Goal: Task Accomplishment & Management: Manage account settings

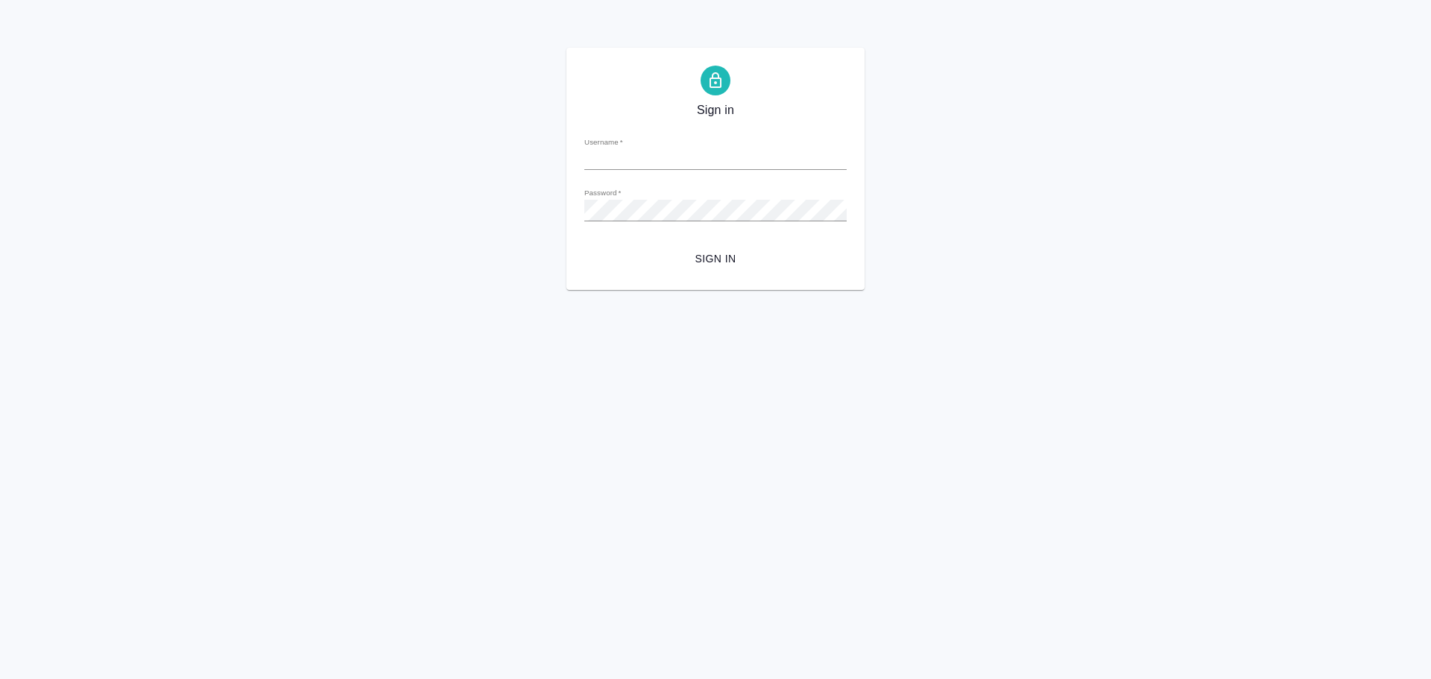
type input "[EMAIL_ADDRESS][DOMAIN_NAME]"
click at [696, 252] on span "Sign in" at bounding box center [715, 259] width 238 height 19
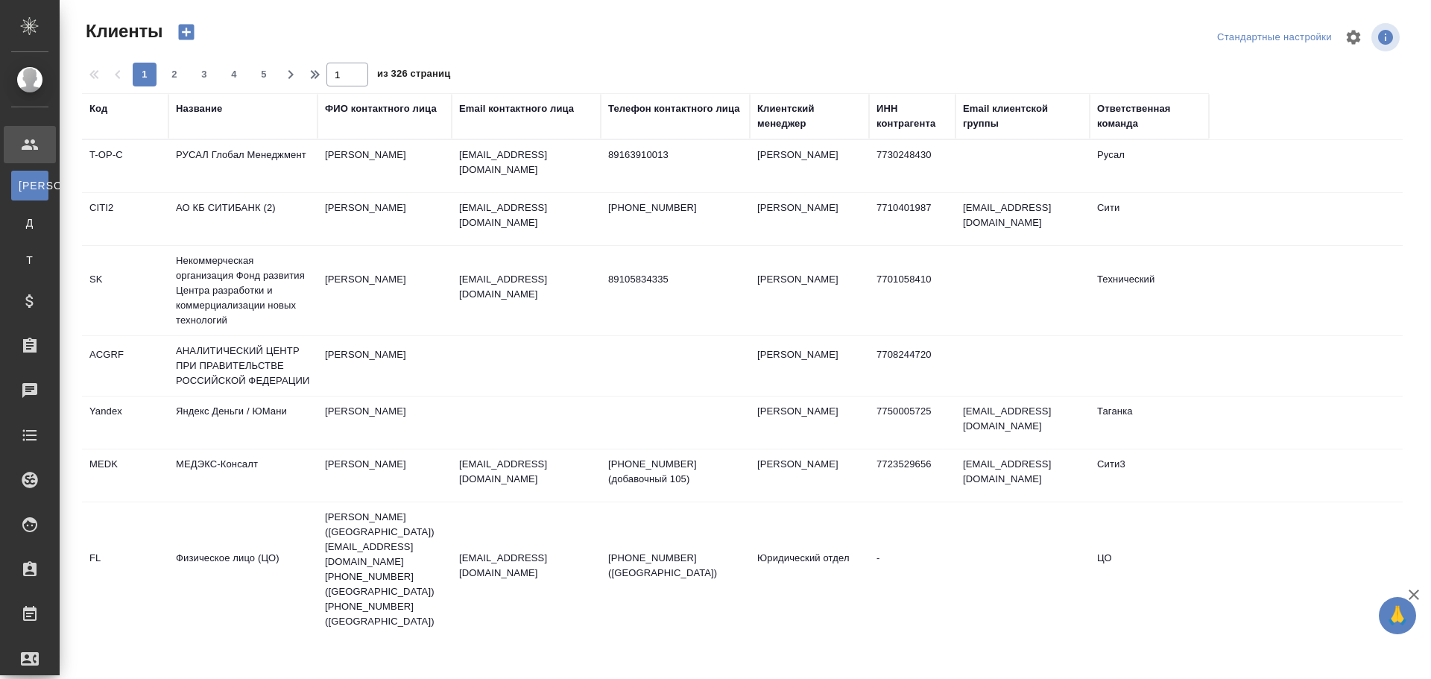
select select "RU"
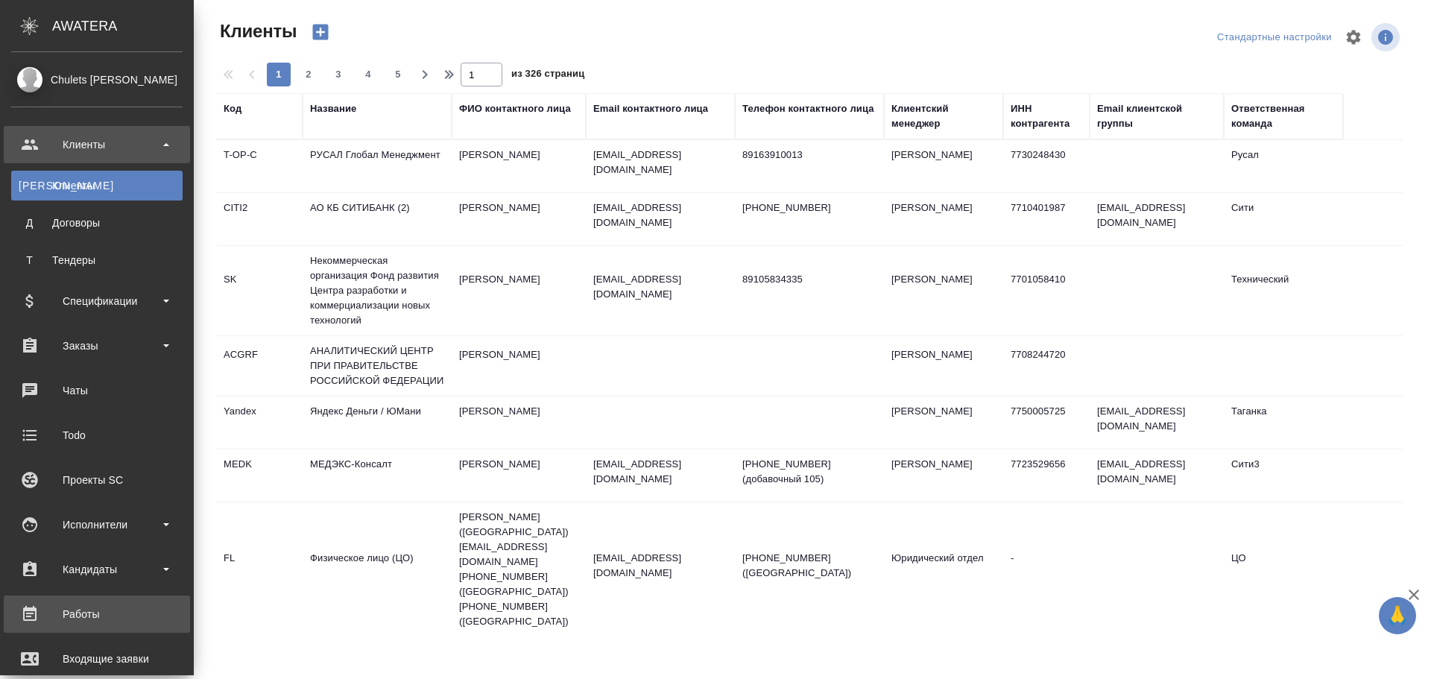
click at [85, 613] on div "Работы" at bounding box center [96, 614] width 171 height 22
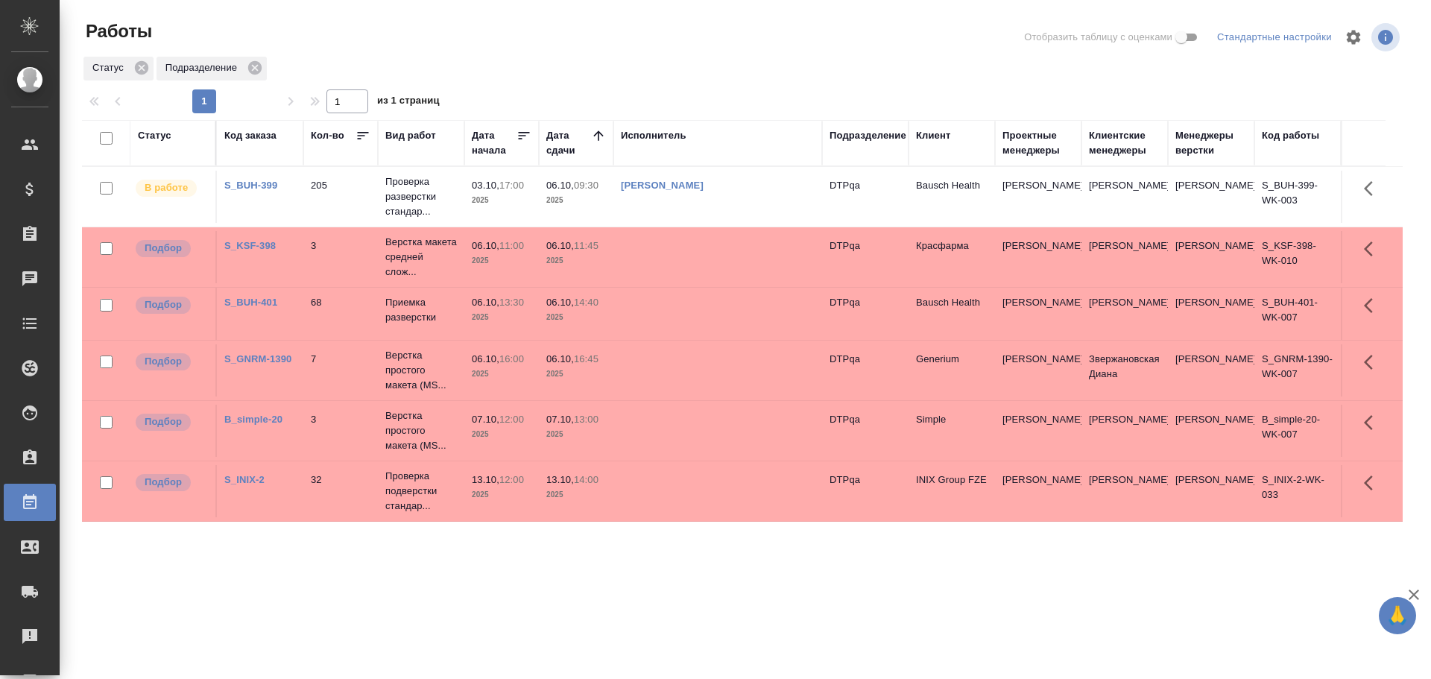
click at [719, 503] on td at bounding box center [717, 491] width 209 height 52
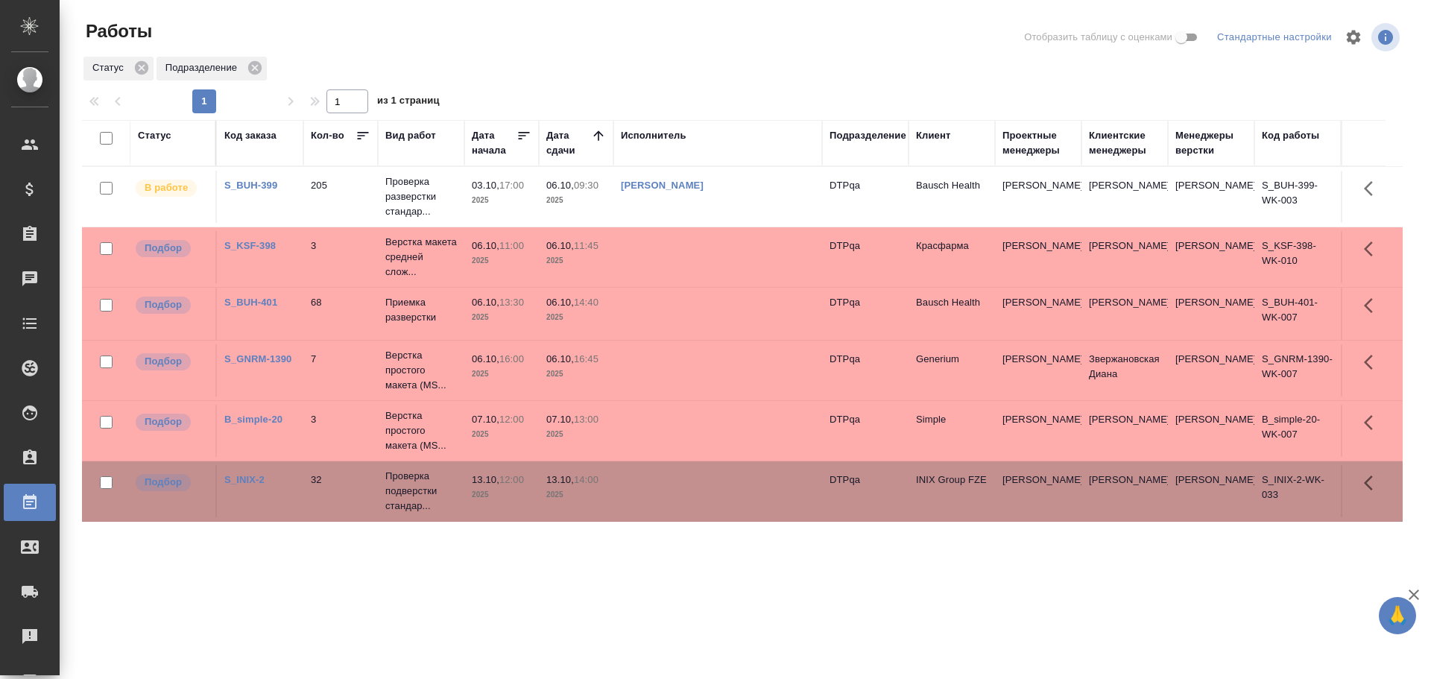
click at [159, 139] on div "Статус" at bounding box center [155, 135] width 34 height 15
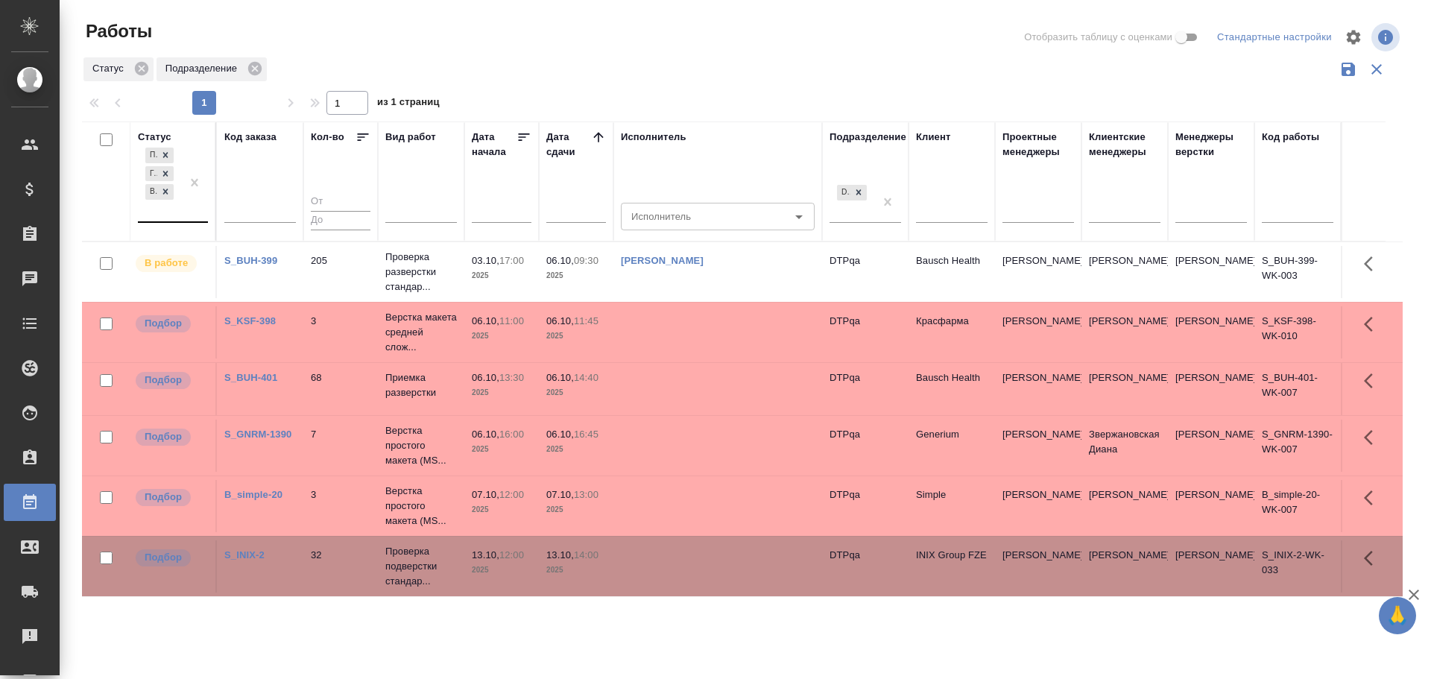
click at [164, 202] on div "Подбор Готов к работе В работе" at bounding box center [159, 183] width 43 height 77
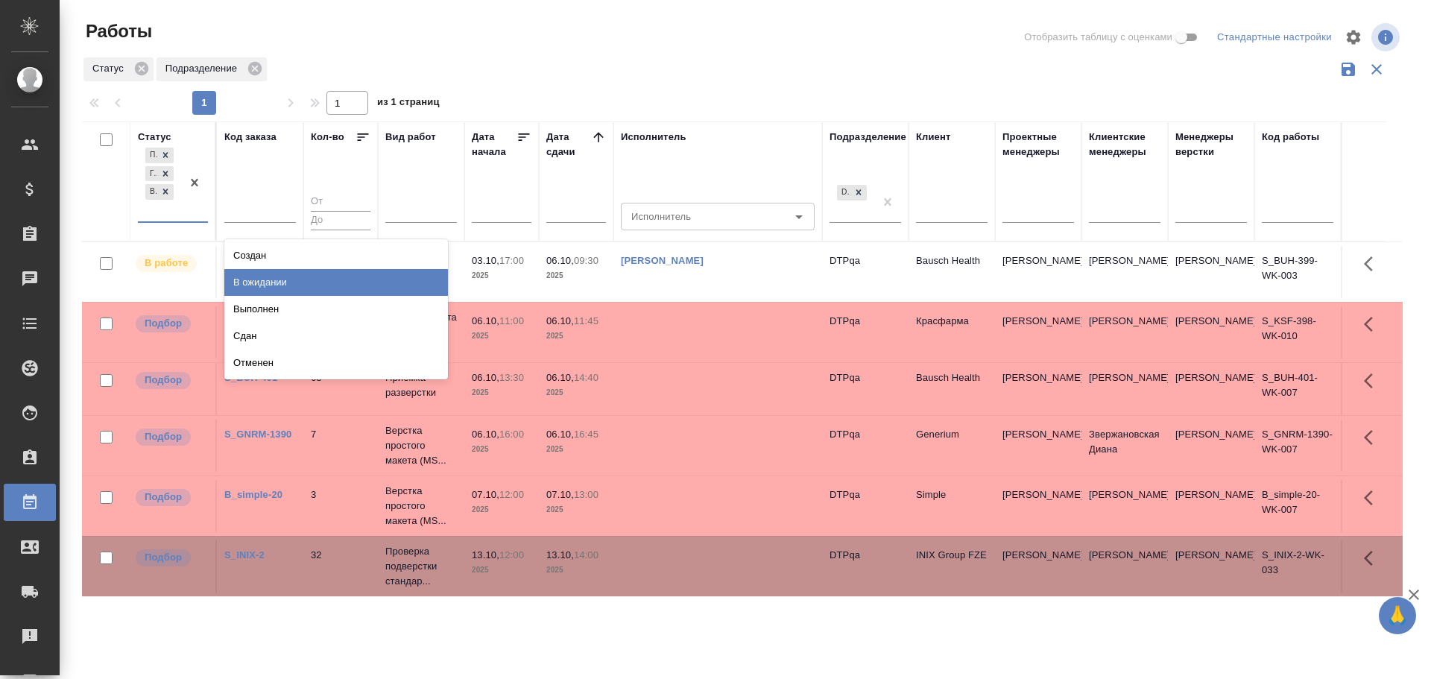
drag, startPoint x: 267, startPoint y: 274, endPoint x: 279, endPoint y: 278, distance: 12.5
click at [267, 274] on div "В ожидании" at bounding box center [336, 282] width 224 height 27
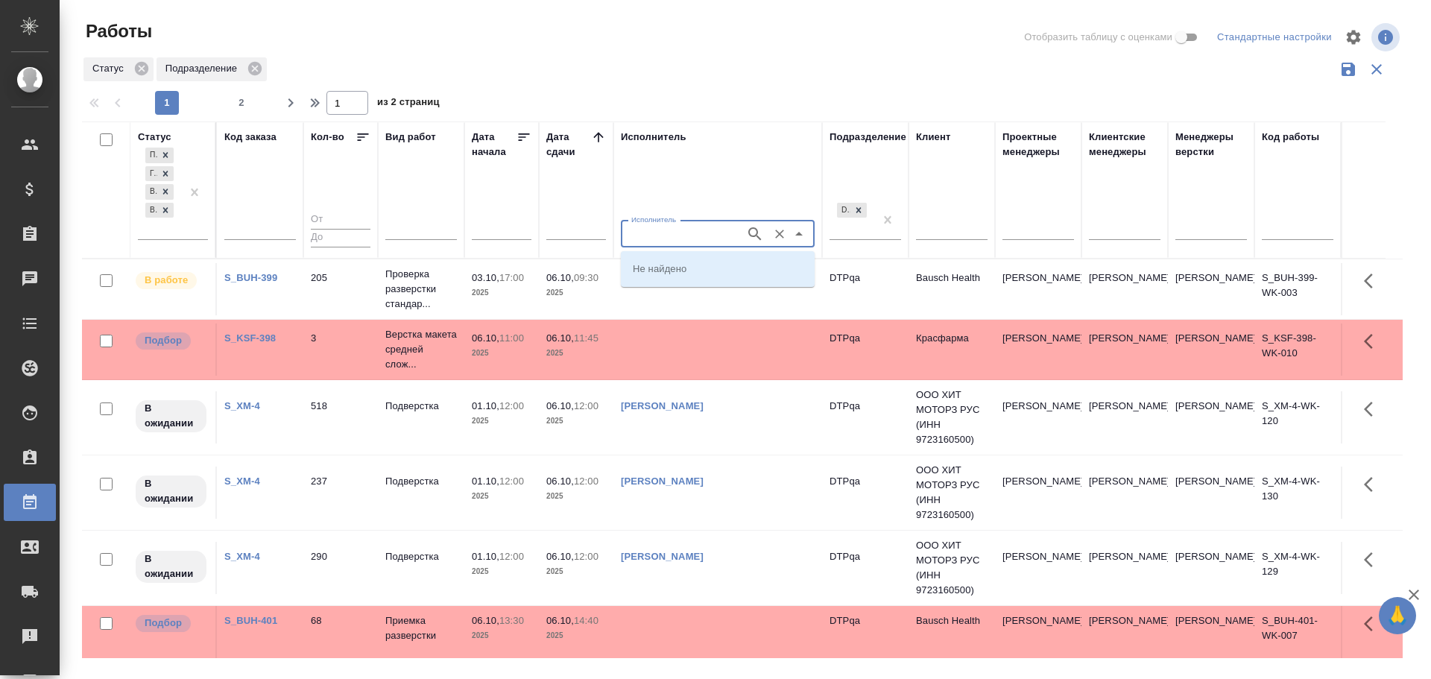
click at [648, 237] on input "Исполнитель" at bounding box center [681, 234] width 113 height 18
type input "Чулец"
click at [679, 326] on p "Чулец Елена Сергеевна" at bounding box center [673, 321] width 81 height 15
type input "Чулец Елена Сергеевна"
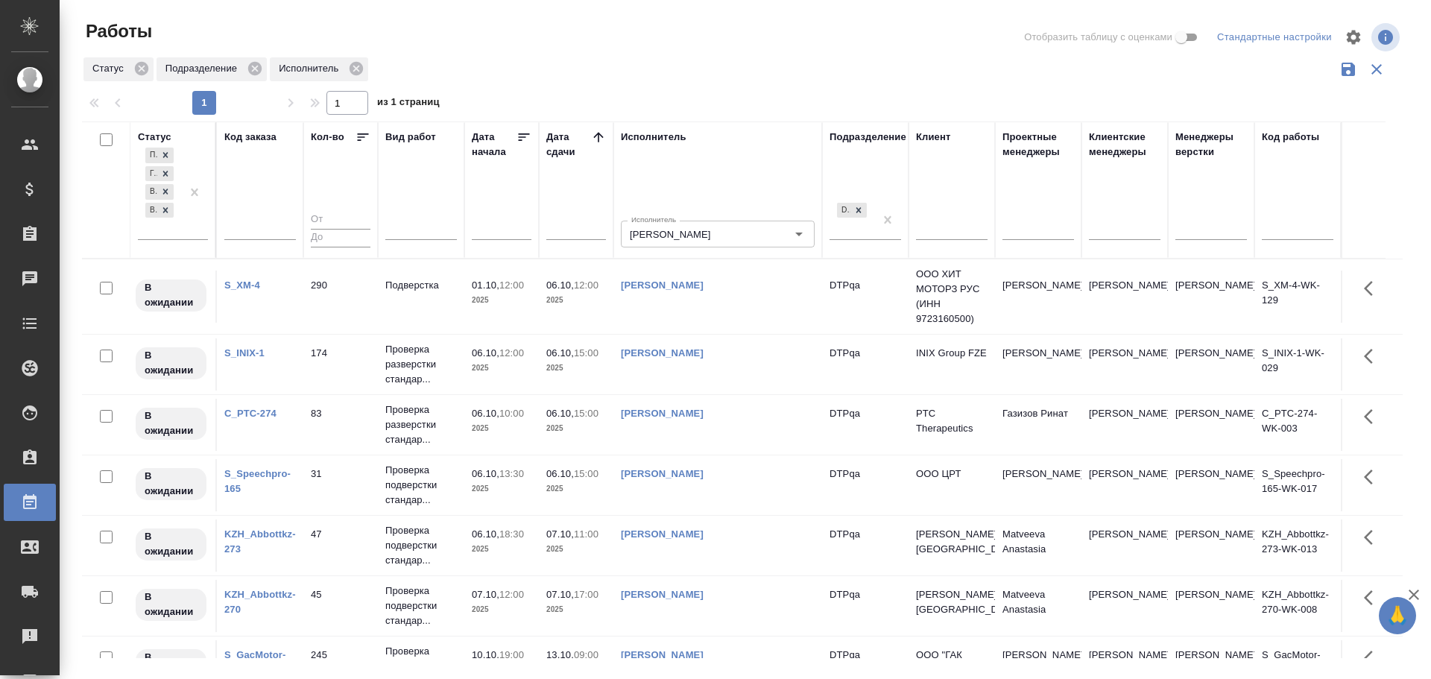
click at [750, 376] on td "Чулец Елена Сергеевна" at bounding box center [717, 364] width 209 height 52
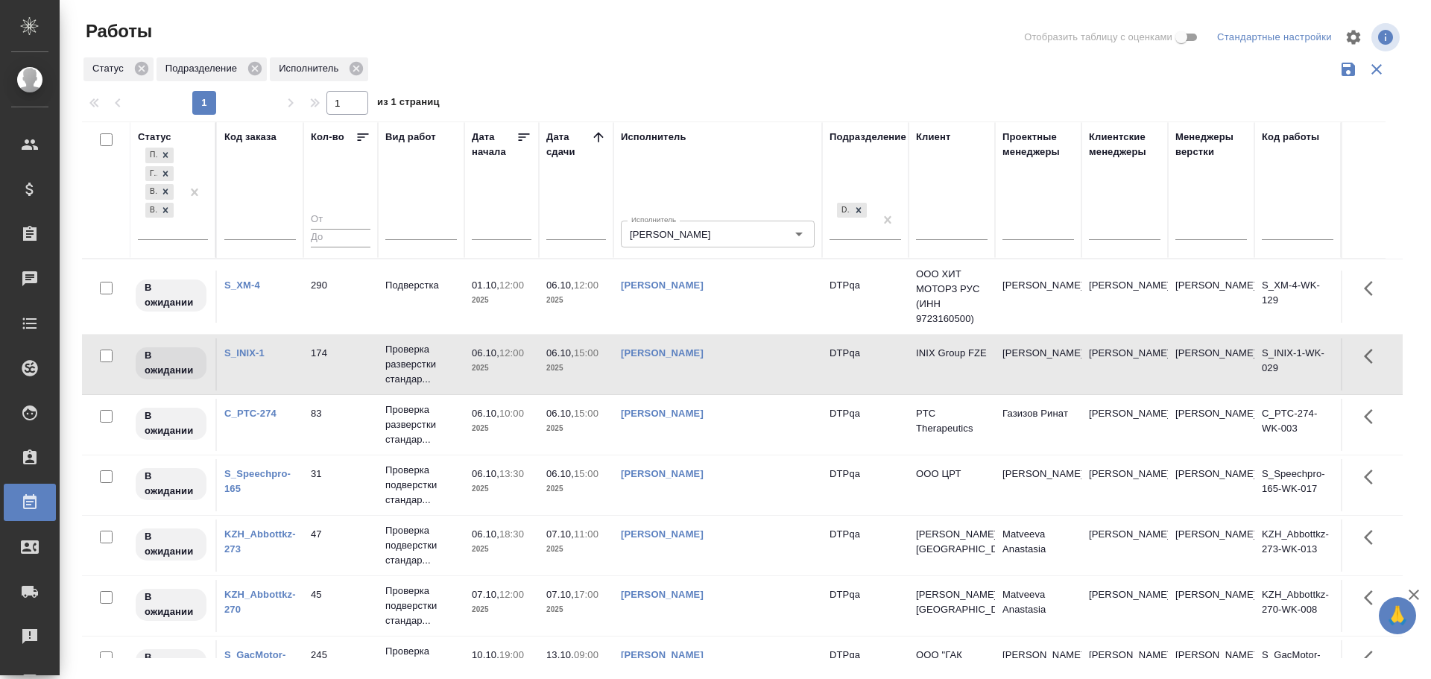
click at [745, 435] on td "Чулец Елена Сергеевна" at bounding box center [717, 425] width 209 height 52
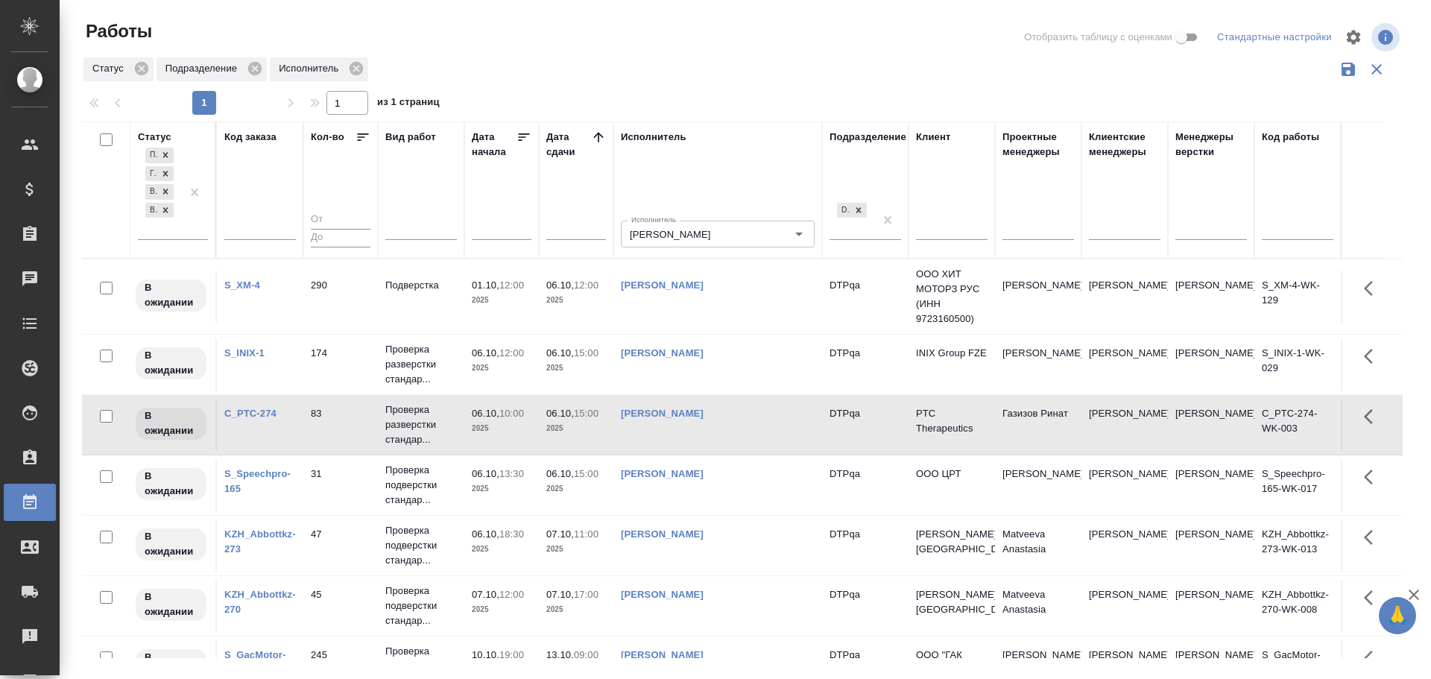
click at [745, 435] on td "Чулец Елена Сергеевна" at bounding box center [717, 425] width 209 height 52
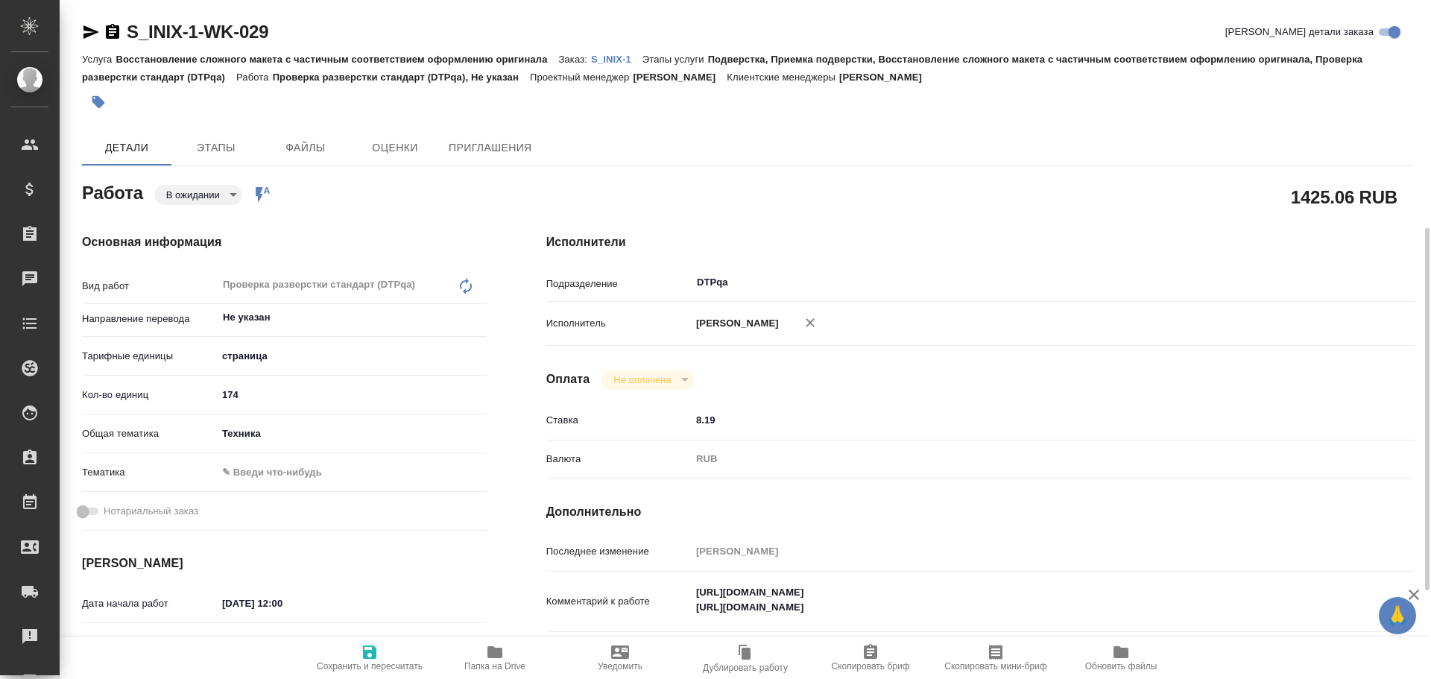
scroll to position [149, 0]
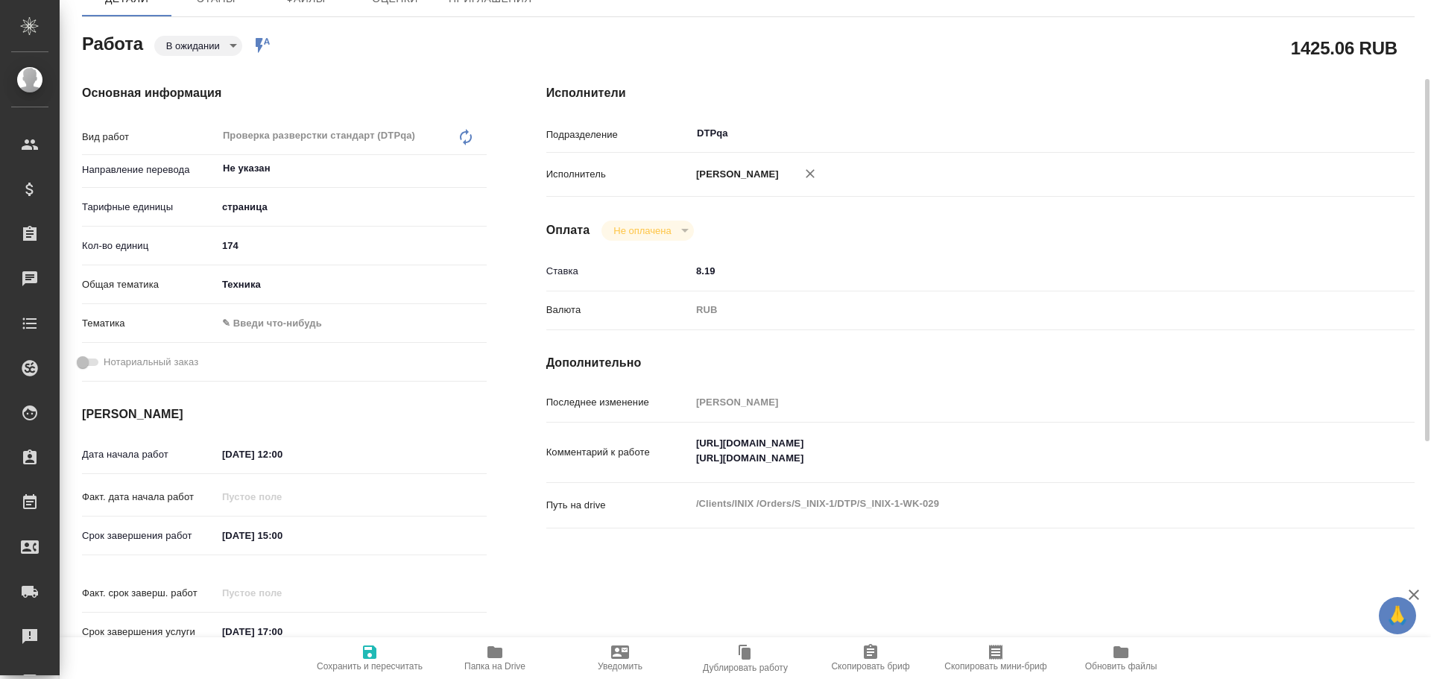
type textarea "x"
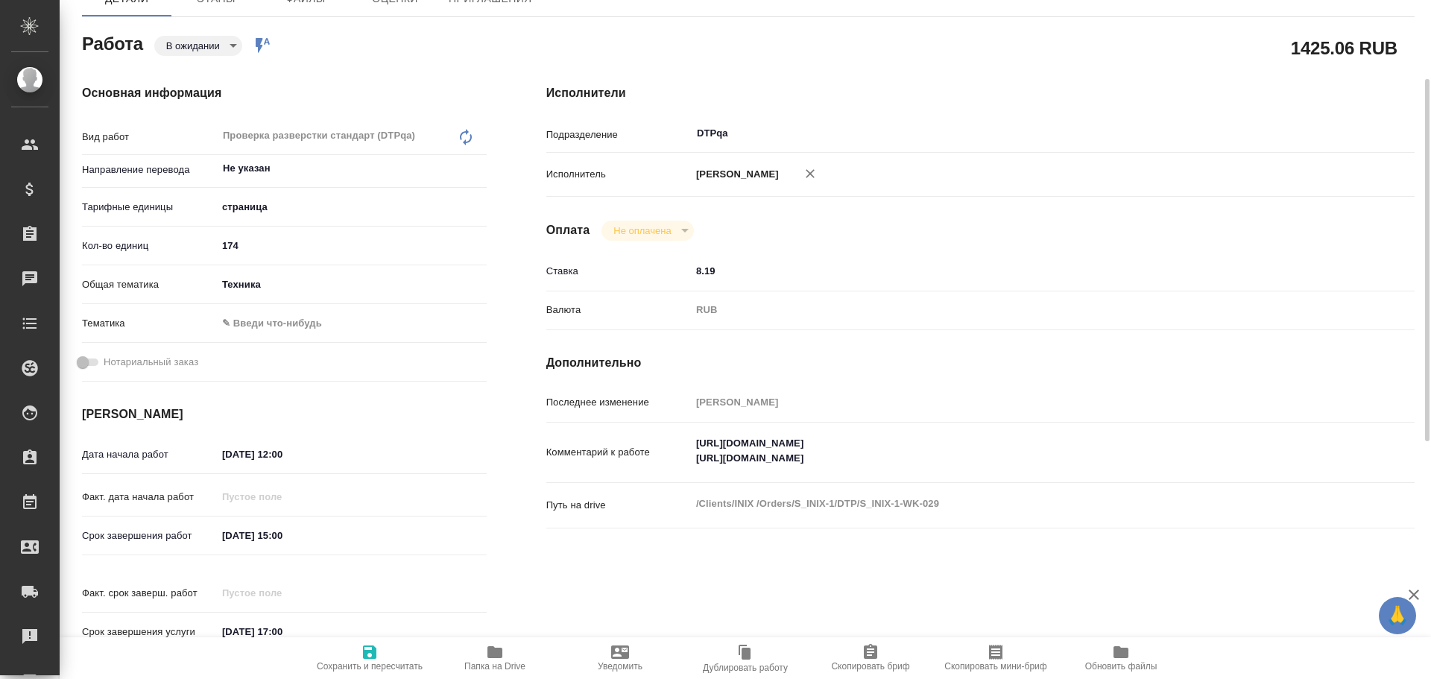
type textarea "x"
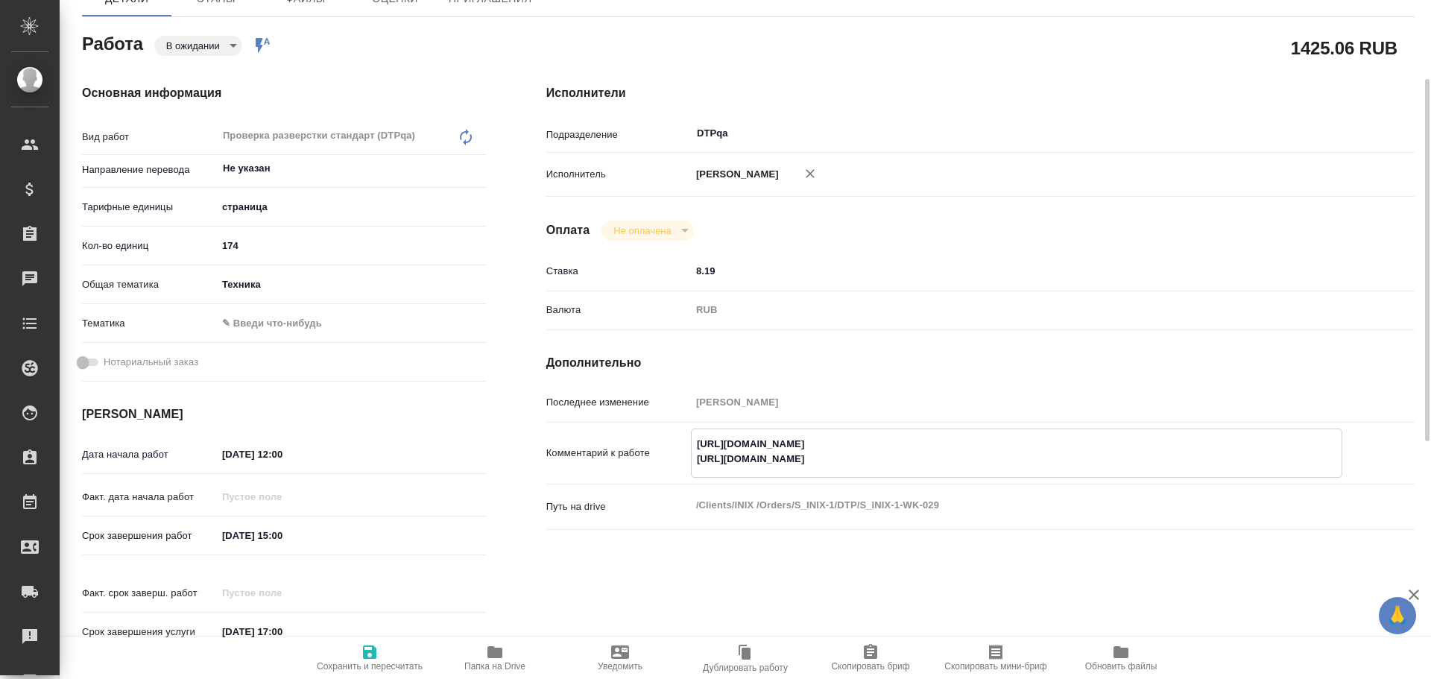
type textarea "x"
drag, startPoint x: 694, startPoint y: 441, endPoint x: 990, endPoint y: 434, distance: 295.9
click at [990, 434] on textarea "https://tera.awatera.com/Work/68de4d8f0d1c1693892684ad/ https://tera.awatera.co…" at bounding box center [1016, 451] width 650 height 40
type textarea "x"
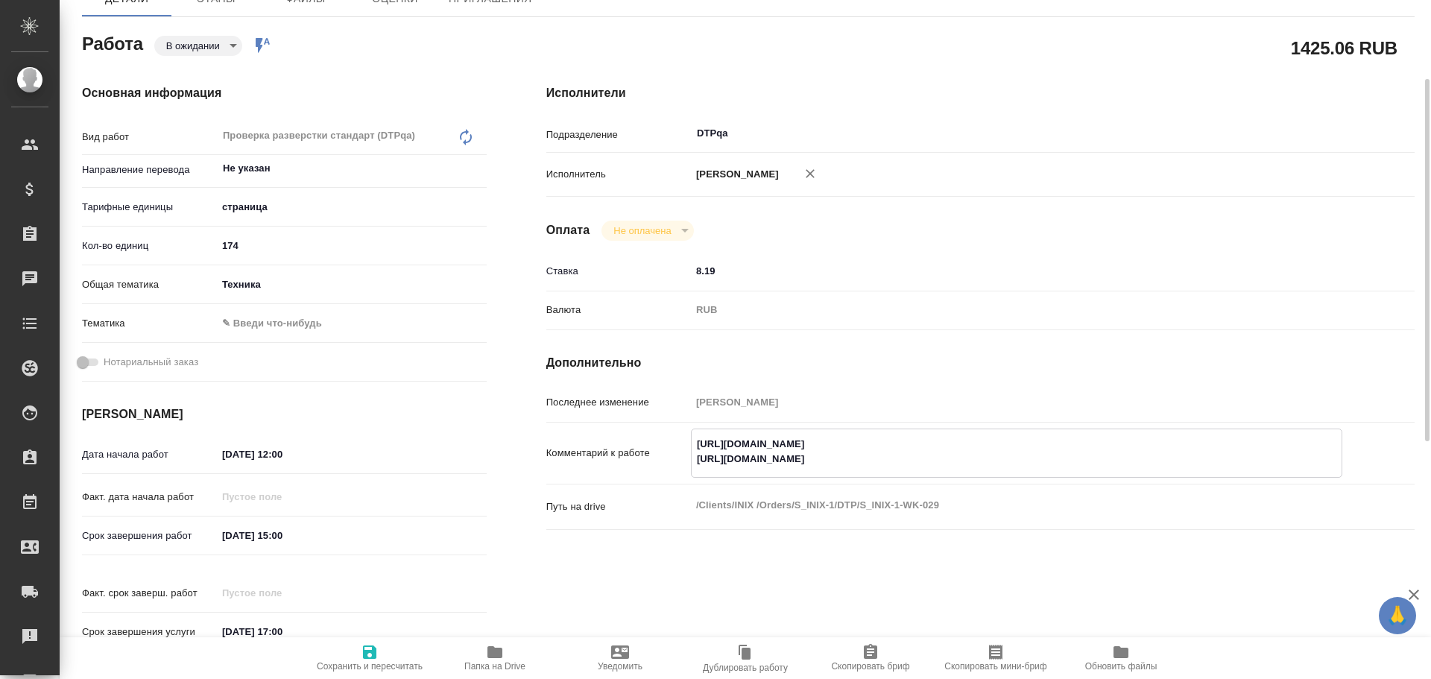
type textarea "x"
drag, startPoint x: 695, startPoint y: 459, endPoint x: 981, endPoint y: 457, distance: 285.4
click at [981, 457] on textarea "https://tera.awatera.com/Work/68de4d8f0d1c1693892684ad/ https://tera.awatera.co…" at bounding box center [1016, 451] width 650 height 40
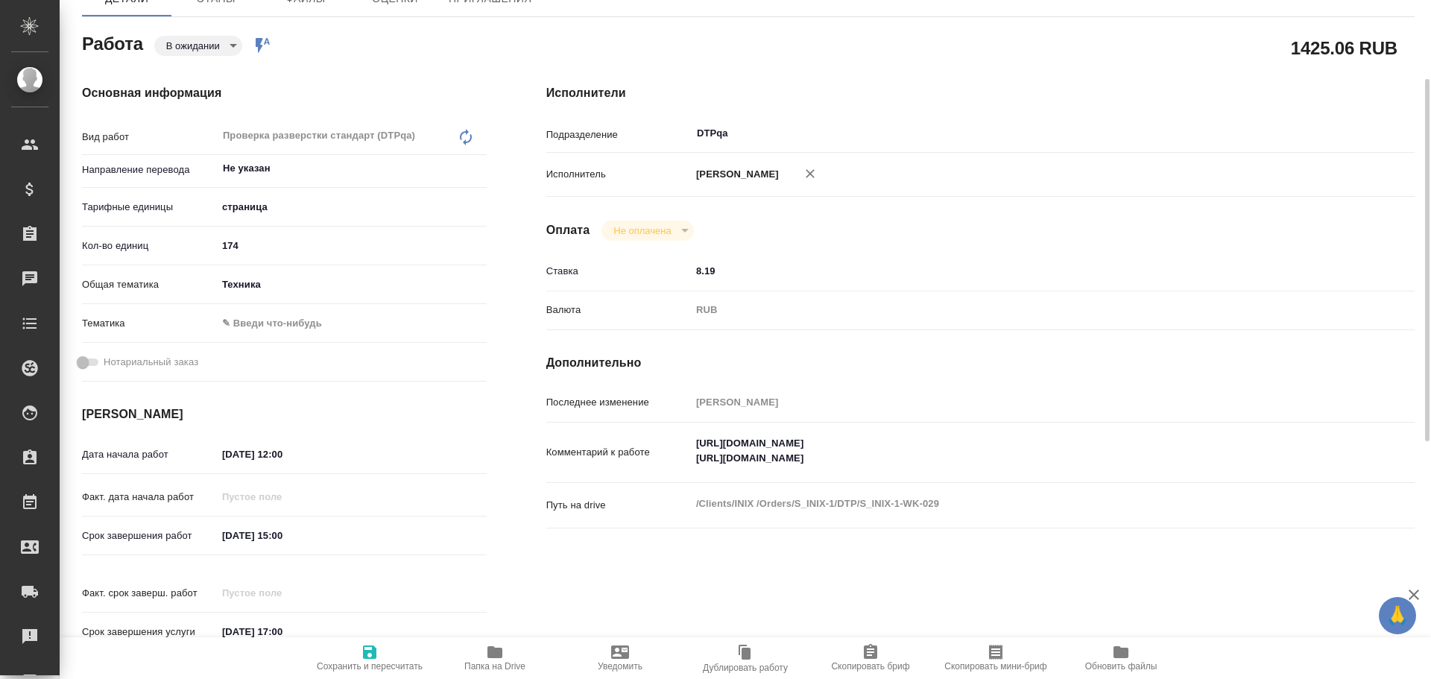
type textarea "x"
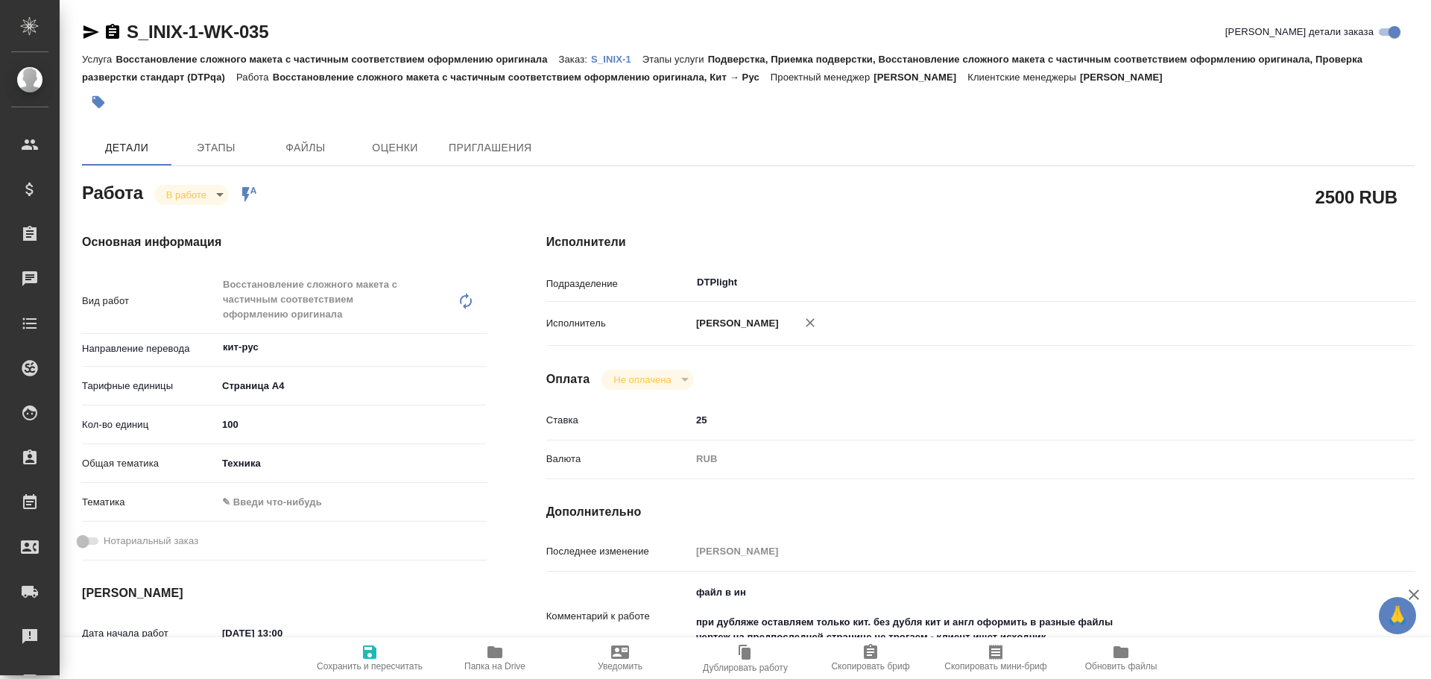
type textarea "x"
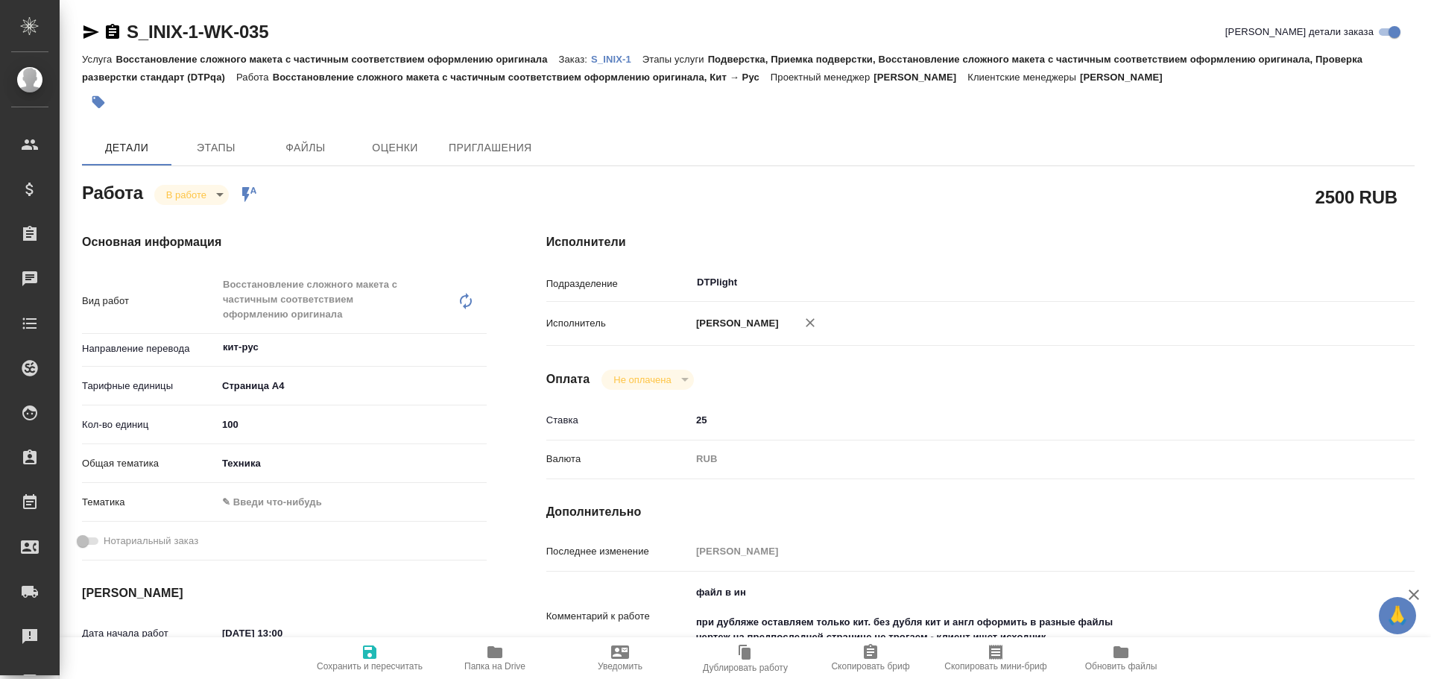
type textarea "x"
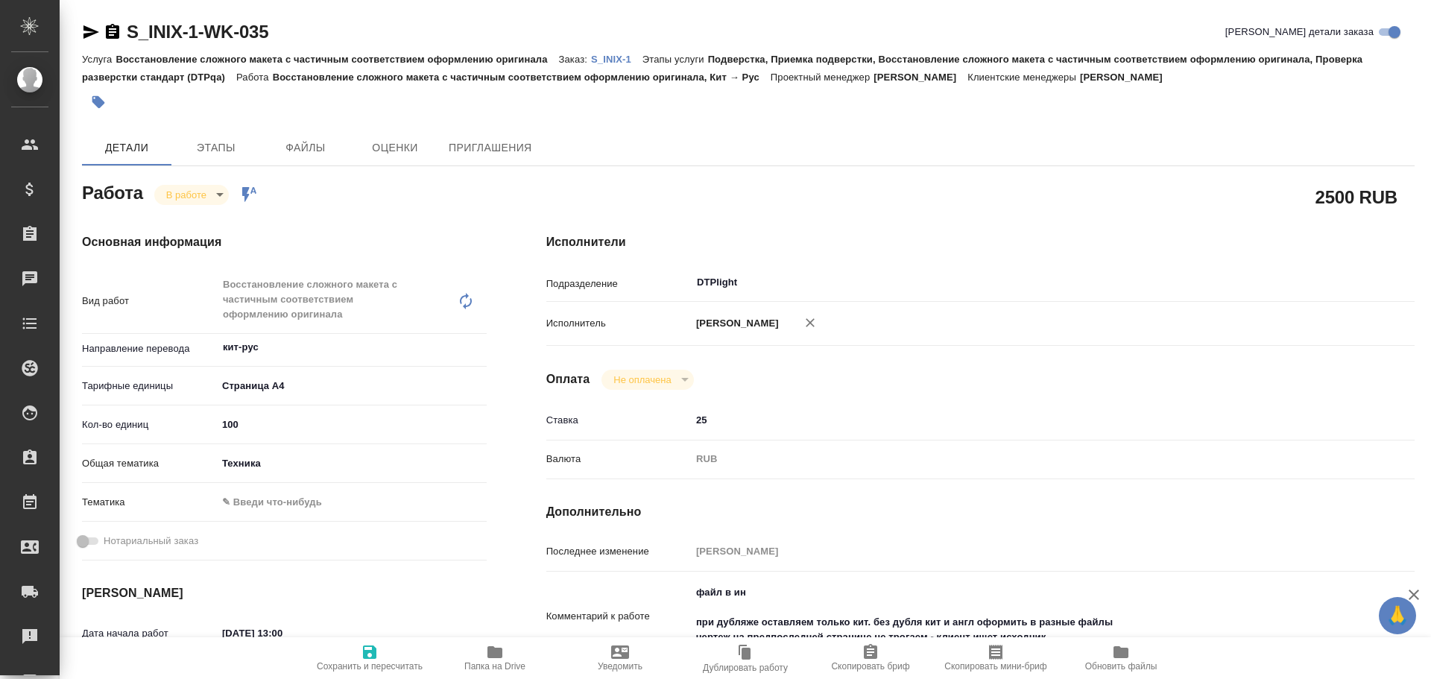
type textarea "x"
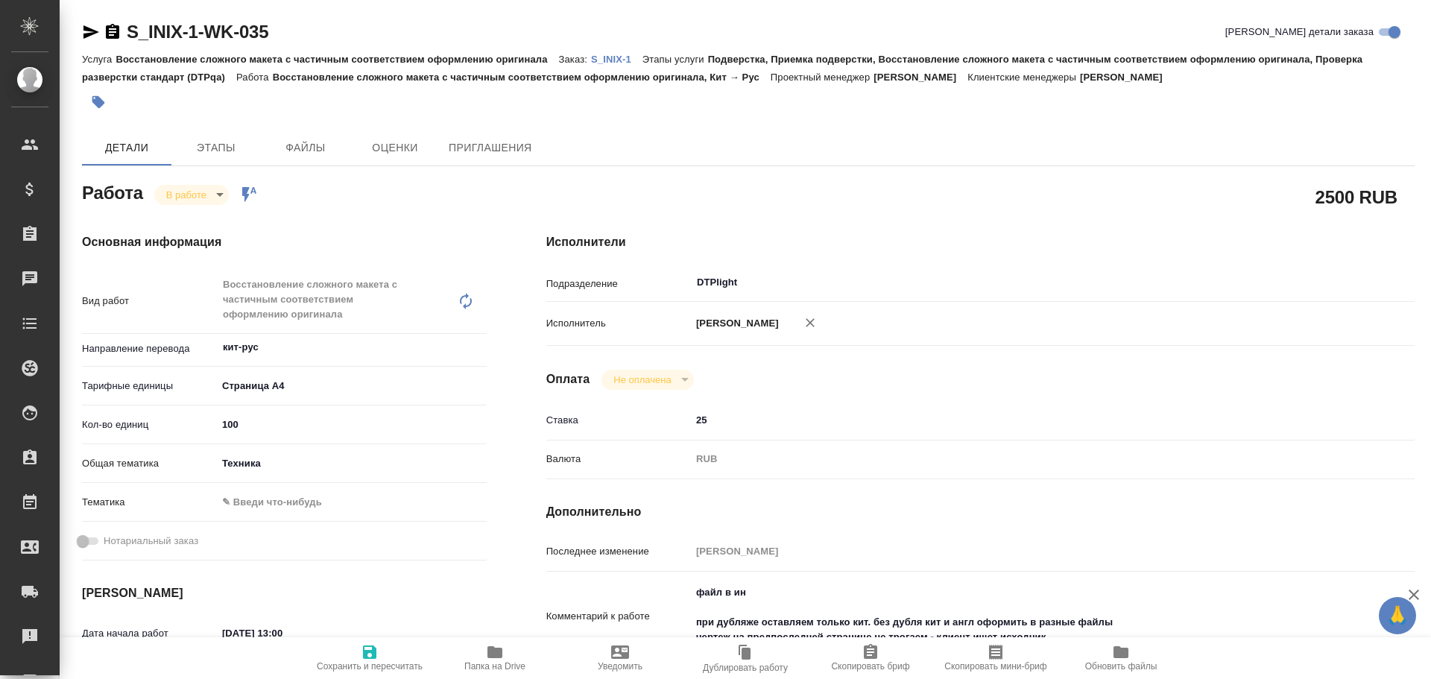
type textarea "x"
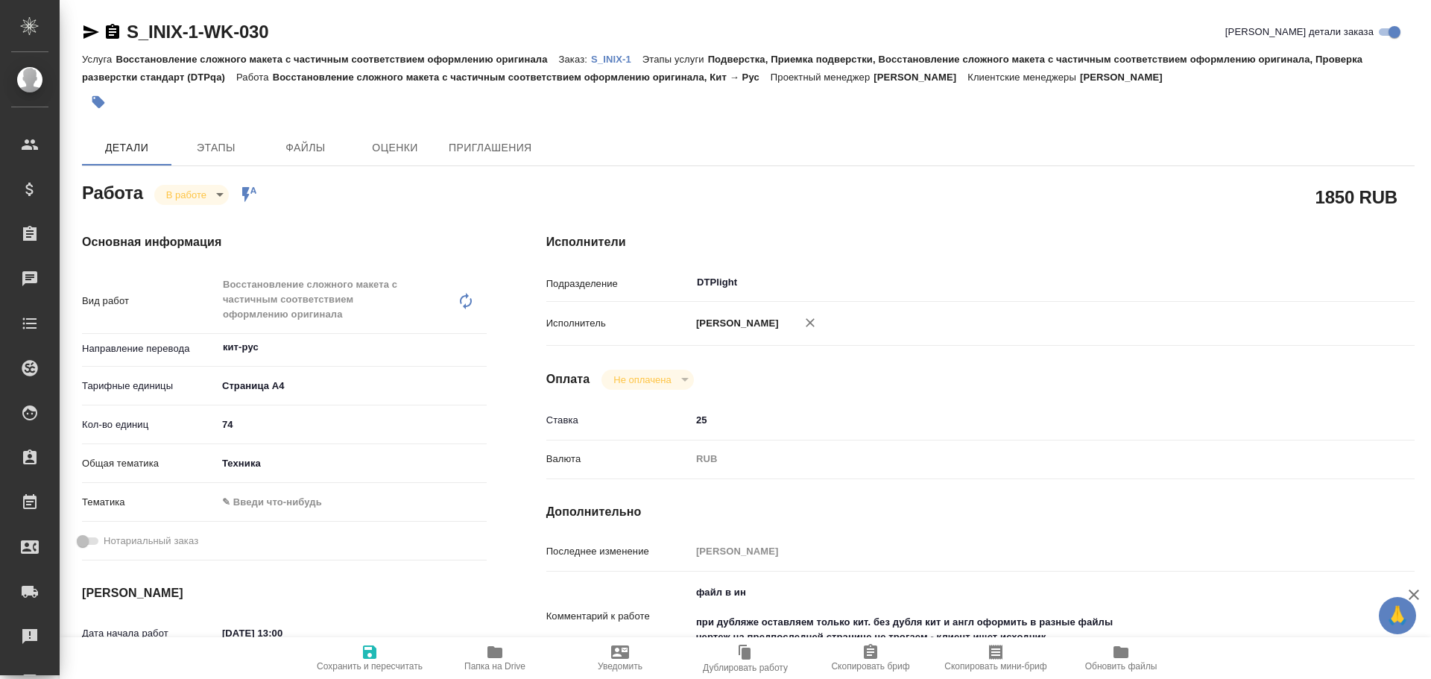
type textarea "x"
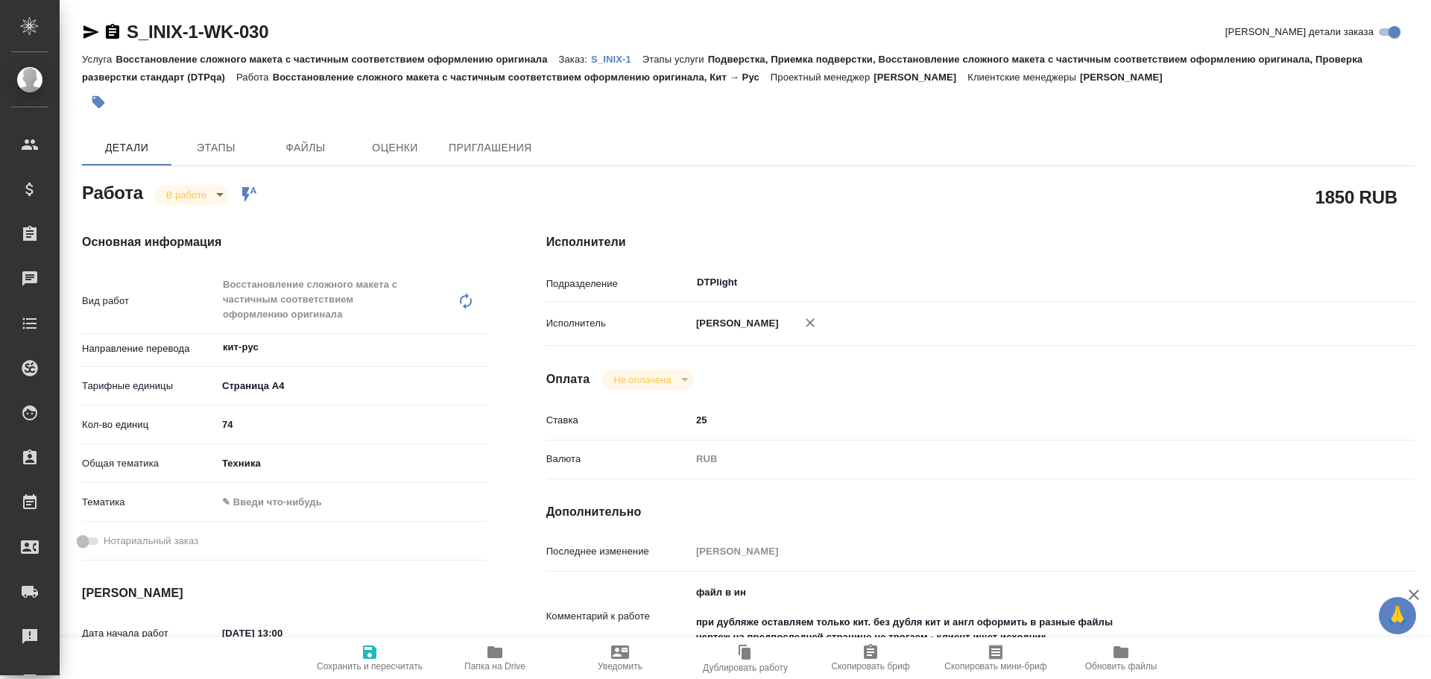
type textarea "x"
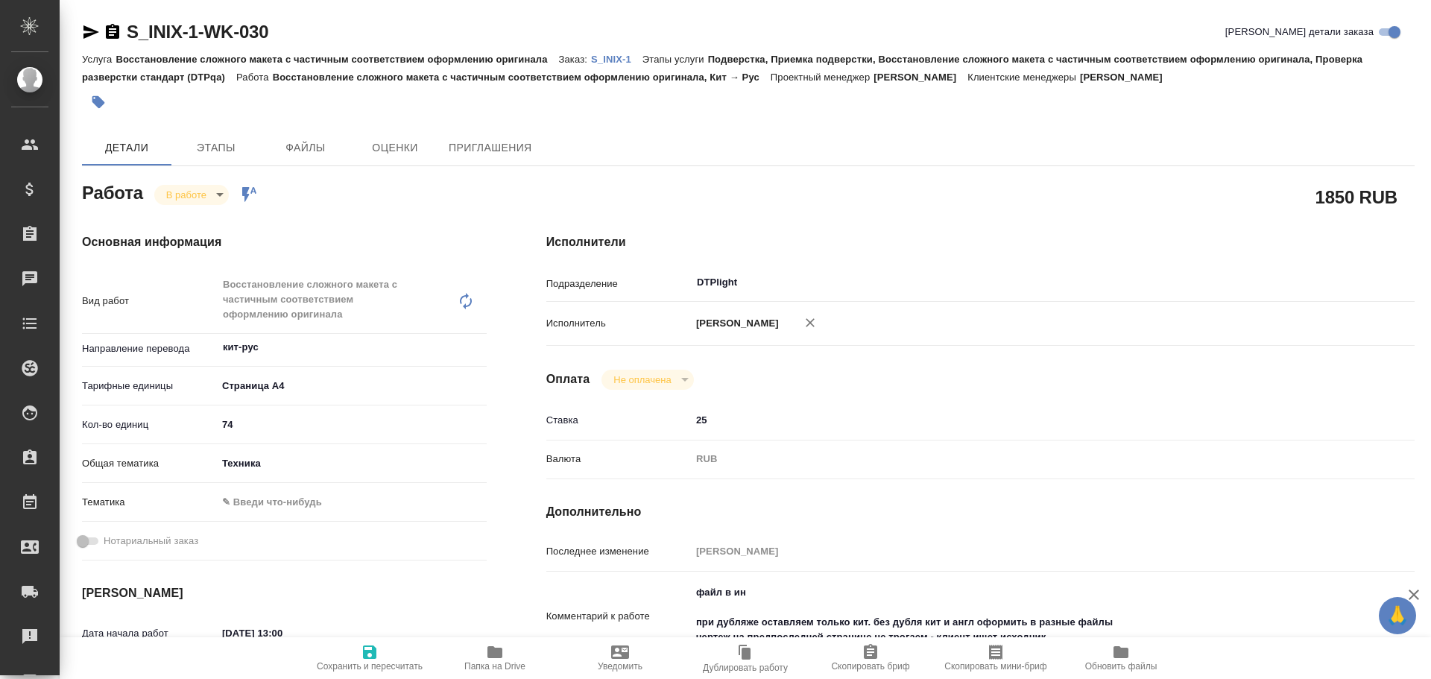
type textarea "x"
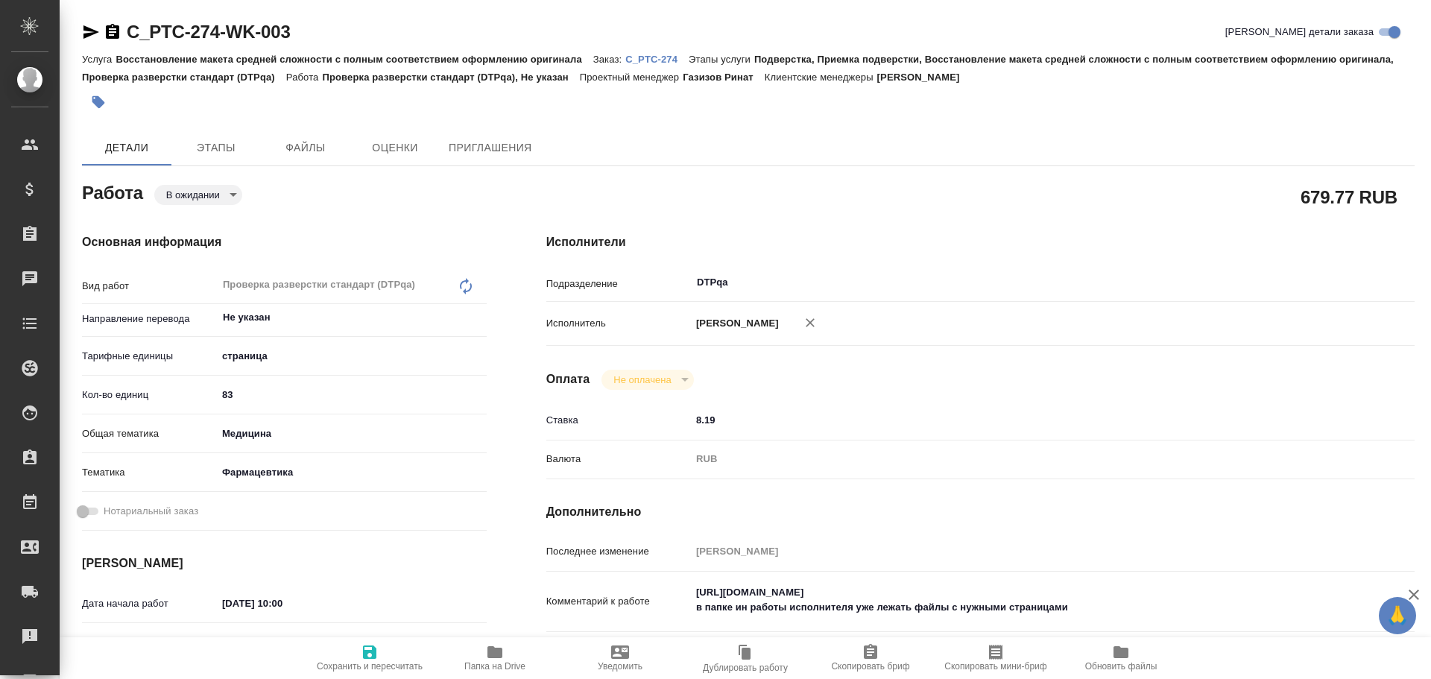
type textarea "x"
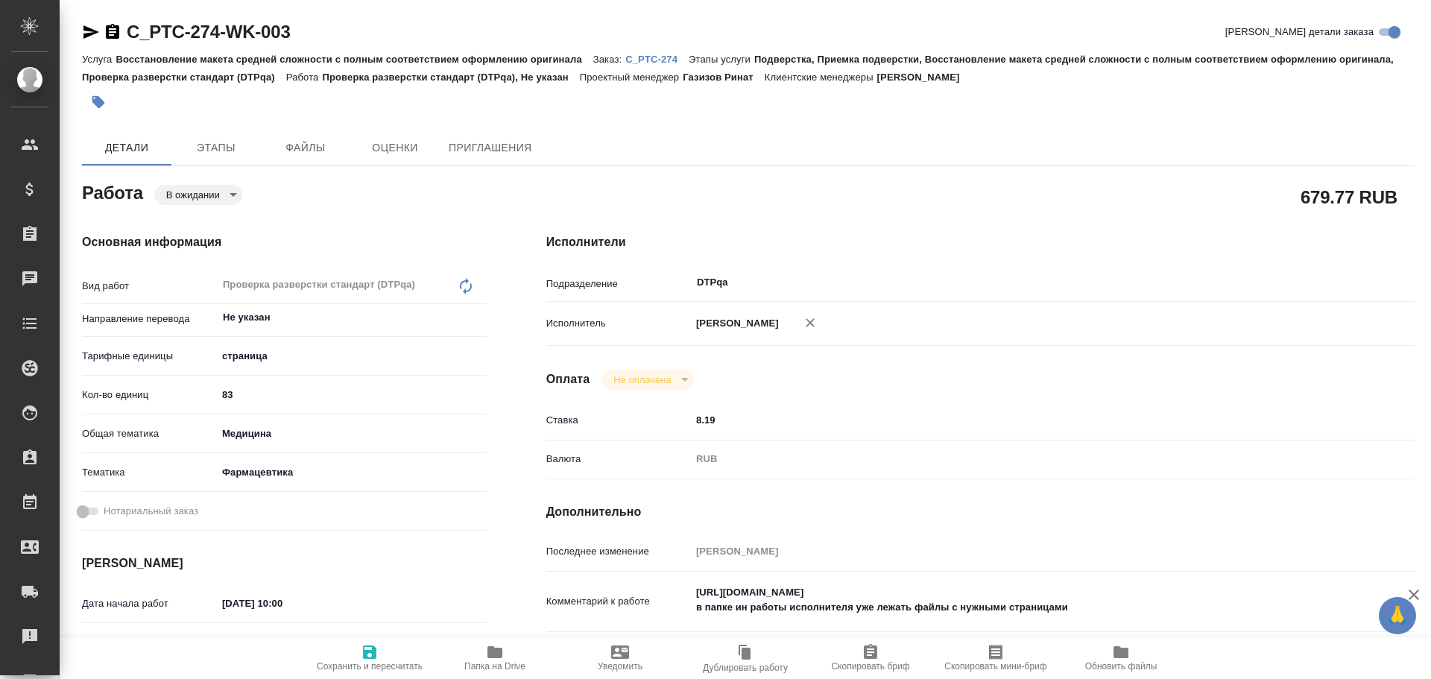
type textarea "x"
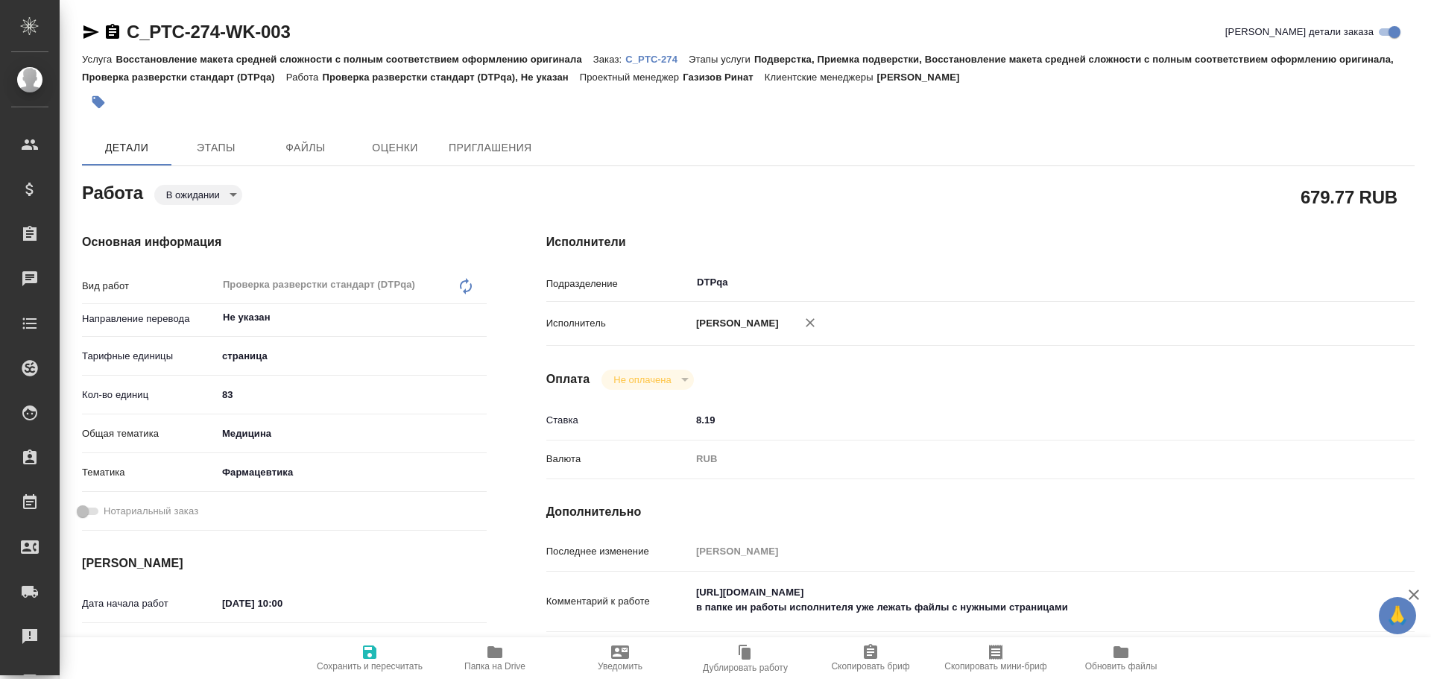
scroll to position [75, 0]
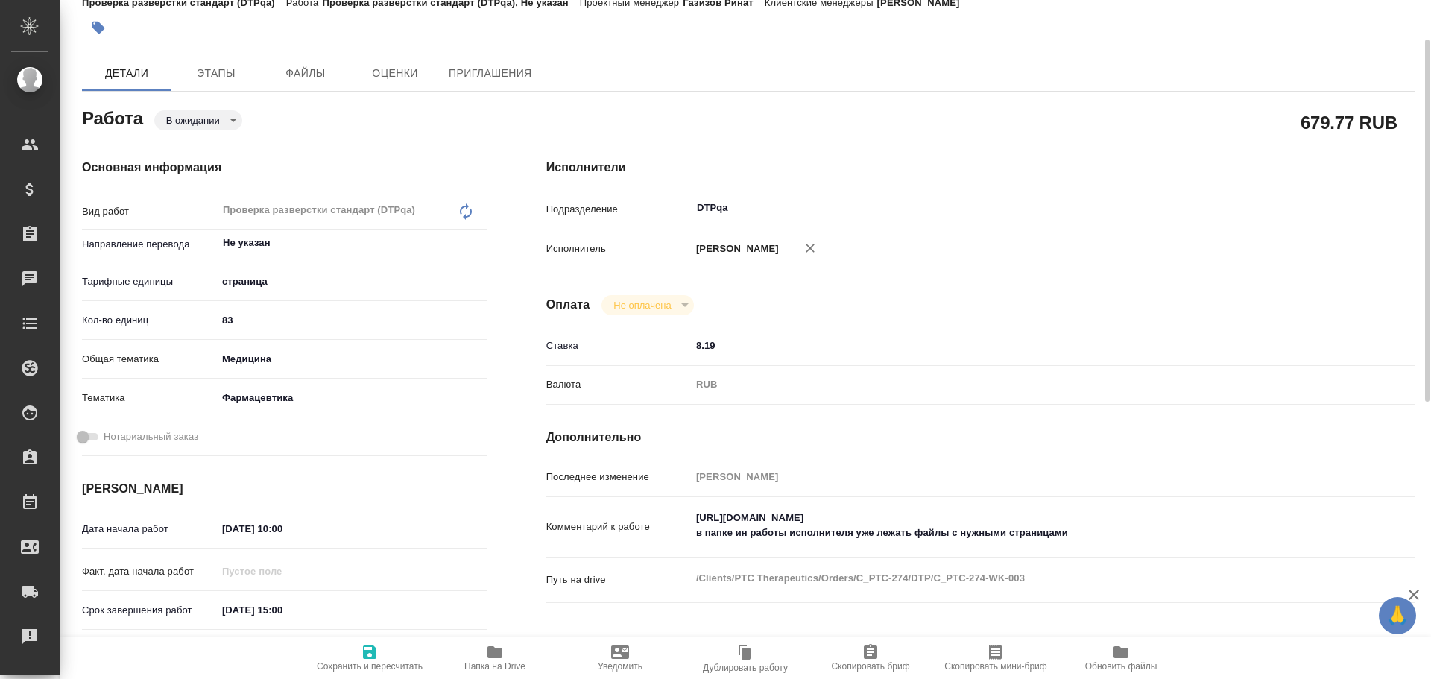
type textarea "x"
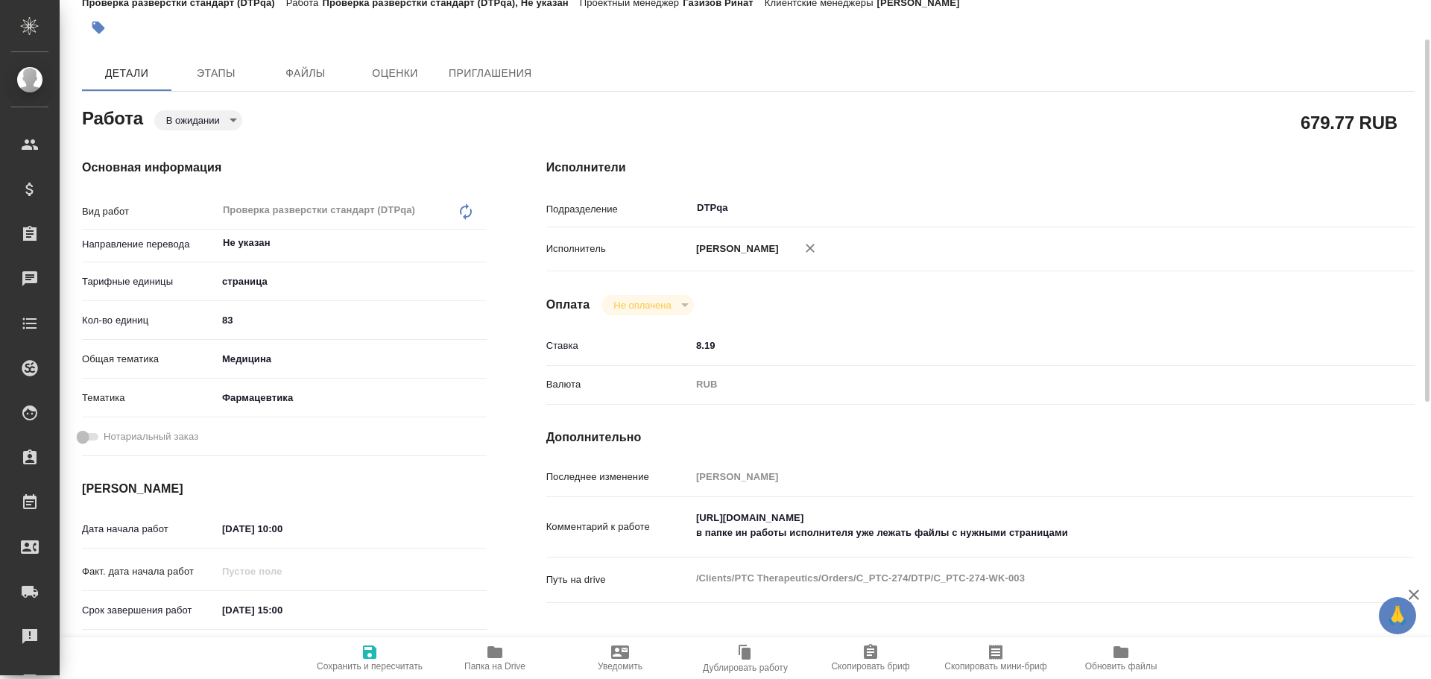
type textarea "x"
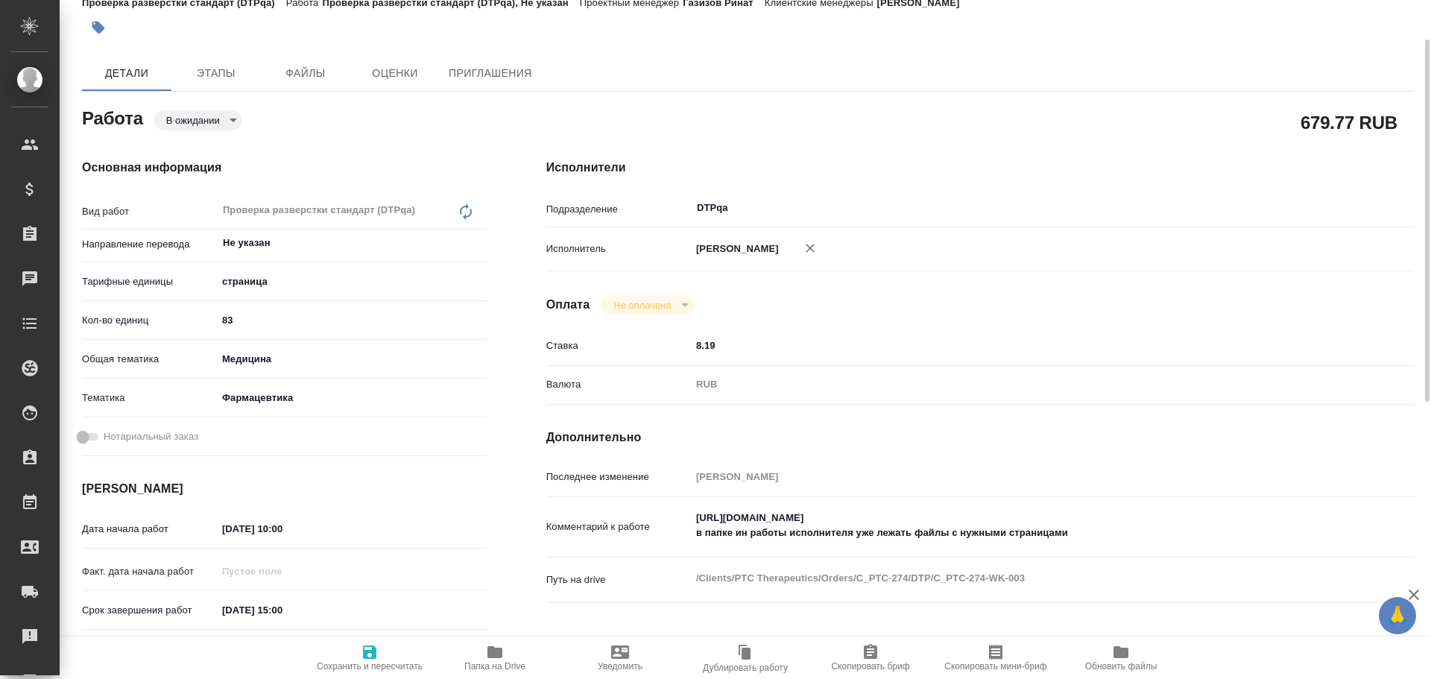
type textarea "x"
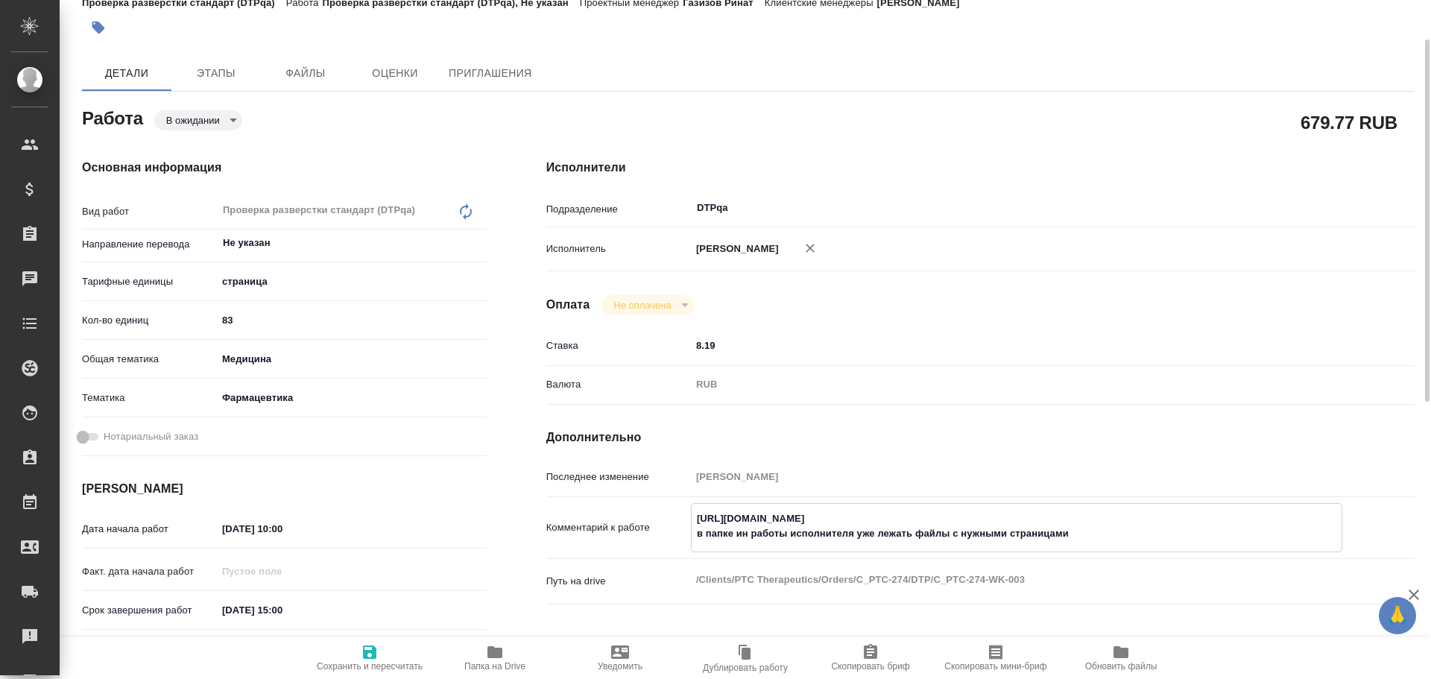
type textarea "x"
drag, startPoint x: 690, startPoint y: 521, endPoint x: 984, endPoint y: 504, distance: 294.0
click at [984, 504] on div "https://tera.awatera.com/Work/68dfa5340d1c16938926a1c0/ в папке ин работы испол…" at bounding box center [1016, 527] width 651 height 49
type textarea "x"
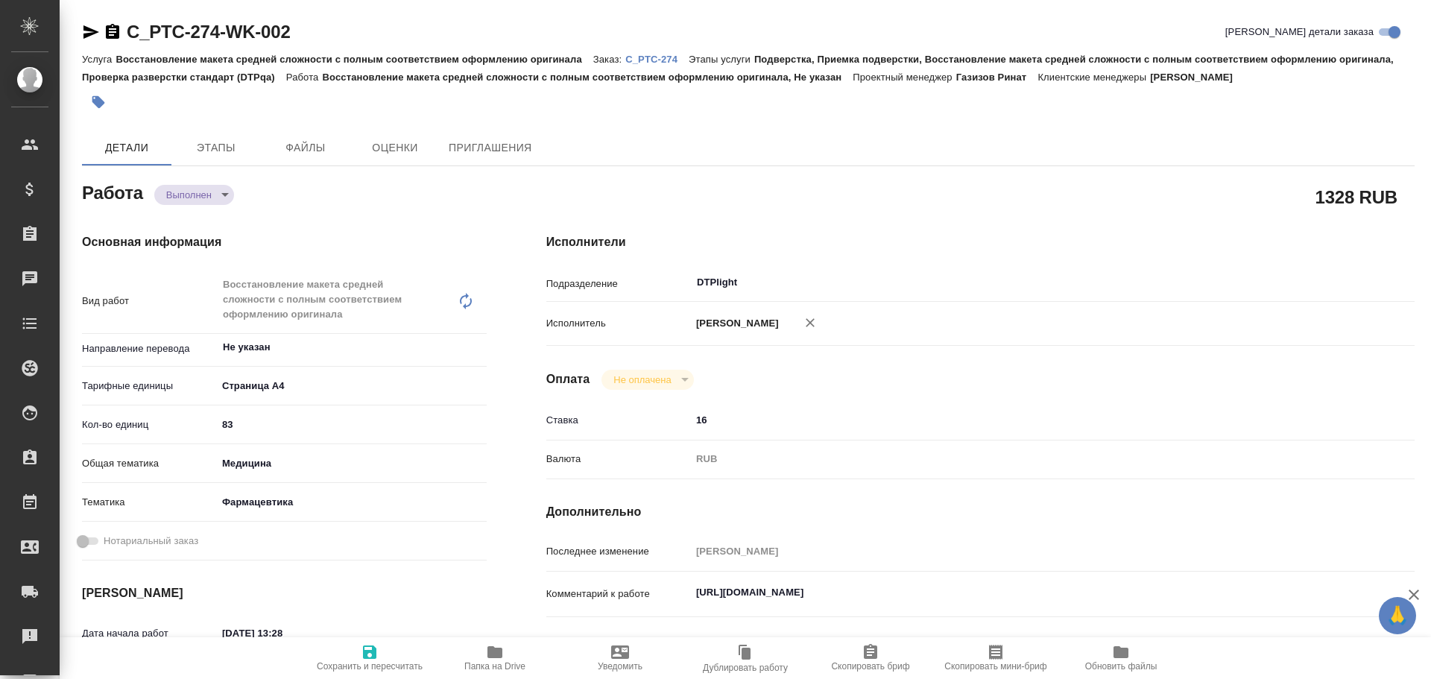
type textarea "x"
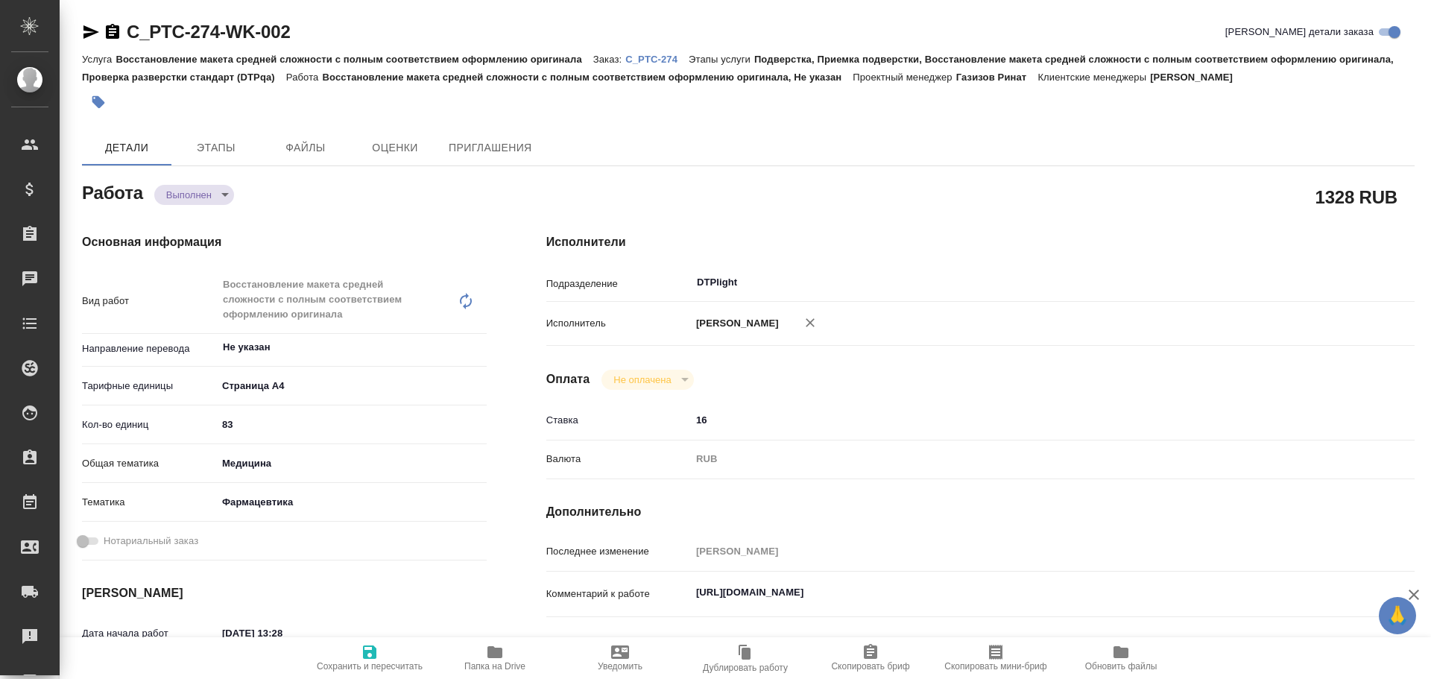
type textarea "x"
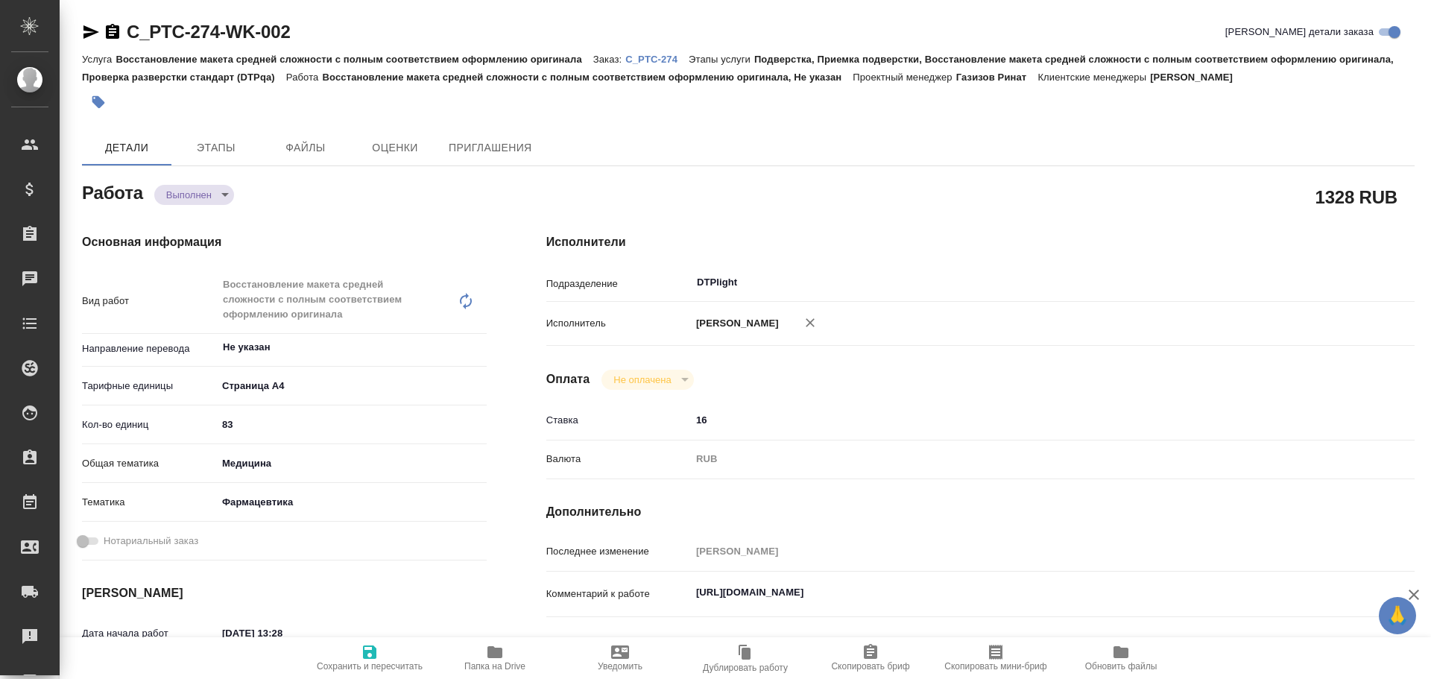
type textarea "x"
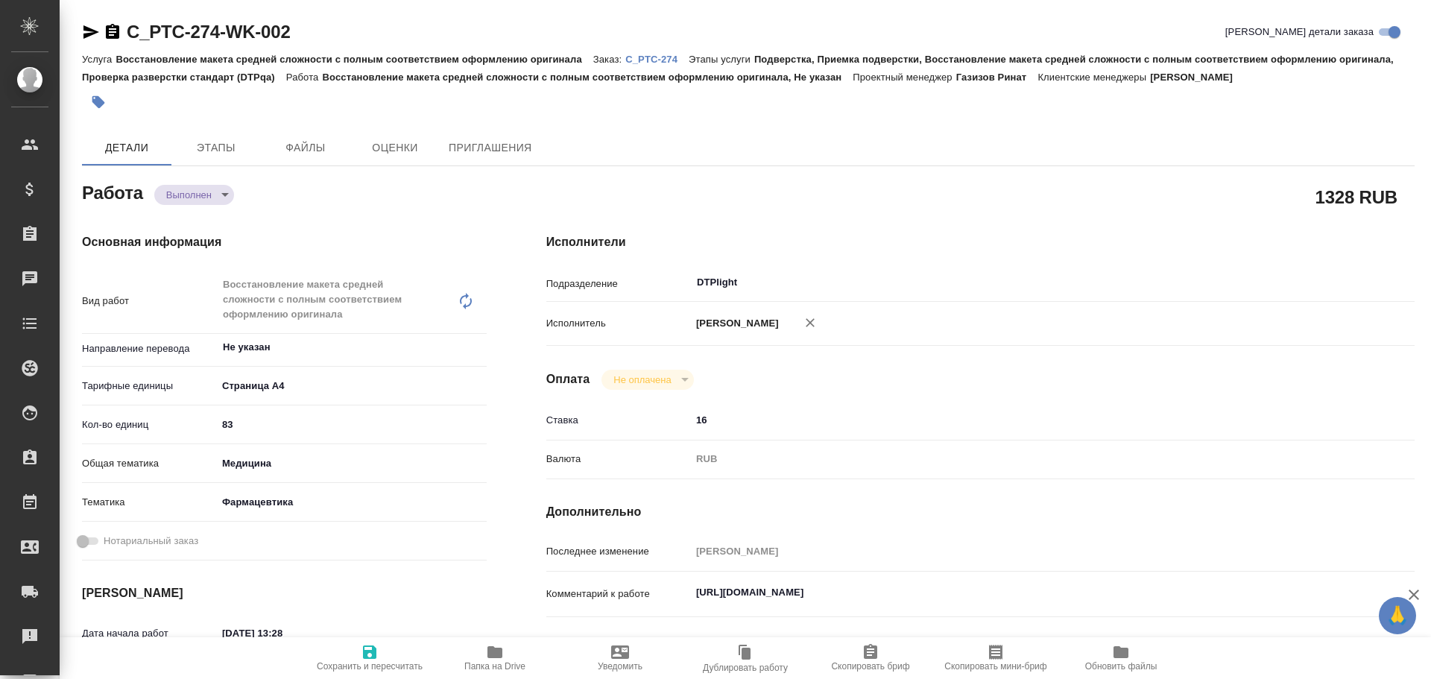
type textarea "x"
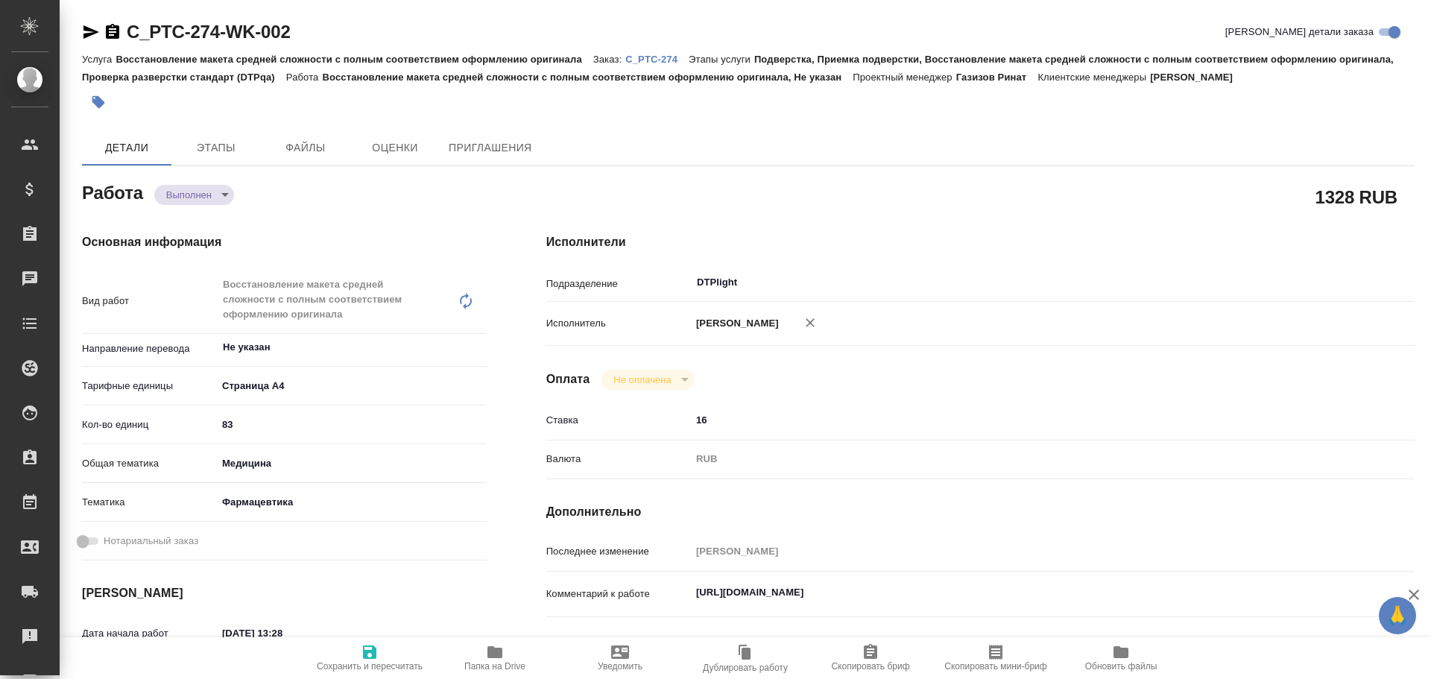
type textarea "x"
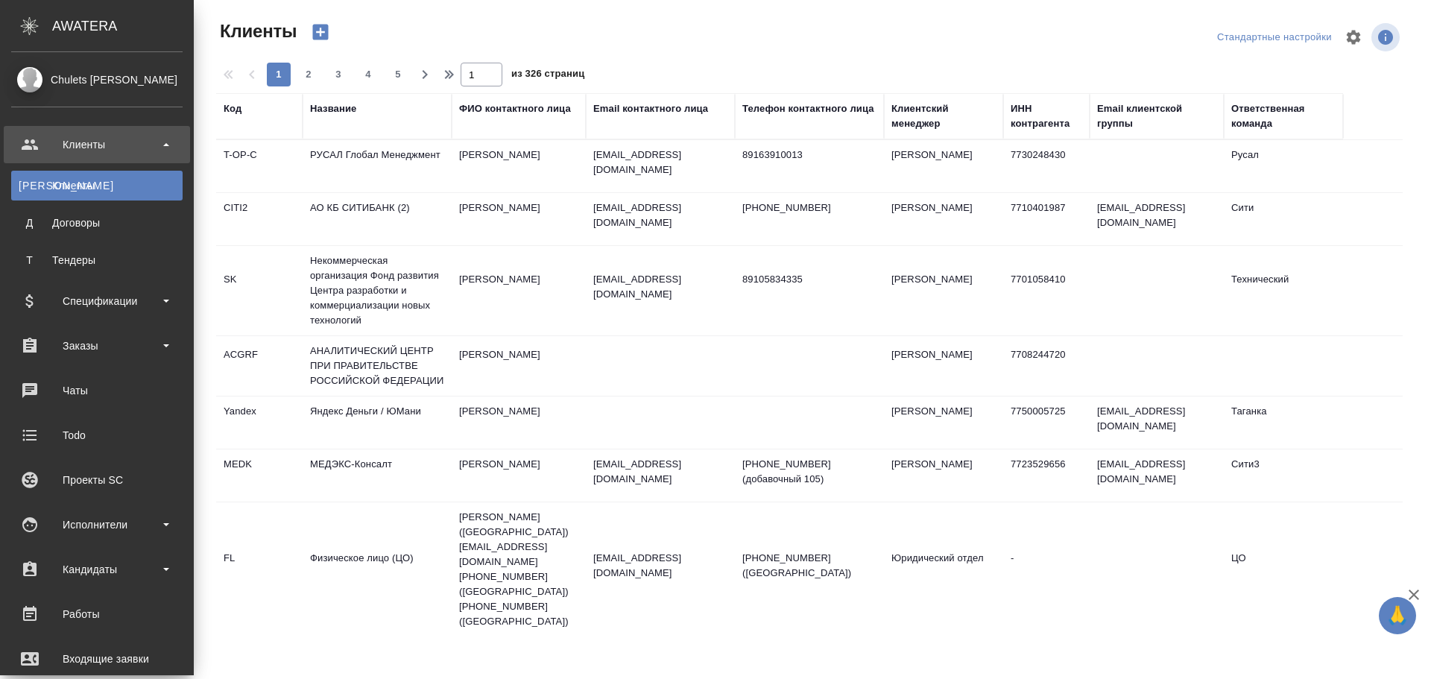
select select "RU"
click at [87, 615] on div "Работы" at bounding box center [96, 614] width 171 height 22
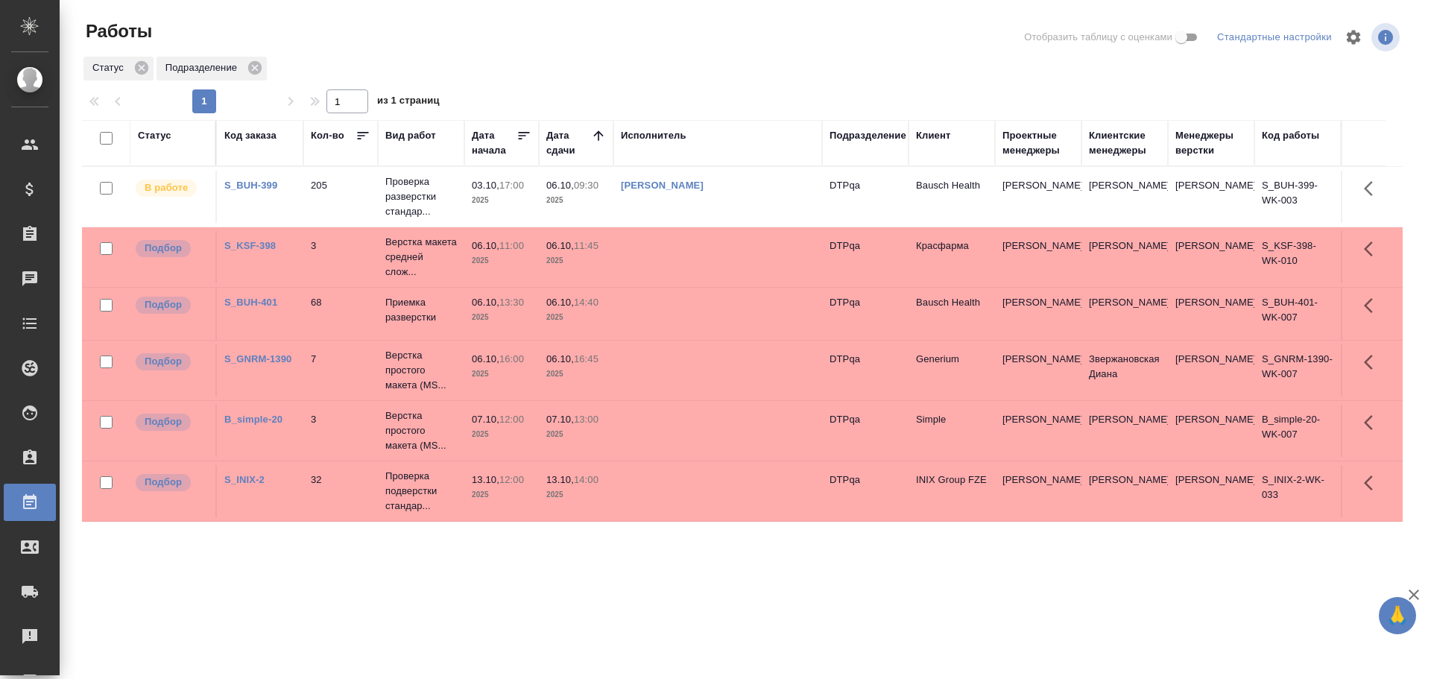
click at [156, 139] on div "Статус" at bounding box center [155, 135] width 34 height 15
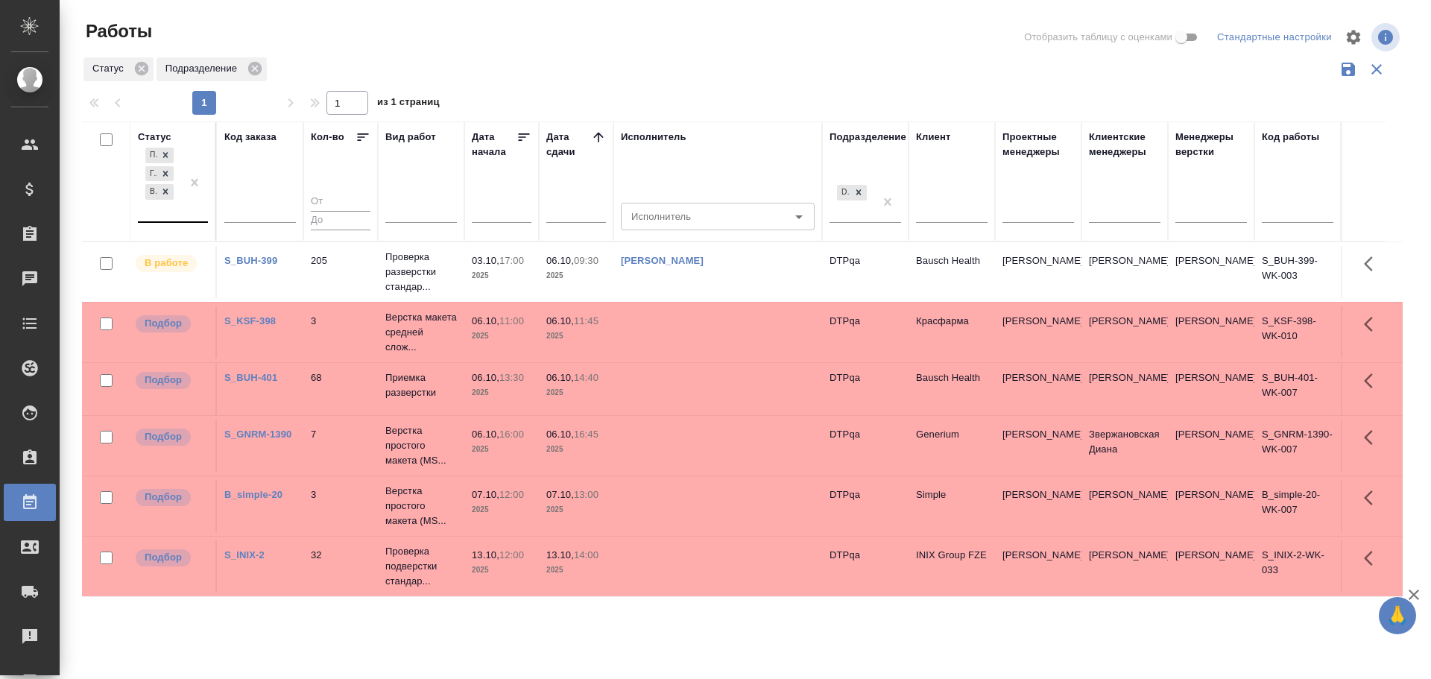
click at [165, 206] on div "Подбор Готов к работе В работе" at bounding box center [159, 183] width 43 height 77
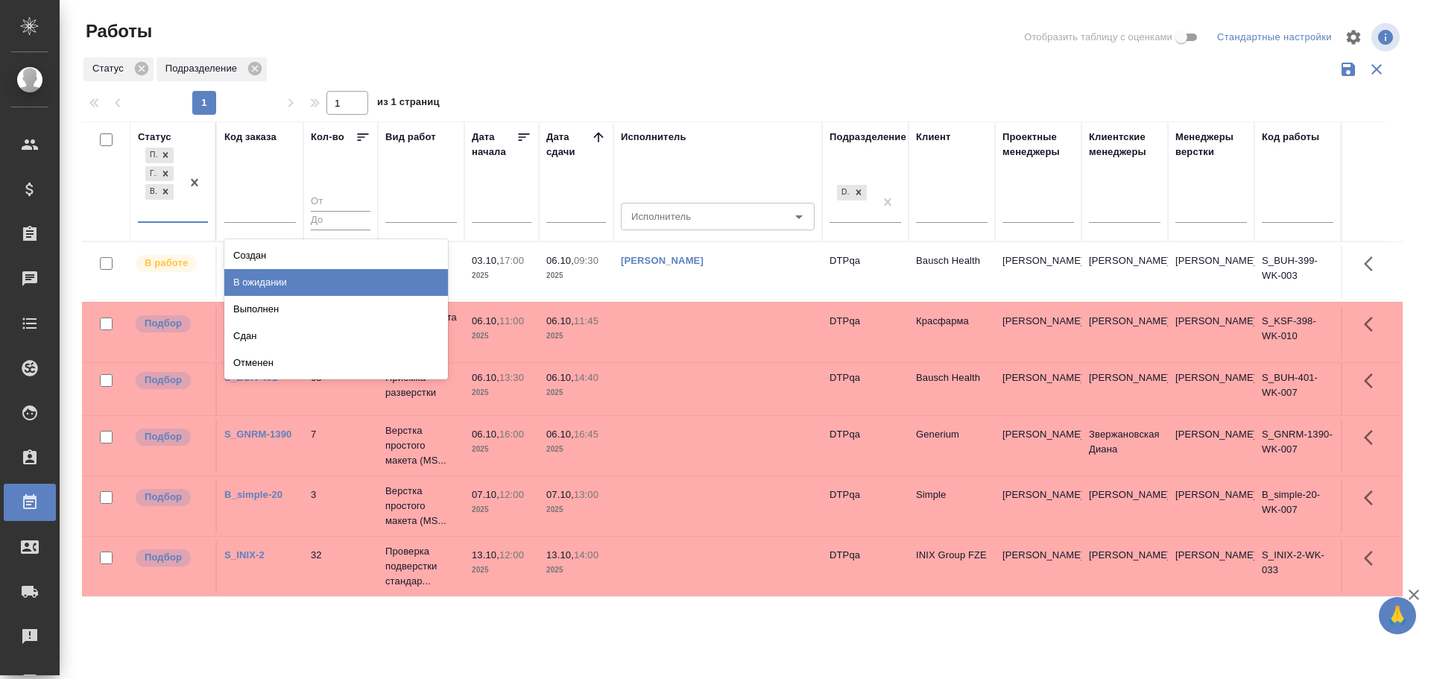
drag, startPoint x: 259, startPoint y: 281, endPoint x: 270, endPoint y: 282, distance: 11.3
click at [260, 281] on div "В ожидании" at bounding box center [336, 282] width 224 height 27
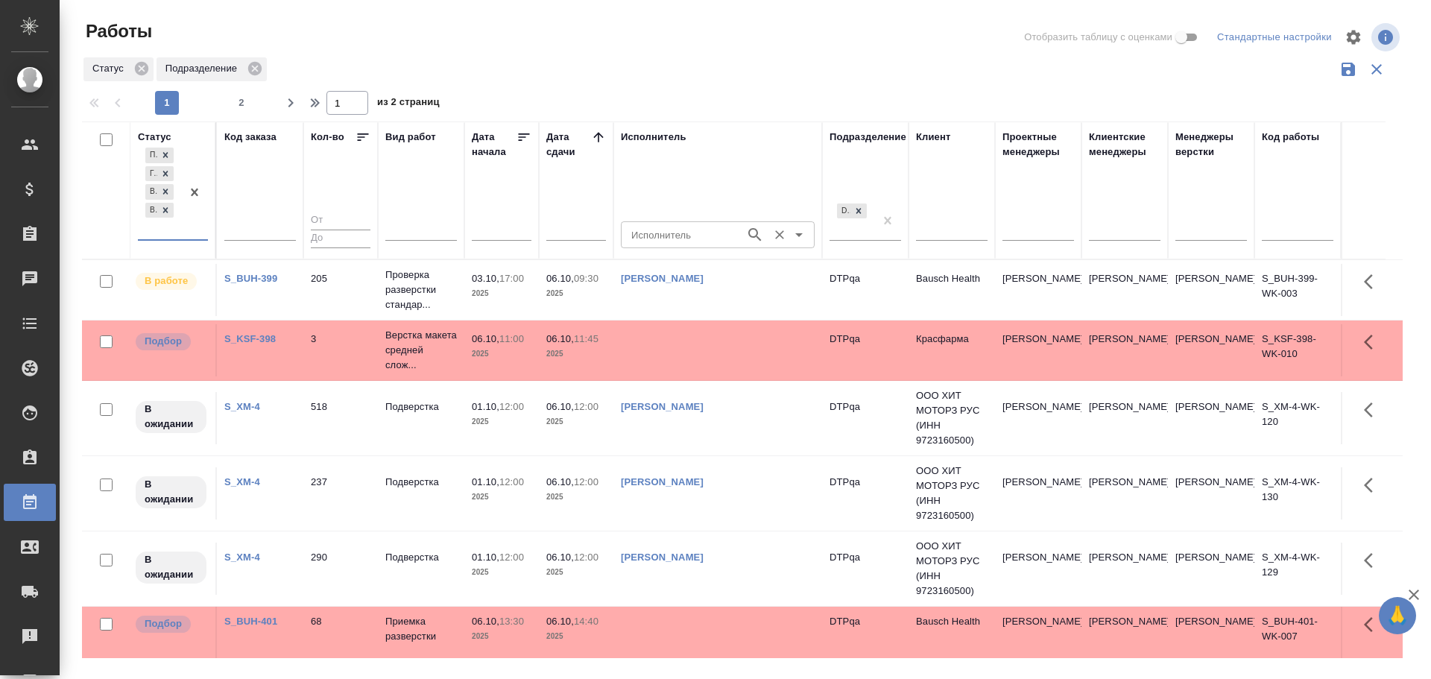
click at [665, 238] on input "Исполнитель" at bounding box center [681, 235] width 113 height 18
type input "Чулец"
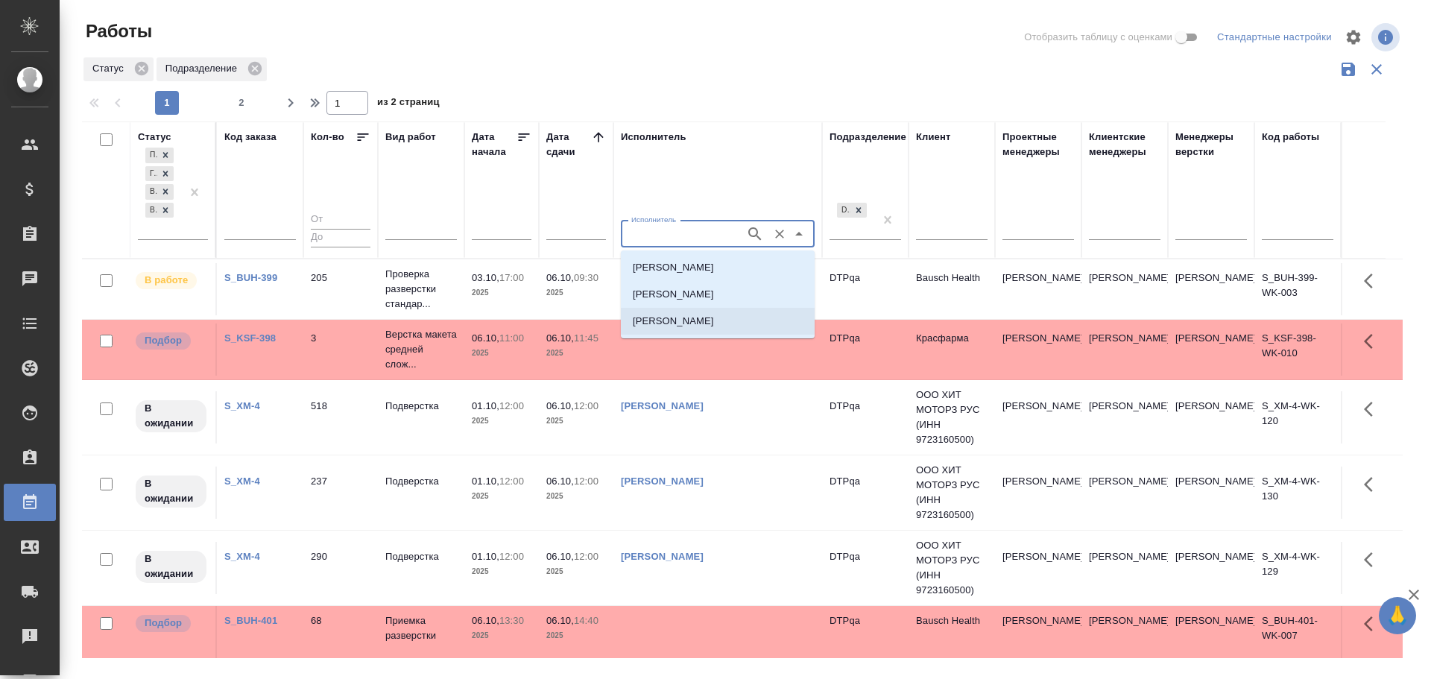
click at [710, 325] on p "Чулец Елена Сергеевна" at bounding box center [673, 321] width 81 height 15
type input "Чулец Елена Сергеевна"
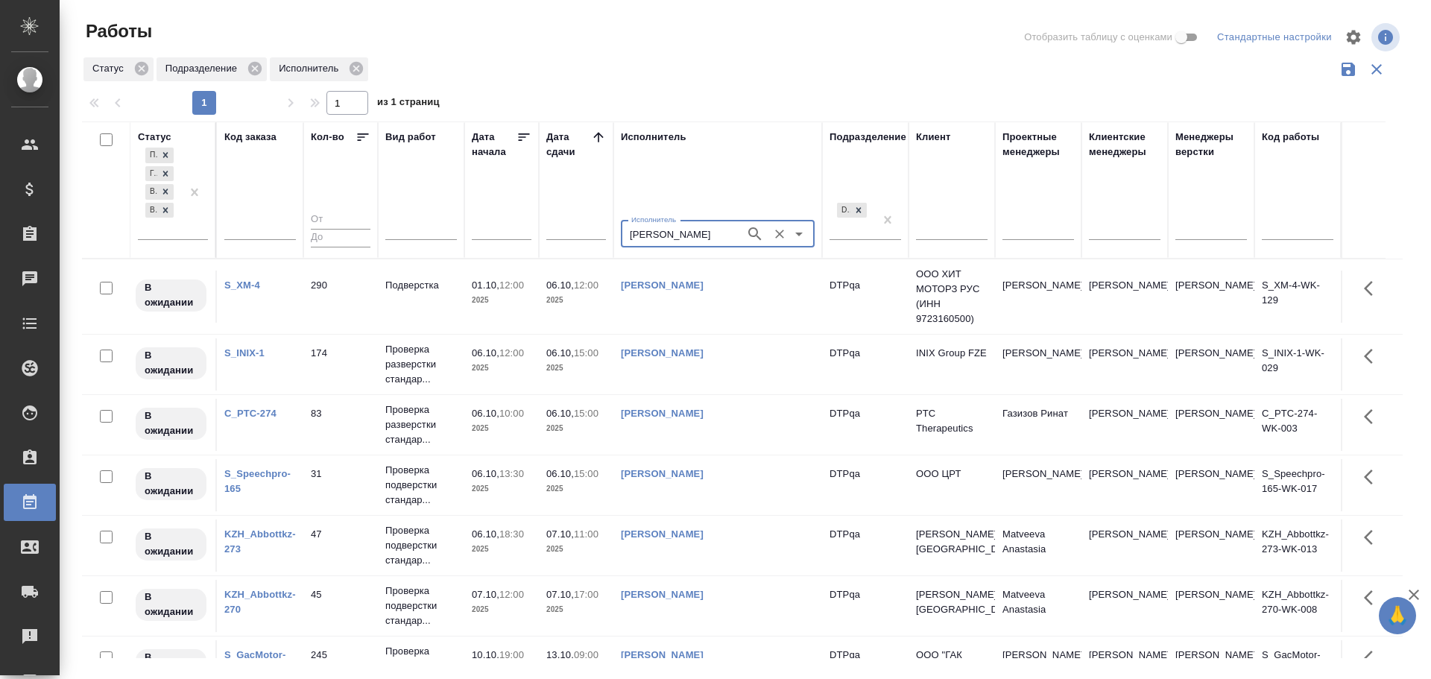
click at [713, 431] on td "Чулец Елена Сергеевна" at bounding box center [717, 425] width 209 height 52
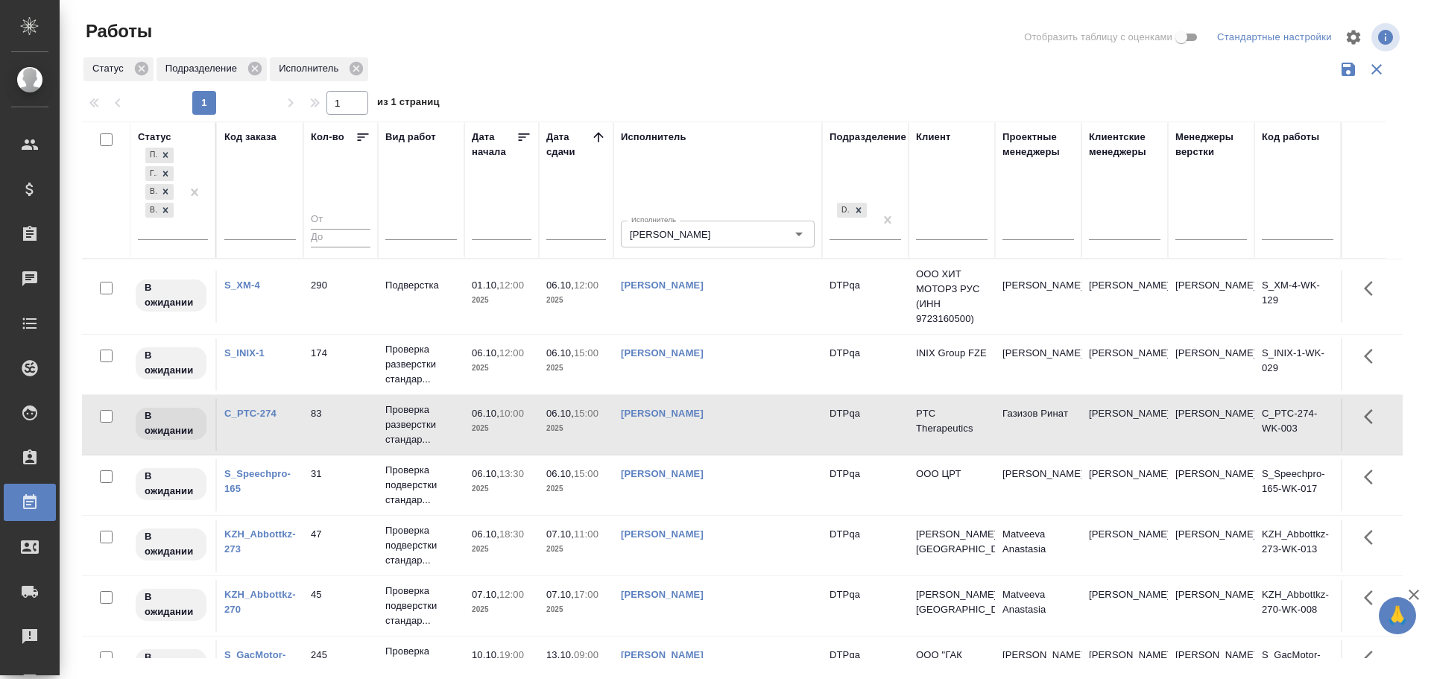
click at [713, 431] on td "Чулец Елена Сергеевна" at bounding box center [717, 425] width 209 height 52
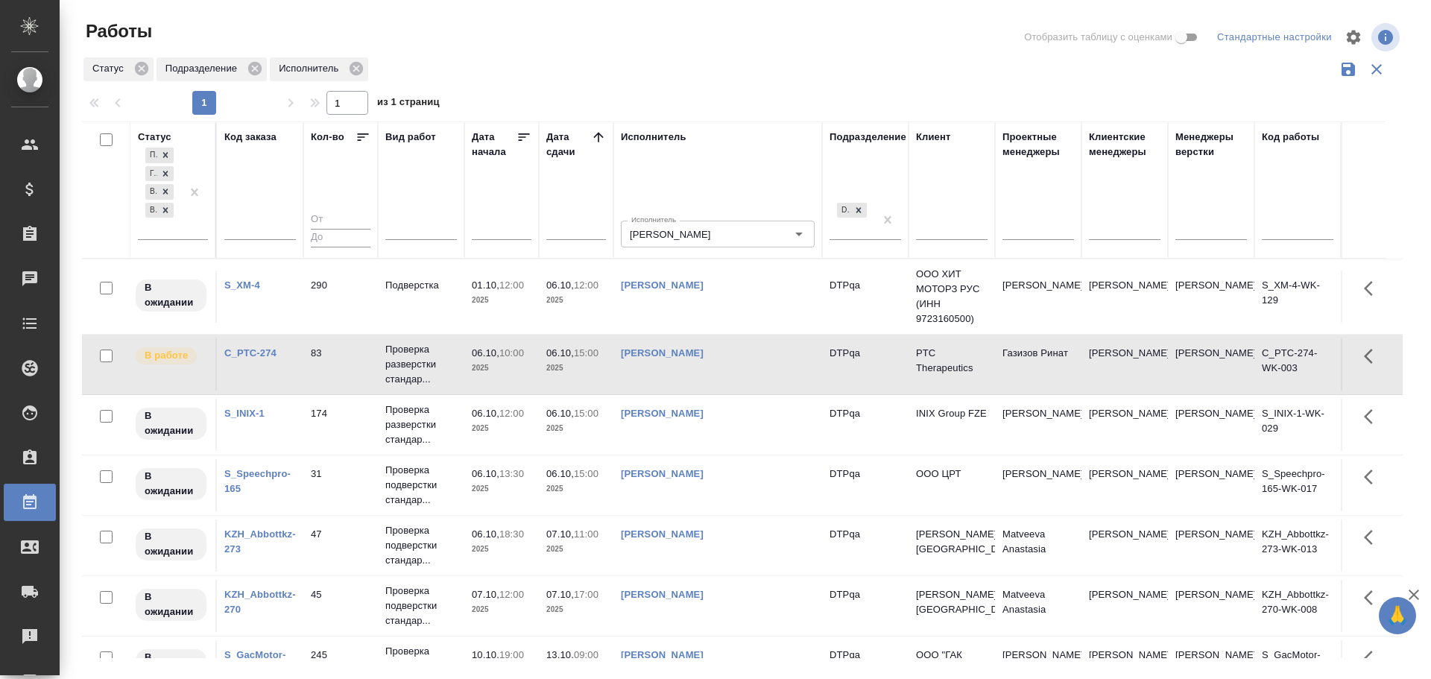
click at [734, 499] on td "Чулец Елена Сергеевна" at bounding box center [717, 485] width 209 height 52
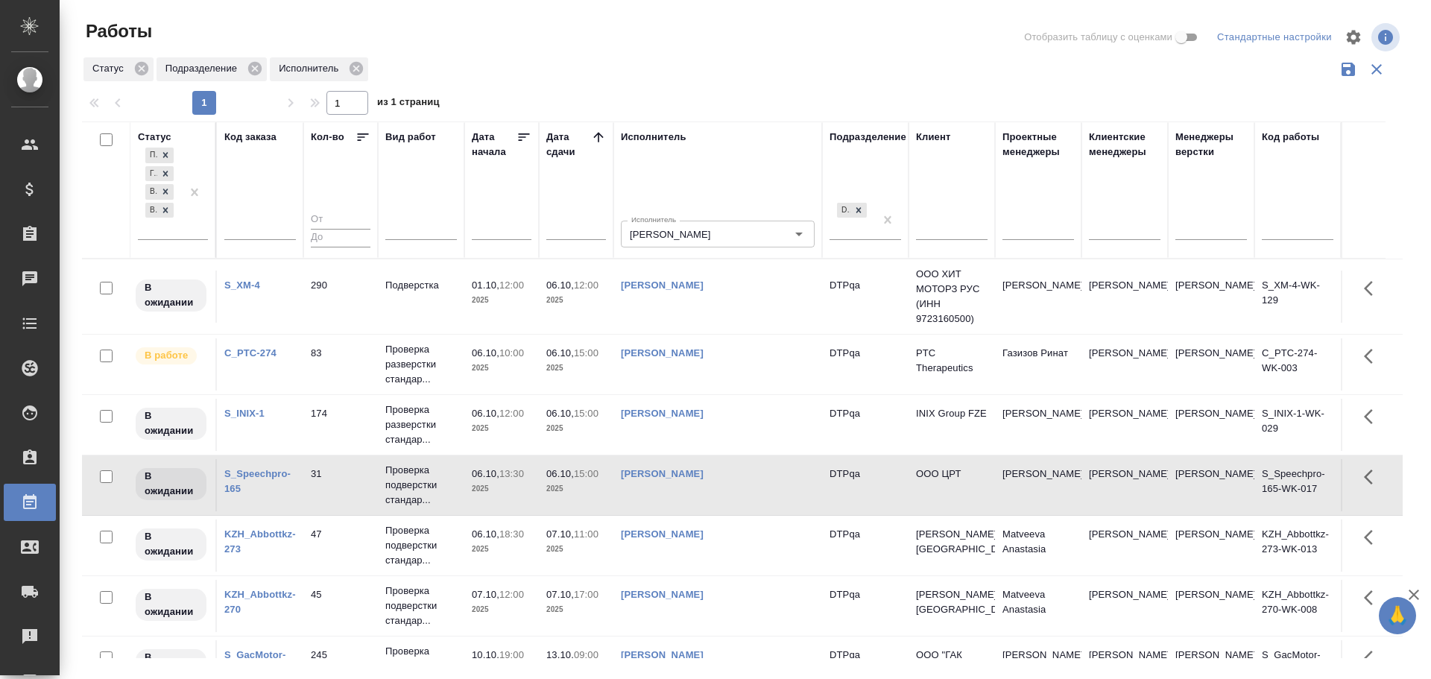
click at [734, 499] on td "Чулец Елена Сергеевна" at bounding box center [717, 485] width 209 height 52
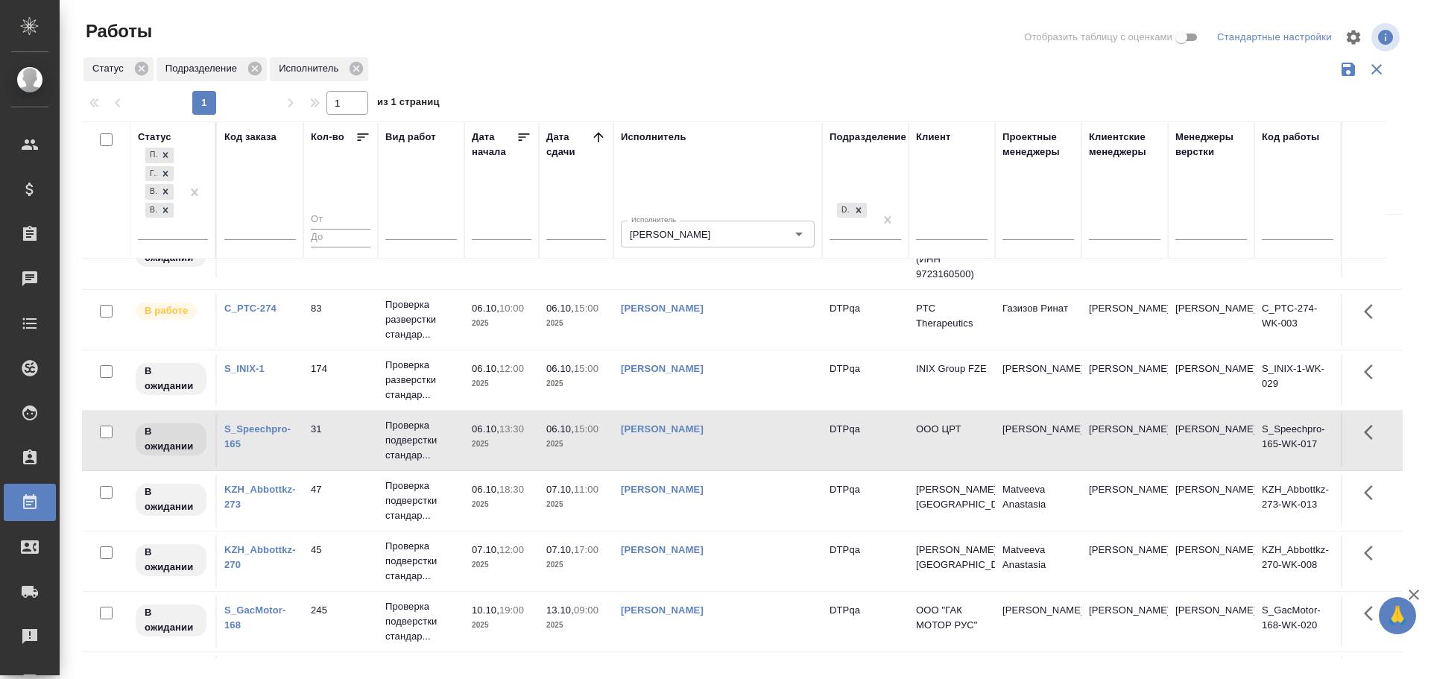
scroll to position [77, 0]
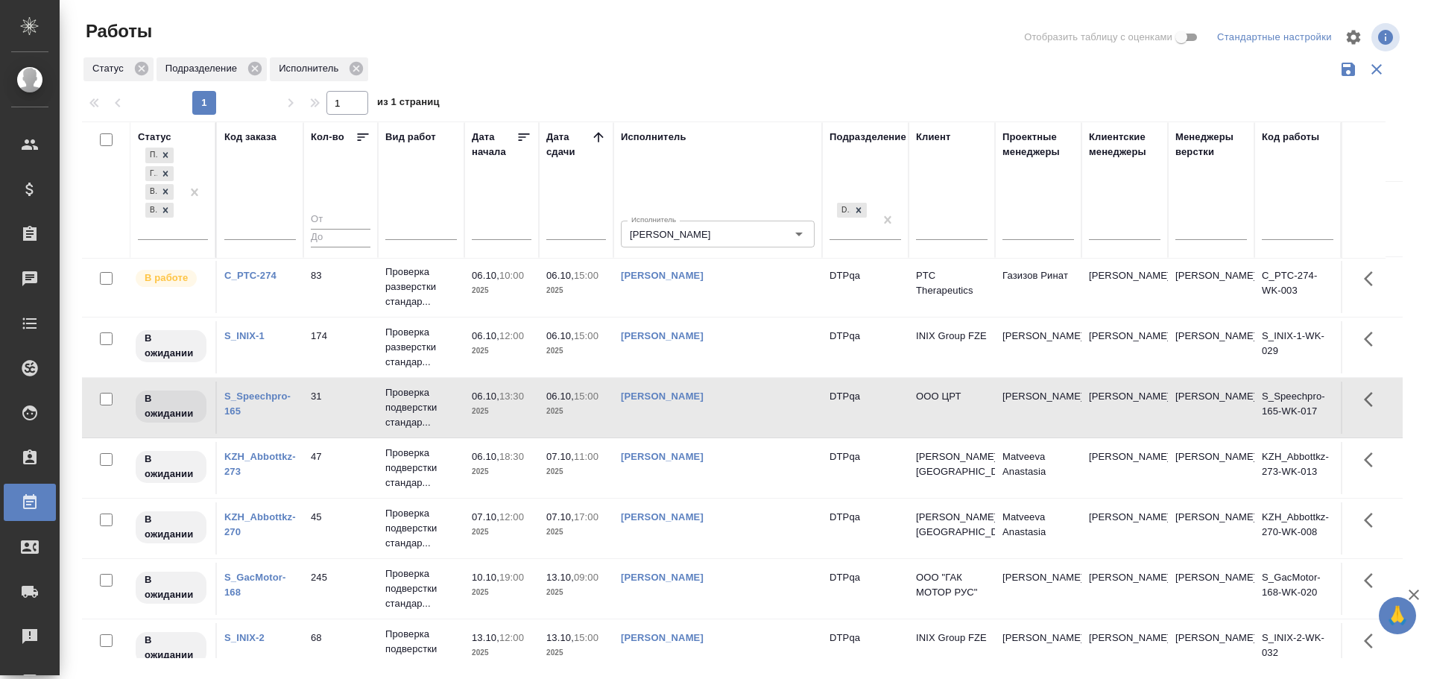
click at [764, 466] on td "Чулец Елена Сергеевна" at bounding box center [717, 468] width 209 height 52
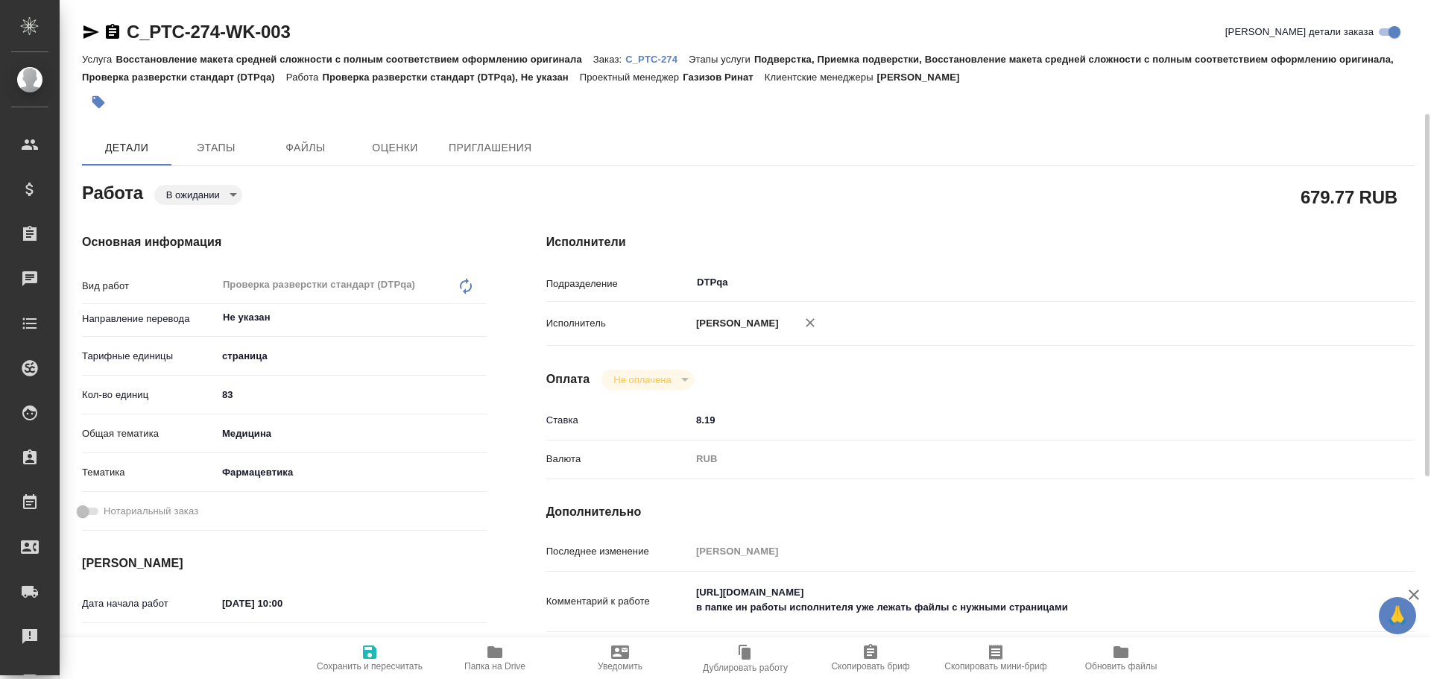
scroll to position [75, 0]
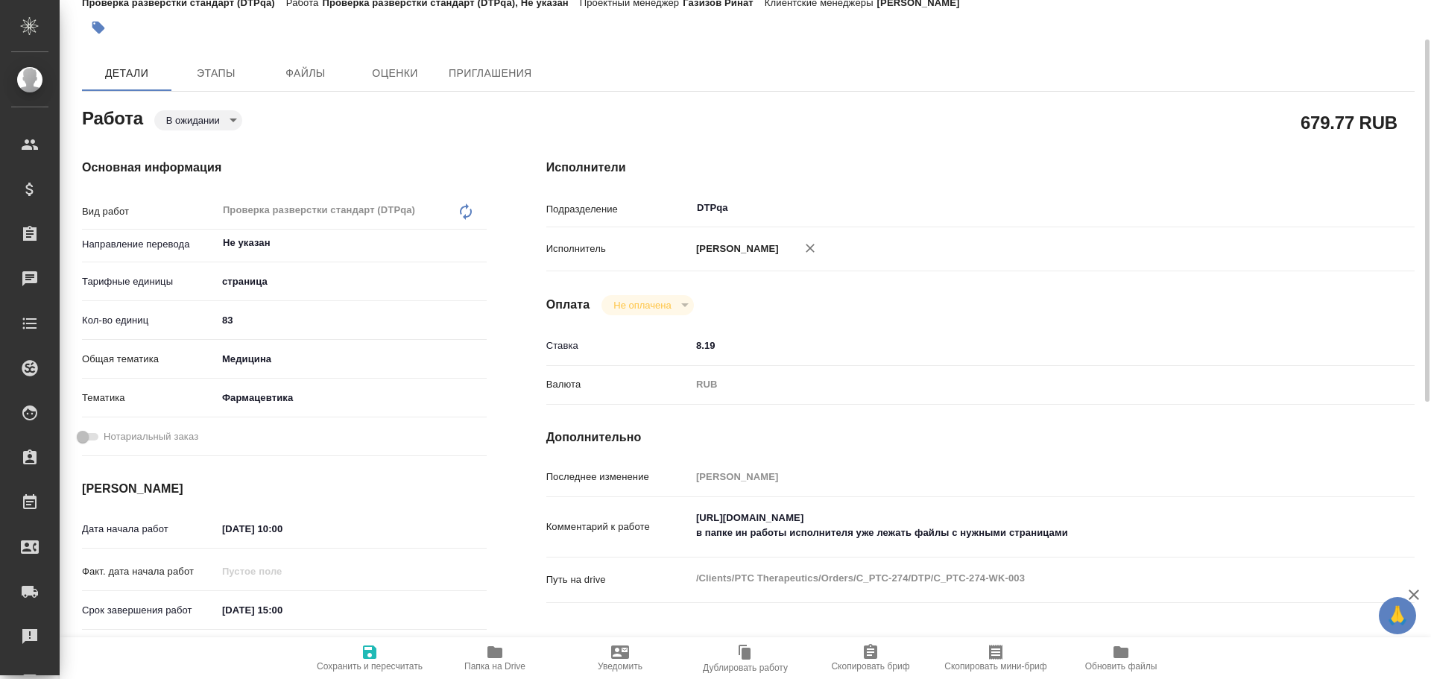
type textarea "x"
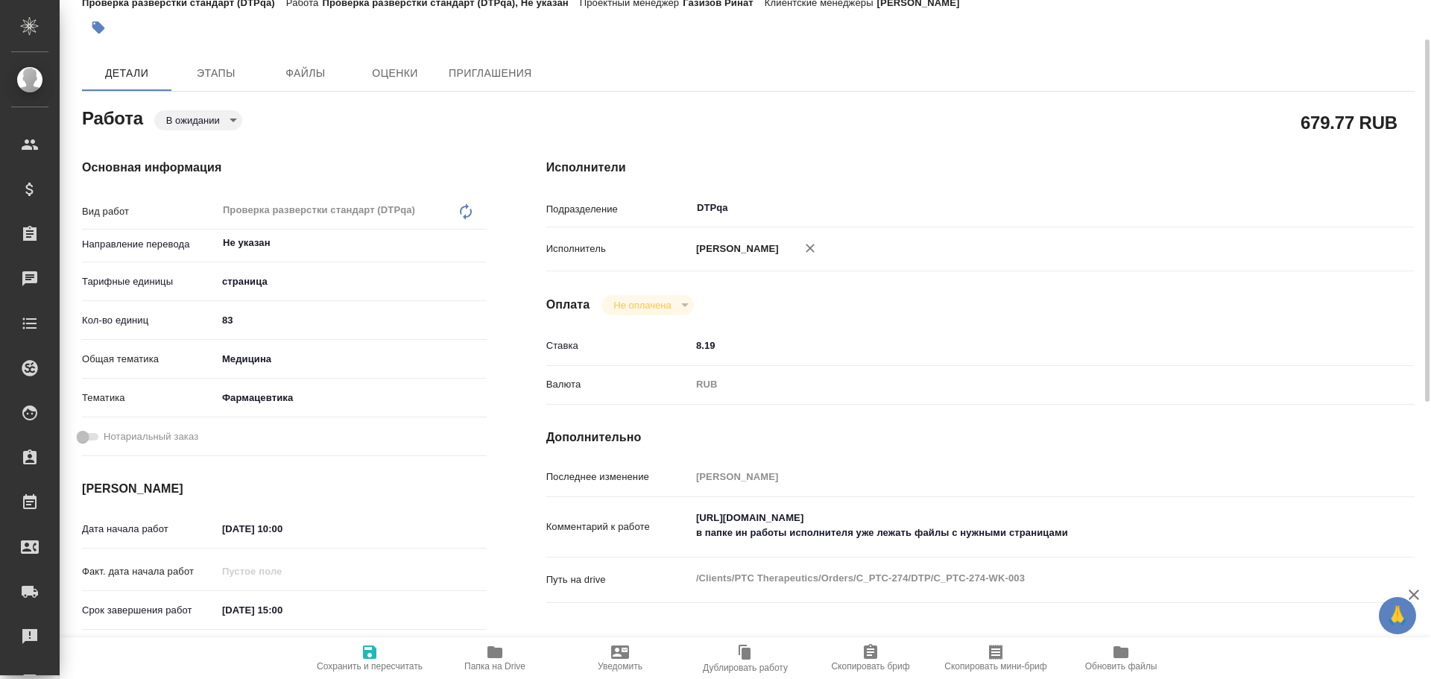
type textarea "x"
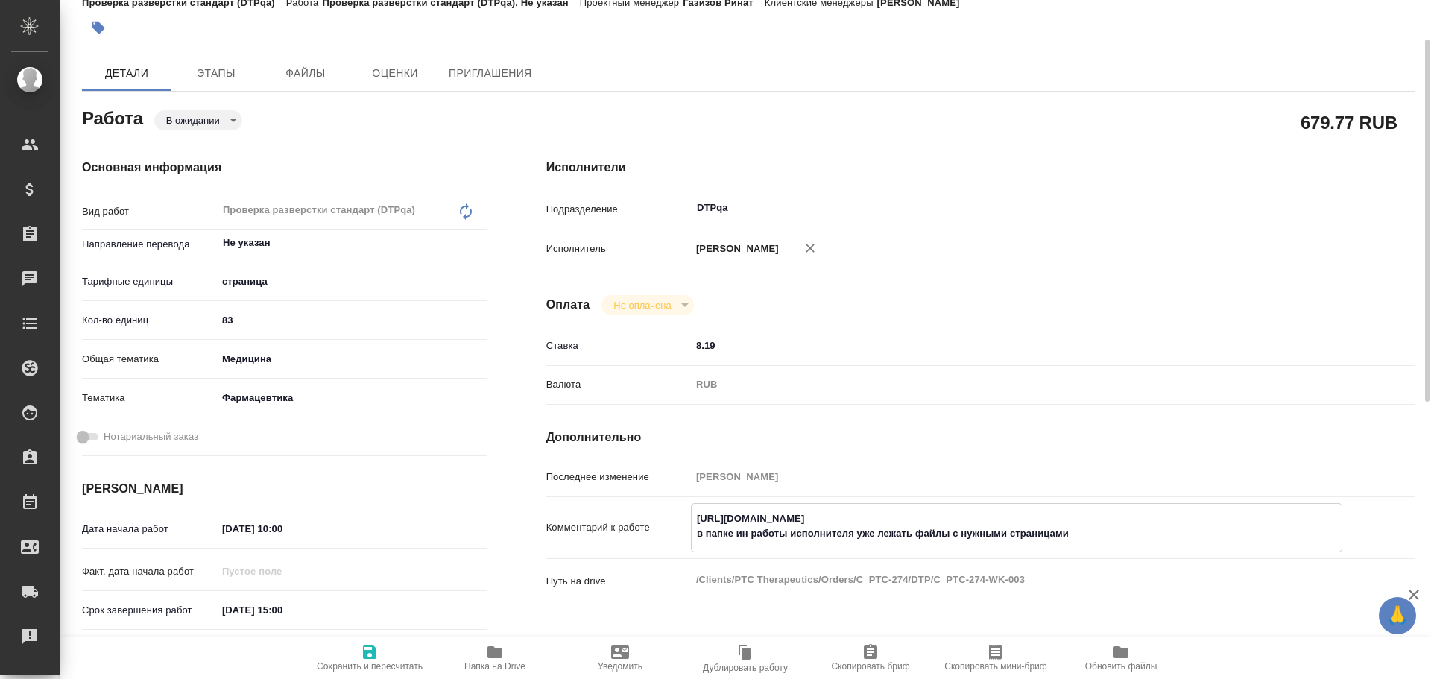
type textarea "x"
drag, startPoint x: 694, startPoint y: 514, endPoint x: 976, endPoint y: 507, distance: 282.5
click at [990, 497] on div "Последнее изменение Чулец Елена Комментарий к работе https://tera.awatera.com/W…" at bounding box center [980, 543] width 868 height 158
type textarea "x"
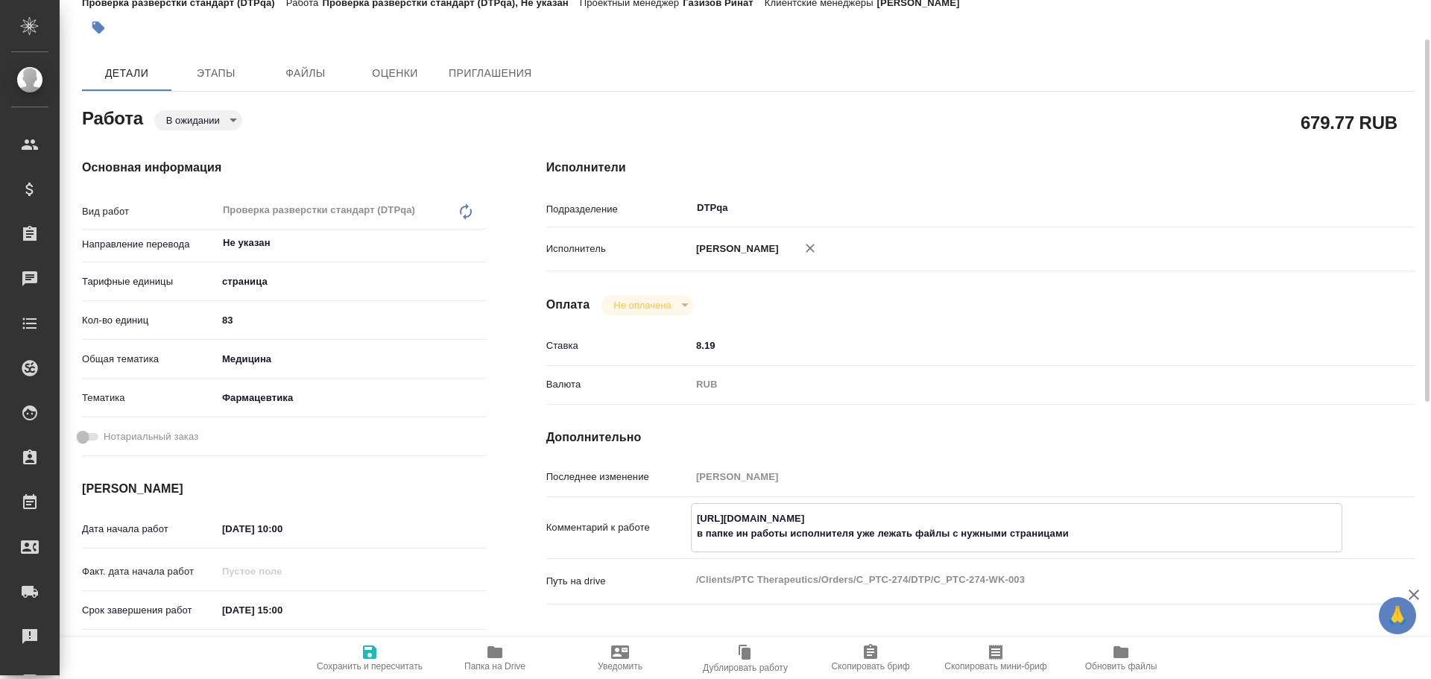
type textarea "x"
click at [197, 123] on body "🙏 .cls-1 fill:#fff; AWATERA Chulets Elena Клиенты Спецификации Заказы 0 Чаты To…" at bounding box center [715, 339] width 1431 height 679
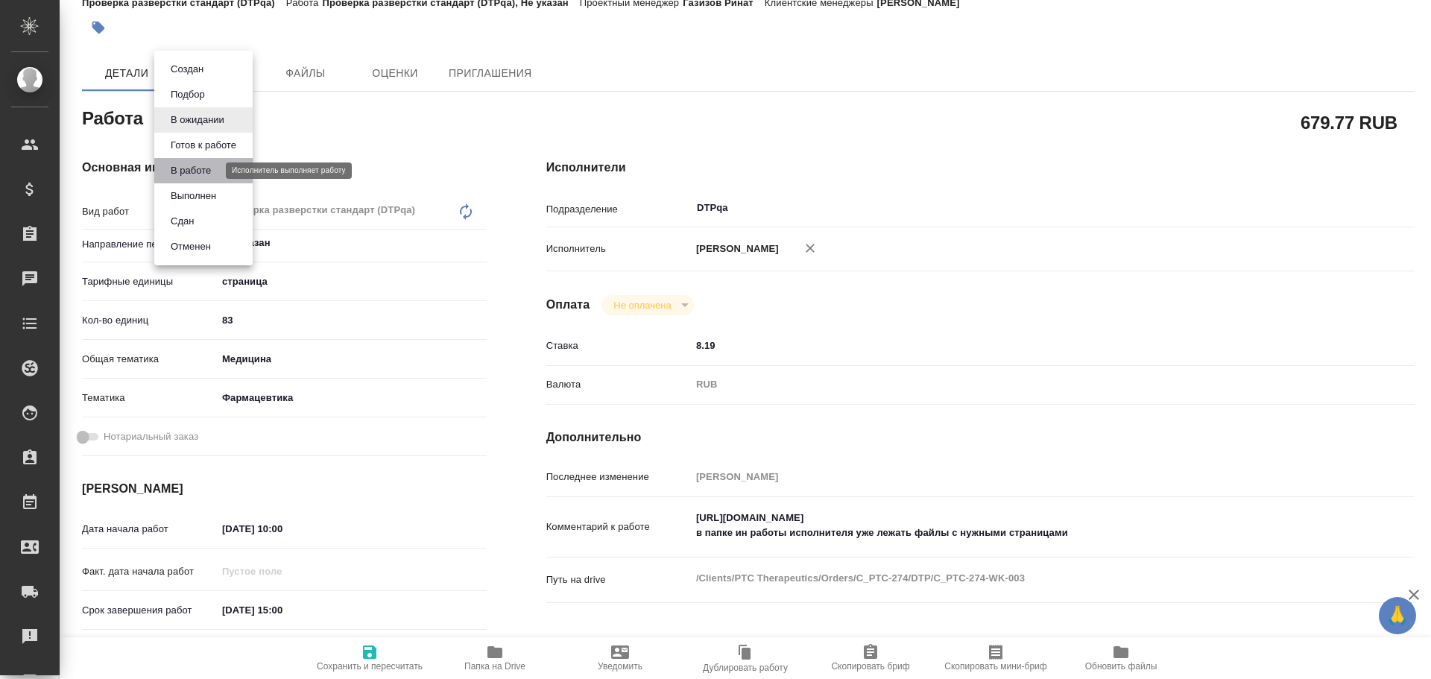
click at [180, 174] on button "В работе" at bounding box center [190, 170] width 49 height 16
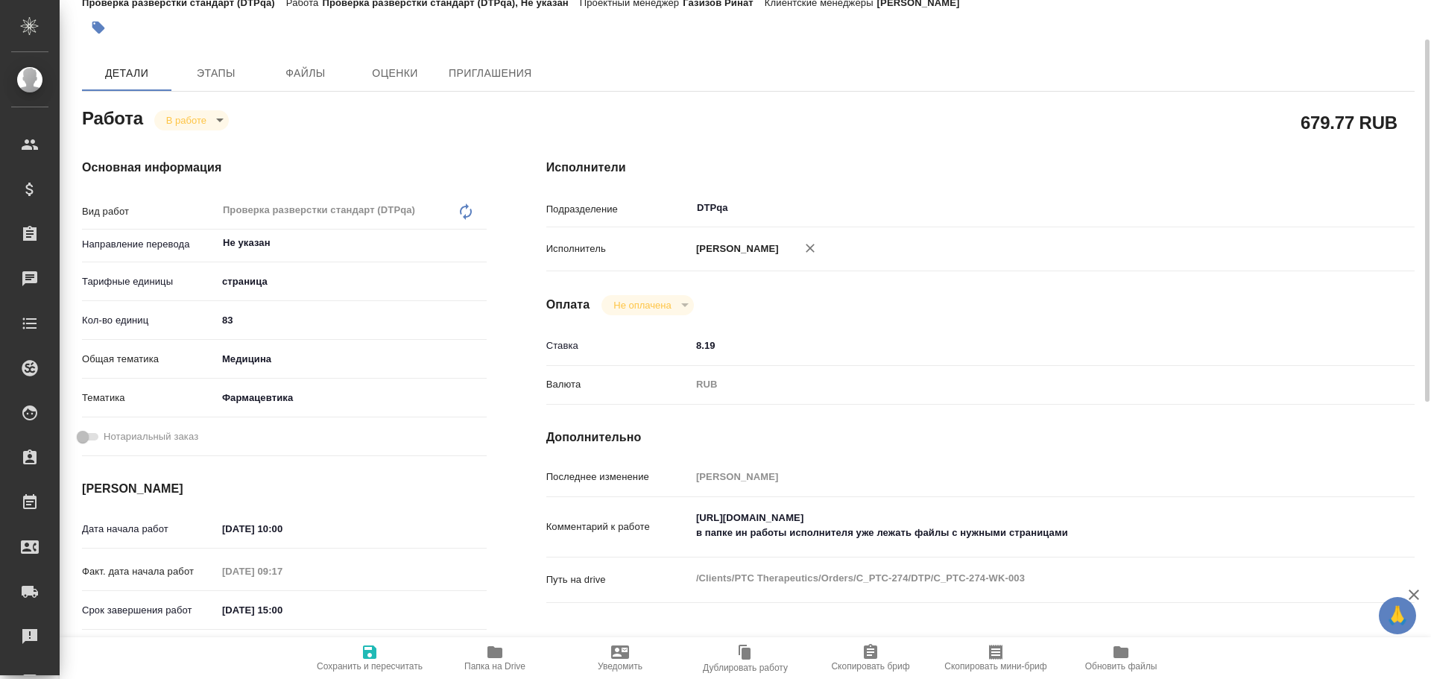
type textarea "x"
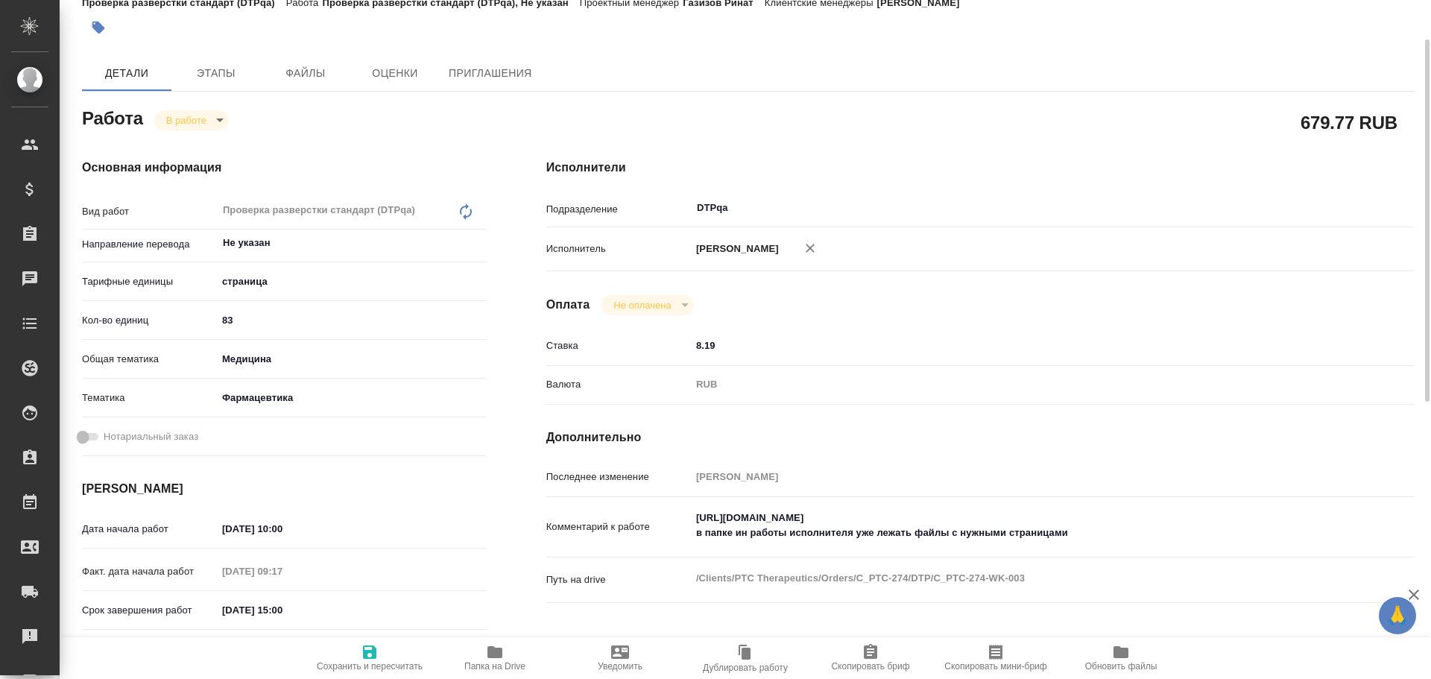
type textarea "x"
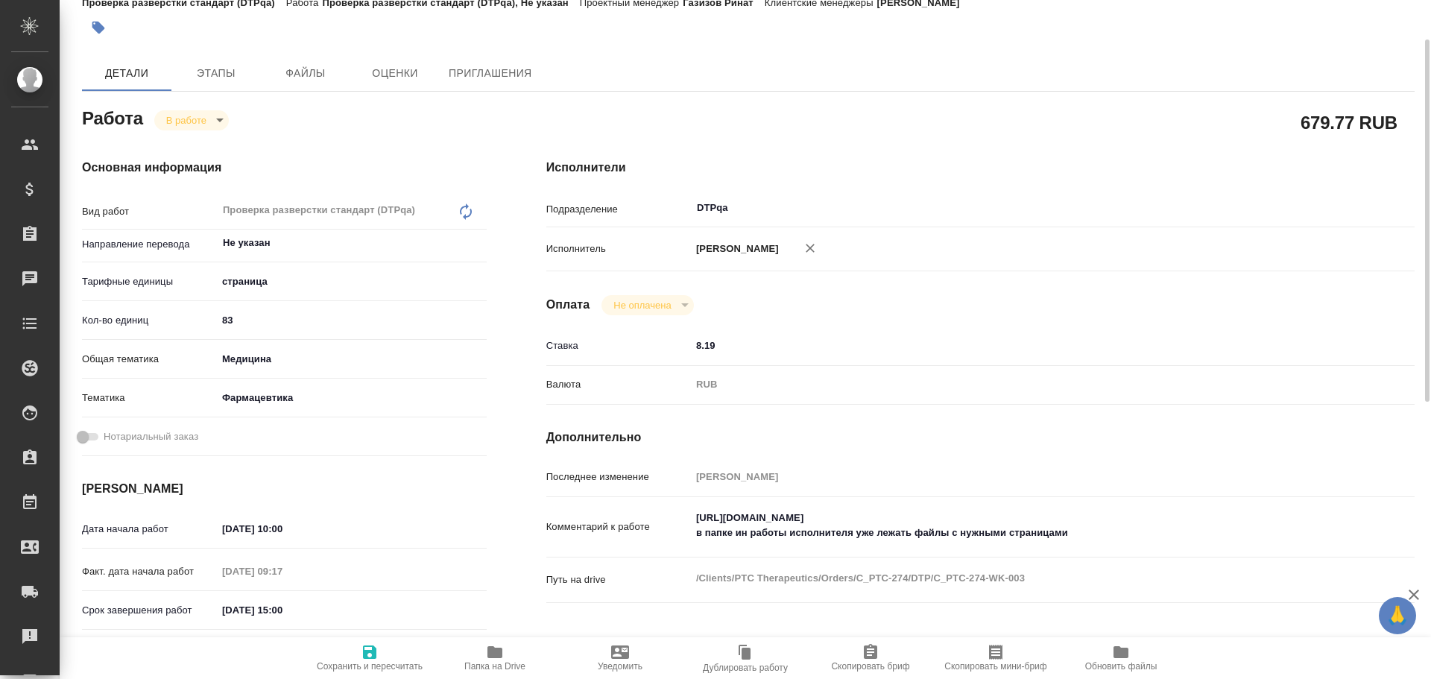
click at [355, 661] on span "Сохранить и пересчитать" at bounding box center [370, 666] width 106 height 10
type textarea "x"
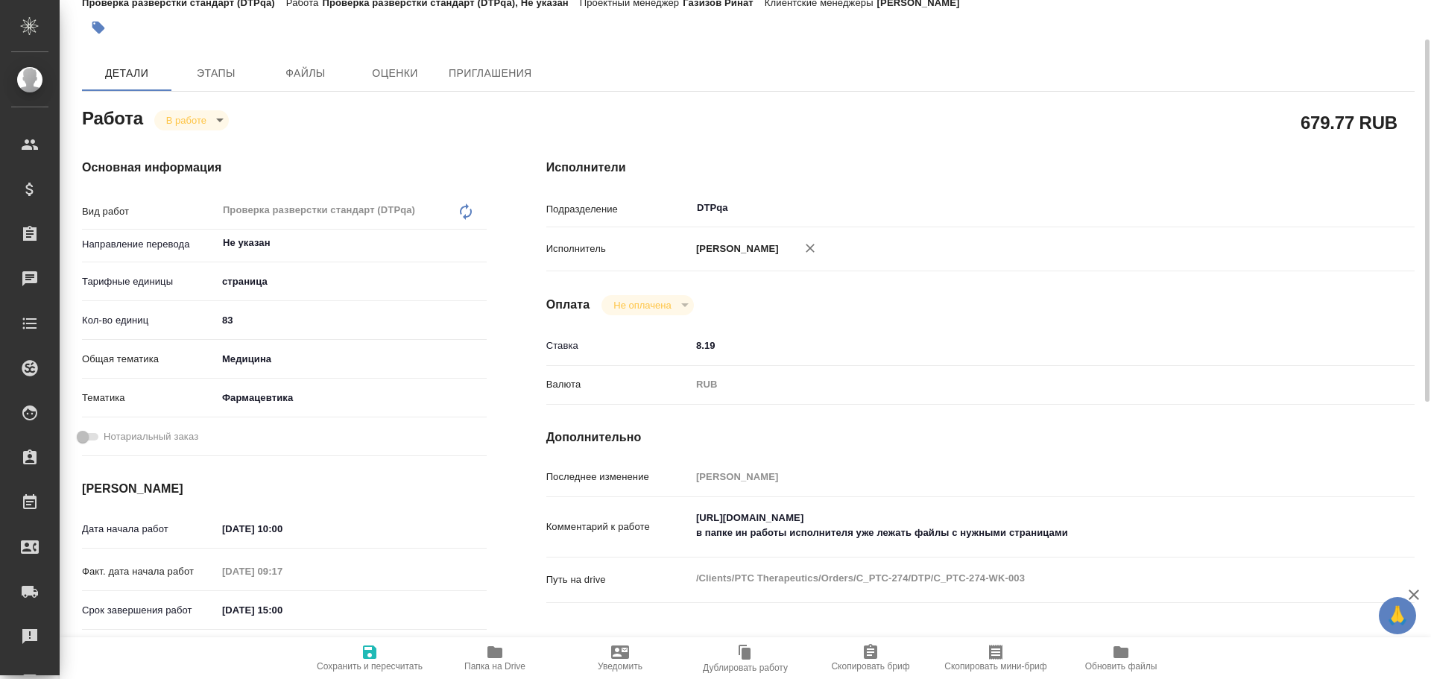
type textarea "x"
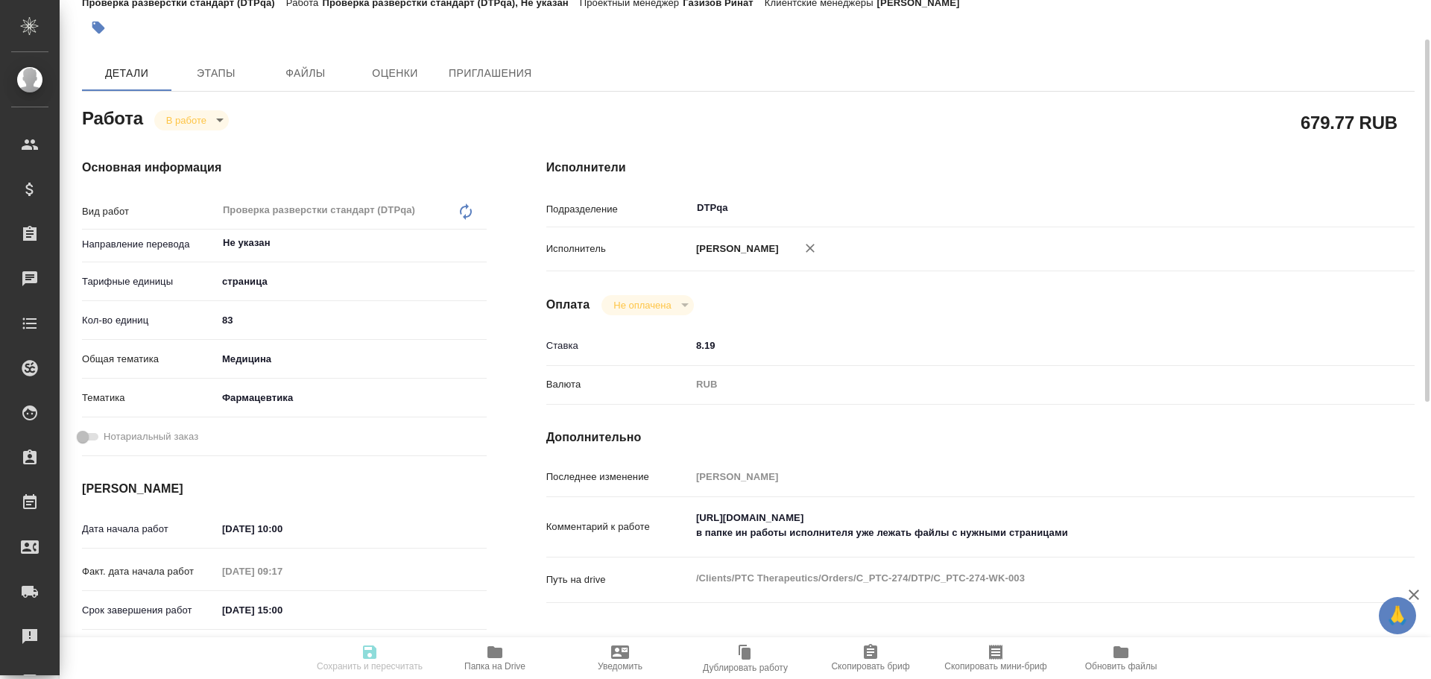
type textarea "x"
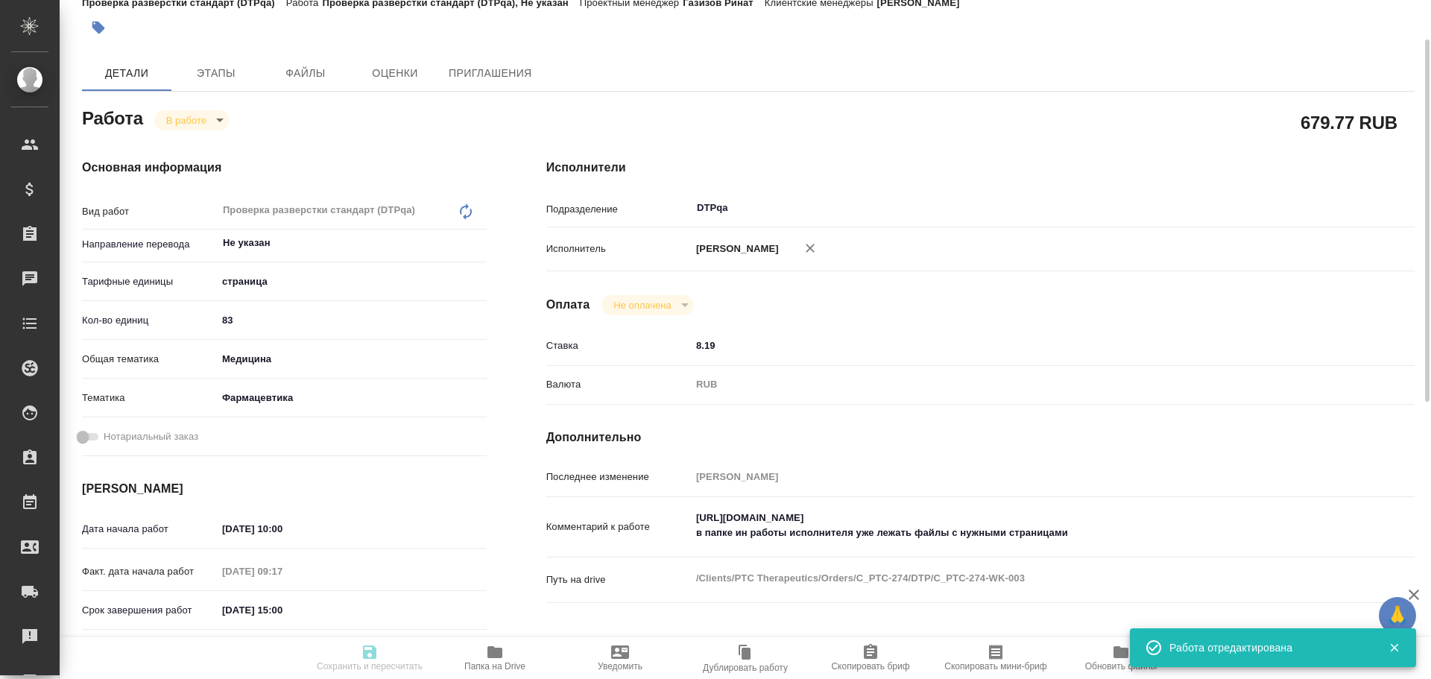
type textarea "x"
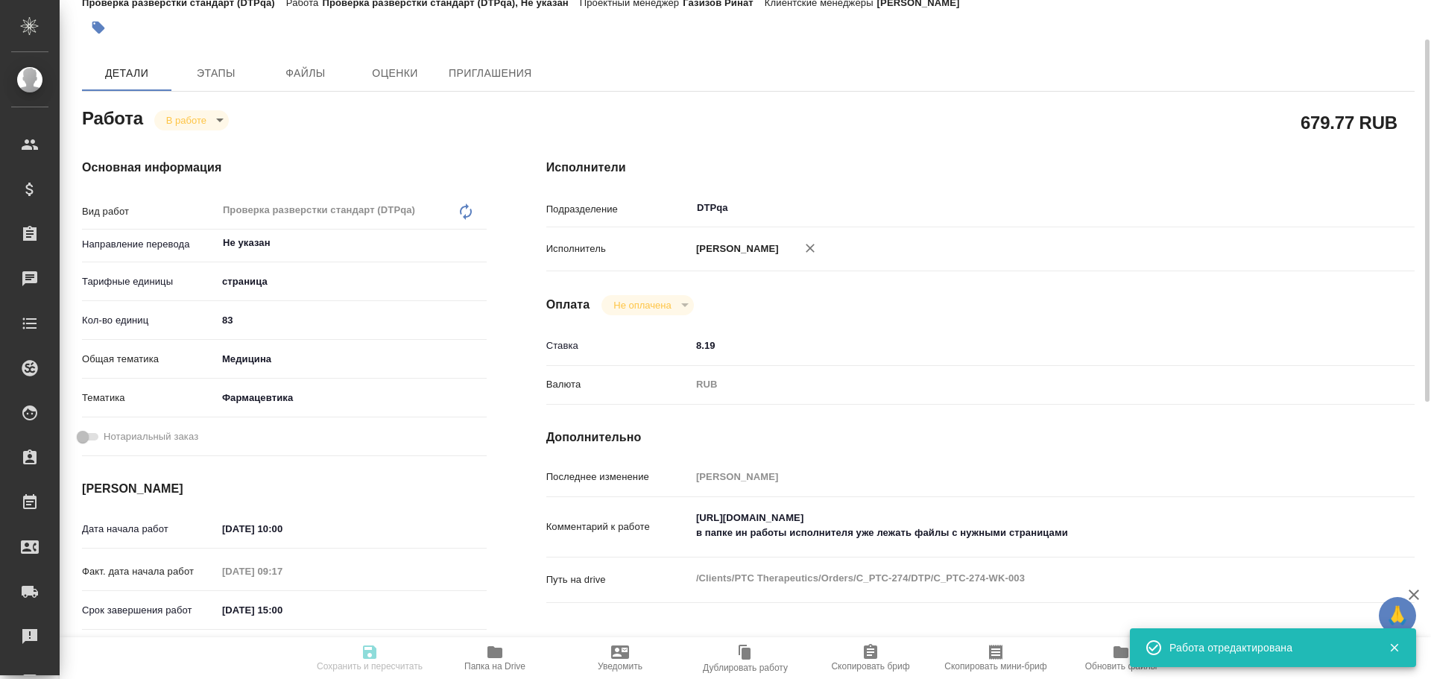
type input "inProgress"
type textarea "Проверка разверстки стандарт (DTPqa)"
type textarea "x"
type input "Не указан"
type input "5a8b1489cc6b4906c91bfdb2"
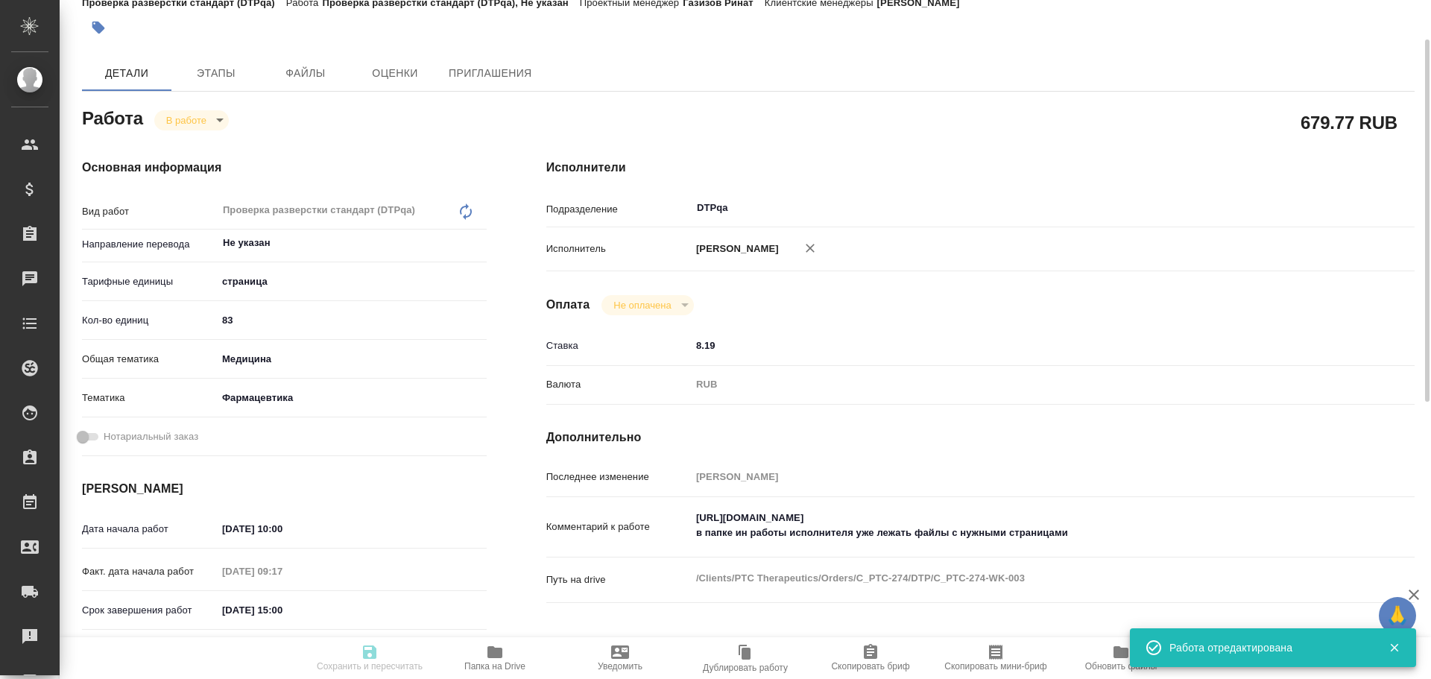
type input "83"
type input "med"
type input "6149832f2b7be24903fd7a82"
type input "06.10.2025 10:00"
type input "06.10.2025 09:17"
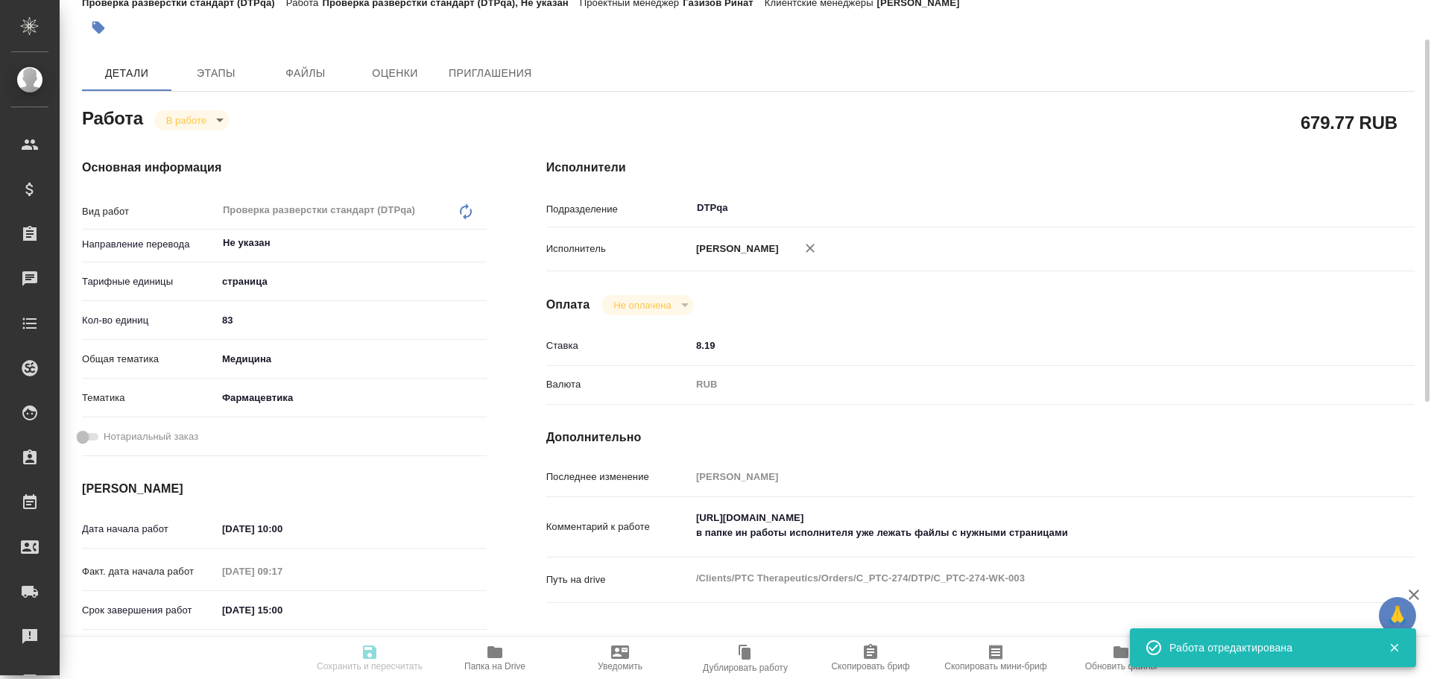
type input "06.10.2025 15:00"
type input "28.10.2025 14:00"
type input "DTPqa"
type input "notPayed"
type input "8.19"
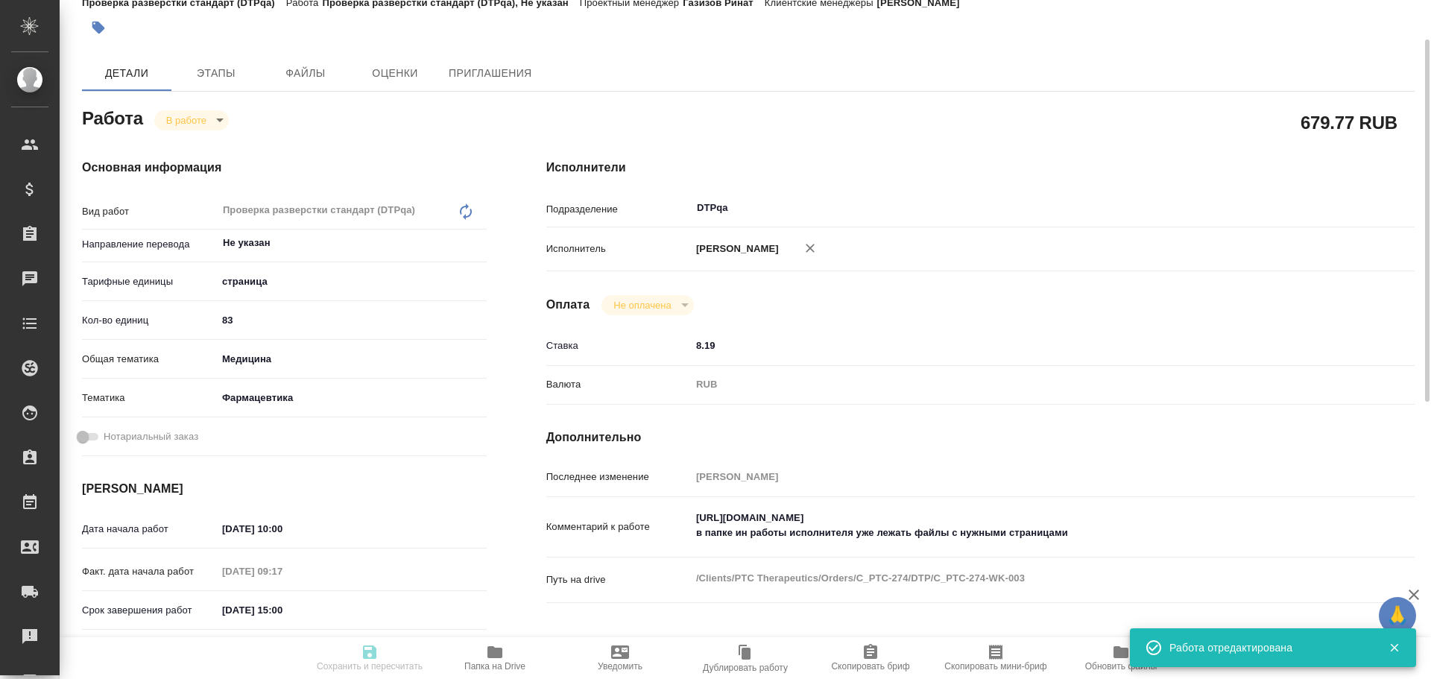
type input "RUB"
type input "Чулец Елена"
type textarea "https://tera.awatera.com/Work/68dfa5340d1c16938926a1c0/ в папке ин работы испол…"
type textarea "x"
type textarea "/Clients/PTC Therapeutics/Orders/C_PTC-274/DTP/C_PTC-274-WK-003"
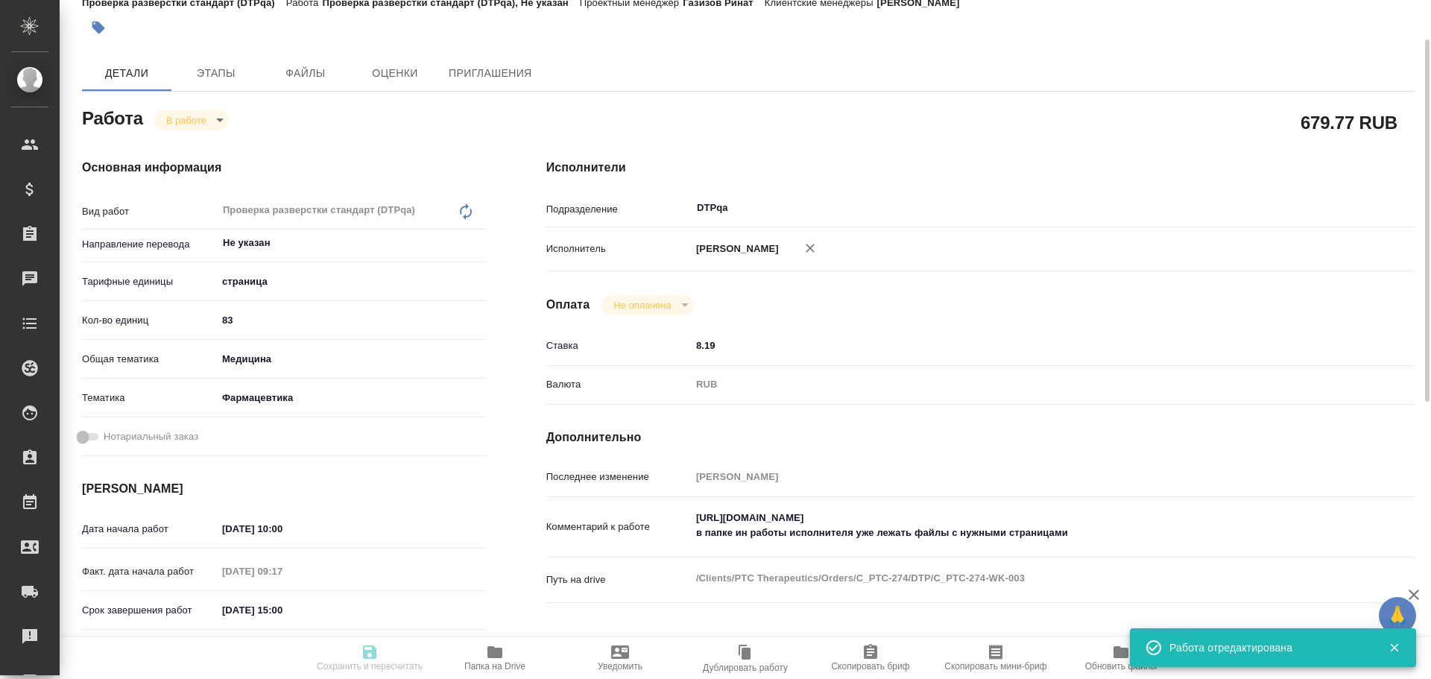
type textarea "x"
type input "C_PTC-274"
type input "Восстановление макета средней сложности с полным соответствием оформлению ориги…"
type input "Подверстка, Приемка подверстки, Восстановление макета средней сложности с полны…"
type input "[PERSON_NAME]"
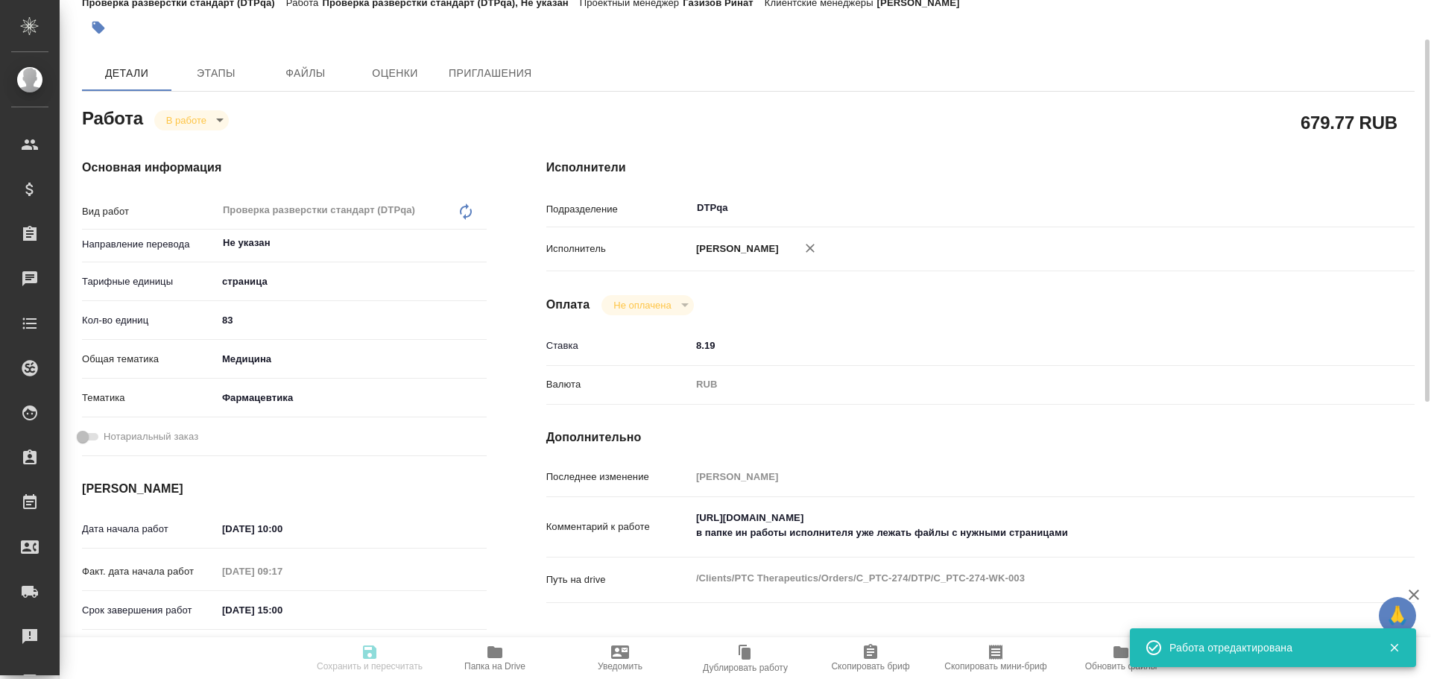
type input "[PERSON_NAME]"
type input "/Clients/PTC Therapeutics/Orders/C_PTC-274"
type textarea "x"
type textarea "Файл эксель - это не на перевод, тут написано в каком документе какие страницы …"
type textarea "x"
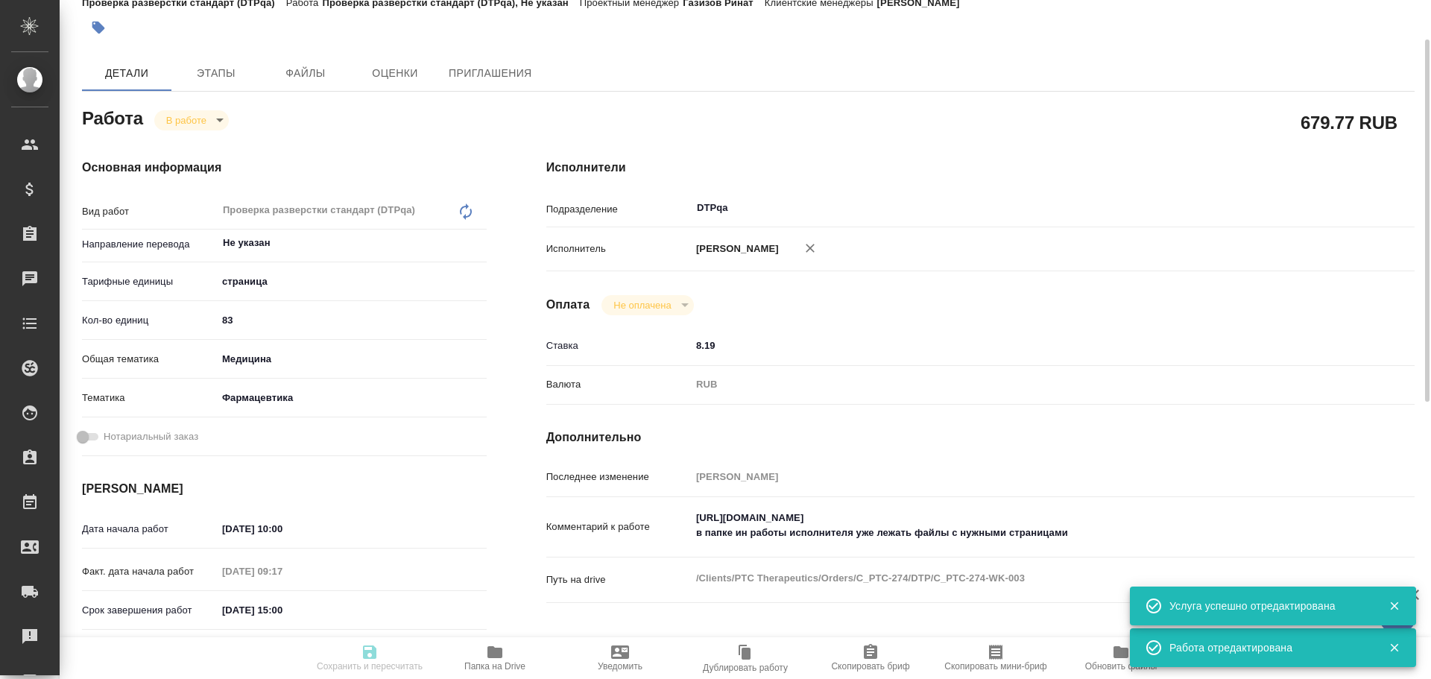
type textarea "x"
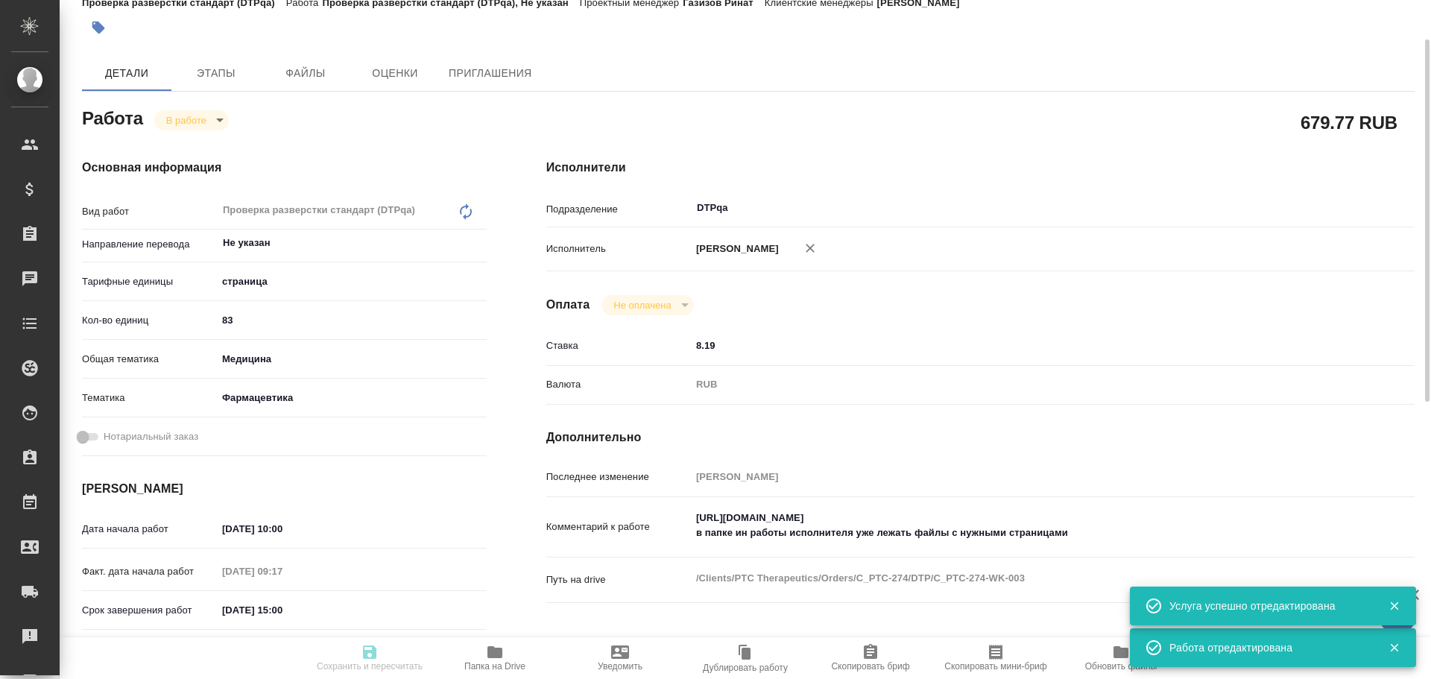
type textarea "x"
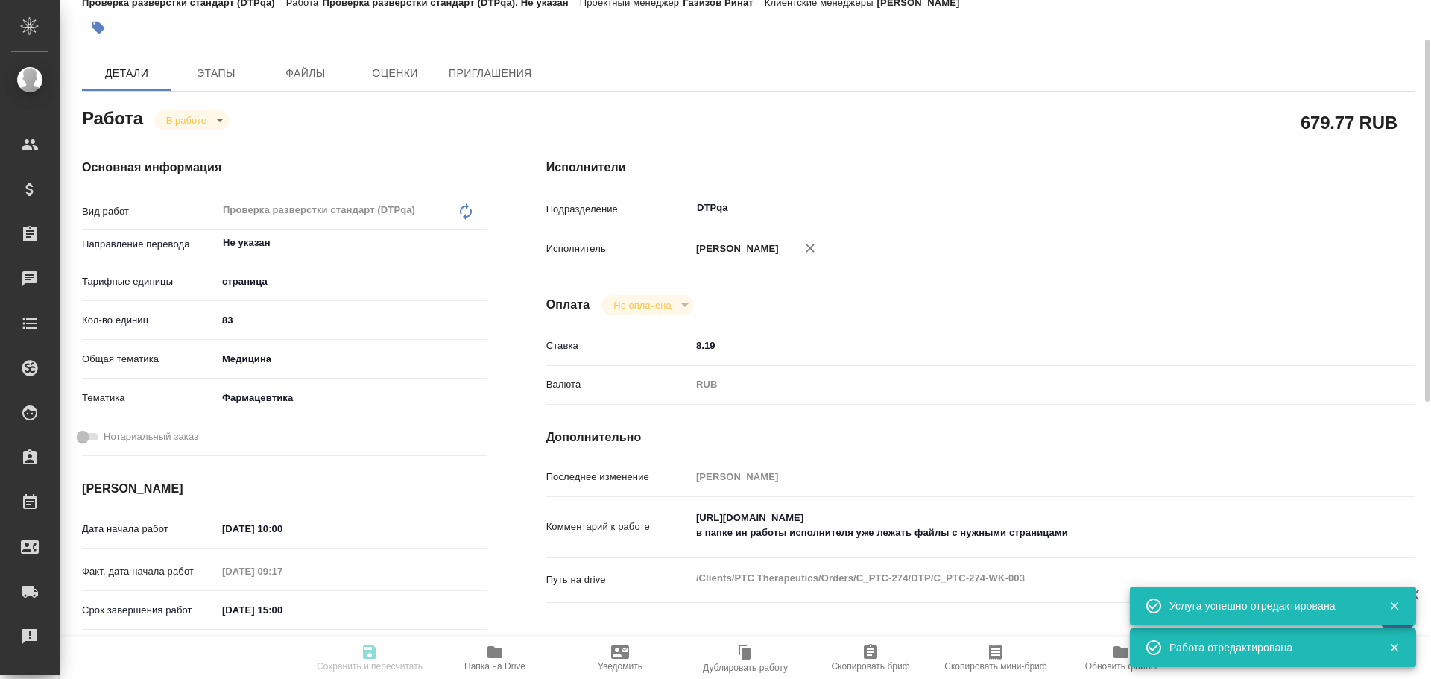
type textarea "x"
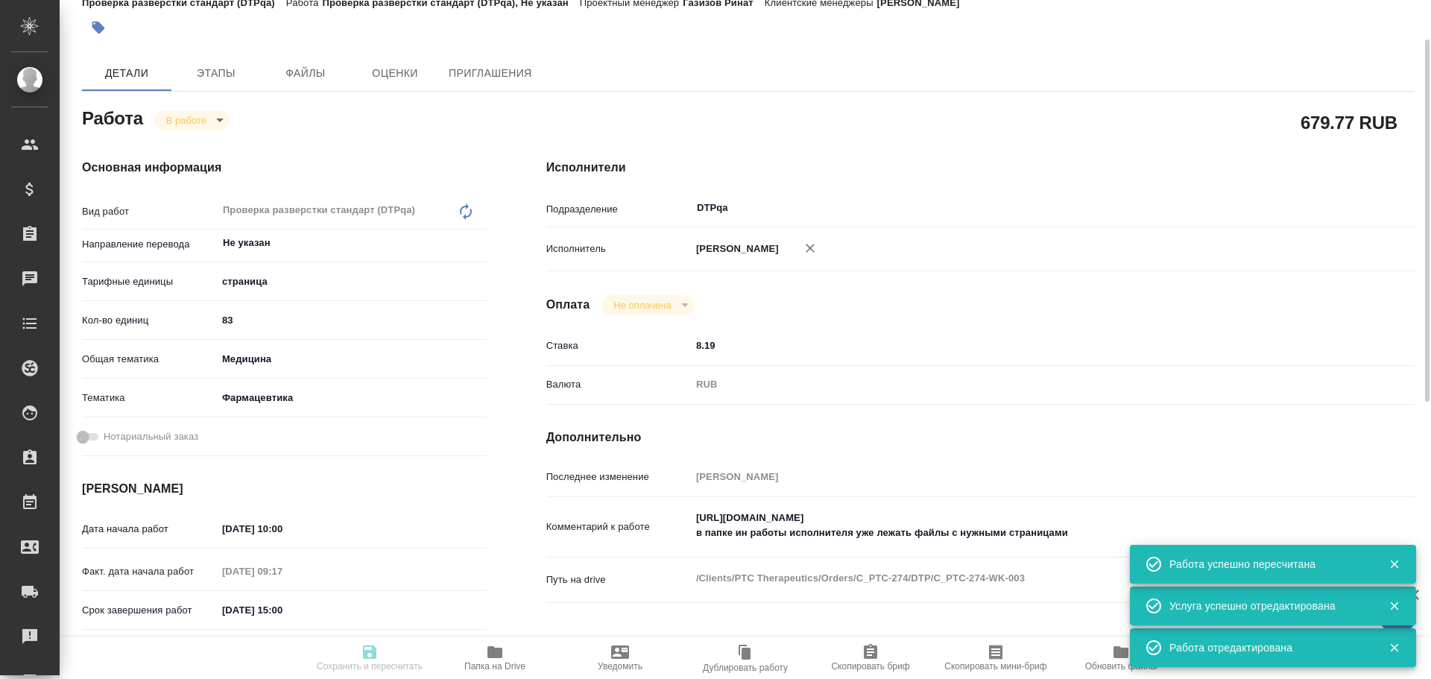
type input "inProgress"
type textarea "Проверка разверстки стандарт (DTPqa)"
type textarea "x"
type input "Не указан"
type input "5a8b1489cc6b4906c91bfdb2"
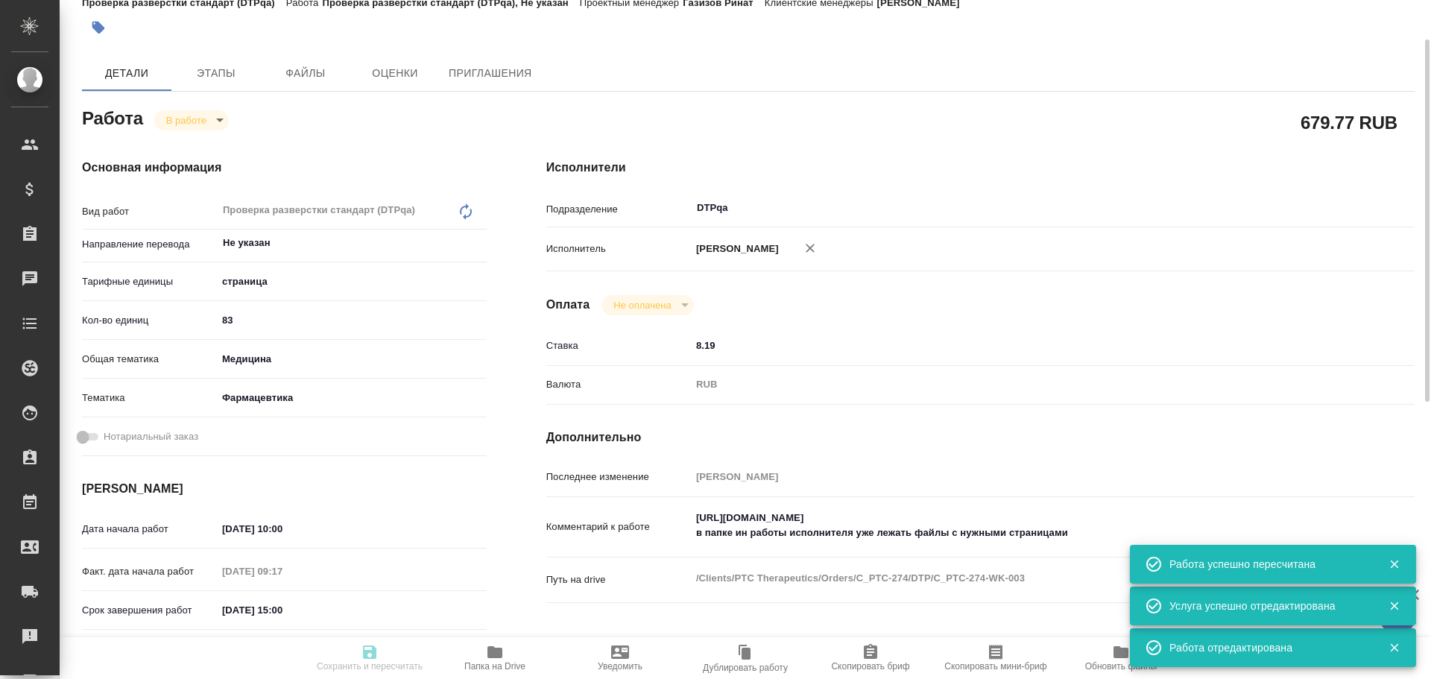
type input "83"
type input "med"
type input "6149832f2b7be24903fd7a82"
type input "06.10.2025 10:00"
type input "06.10.2025 09:17"
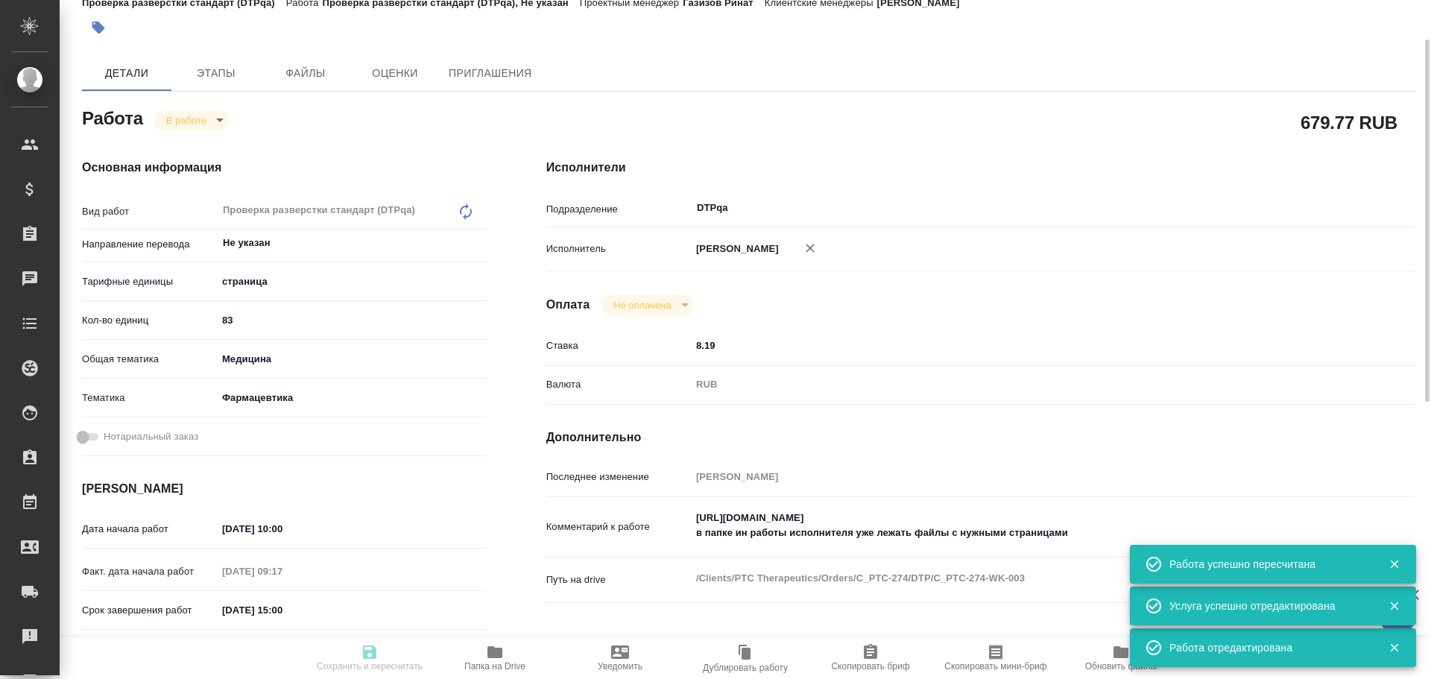
type input "[DATE] 15:00"
type input "28.10.2025 14:00"
type input "DTPqa"
type input "notPayed"
type input "8.19"
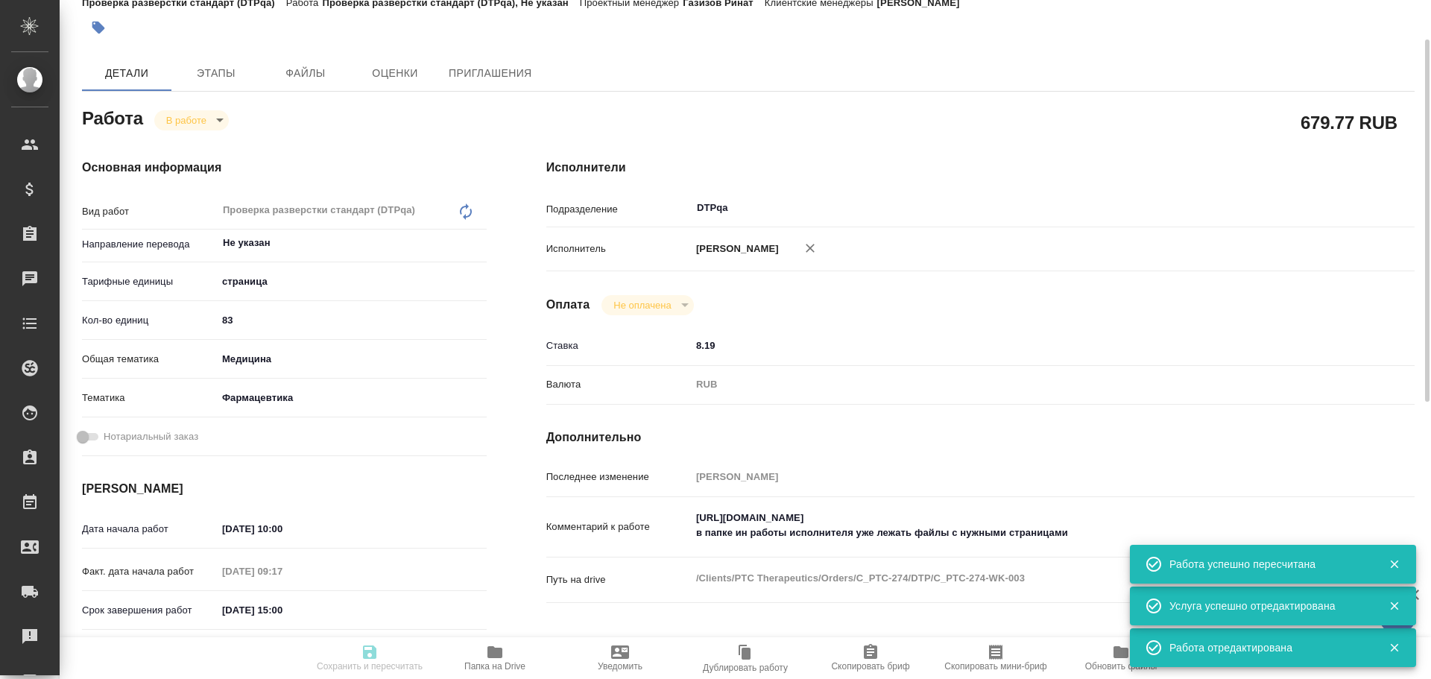
type input "RUB"
type input "[PERSON_NAME]"
type textarea "https://tera.awatera.com/Work/68dfa5340d1c16938926a1c0/ в папке ин работы испол…"
type textarea "x"
type textarea "/Clients/PTC Therapeutics/Orders/C_PTC-274/DTP/C_PTC-274-WK-003"
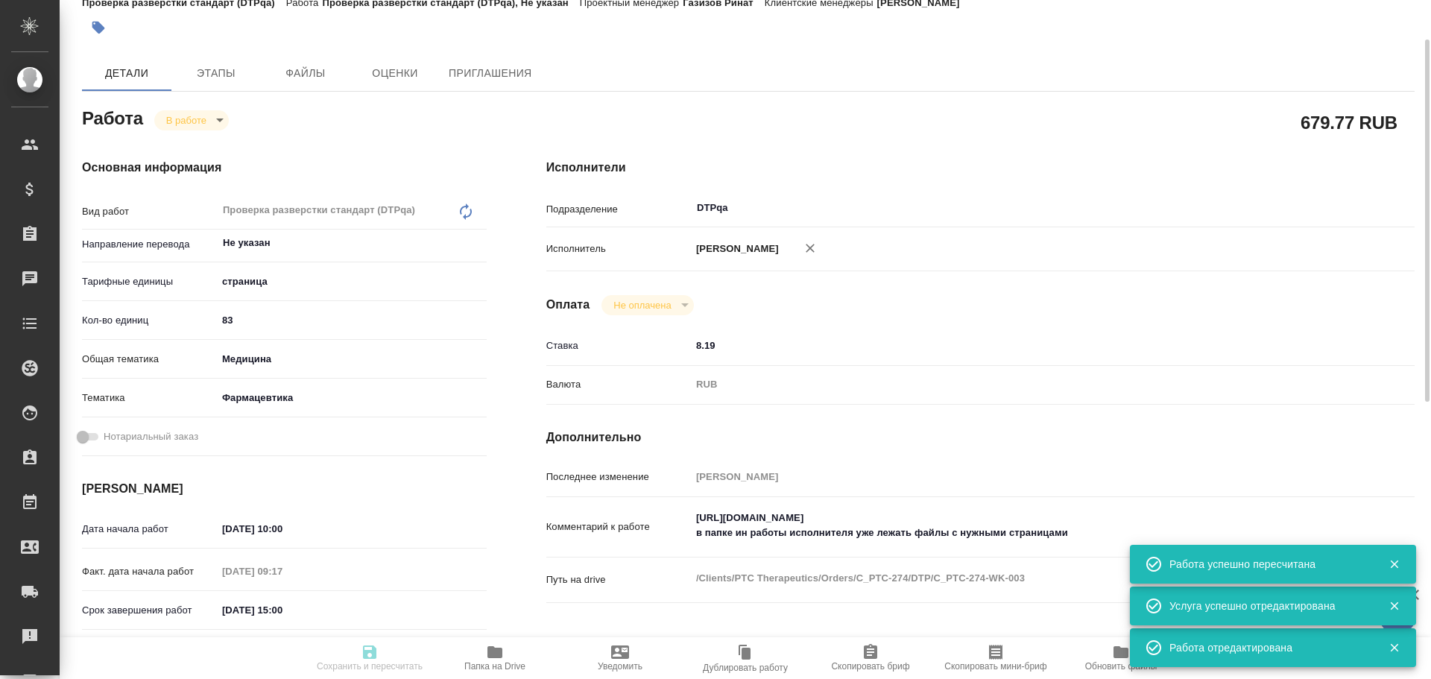
type textarea "x"
type input "C_PTC-274"
type input "Восстановление макета средней сложности с полным соответствием оформлению ориги…"
type input "Подверстка, Приемка подверстки, Восстановление макета средней сложности с полны…"
type input "Димитриева Юлия"
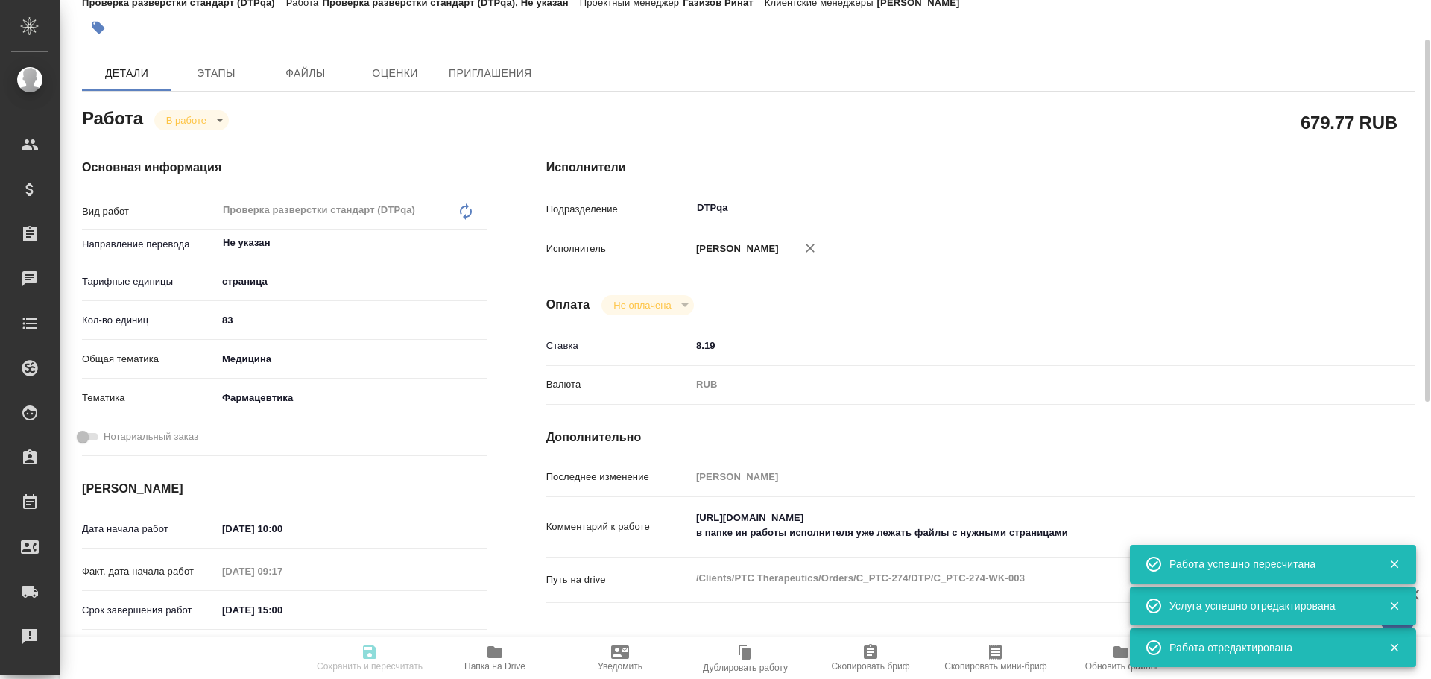
type input "Оксютович Ирина"
type input "/Clients/PTC Therapeutics/Orders/C_PTC-274"
type textarea "x"
type textarea "Файл эксель - это не на перевод, тут написано в каком документе какие страницы …"
type textarea "x"
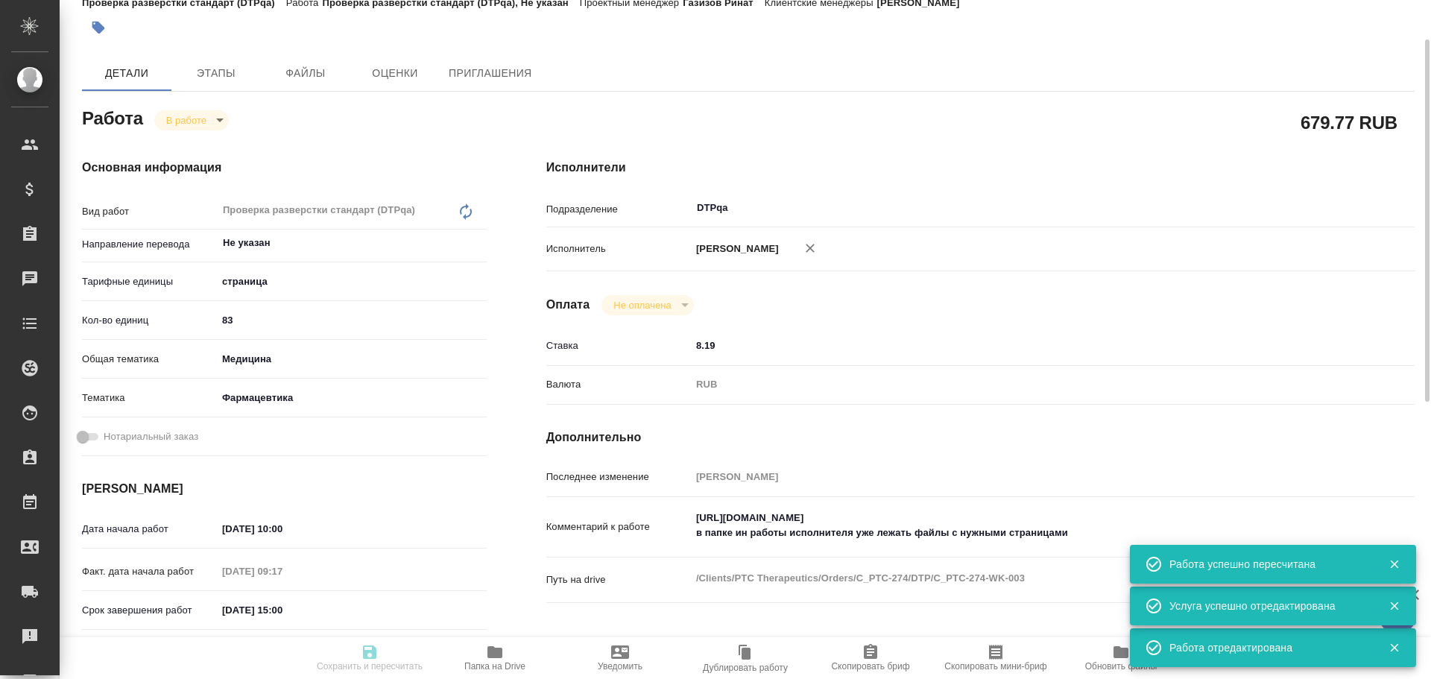
type textarea "x"
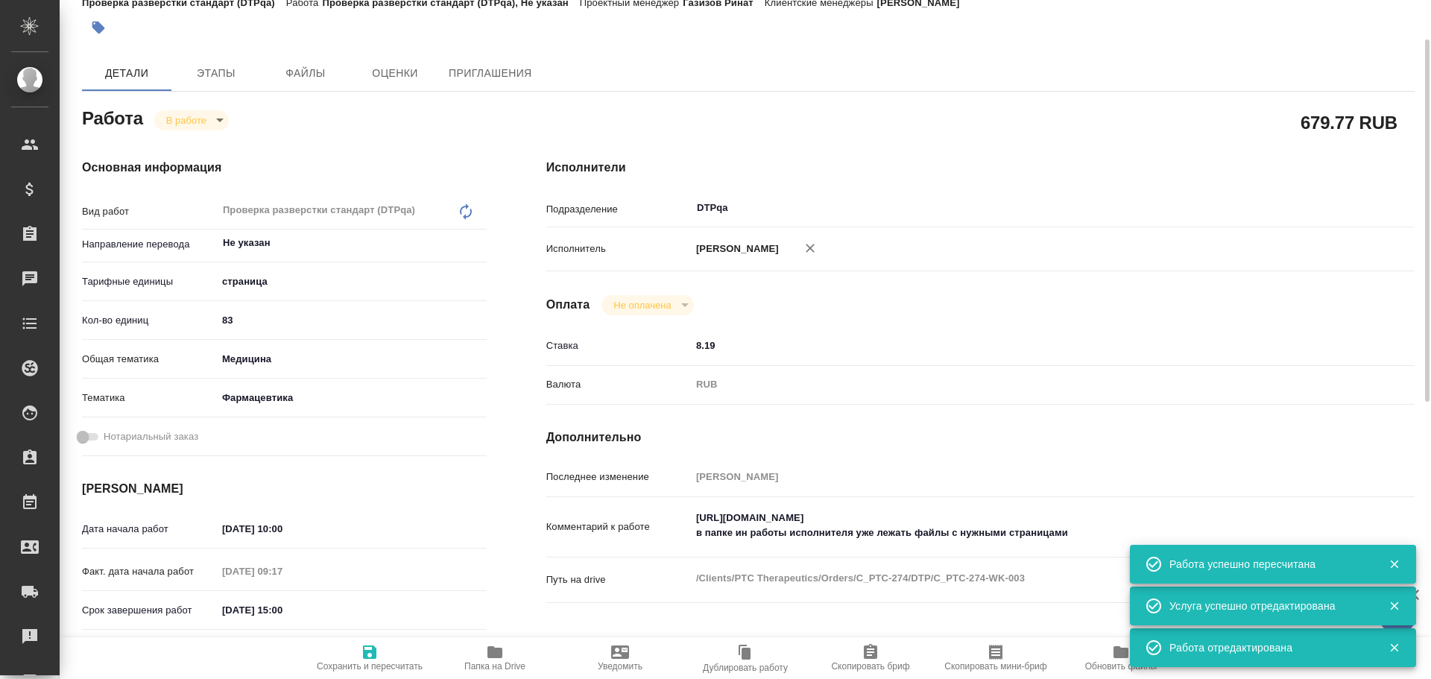
type textarea "x"
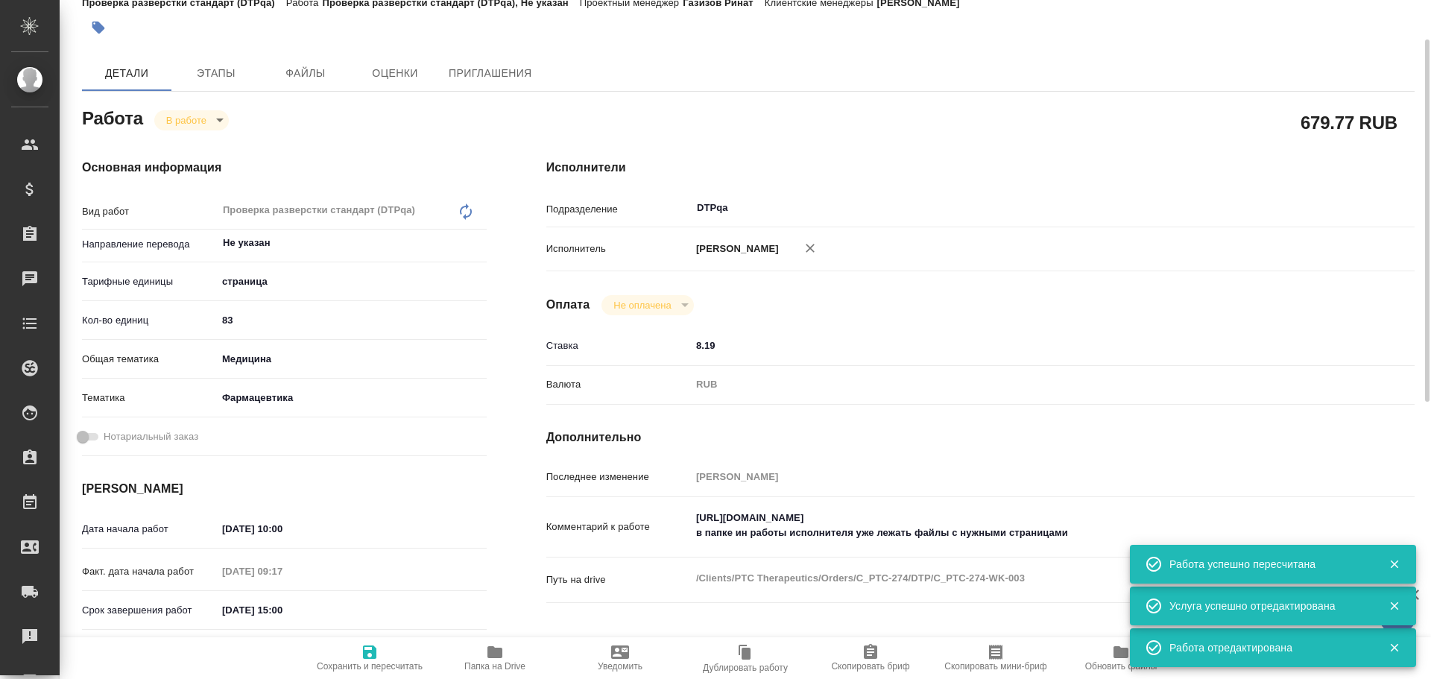
type textarea "x"
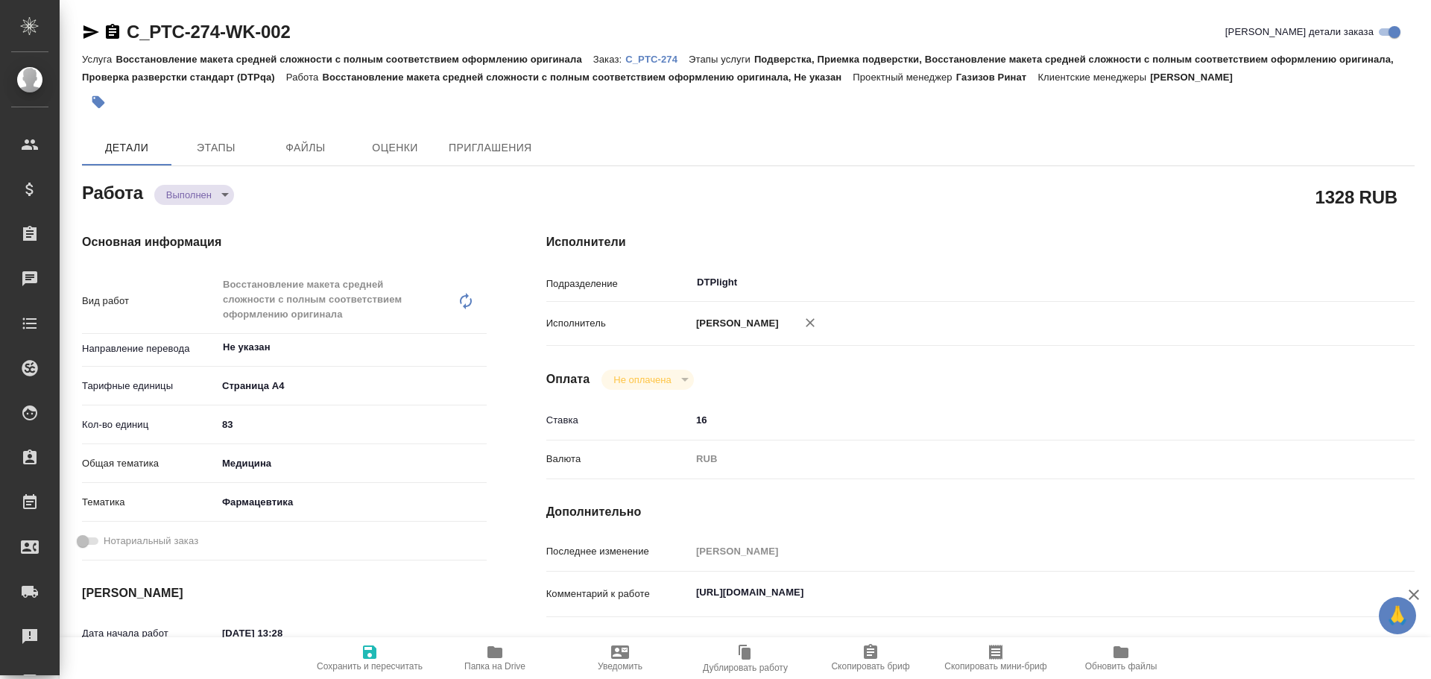
type textarea "x"
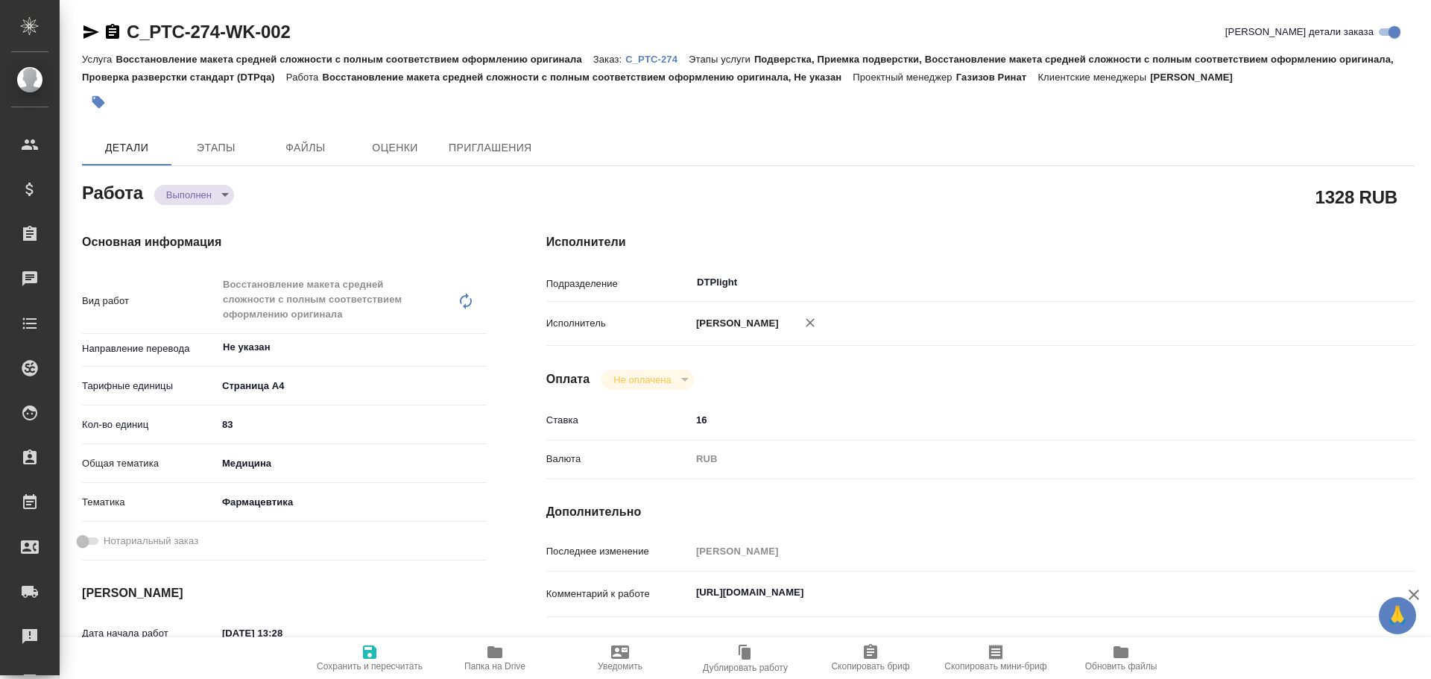
type textarea "x"
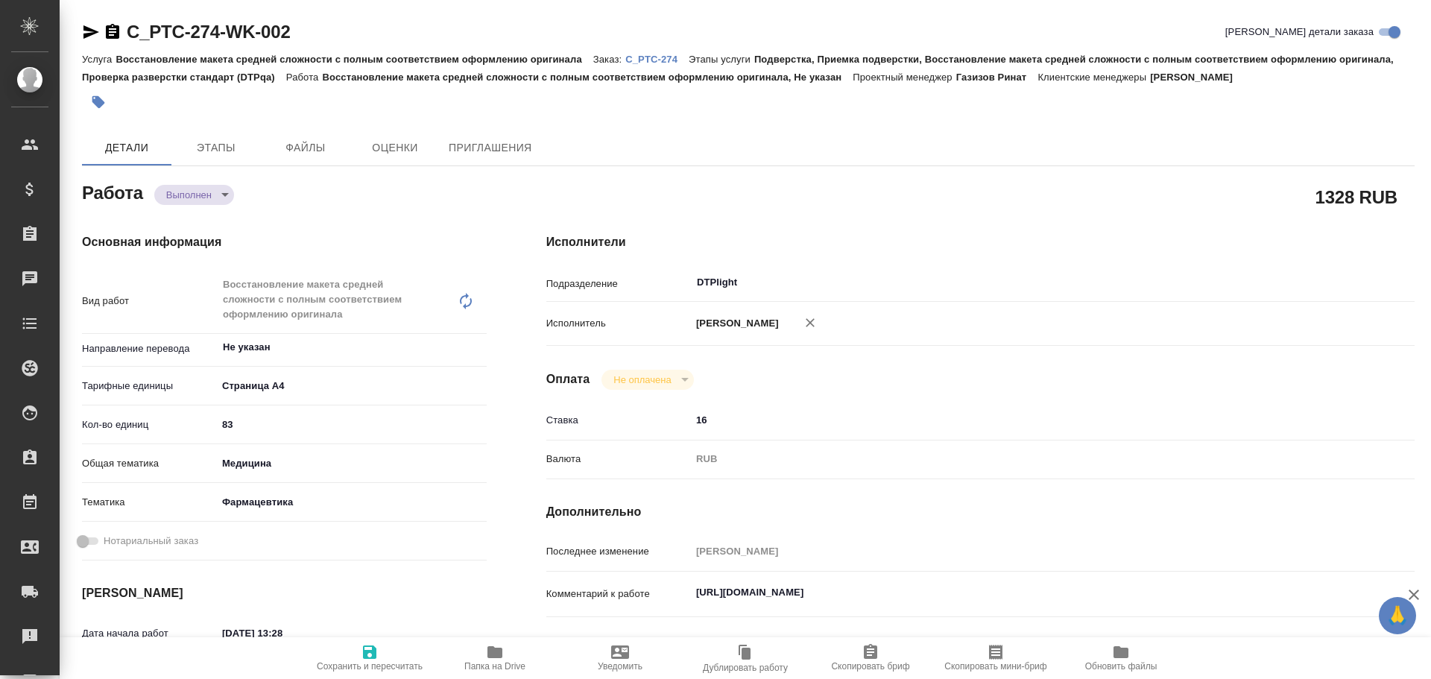
type textarea "x"
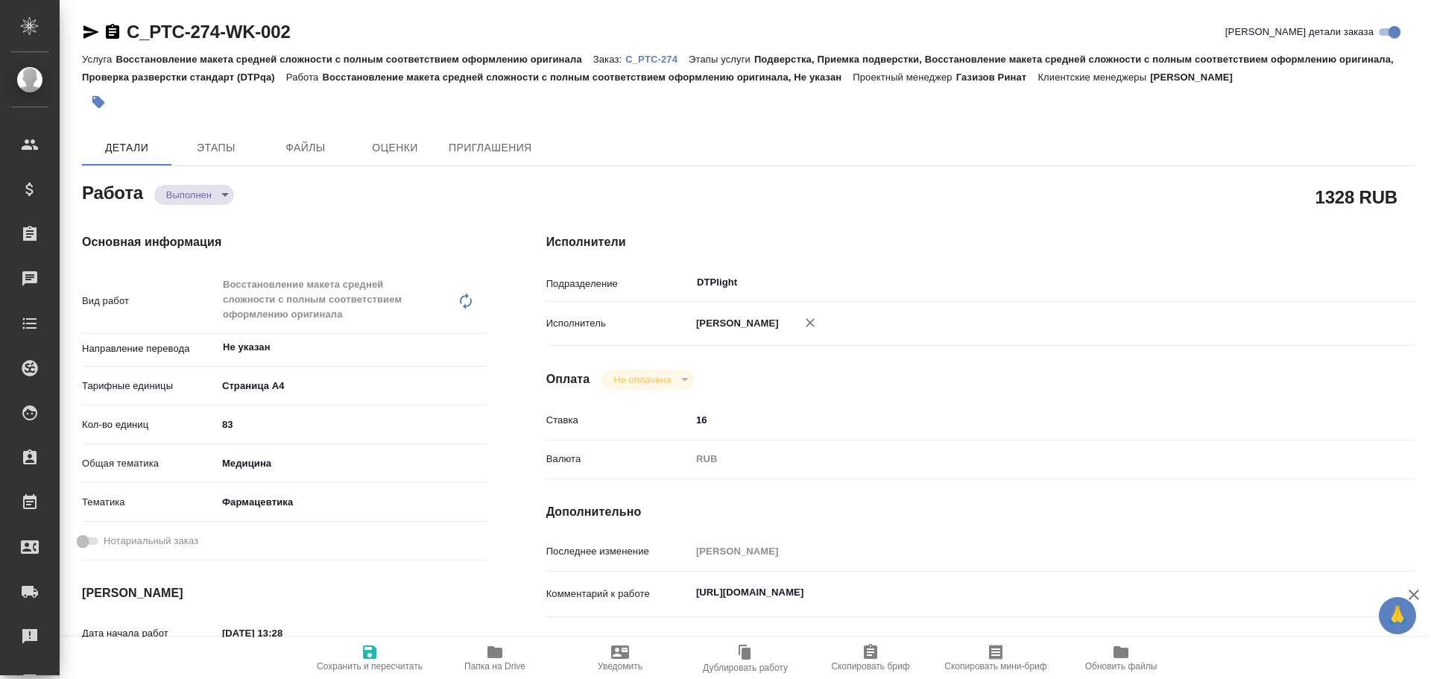
type textarea "x"
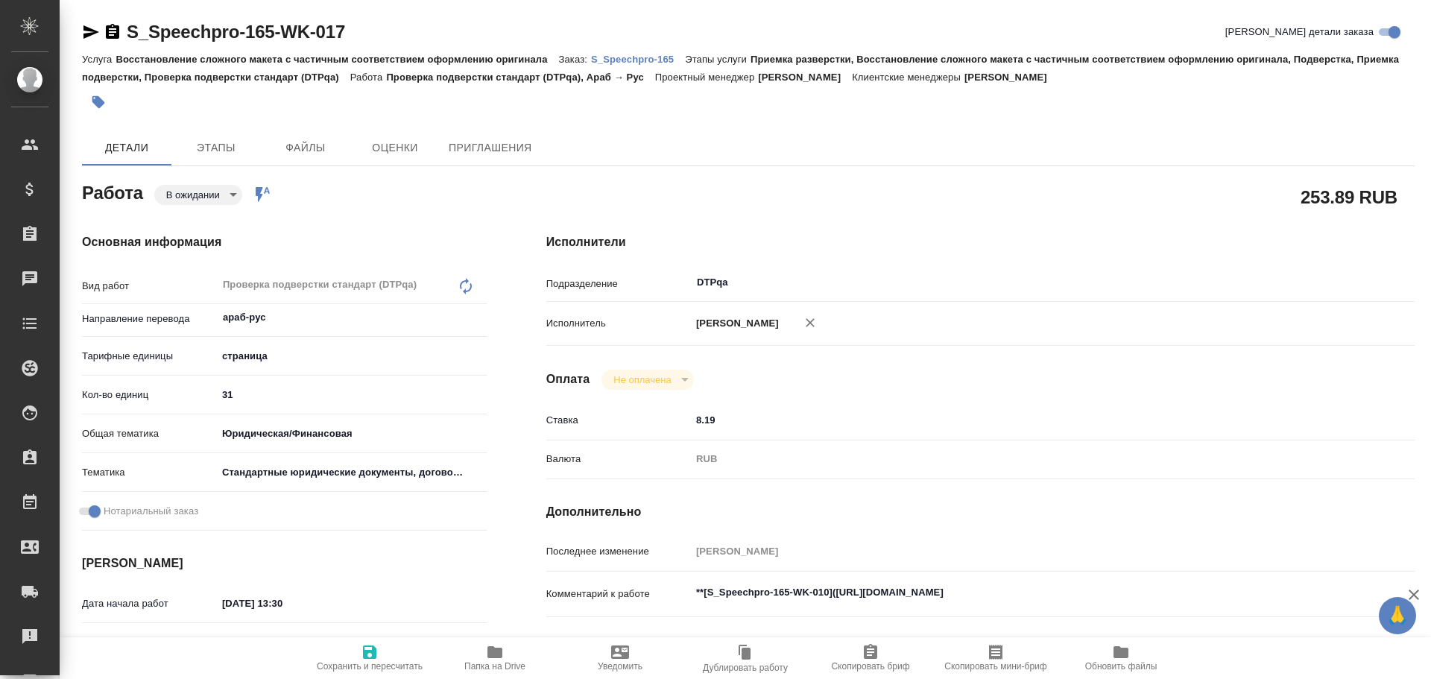
type textarea "x"
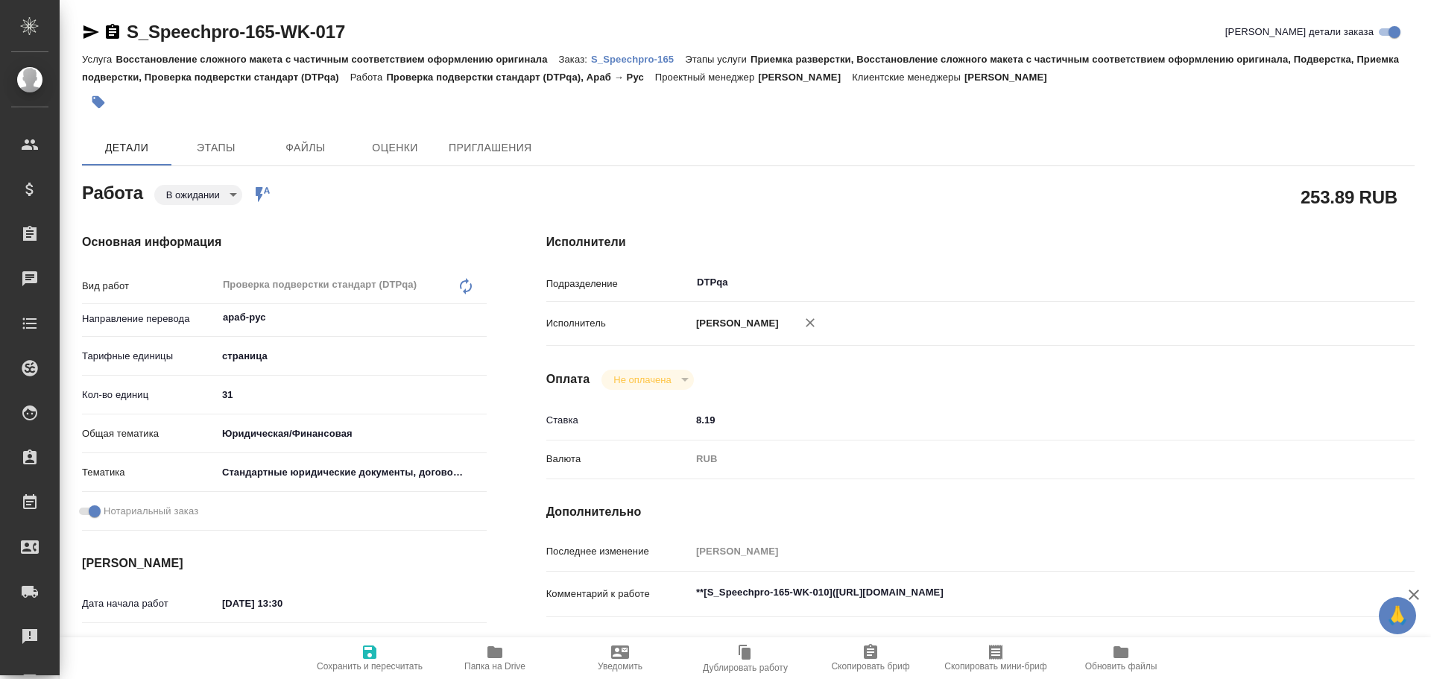
type textarea "x"
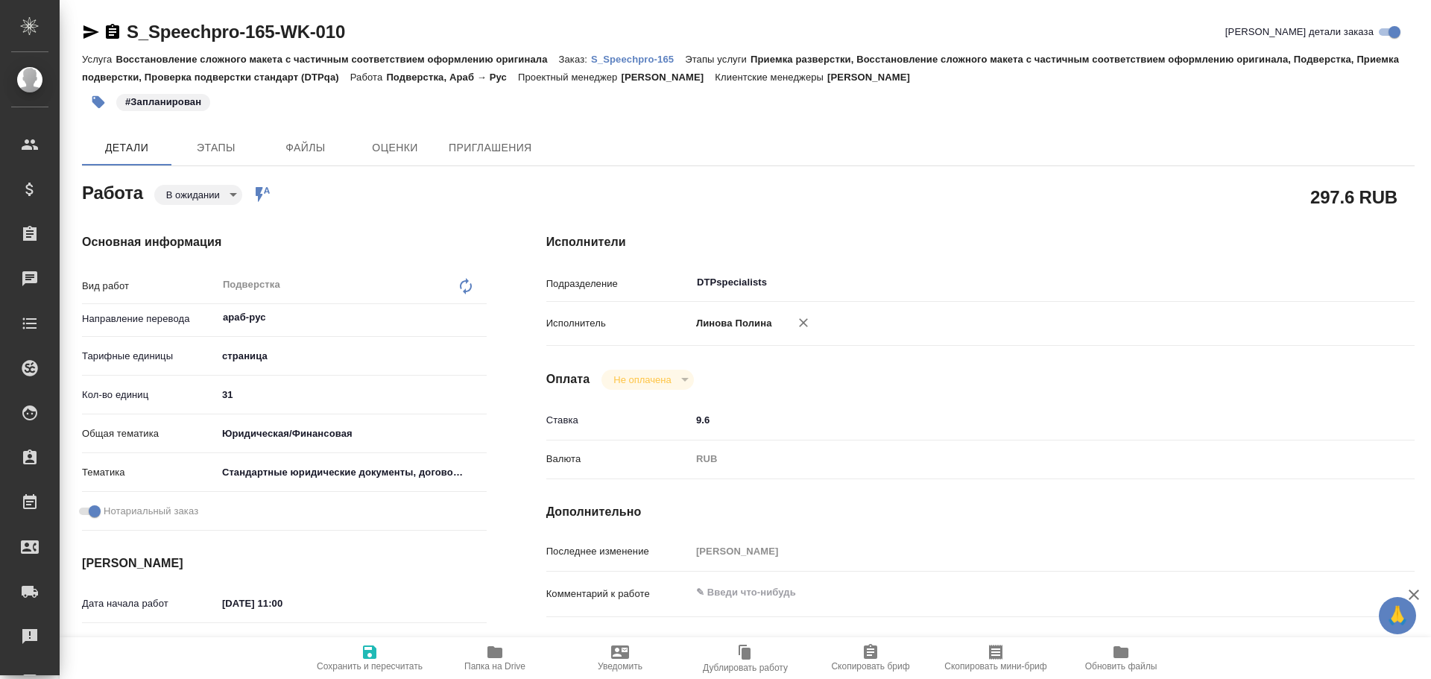
type textarea "x"
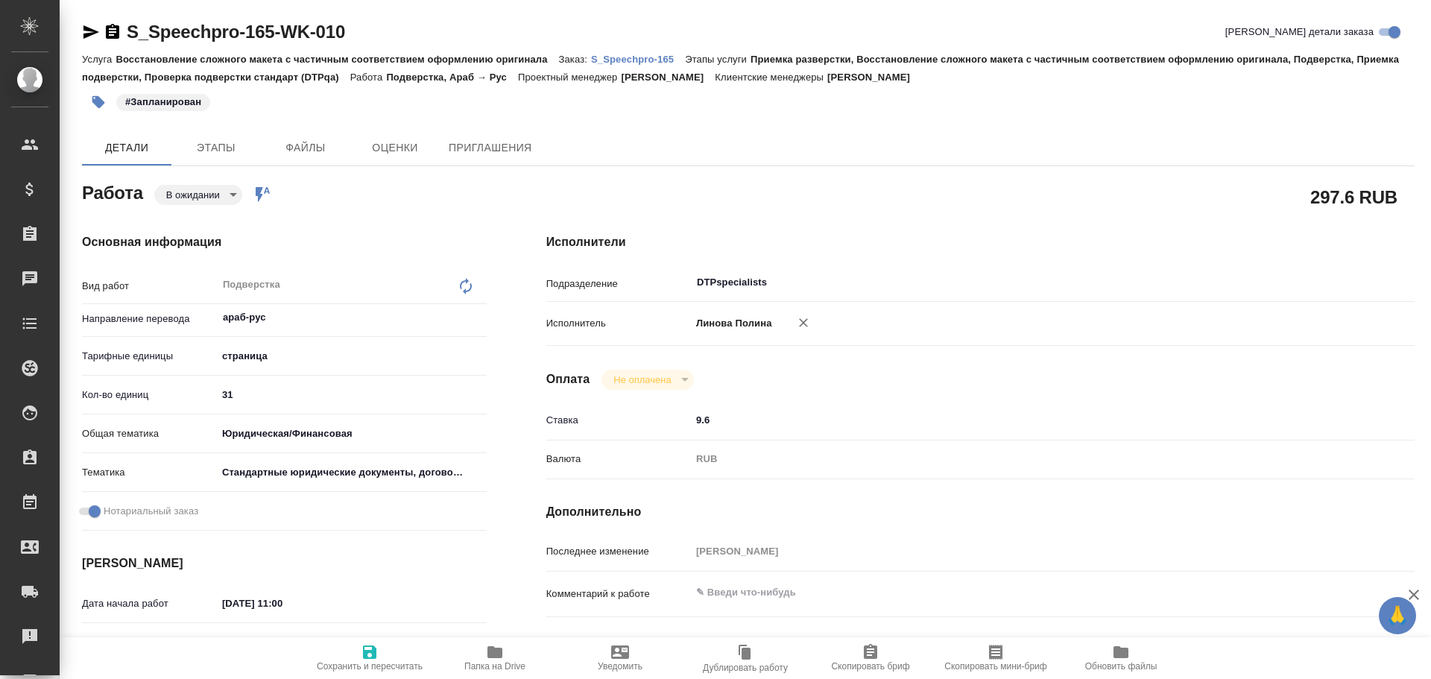
type textarea "x"
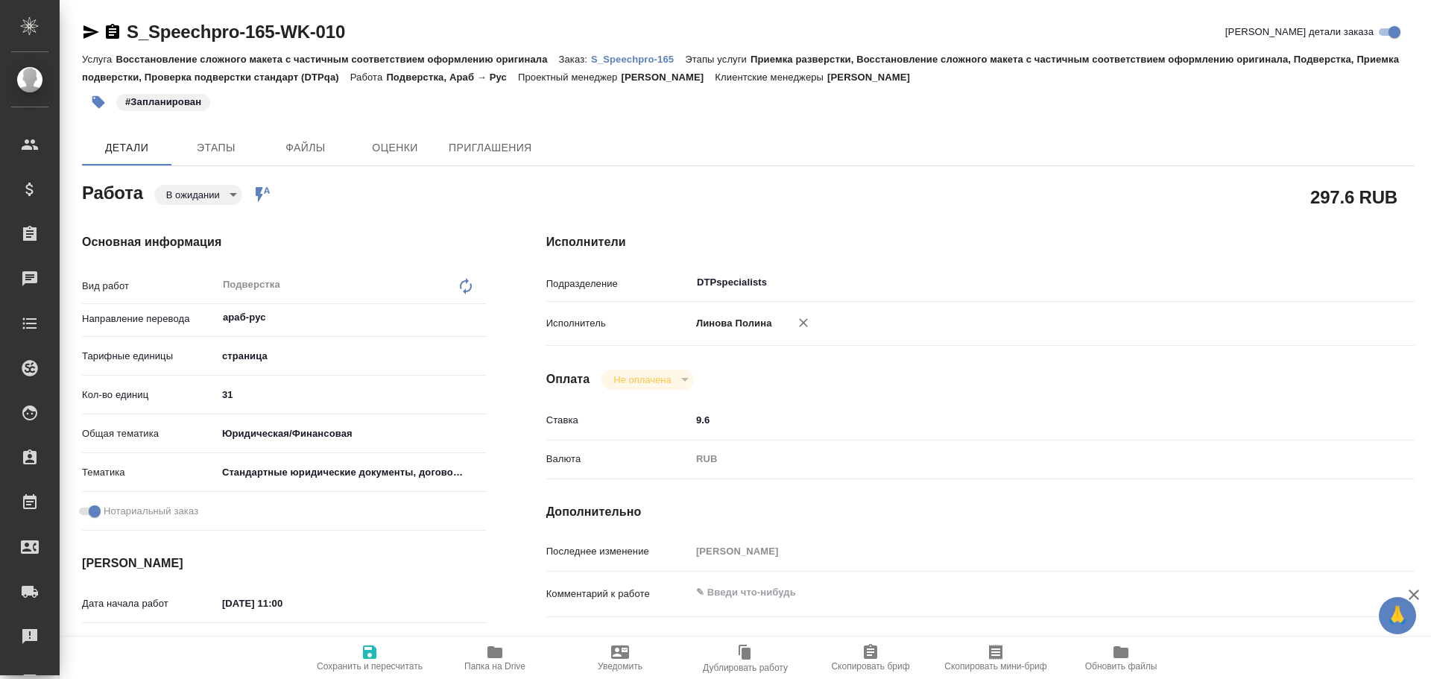
type textarea "x"
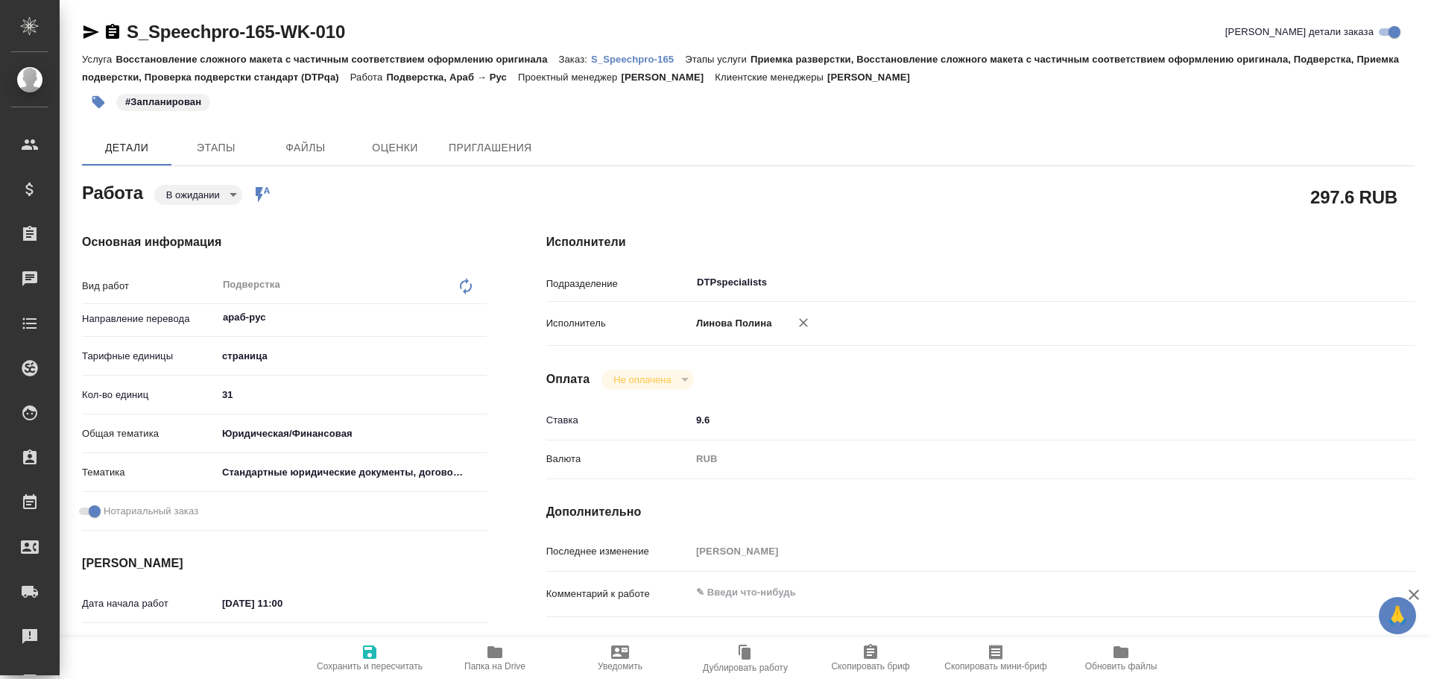
type textarea "x"
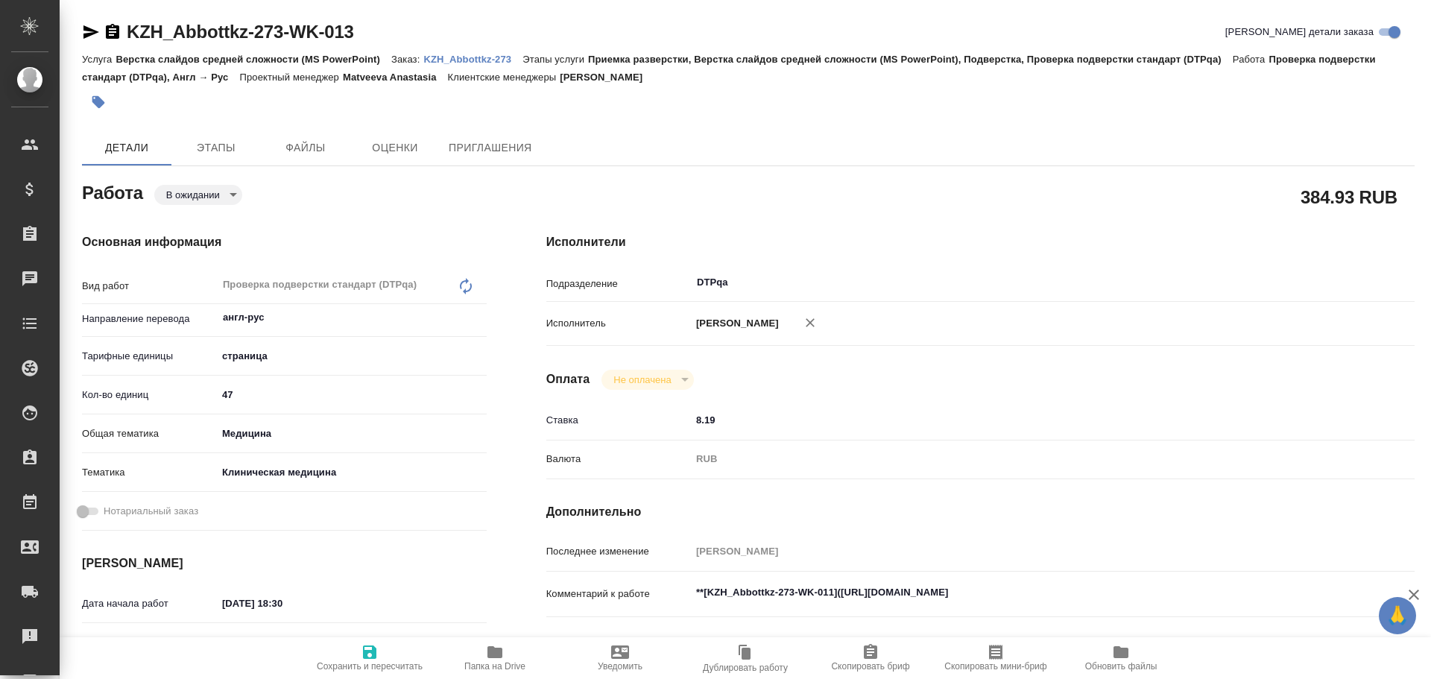
type textarea "x"
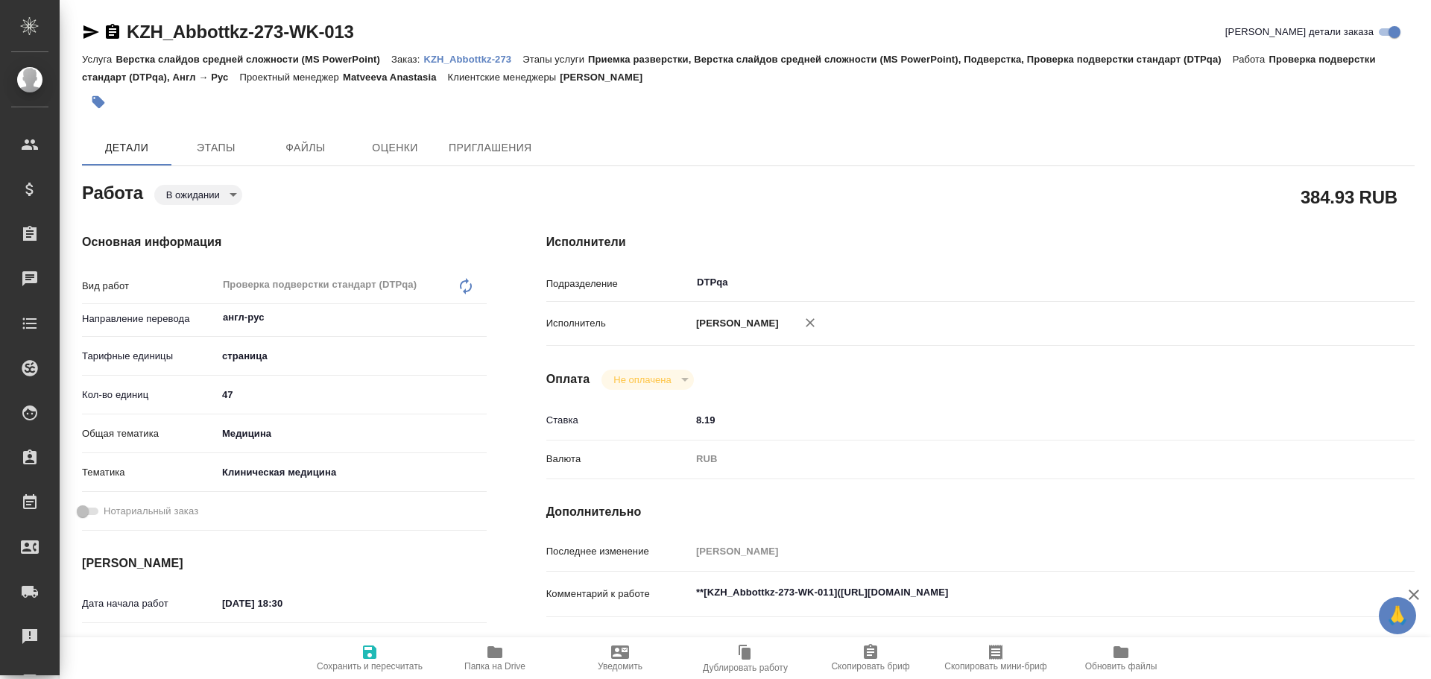
type textarea "x"
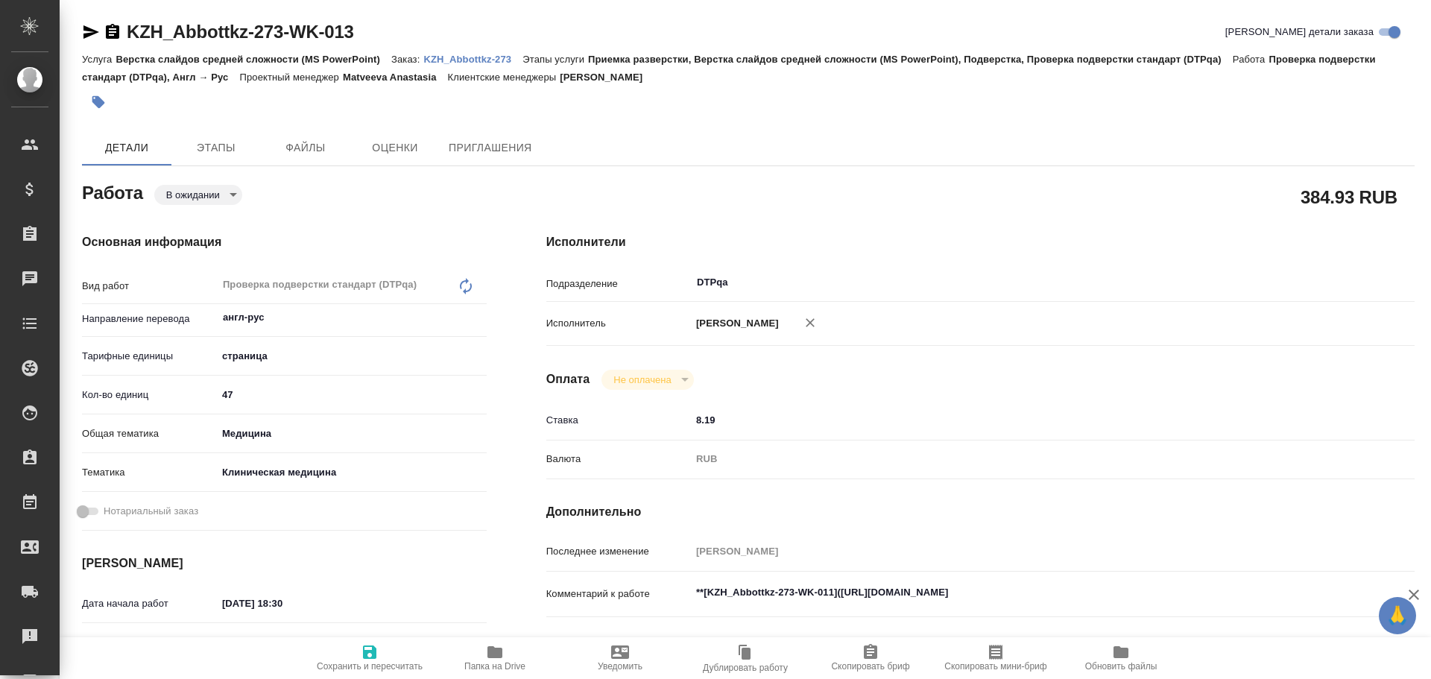
type textarea "x"
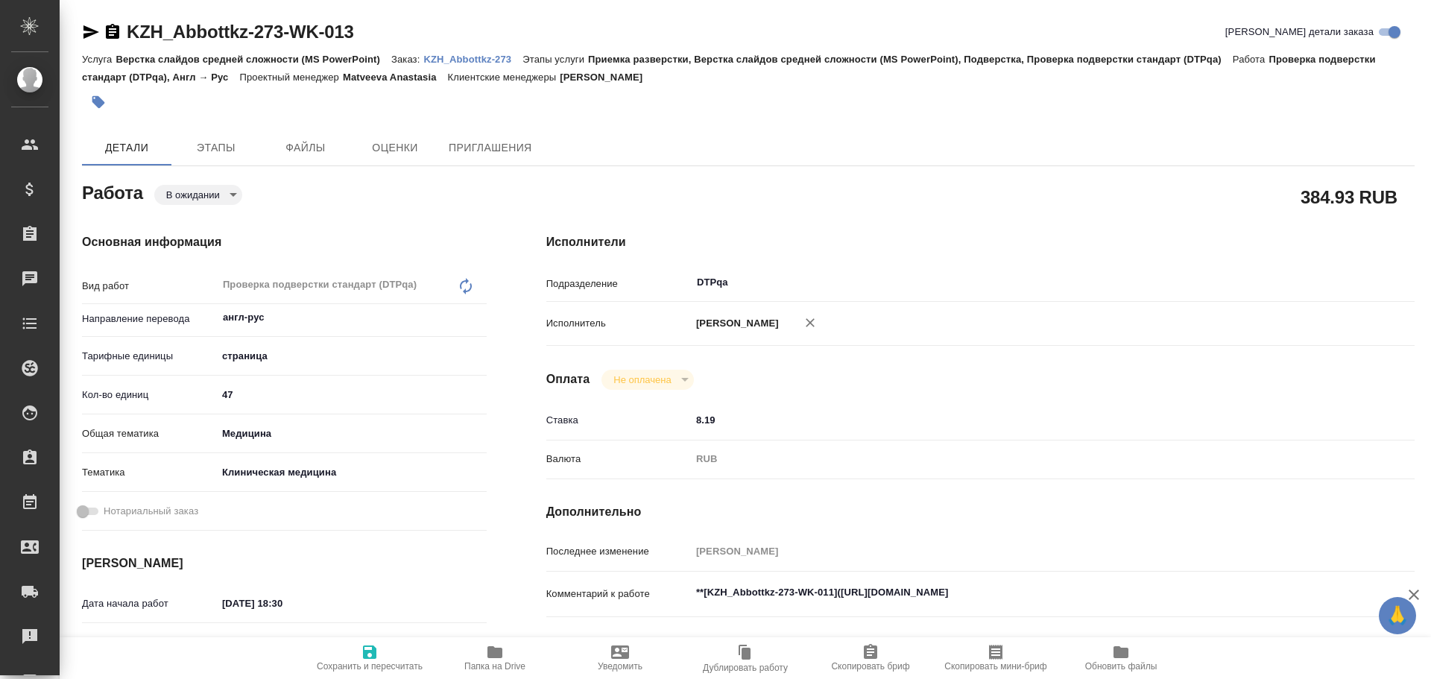
type textarea "x"
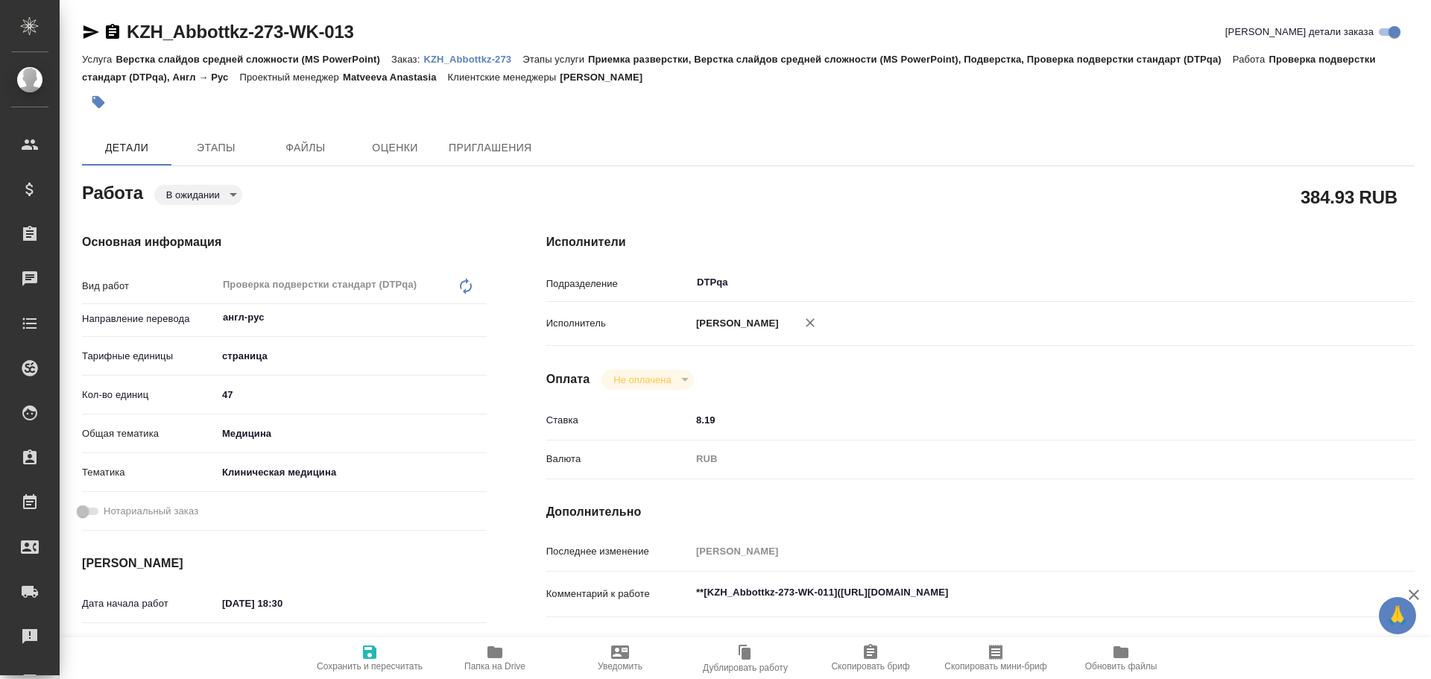
type textarea "x"
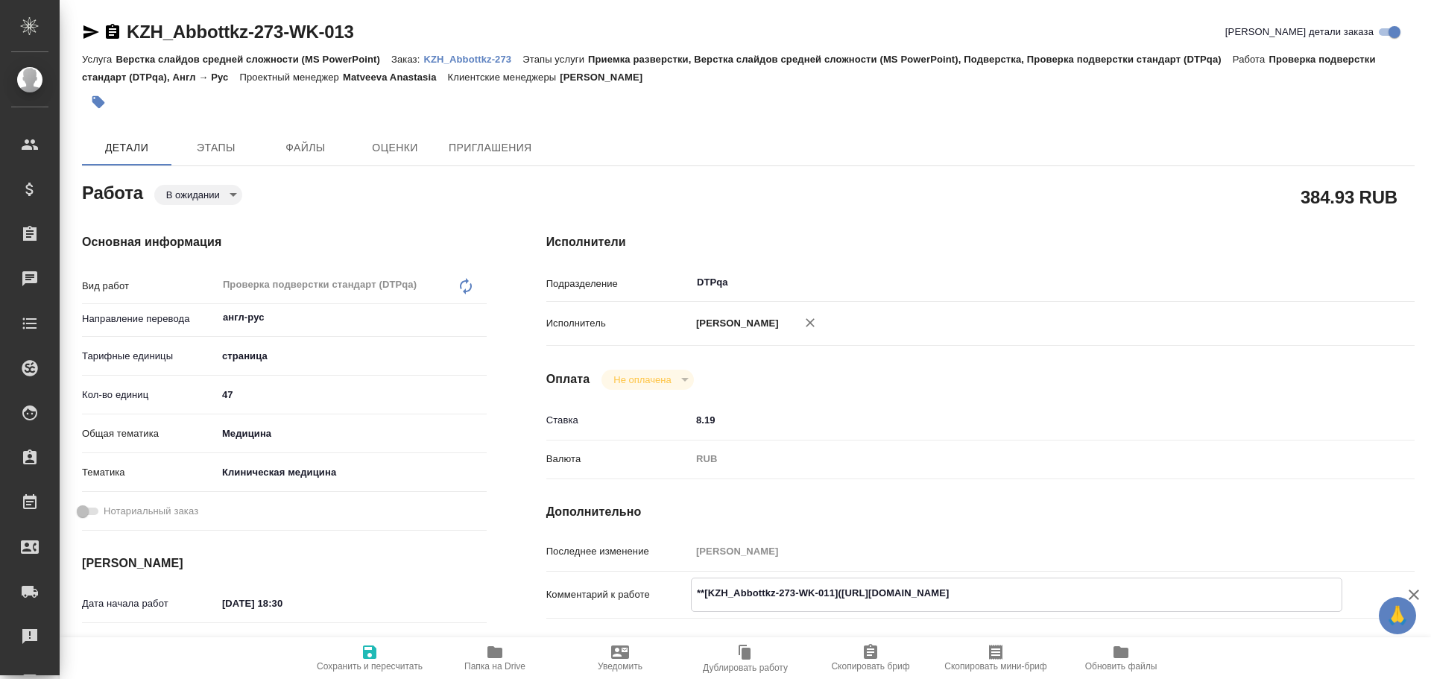
type textarea "x"
drag, startPoint x: 843, startPoint y: 592, endPoint x: 1121, endPoint y: 592, distance: 278.7
click at [1121, 592] on textarea "**[KZH_Abbottkz-273-WK-011](https://tera.awatera.com/Work/68de483626d3d394a4794…" at bounding box center [1016, 592] width 650 height 25
type textarea "x"
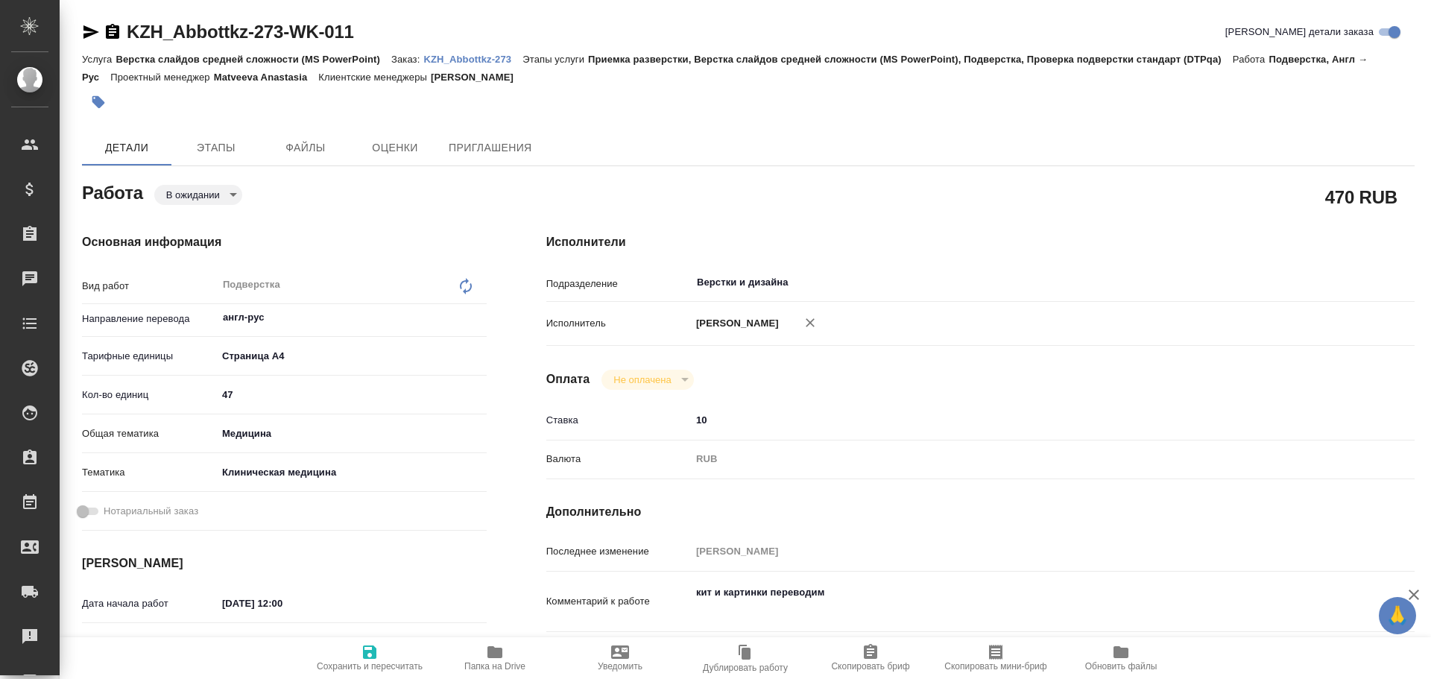
type textarea "x"
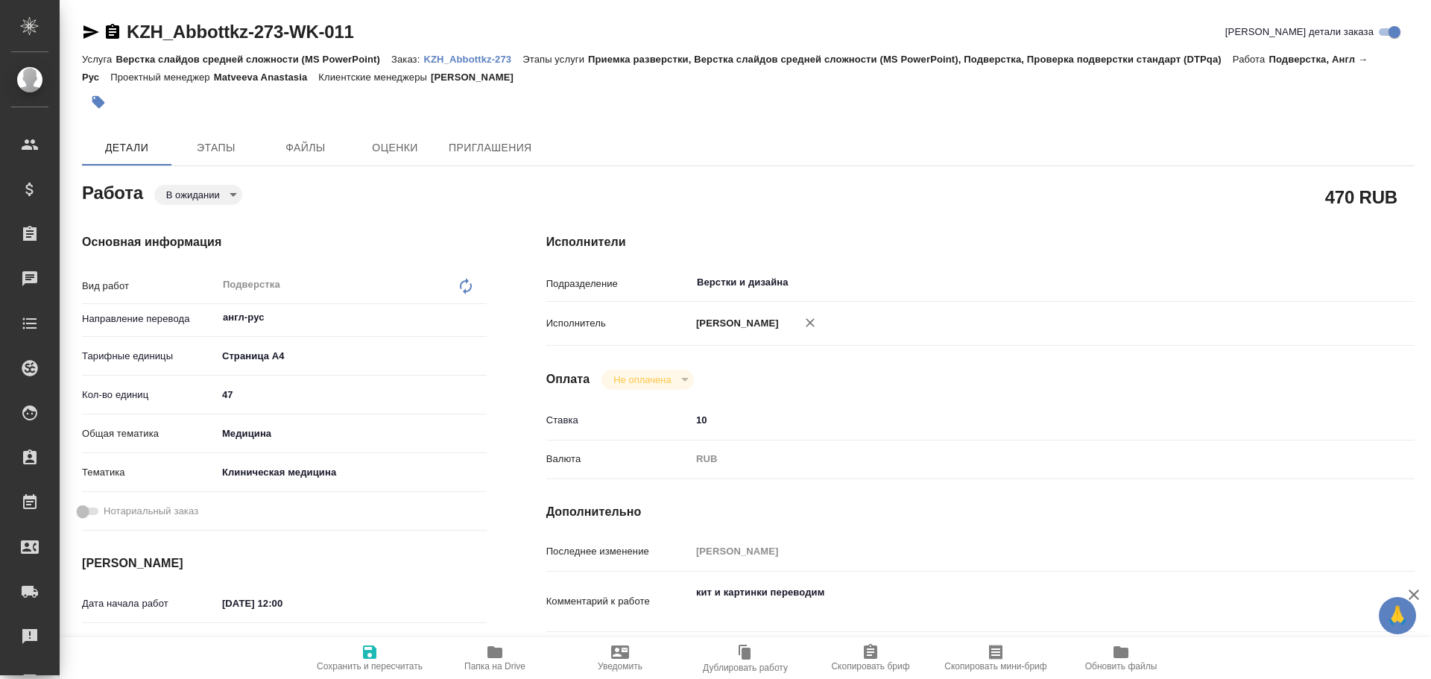
type textarea "x"
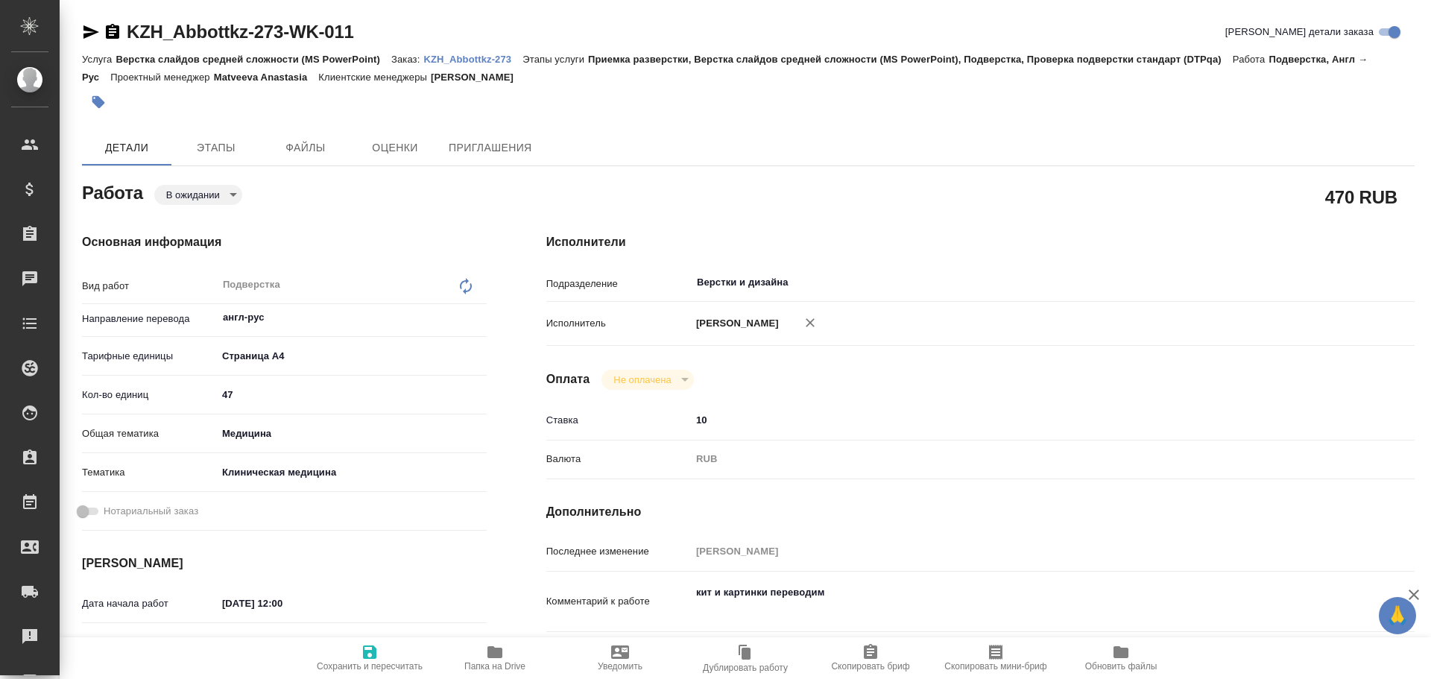
type textarea "x"
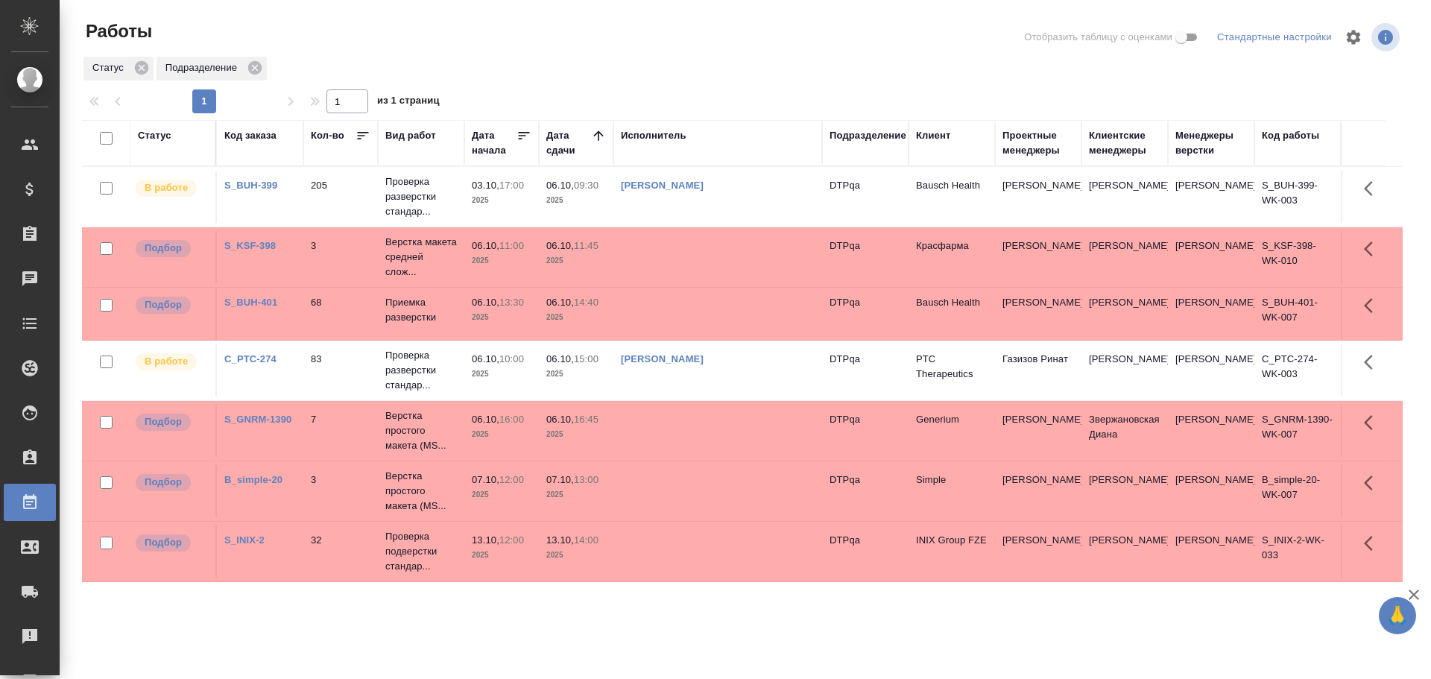
click at [687, 241] on td at bounding box center [717, 257] width 209 height 52
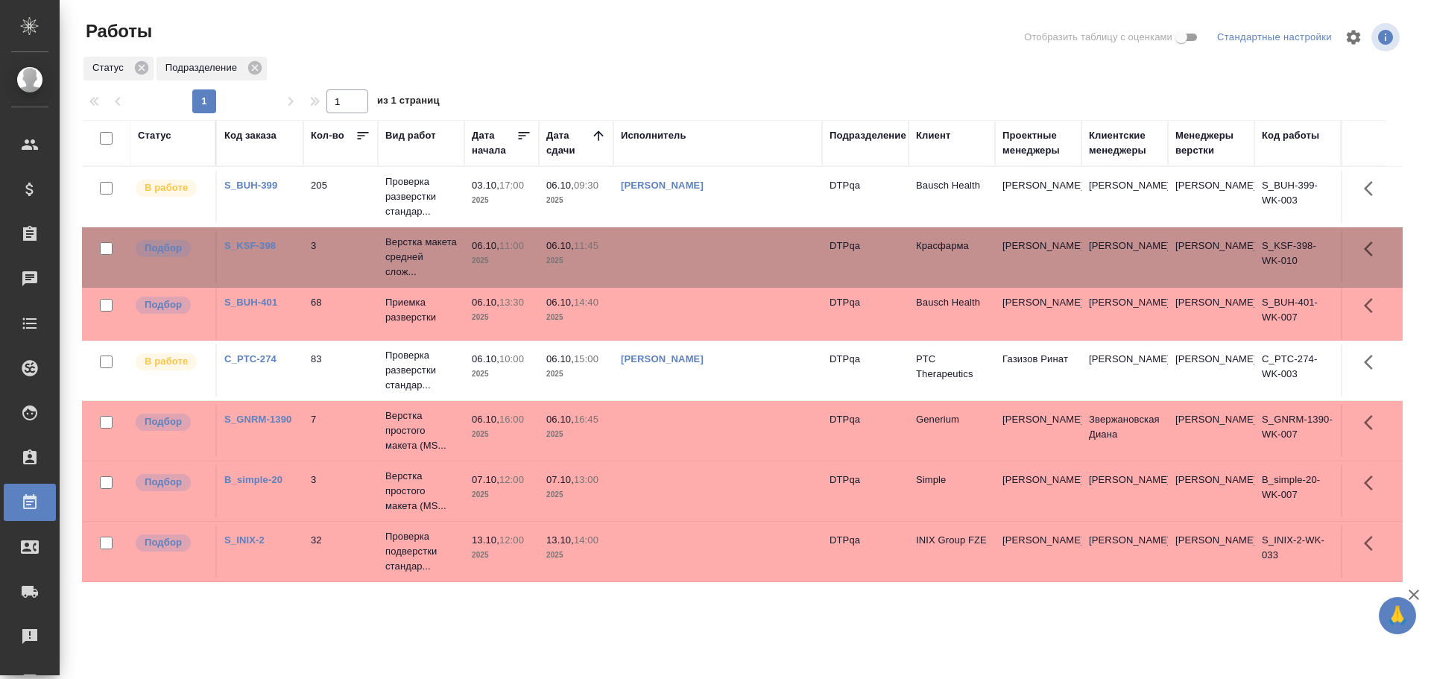
click at [687, 241] on td at bounding box center [717, 257] width 209 height 52
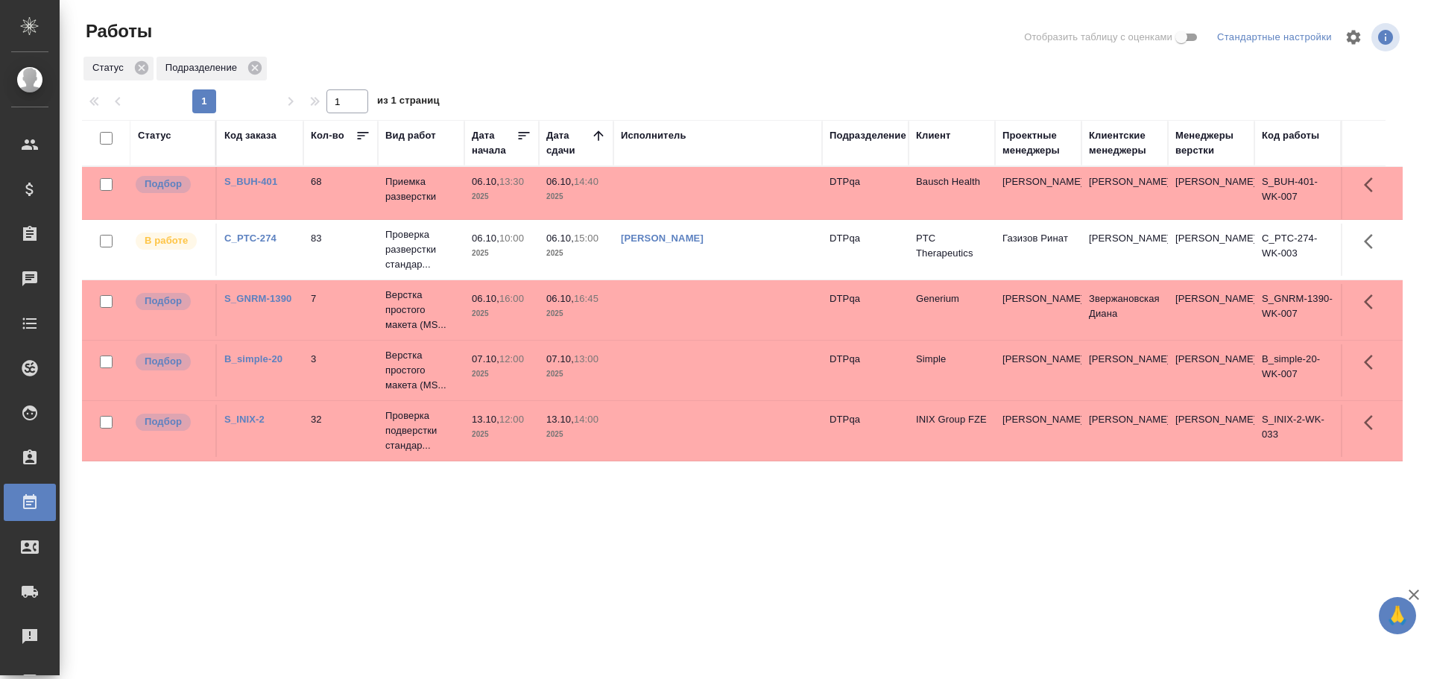
click at [753, 265] on td "[PERSON_NAME]" at bounding box center [717, 250] width 209 height 52
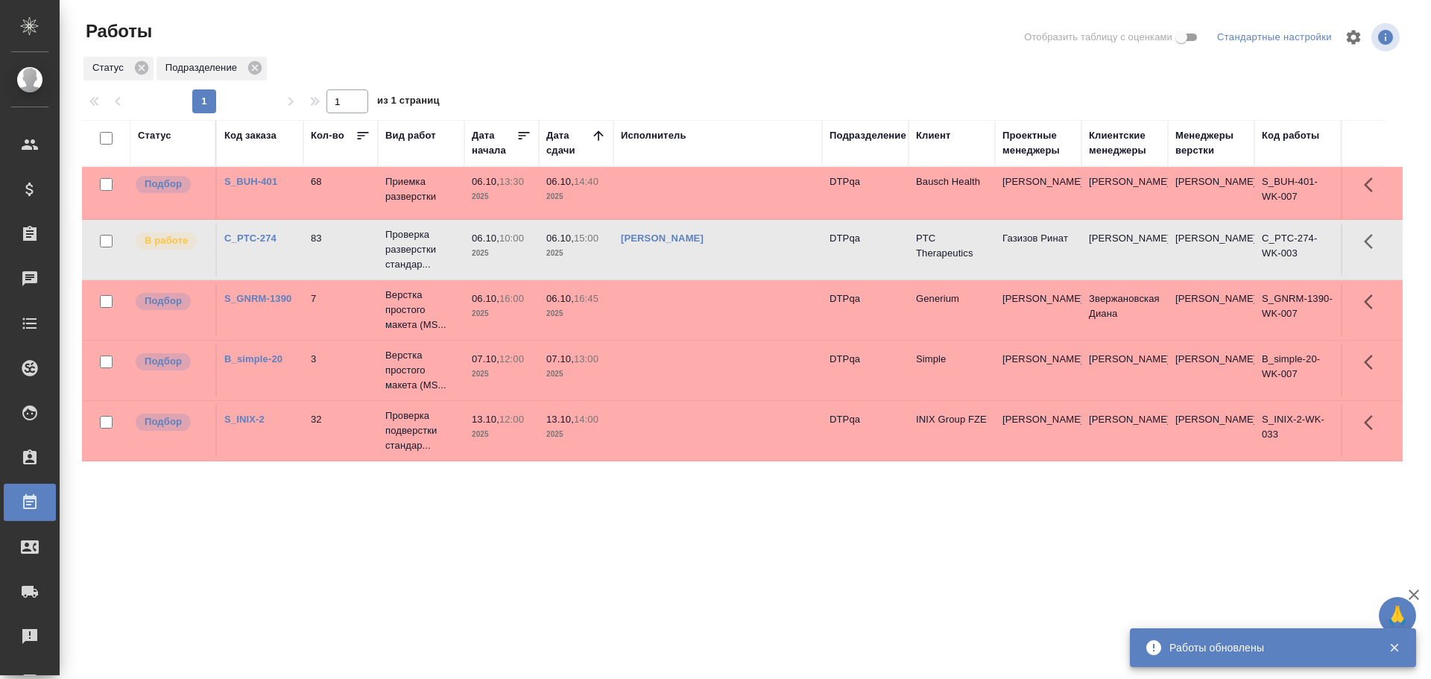
click at [703, 240] on link "[PERSON_NAME]" at bounding box center [662, 237] width 83 height 11
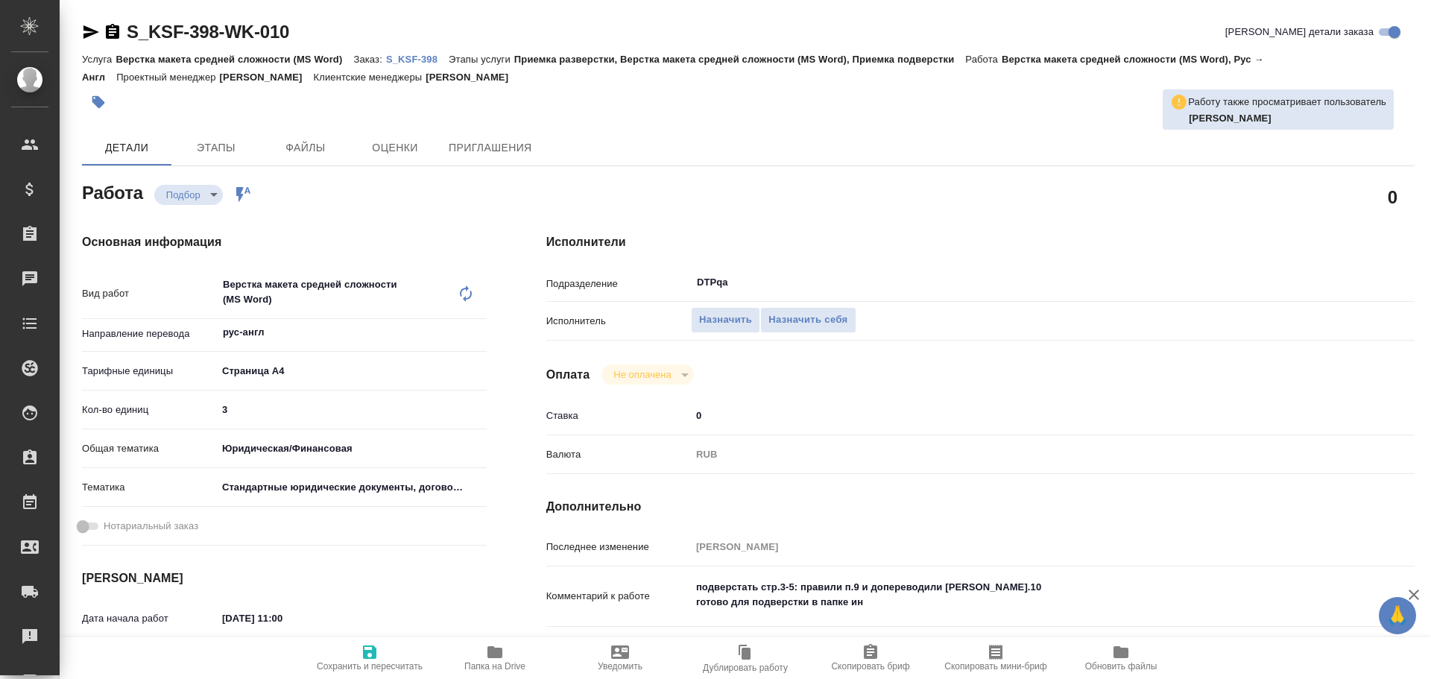
type textarea "x"
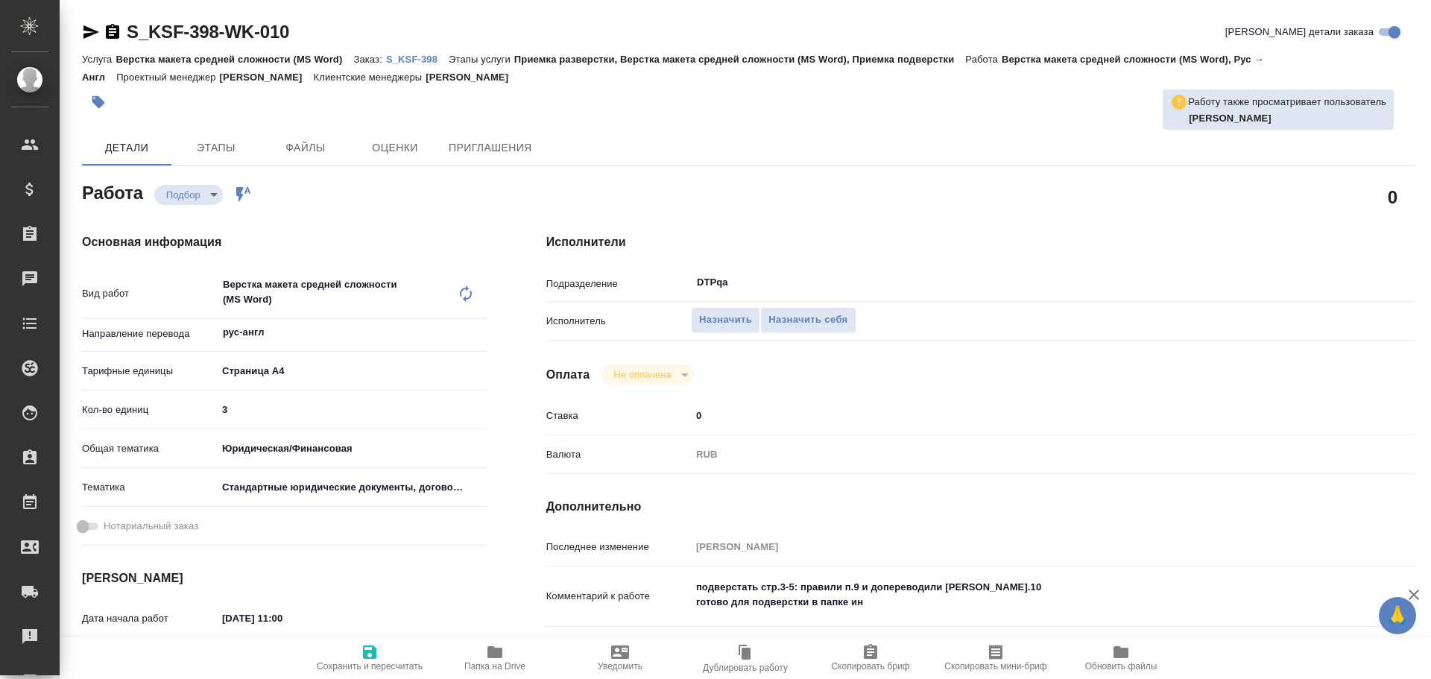
type textarea "x"
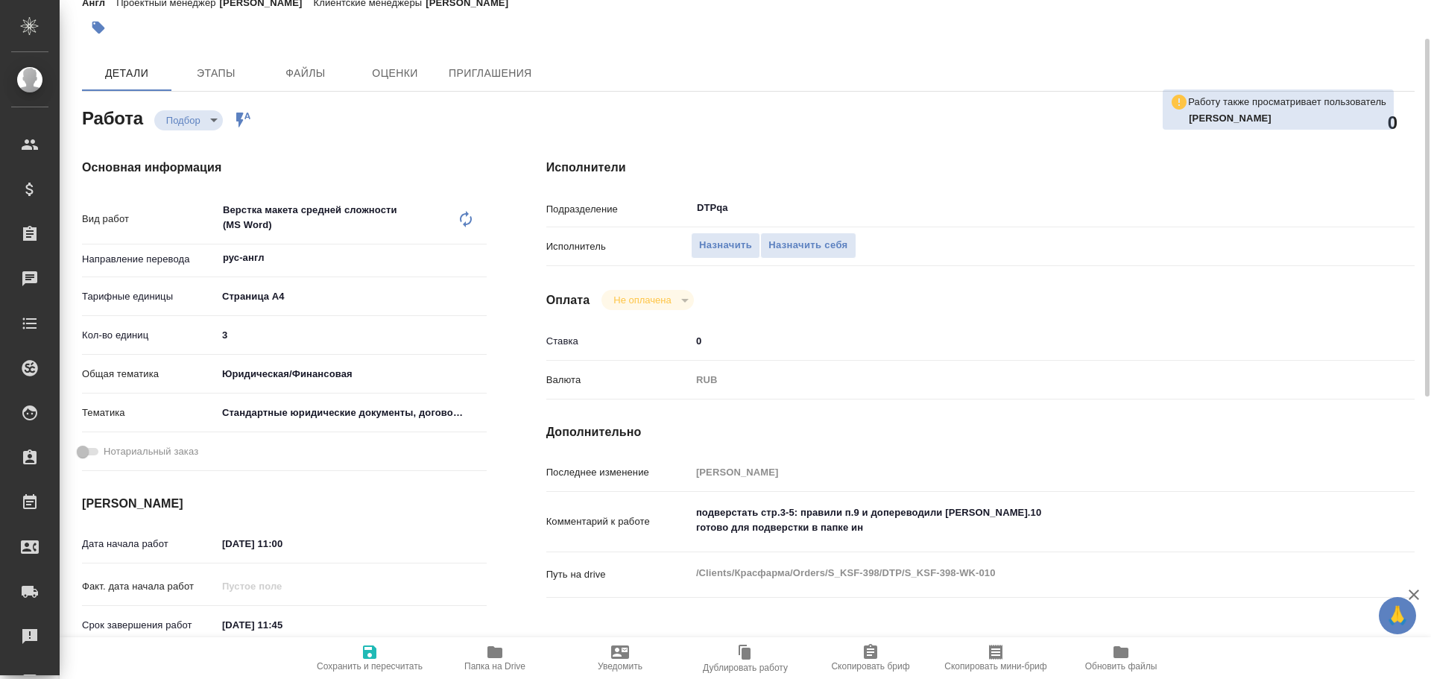
scroll to position [149, 0]
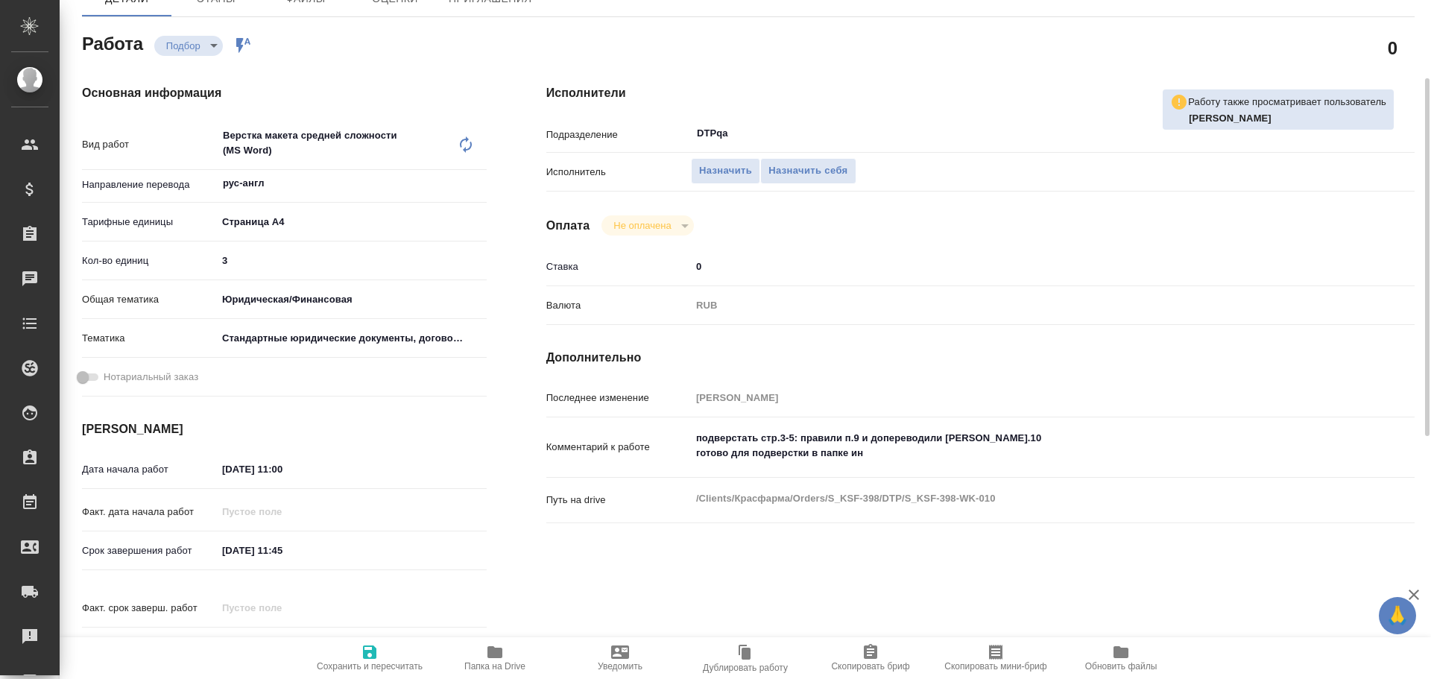
type textarea "x"
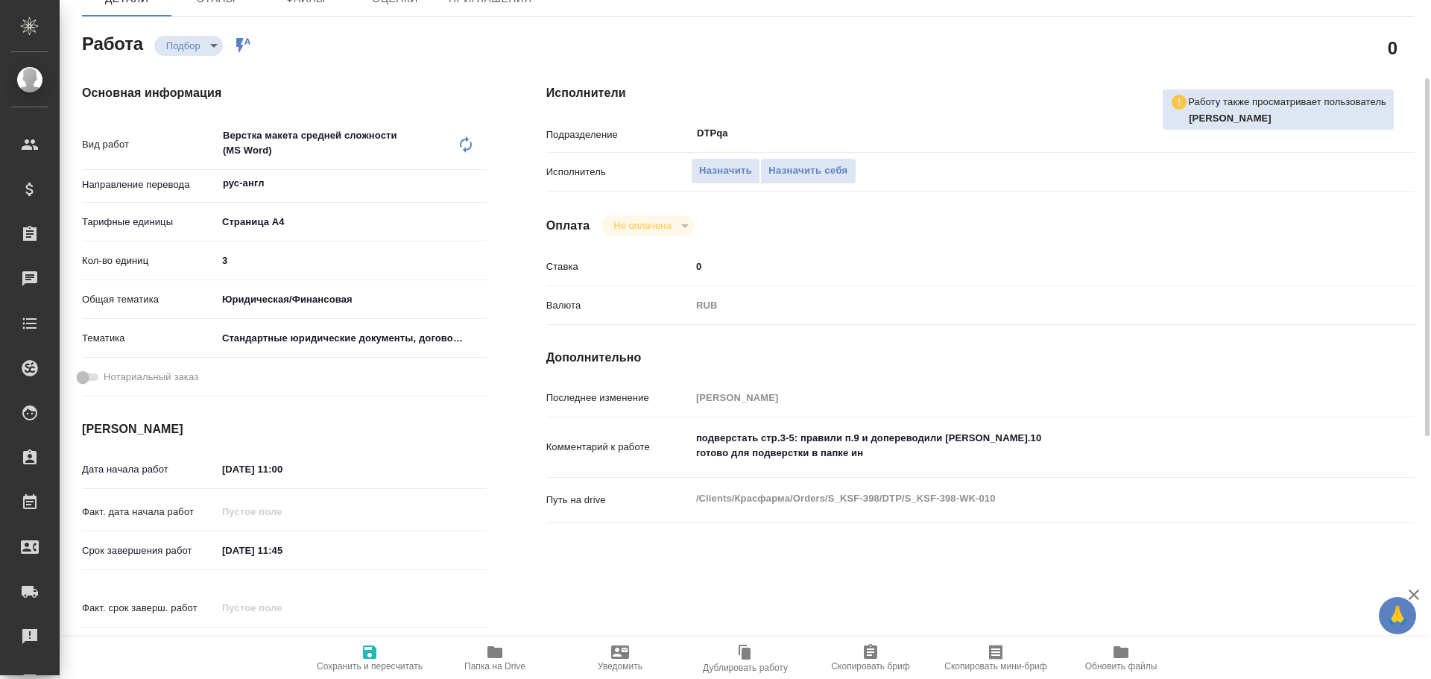
type textarea "x"
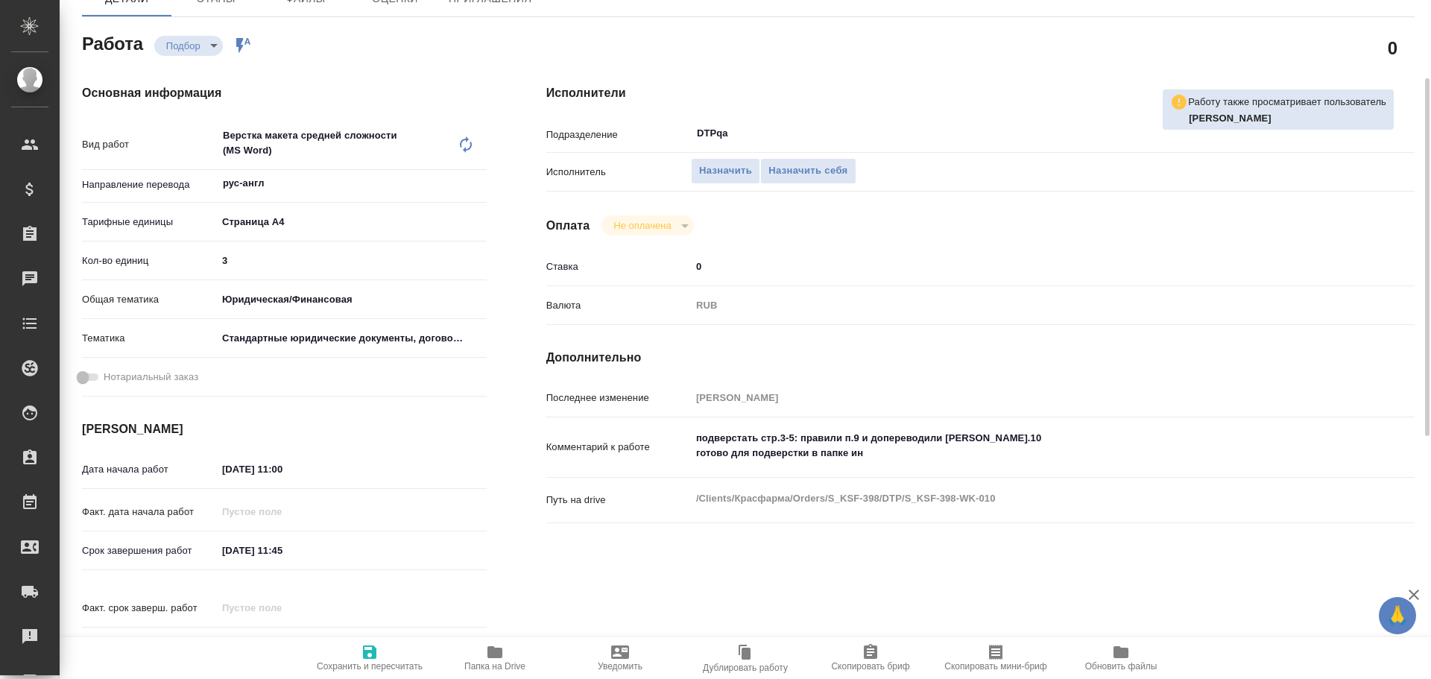
click at [497, 653] on icon "button" at bounding box center [494, 652] width 15 height 12
click at [827, 179] on span "Назначить себя" at bounding box center [807, 170] width 79 height 17
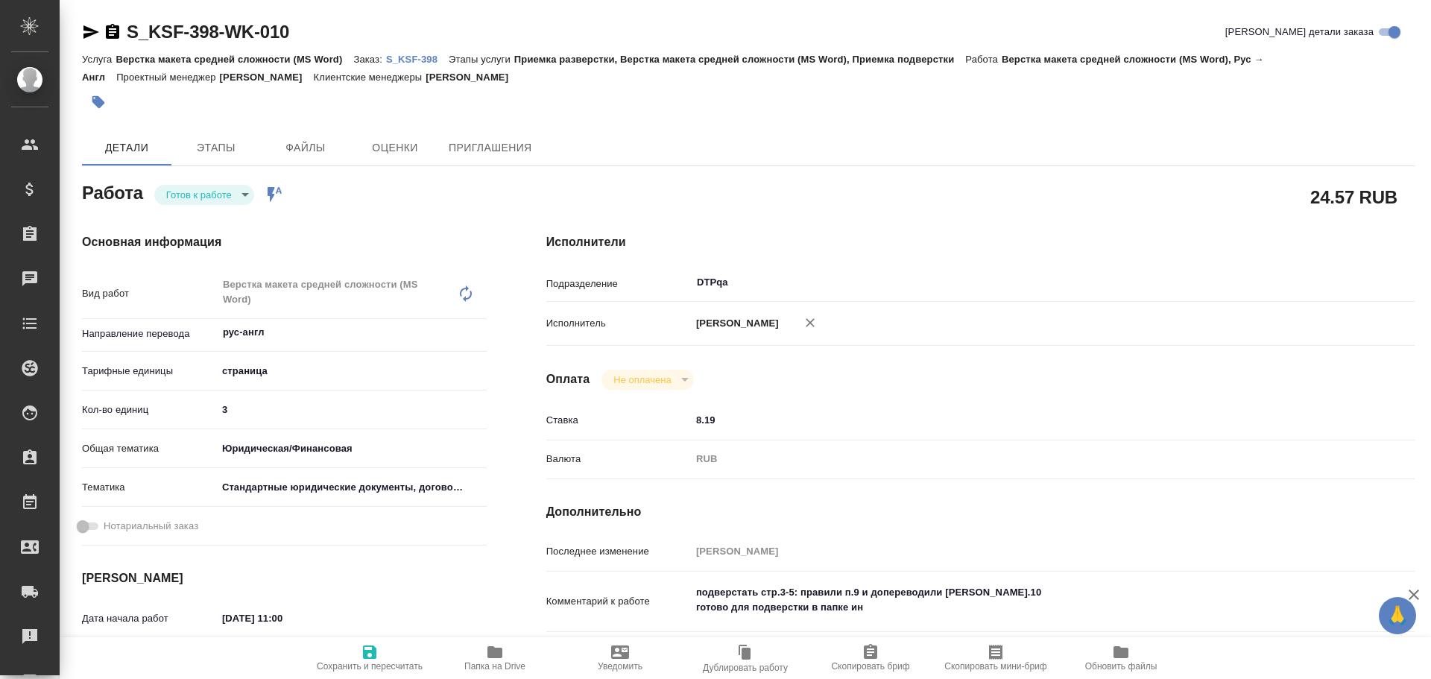
type textarea "x"
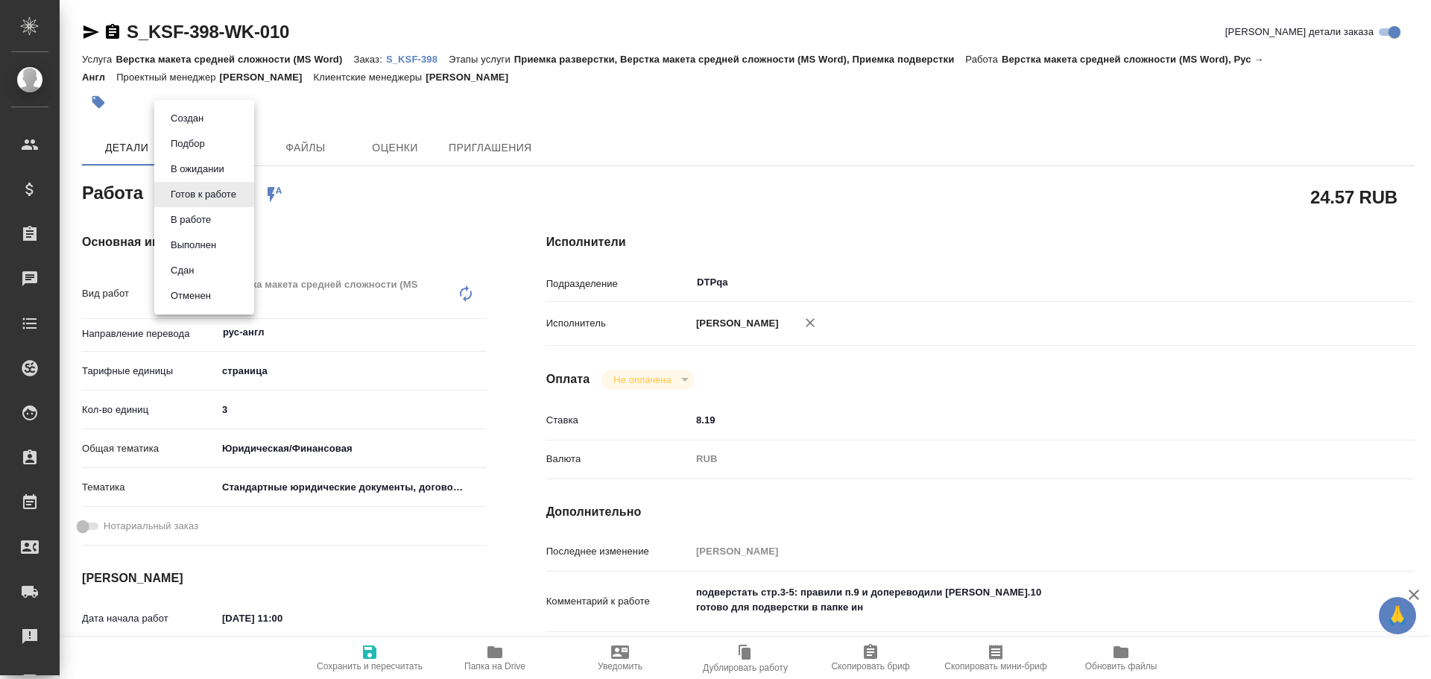
click at [216, 202] on body "🙏 .cls-1 fill:#fff; AWATERA Chulets [PERSON_NAME] Спецификации Заказы Чаты Todo…" at bounding box center [715, 339] width 1431 height 679
type textarea "x"
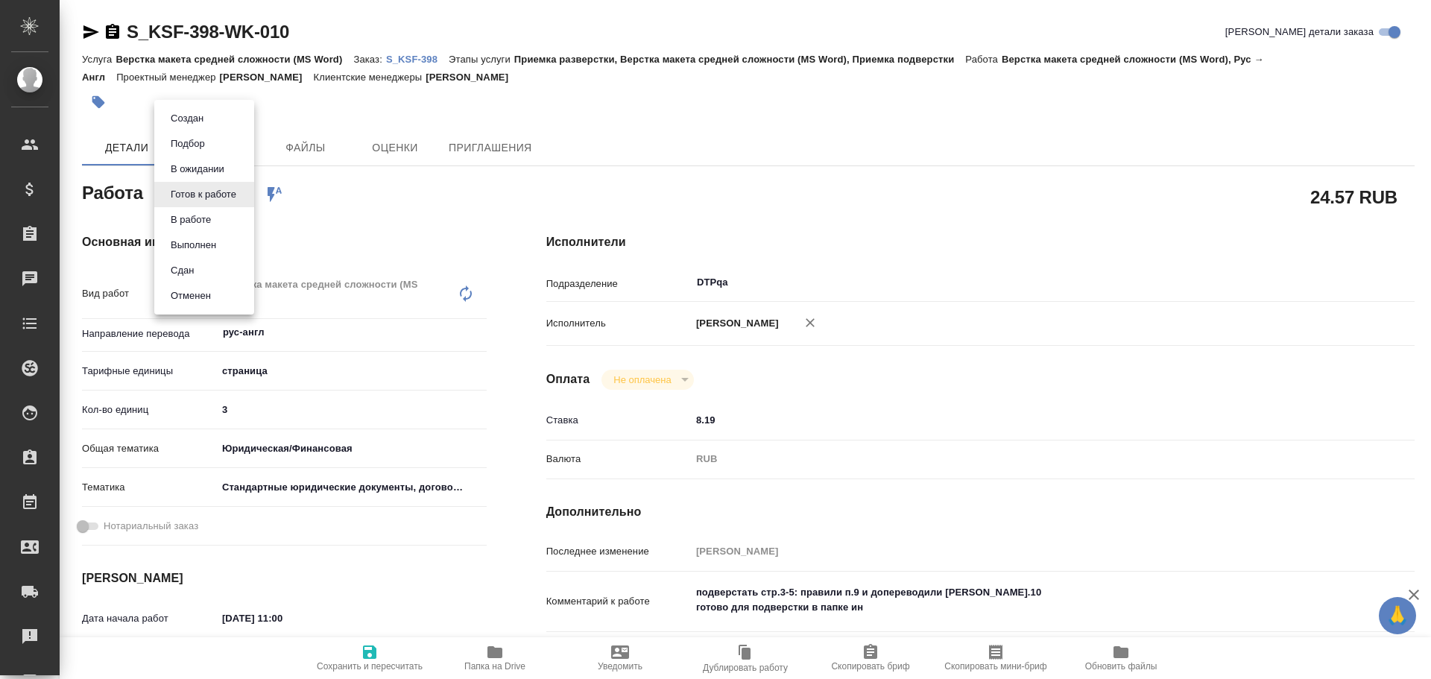
type textarea "x"
click at [203, 227] on button "В работе" at bounding box center [190, 220] width 49 height 16
type textarea "x"
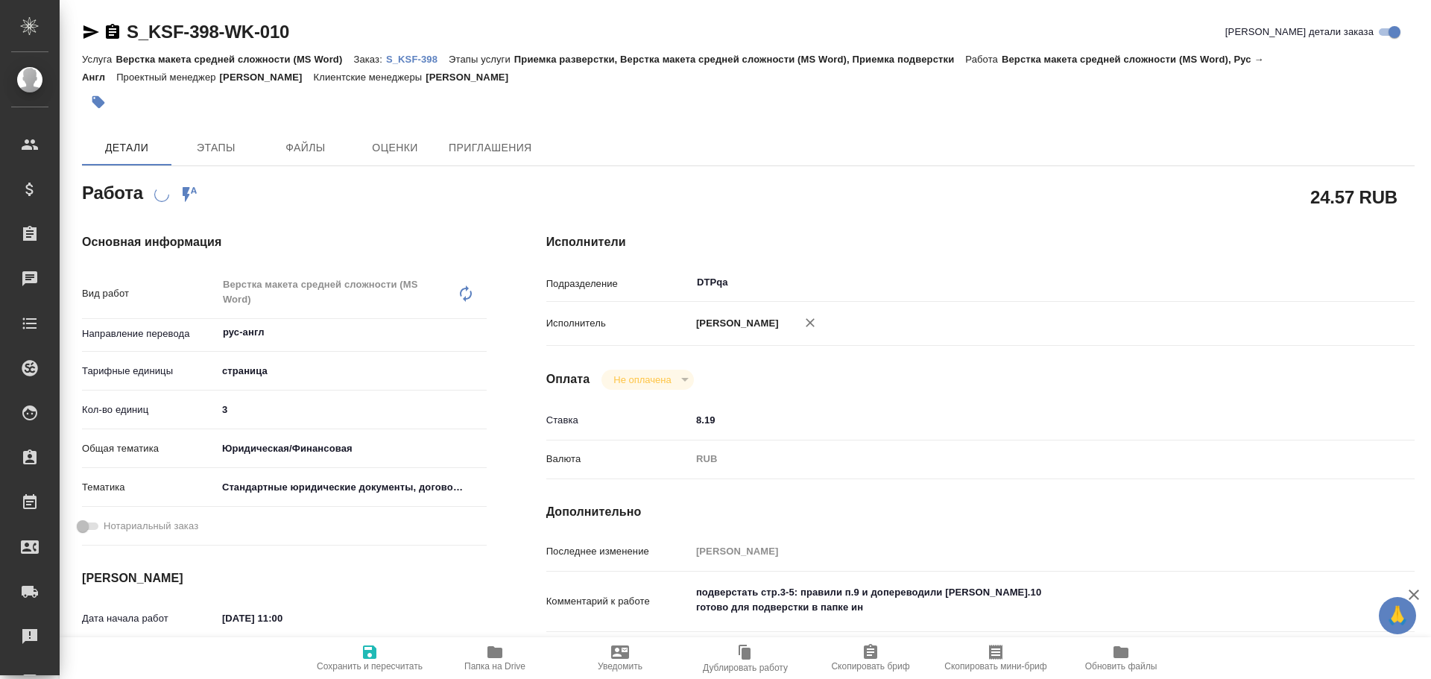
type textarea "x"
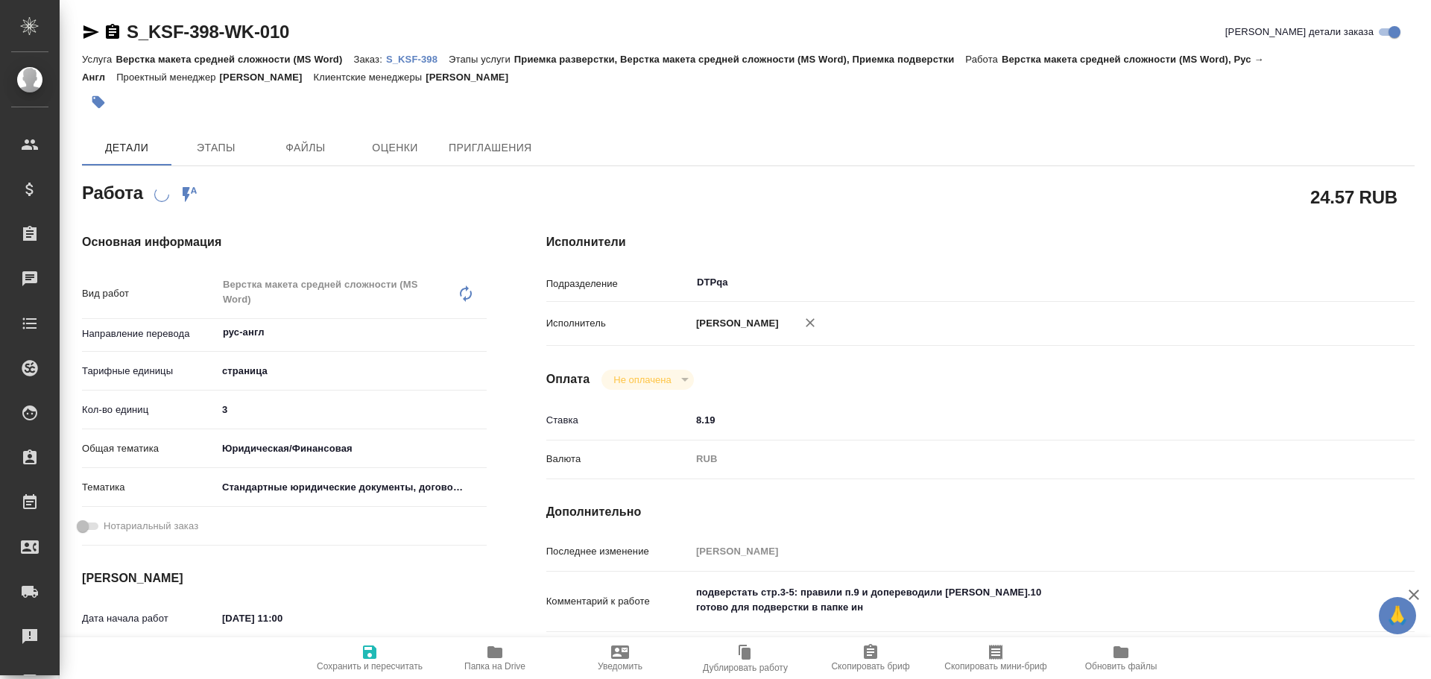
type textarea "x"
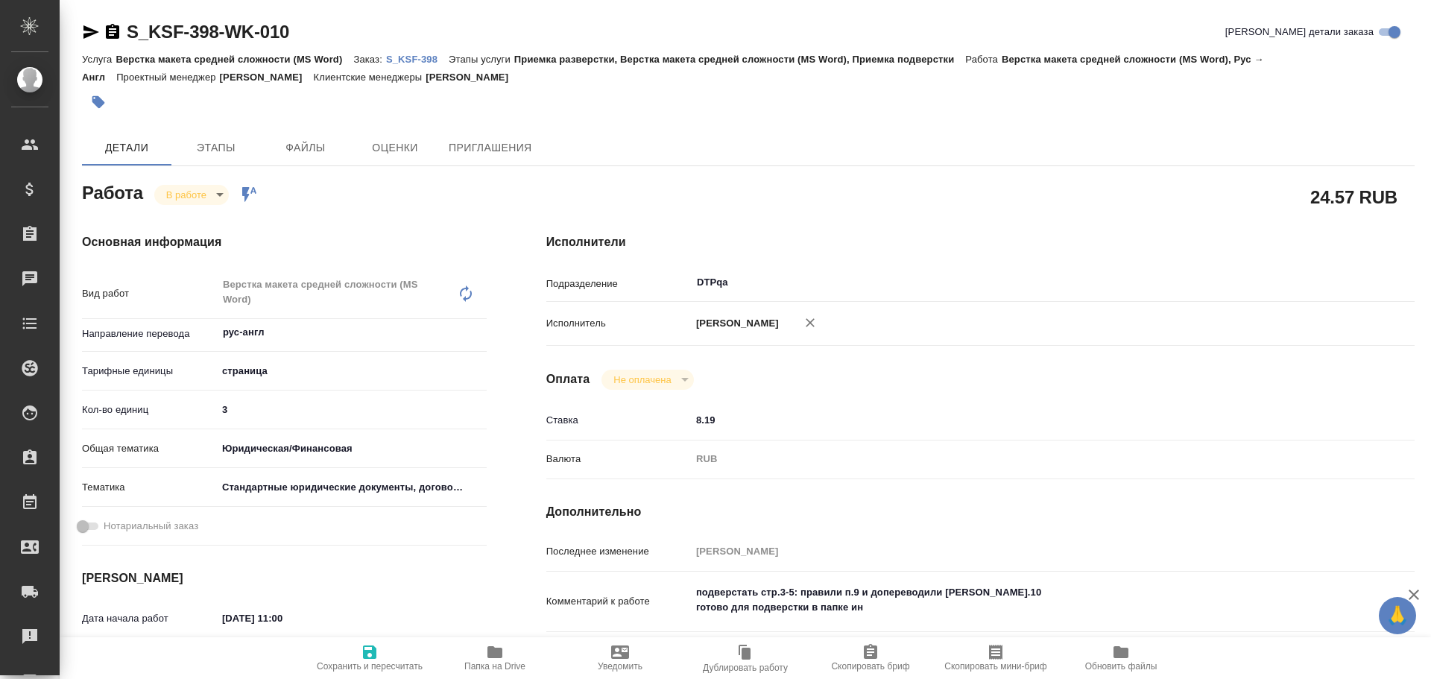
type textarea "x"
click at [379, 661] on span "Сохранить и пересчитать" at bounding box center [370, 666] width 106 height 10
type textarea "x"
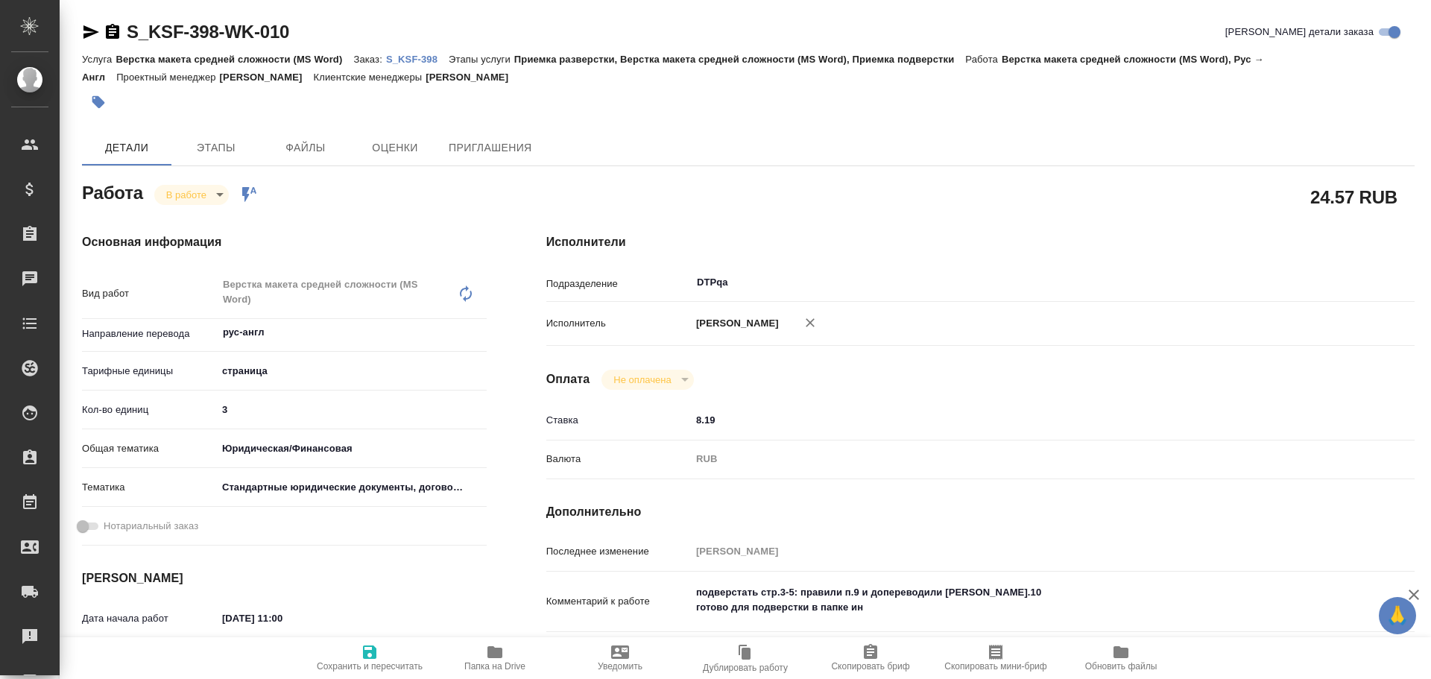
type textarea "x"
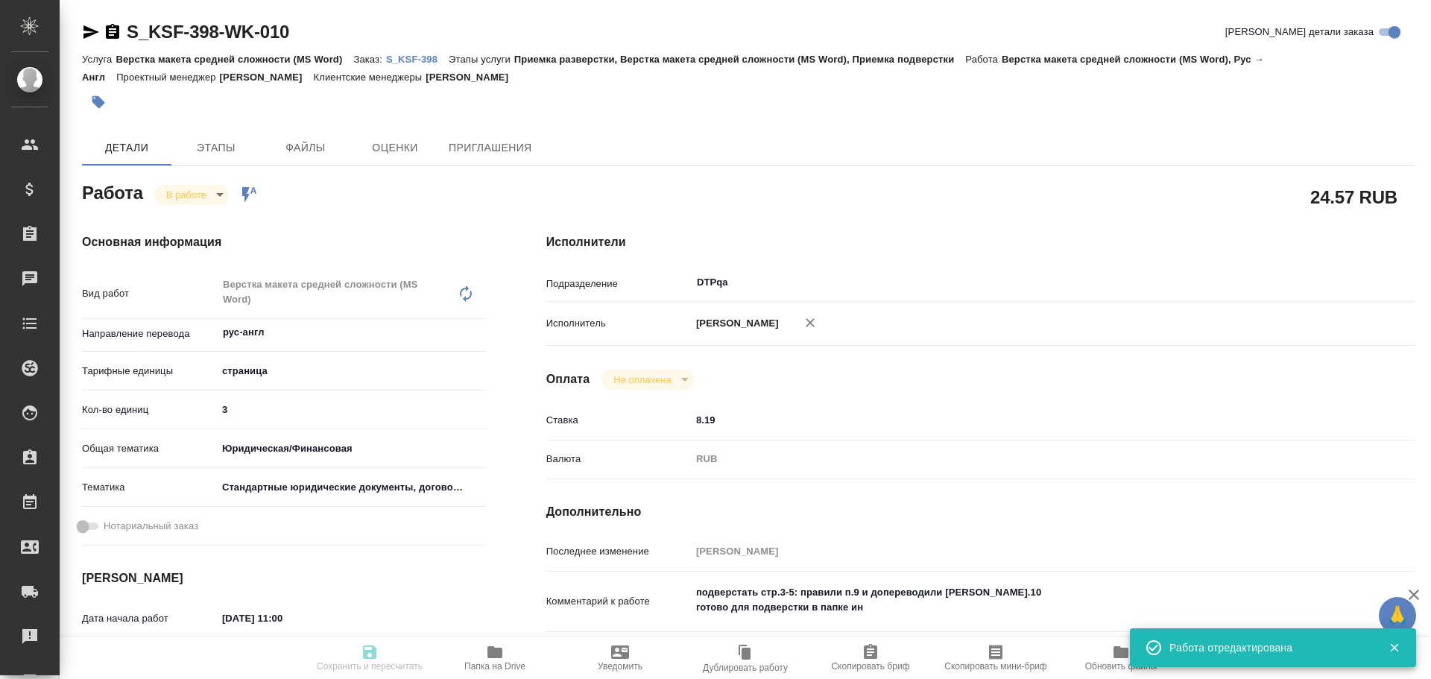
type textarea "x"
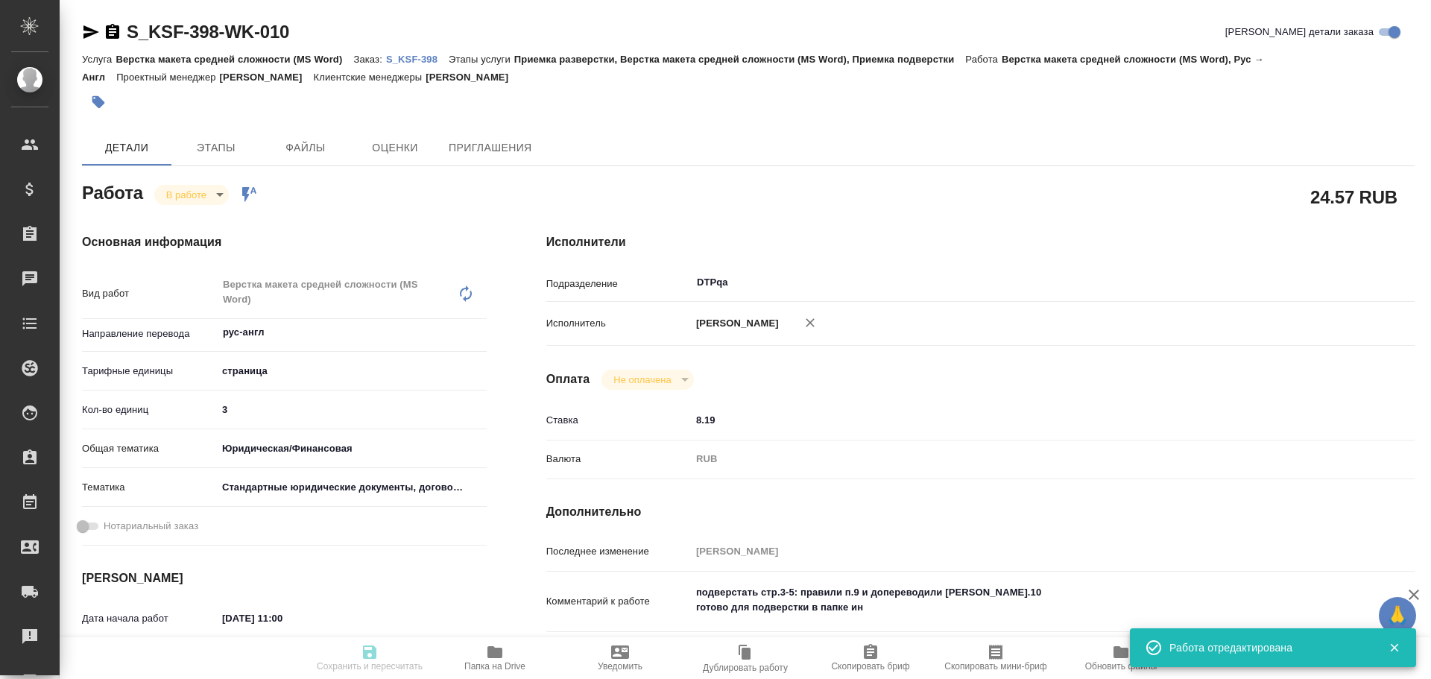
type input "inProgress"
type textarea "Верстка макета средней сложности (MS Word)"
type textarea "x"
type input "рус-англ"
type input "5a8b1489cc6b4906c91bfdb2"
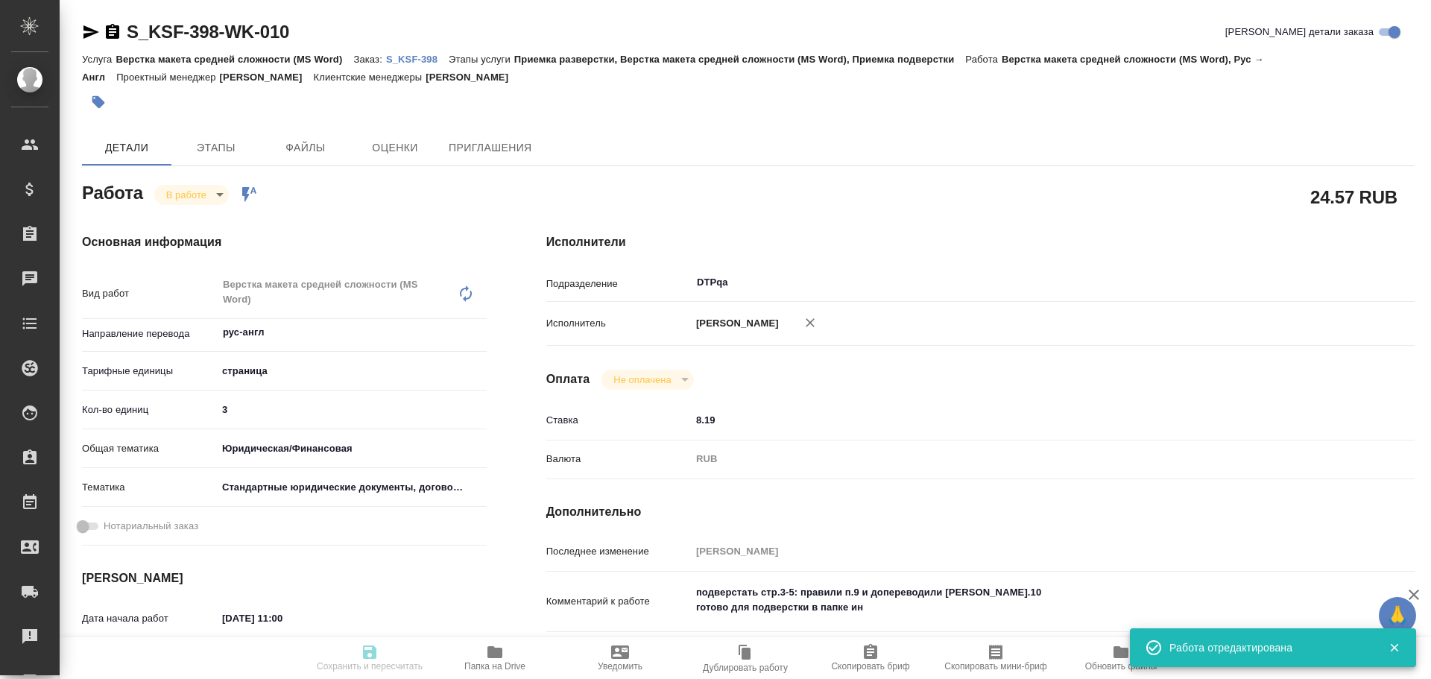
type input "3"
type input "yr-fn"
type input "5f647205b73bc97568ca66bf"
type input "06.10.2025 11:00"
type input "06.10.2025 09:31"
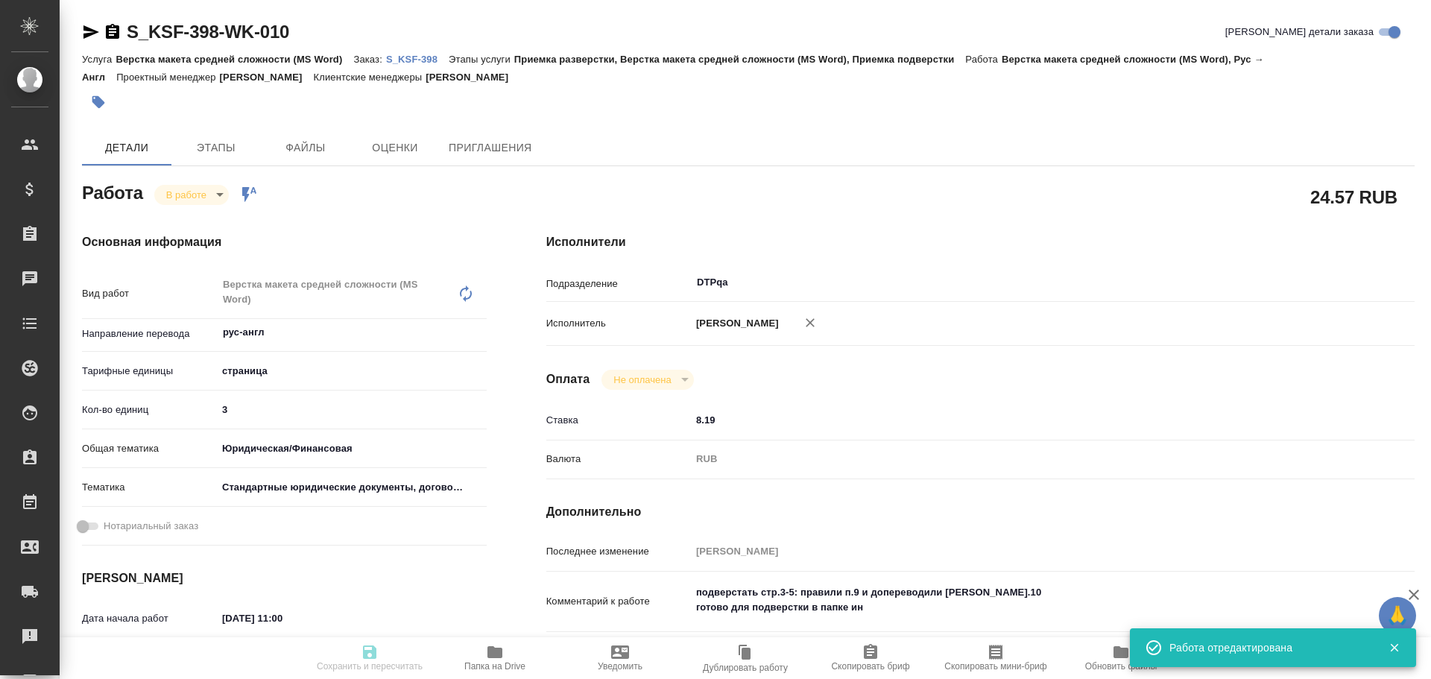
type input "06.10.2025 11:45"
type input "[DATE] 15:00"
type input "DTPqa"
type input "notPayed"
type input "8.19"
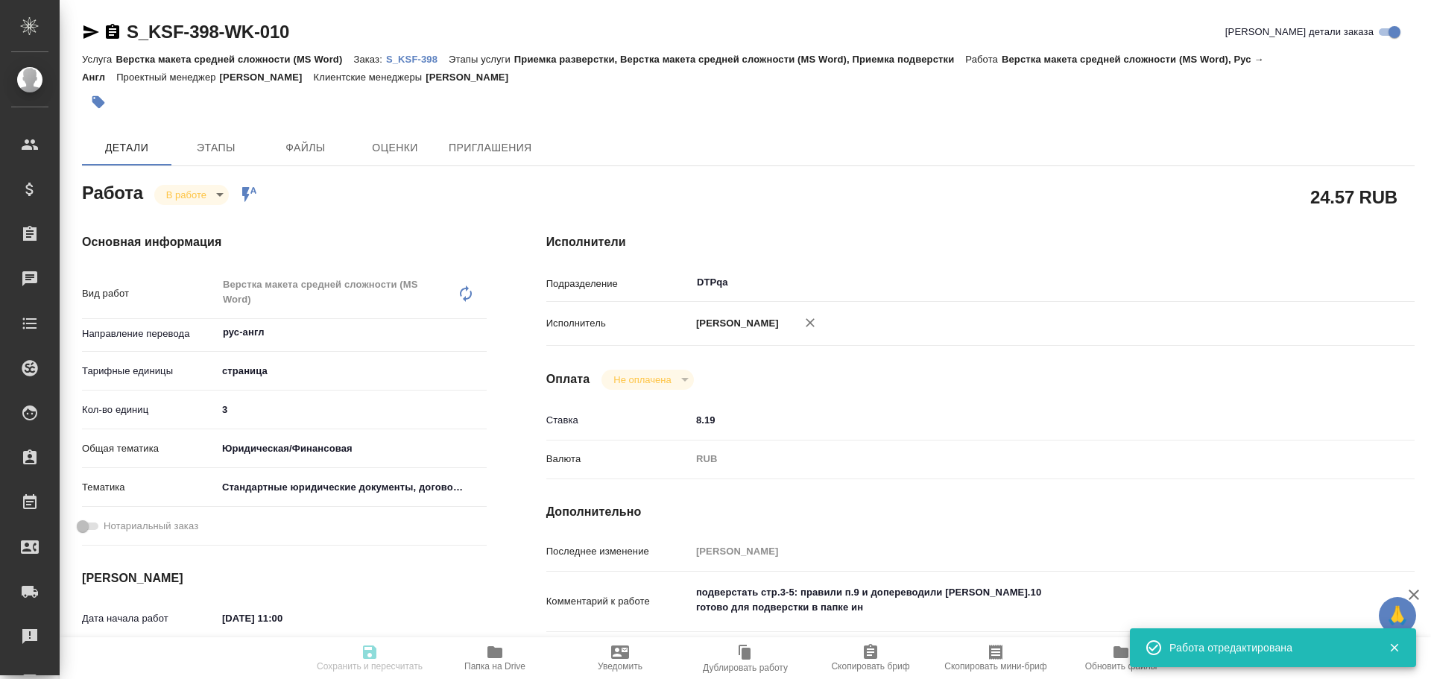
type input "RUB"
type input "[PERSON_NAME]"
type textarea "подверстать стр.3-5: правили п.9 и допереводили п.10 готово для подверстки в па…"
type textarea "x"
type textarea "/Clients/Красфарма/Orders/S_KSF-398/DTP/S_KSF-398-WK-010"
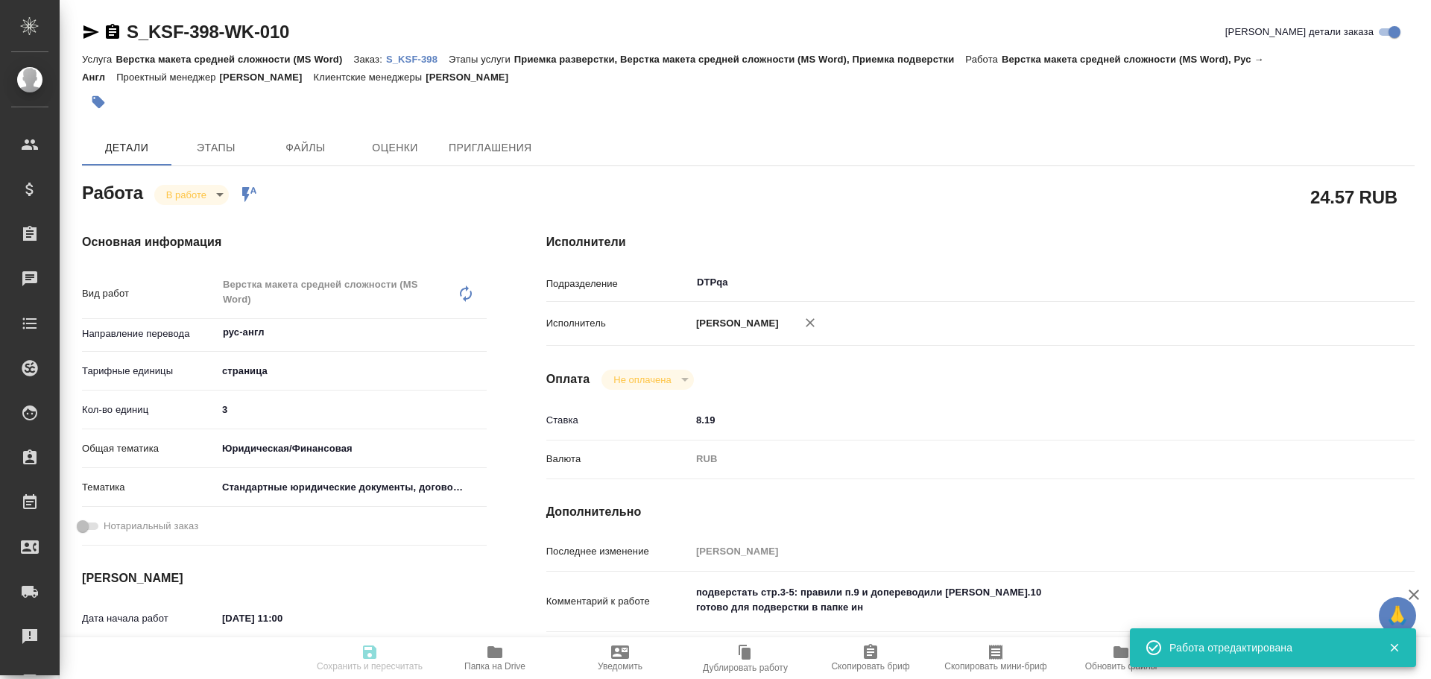
type textarea "x"
type input "S_KSF-398"
type input "Верстка макета средней сложности (MS Word)"
type input "Приемка разверстки, Верстка макета средней сложности (MS Word), Приемка подверс…"
type input "Кабаргина Анна"
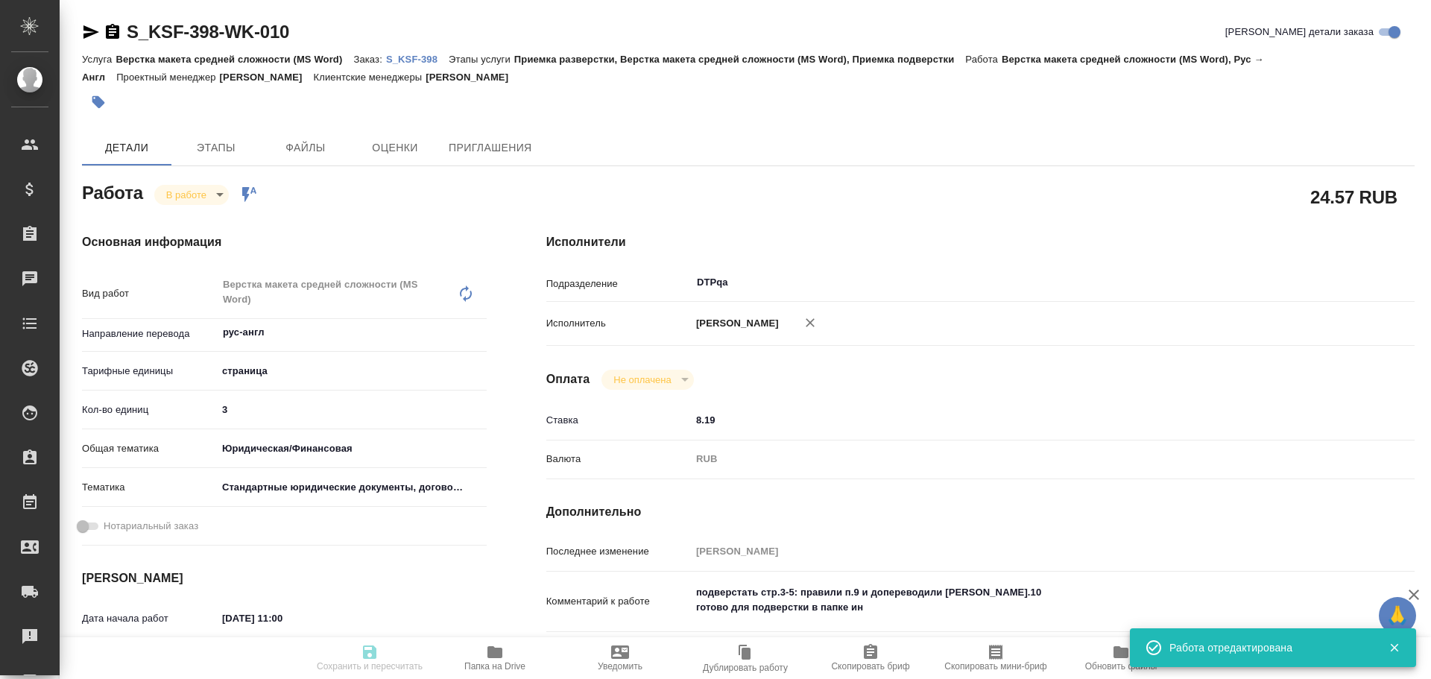
type input "Петрова Валерия"
type input "/Clients/Красфарма/Orders/S_KSF-398"
type textarea "x"
type textarea "Во вложении файл для коррекции и доперевода п.10 нужно полностью перевести, а п…"
type textarea "x"
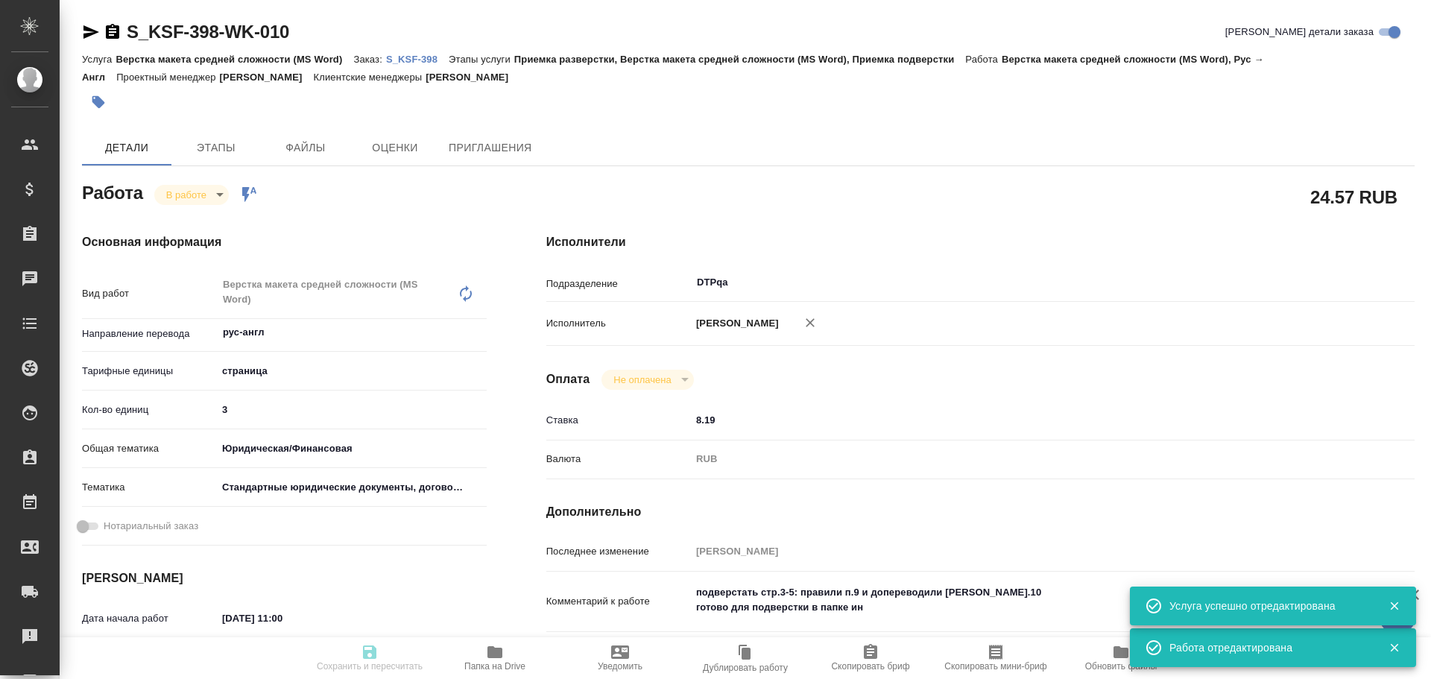
type textarea "x"
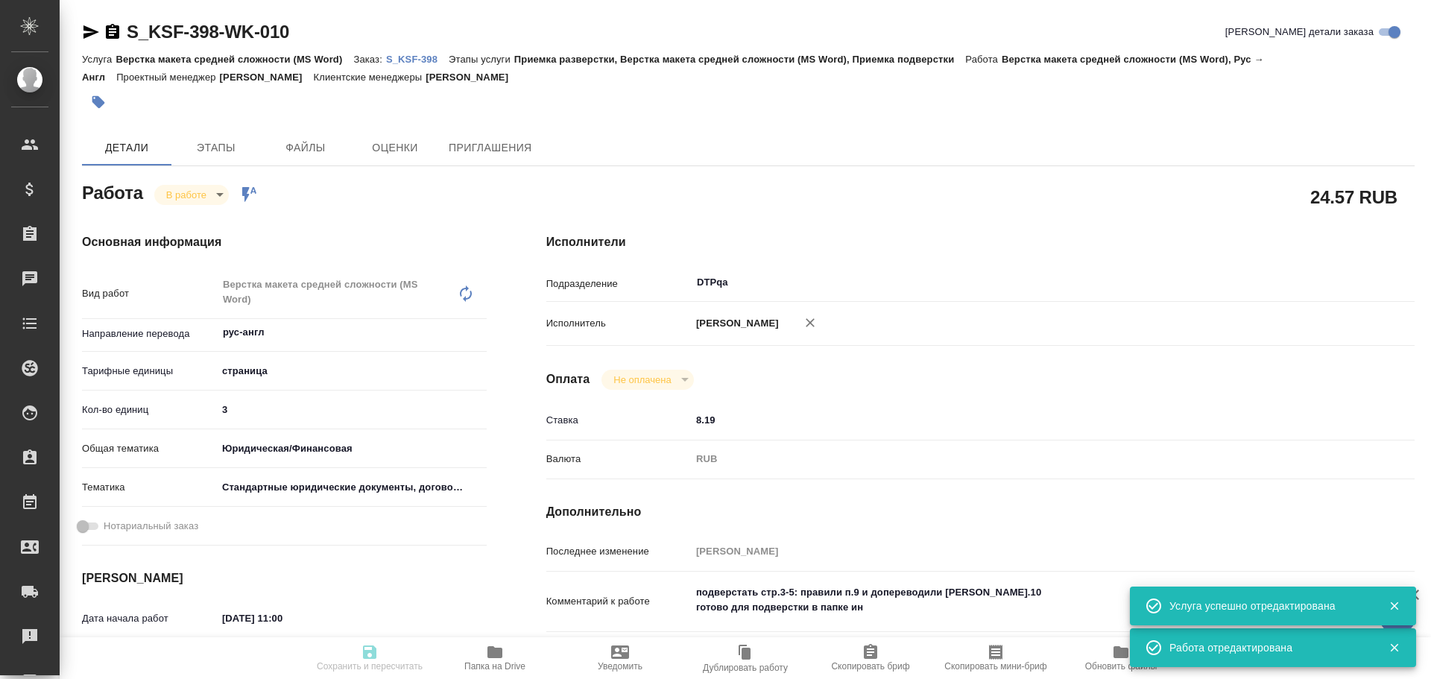
type textarea "x"
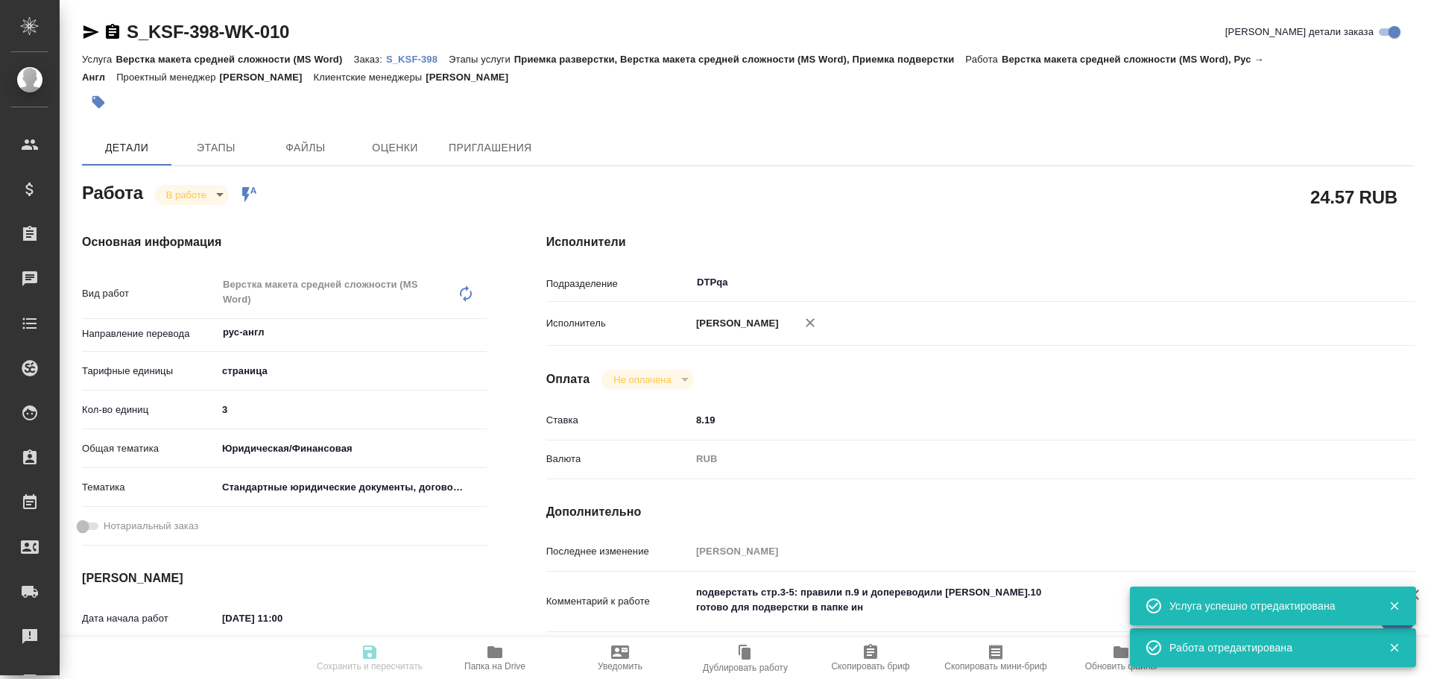
type textarea "x"
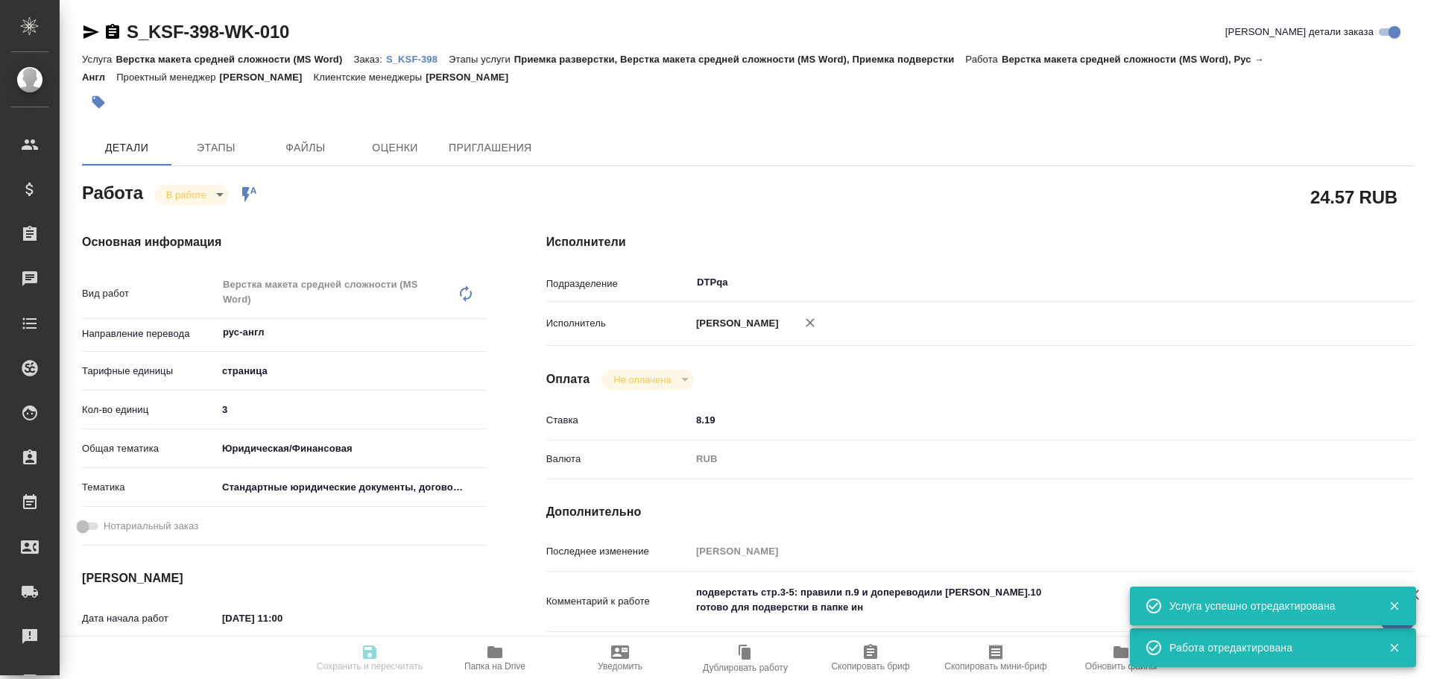
type textarea "x"
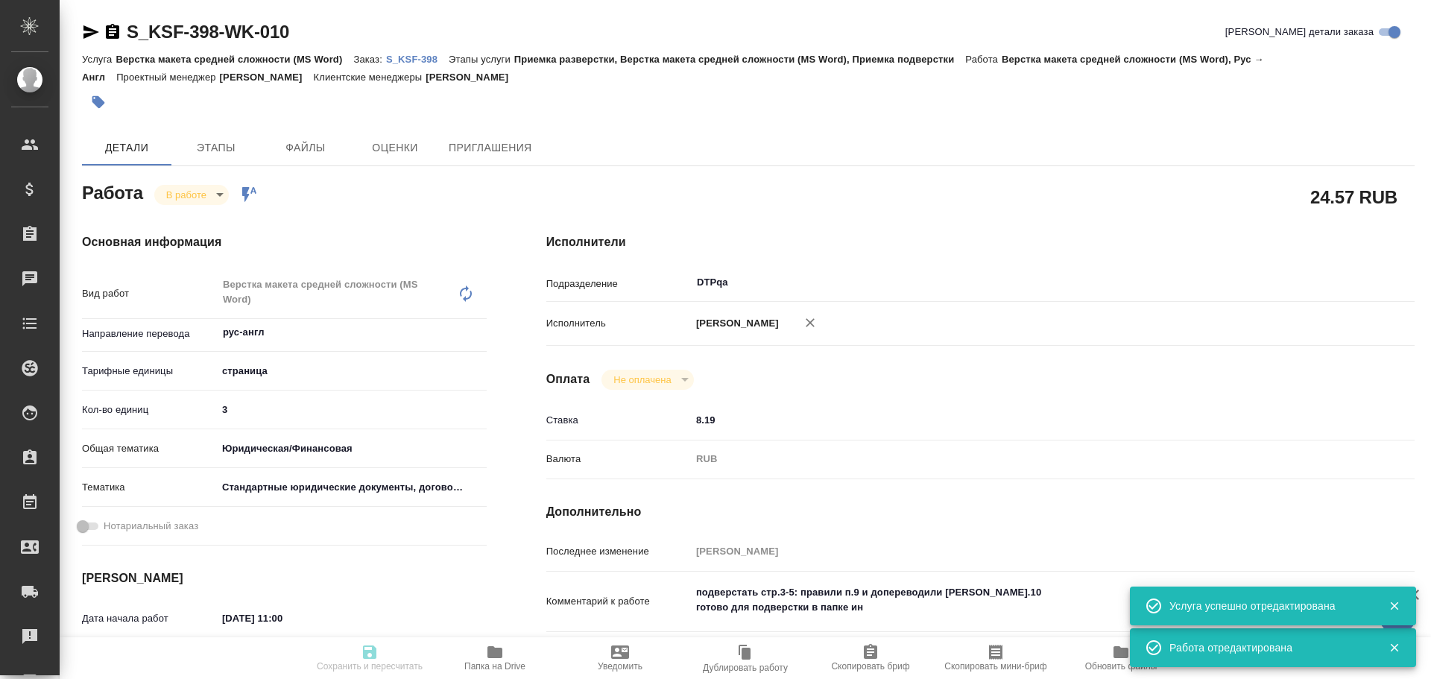
type input "inProgress"
type textarea "Верстка макета средней сложности (MS Word)"
type textarea "x"
type input "рус-англ"
type input "5a8b1489cc6b4906c91bfdb2"
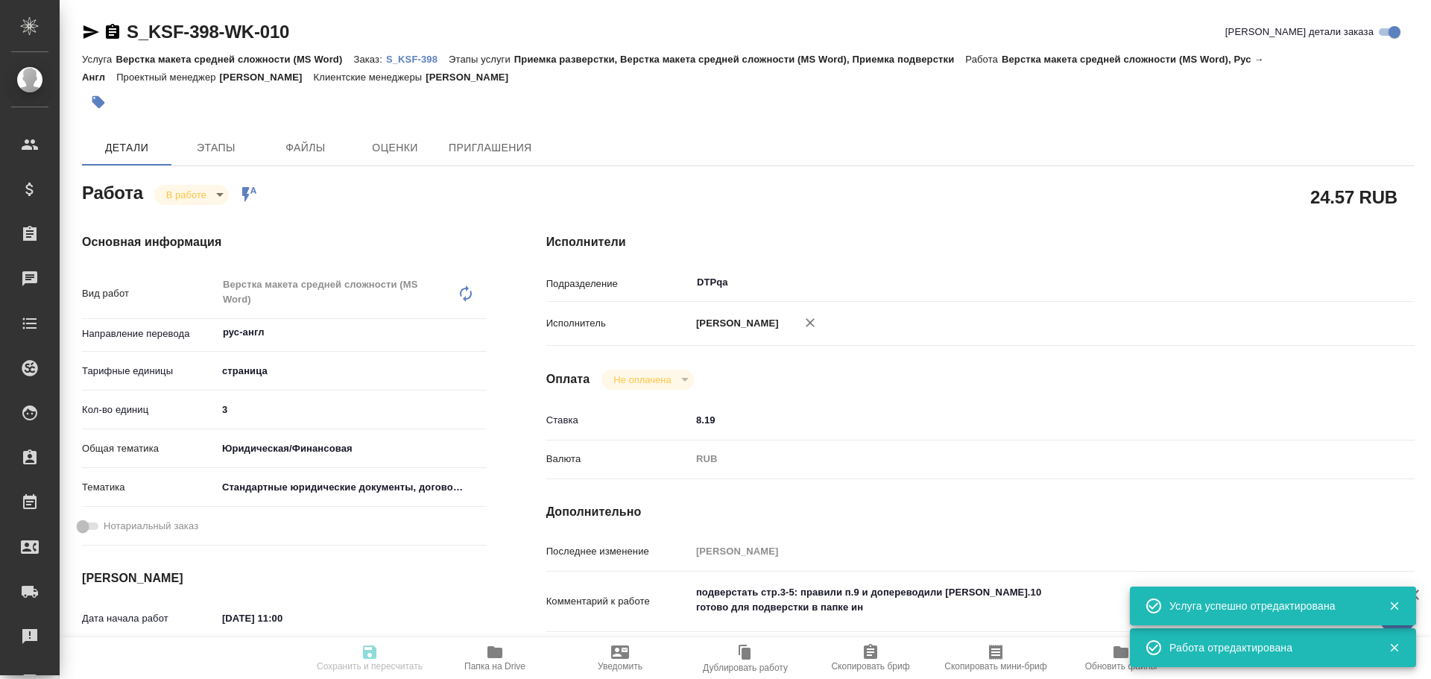
type input "3"
type input "yr-fn"
type input "5f647205b73bc97568ca66bf"
type input "06.10.2025 11:00"
type input "06.10.2025 09:31"
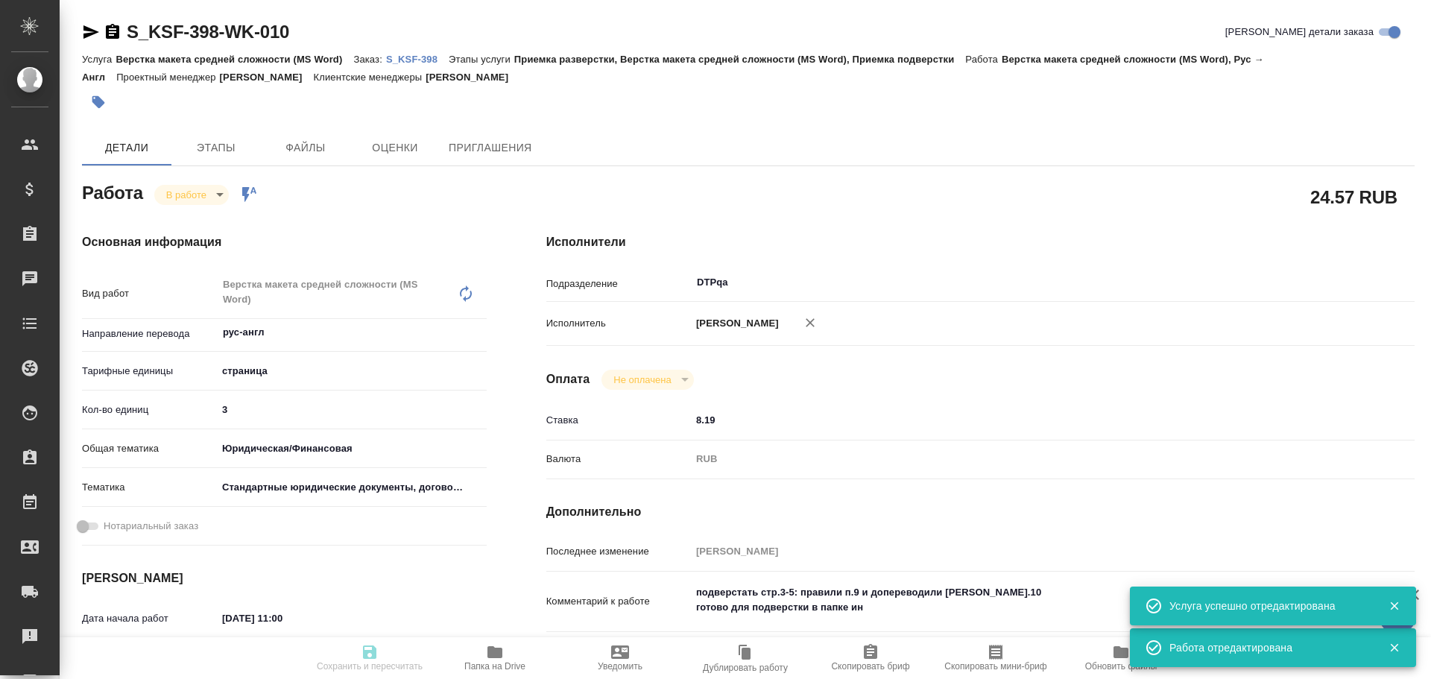
type input "06.10.2025 11:45"
type input "06.10.2025 15:00"
type input "DTPqa"
type input "notPayed"
type input "8.19"
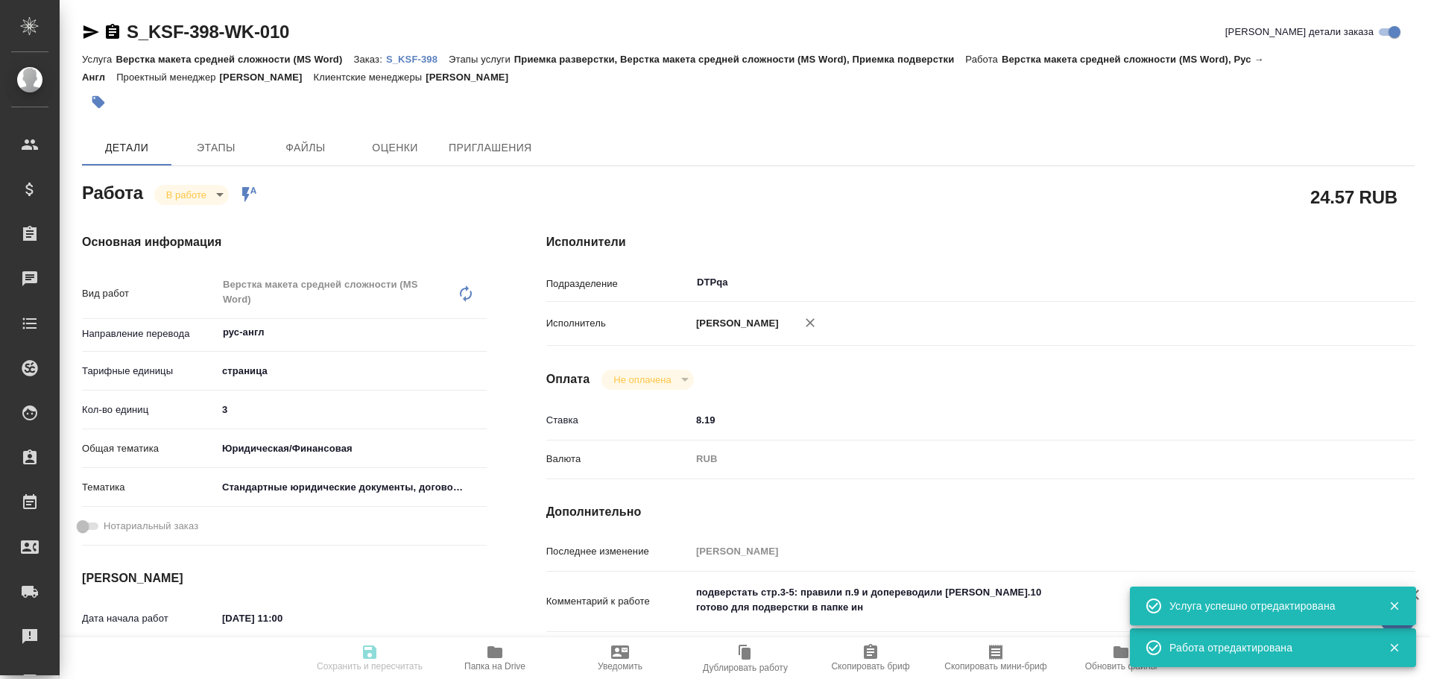
type input "RUB"
type input "Чулец Елена"
type textarea "подверстать стр.3-5: правили п.9 и допереводили п.10 готово для подверстки в па…"
type textarea "x"
type textarea "/Clients/Красфарма/Orders/S_KSF-398/DTP/S_KSF-398-WK-010"
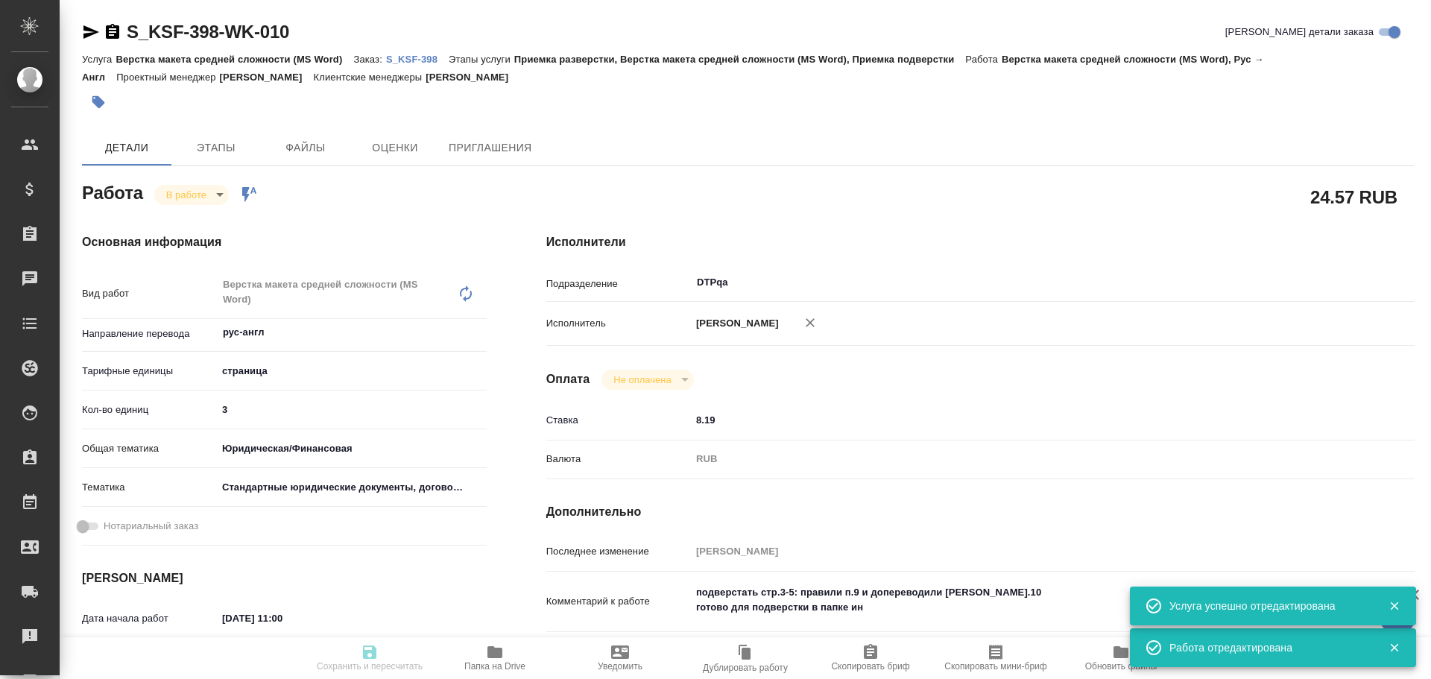
type textarea "x"
type input "S_KSF-398"
type input "Верстка макета средней сложности (MS Word)"
type input "Приемка разверстки, Верстка макета средней сложности (MS Word), Приемка подверс…"
type input "Кабаргина Анна"
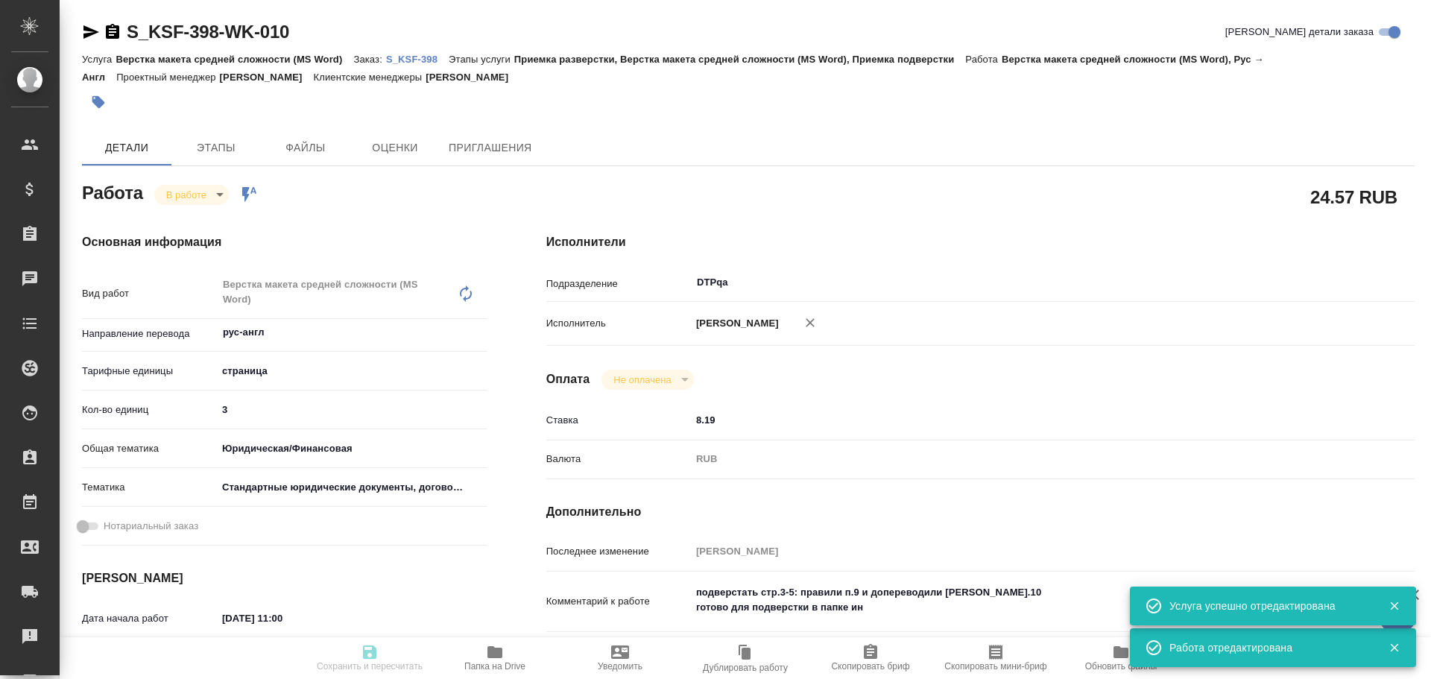
type input "Петрова Валерия"
type input "/Clients/Красфарма/Orders/S_KSF-398"
type textarea "x"
type textarea "Во вложении файл для коррекции и доперевода п.10 нужно полностью перевести, а п…"
type textarea "x"
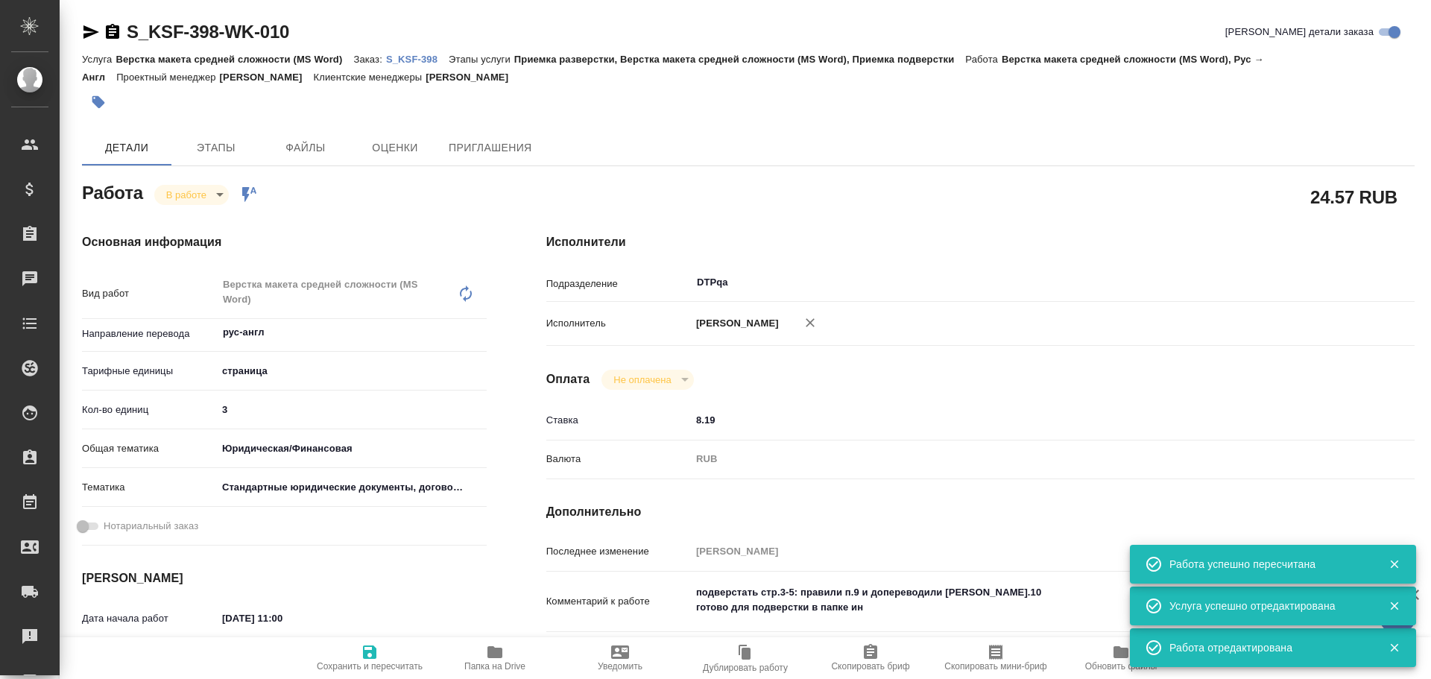
type textarea "x"
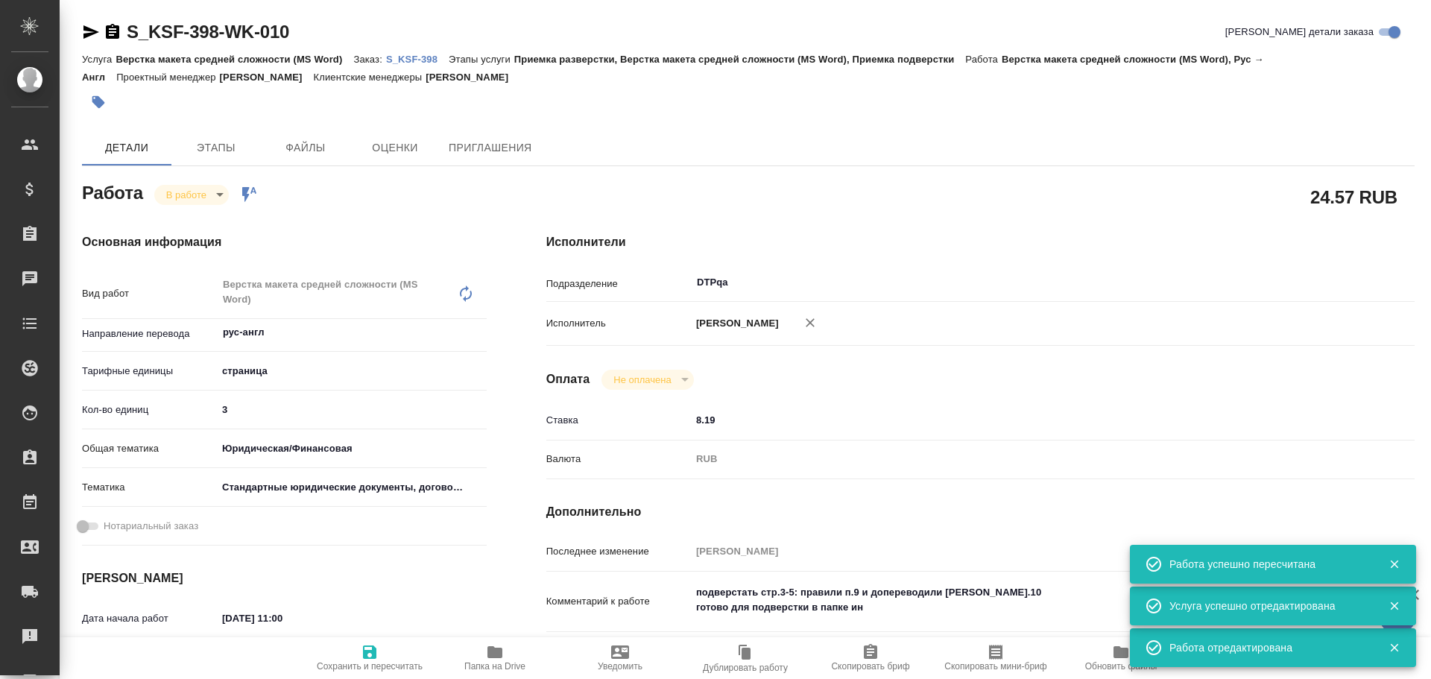
type textarea "x"
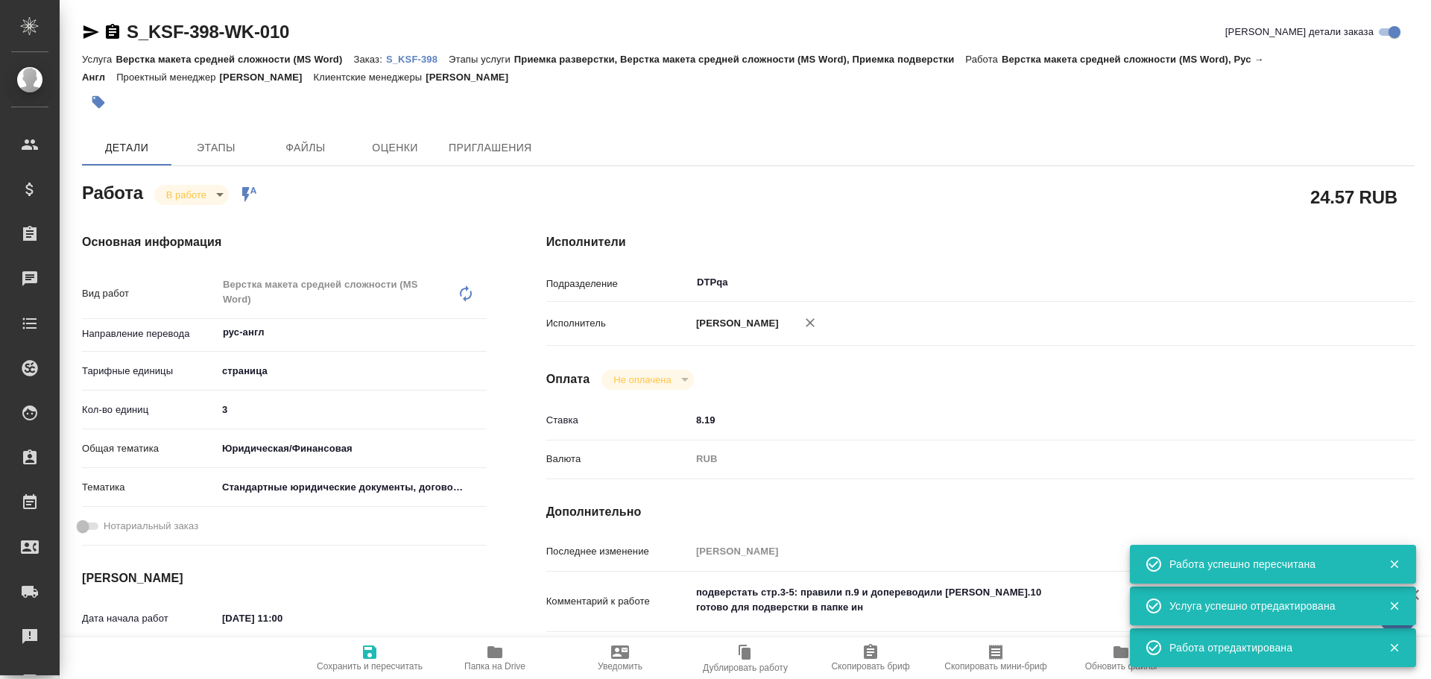
type textarea "x"
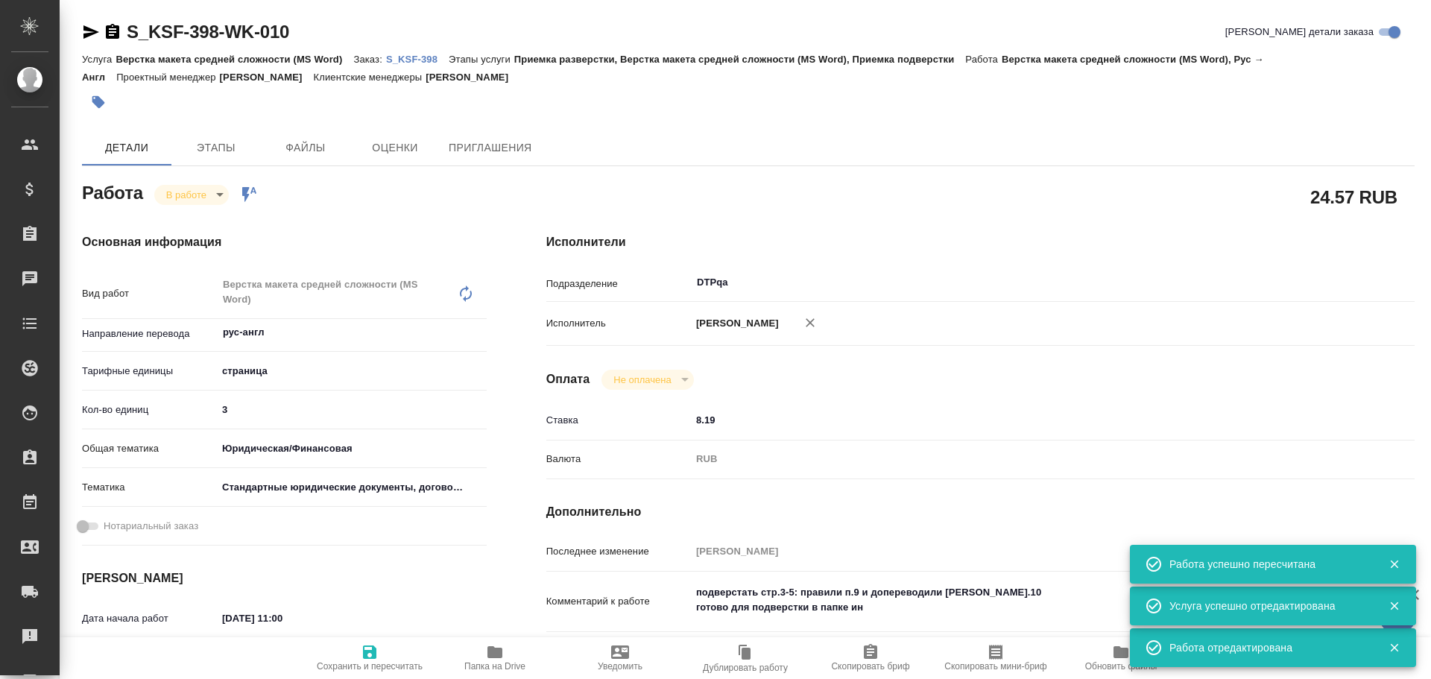
type textarea "x"
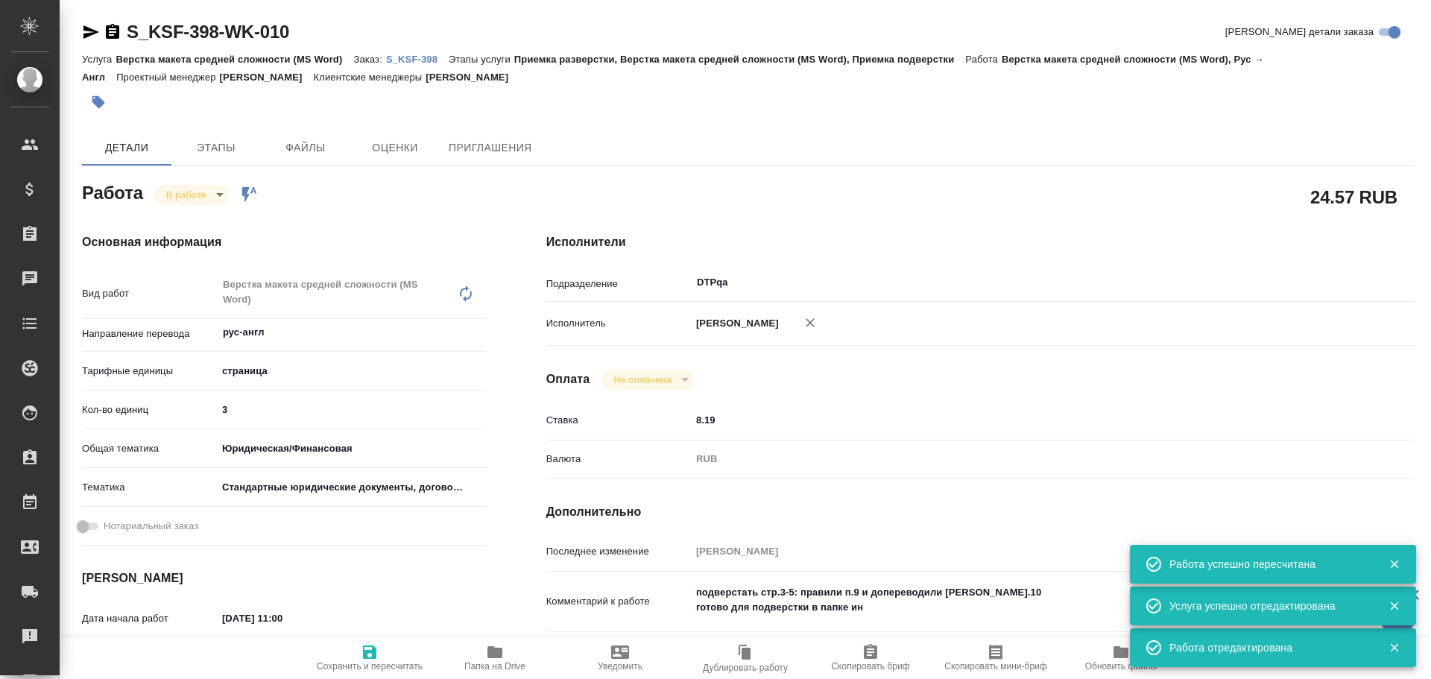
type textarea "x"
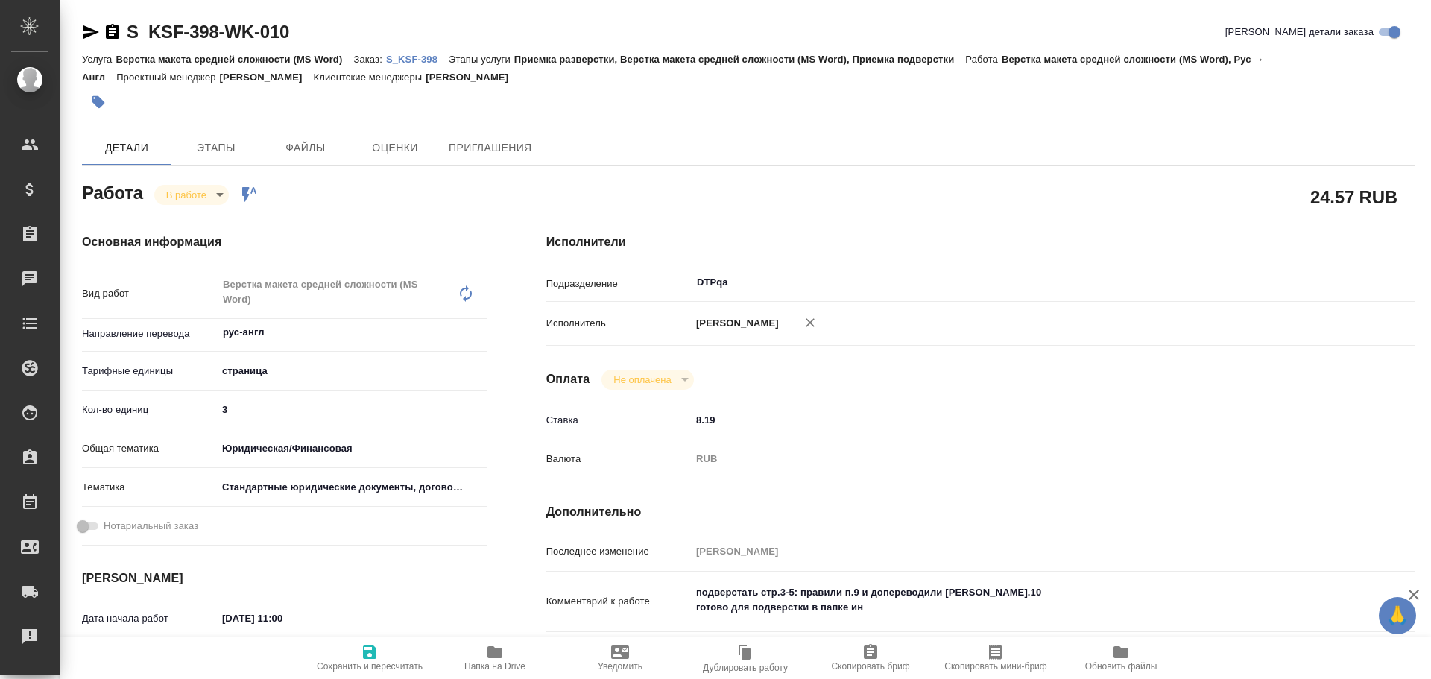
type textarea "x"
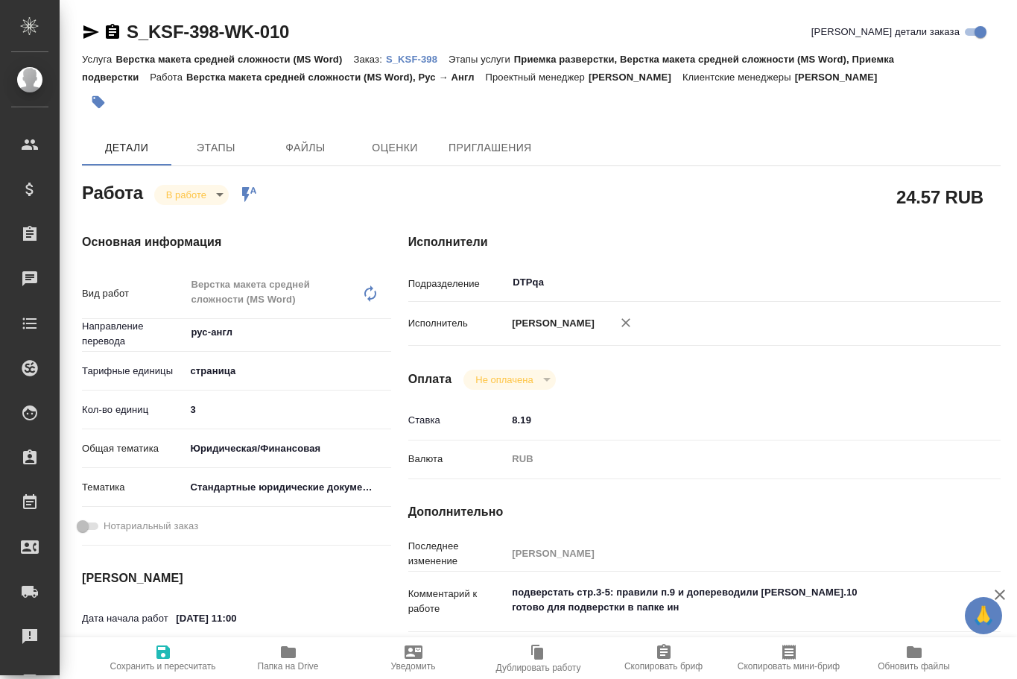
type textarea "x"
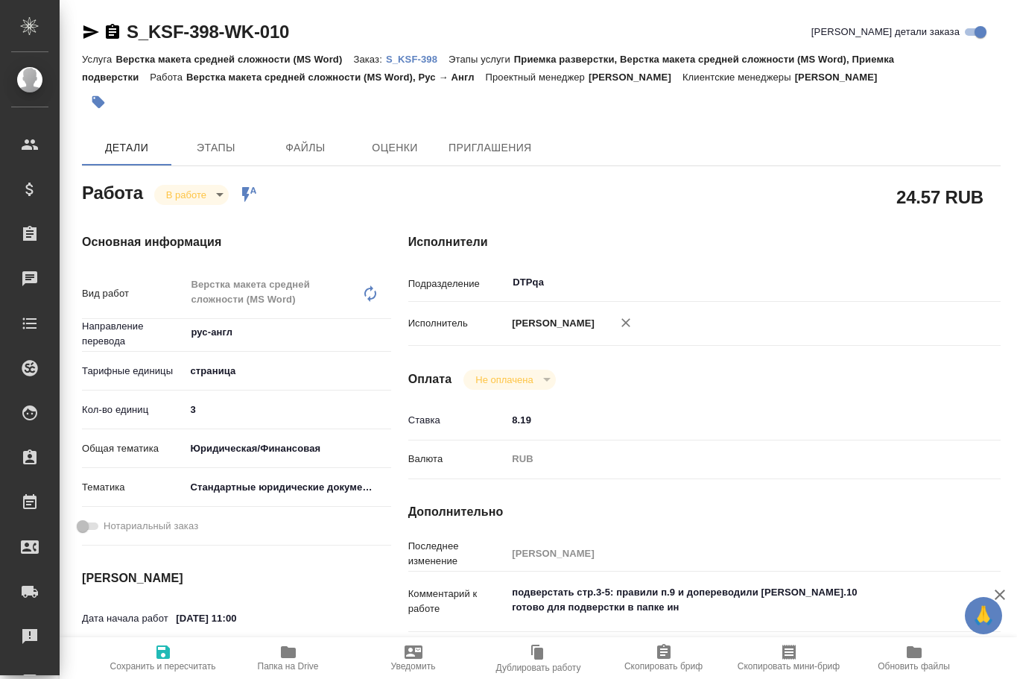
type textarea "x"
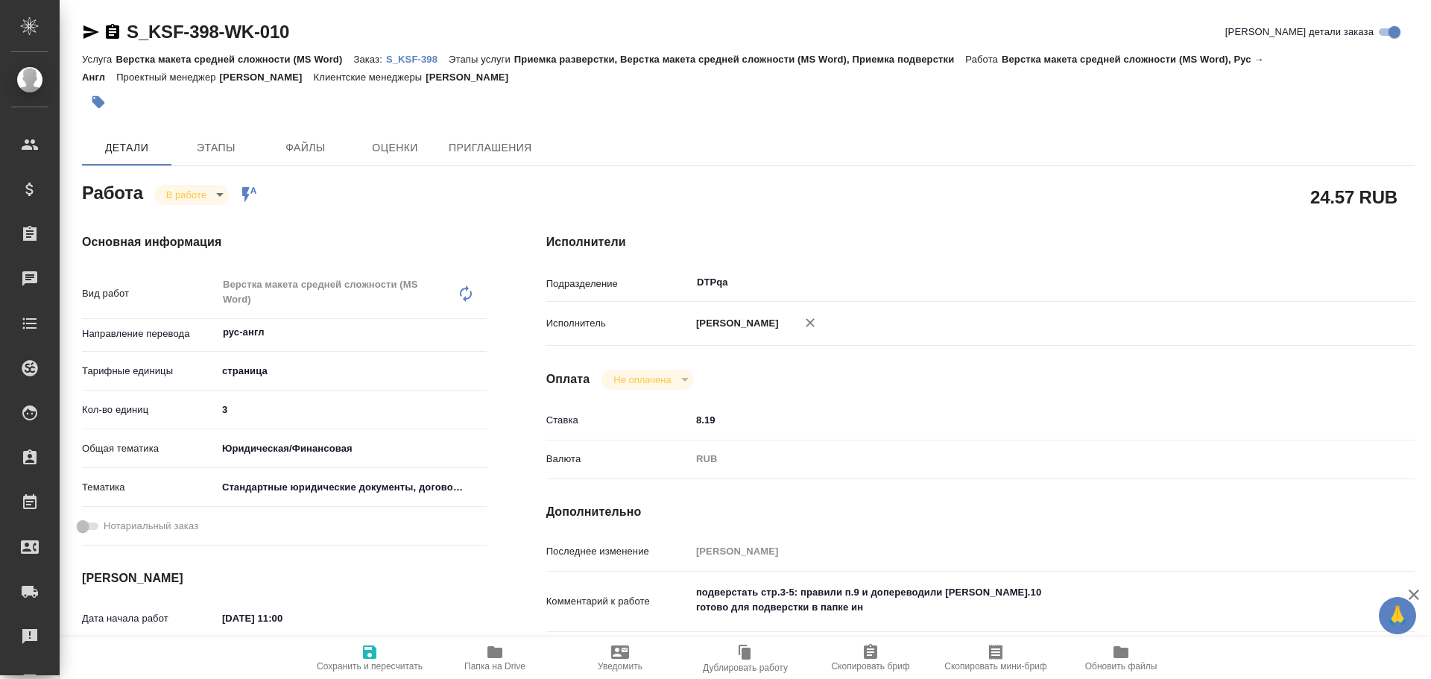
type textarea "x"
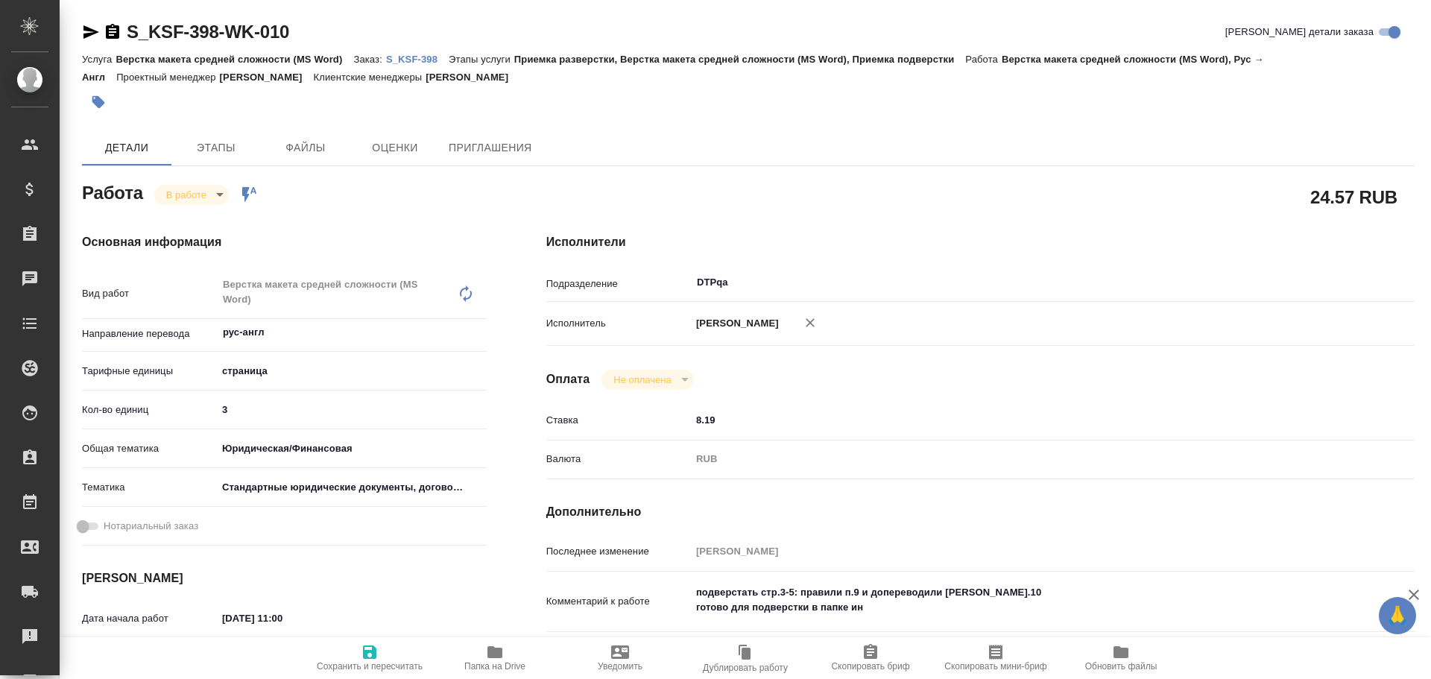
type textarea "x"
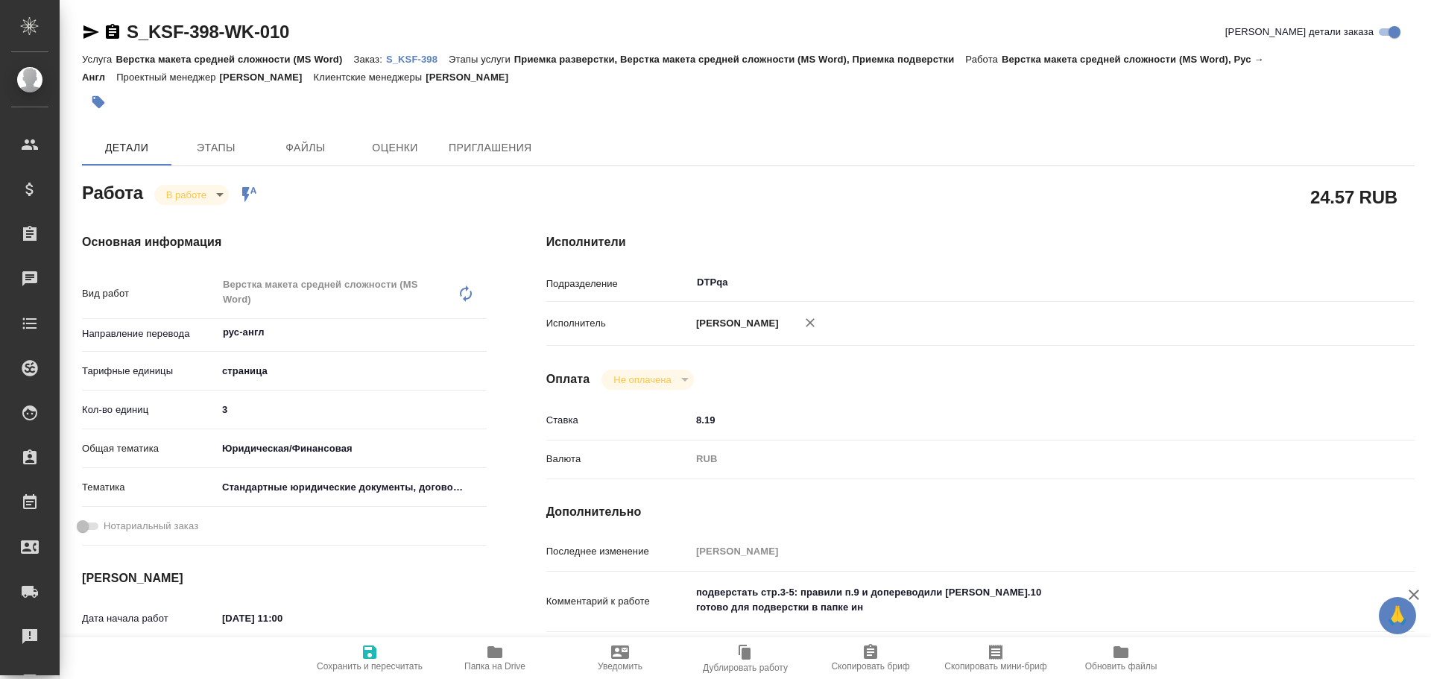
type textarea "x"
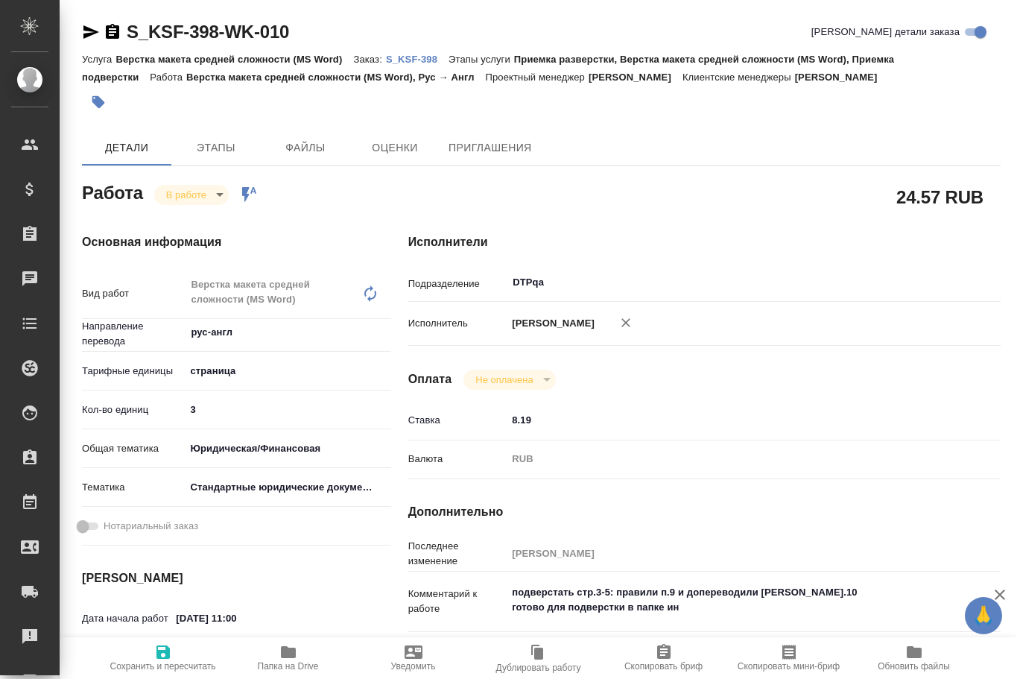
type textarea "x"
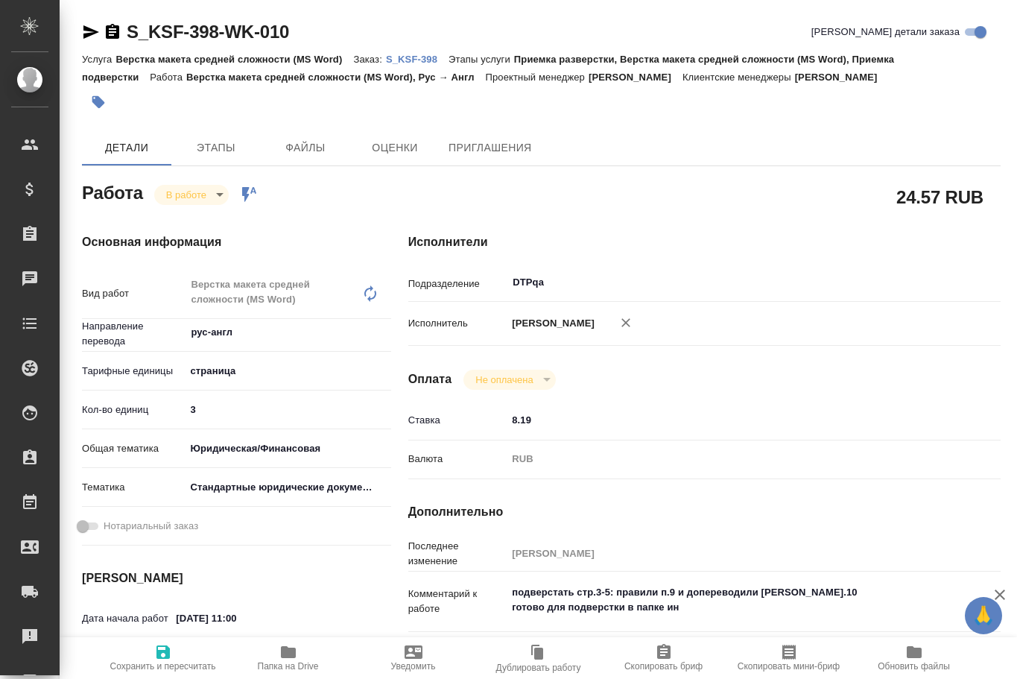
type textarea "x"
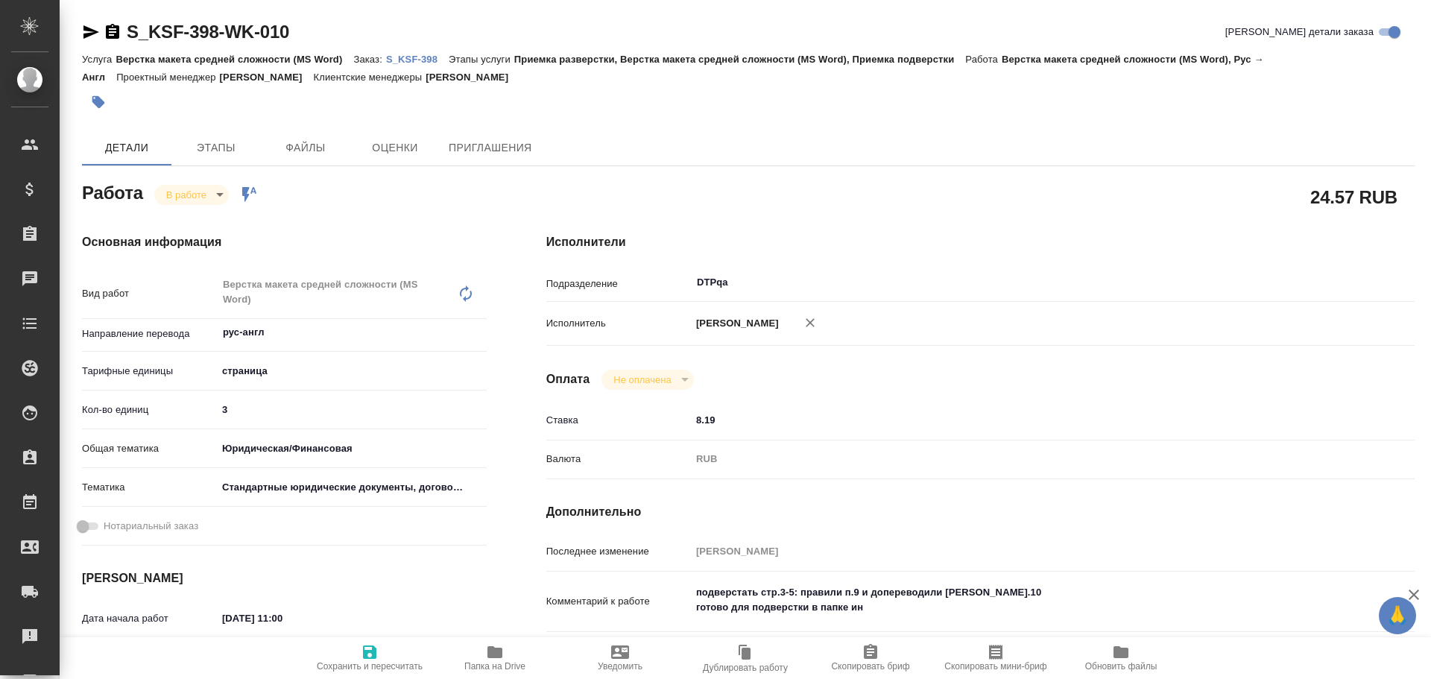
type textarea "x"
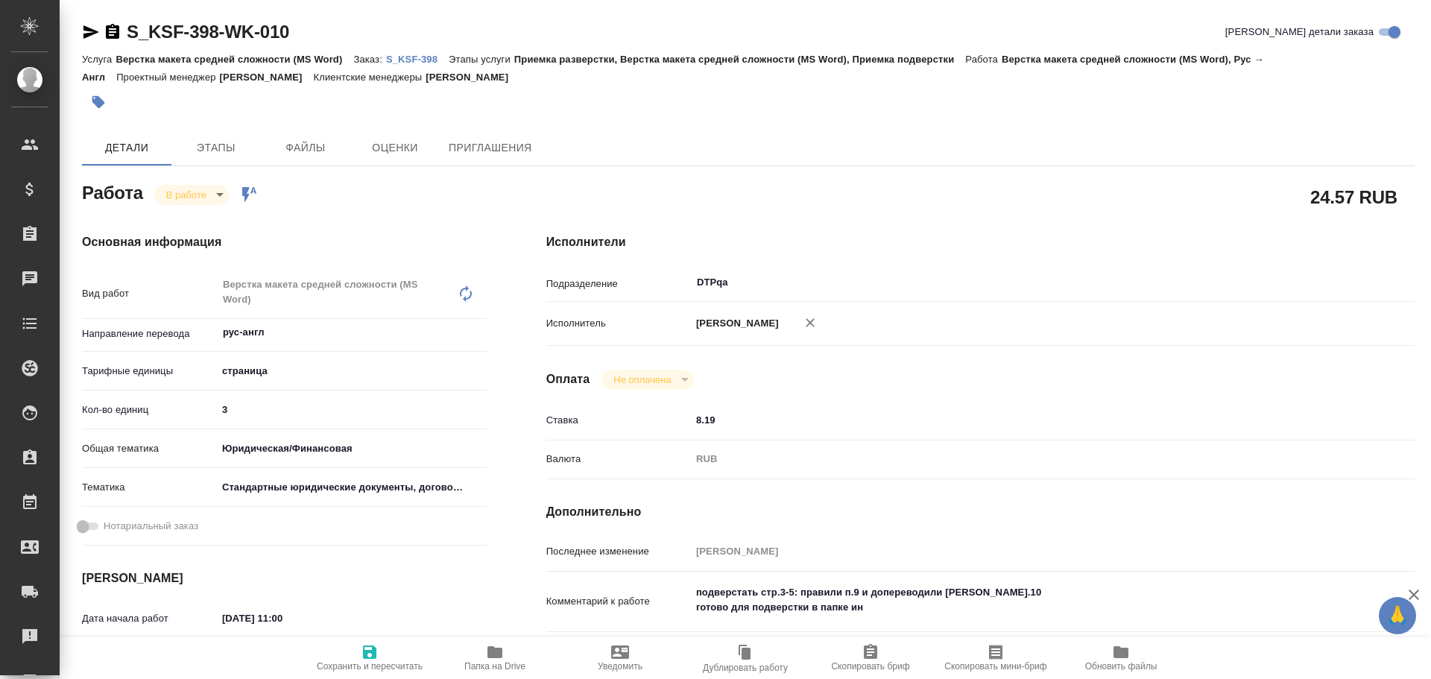
type textarea "x"
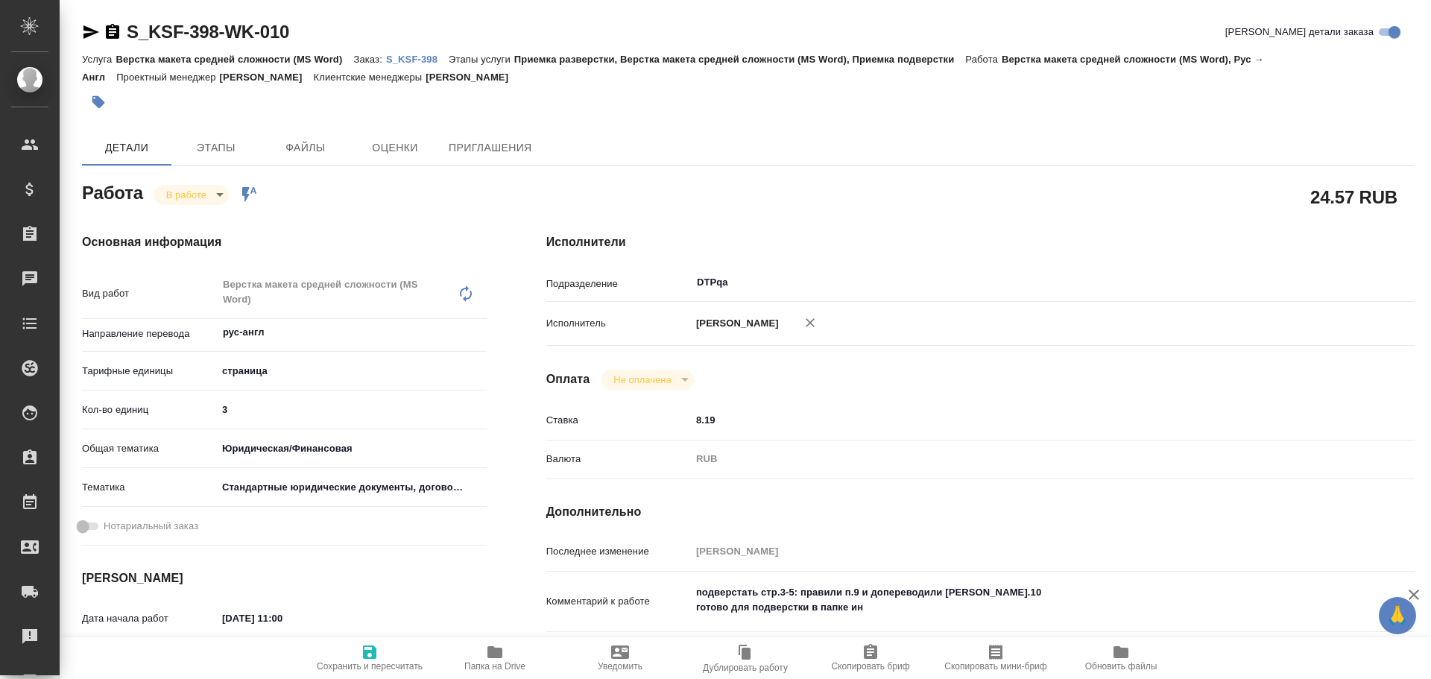
type textarea "x"
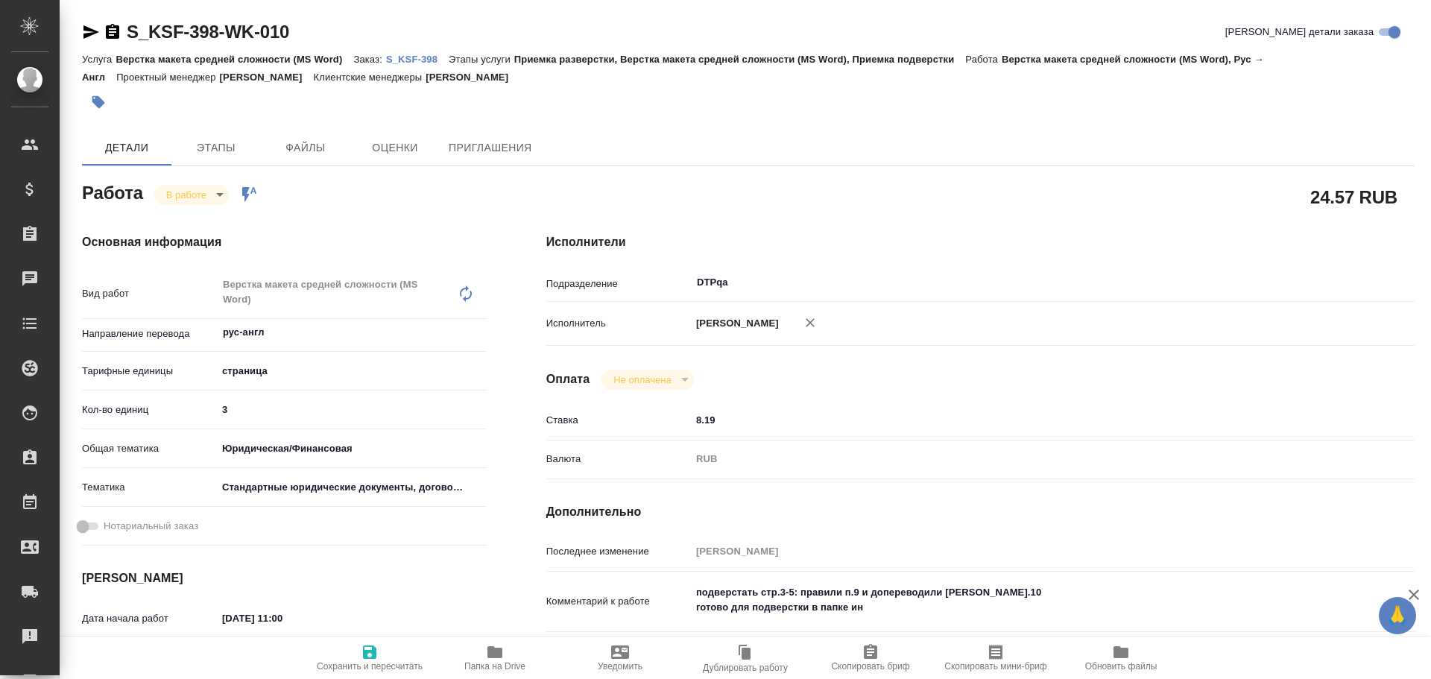
click at [494, 648] on icon "button" at bounding box center [494, 652] width 15 height 12
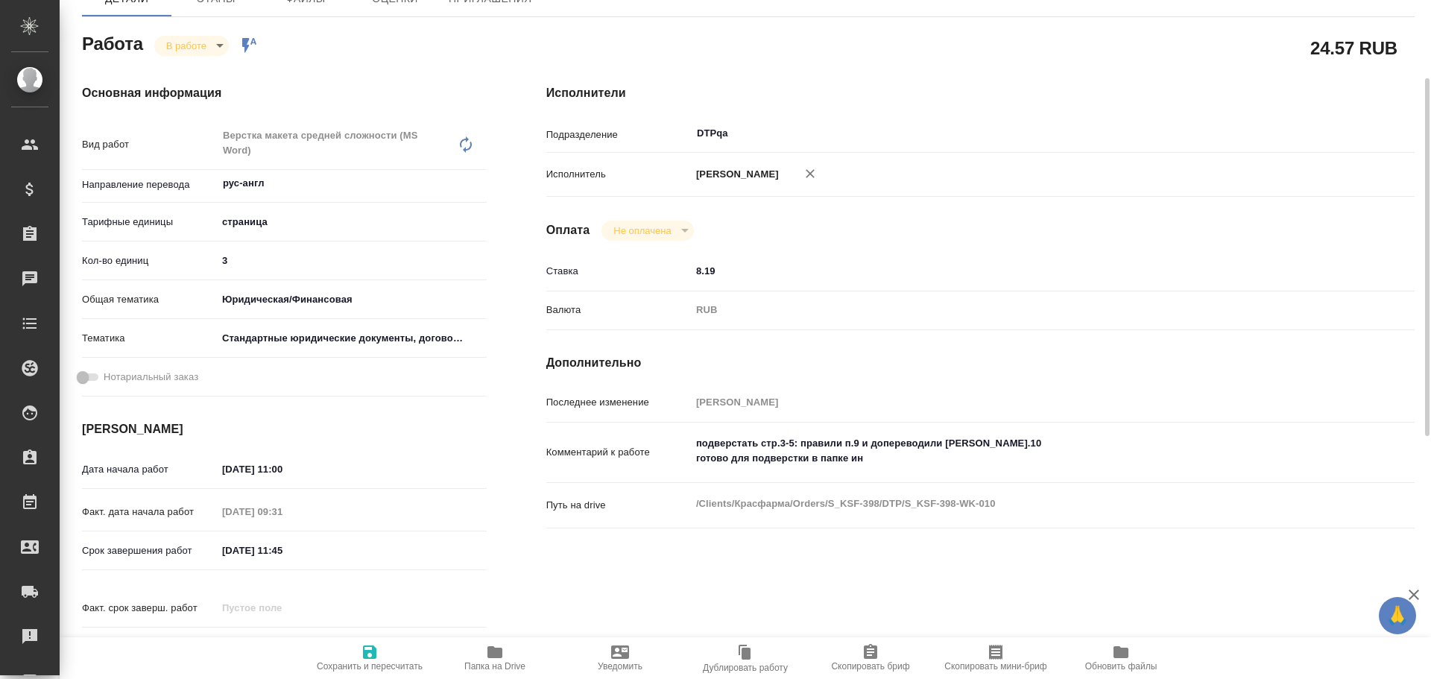
type textarea "x"
click at [890, 462] on textarea "подверстать стр.3-5: правили п.9 и допереводили п.10 готово для подверстки в па…" at bounding box center [1016, 451] width 651 height 40
type textarea "подверстать стр.3-5: правили п.9 и допереводили п.10 готово для подверстки в па…"
type textarea "x"
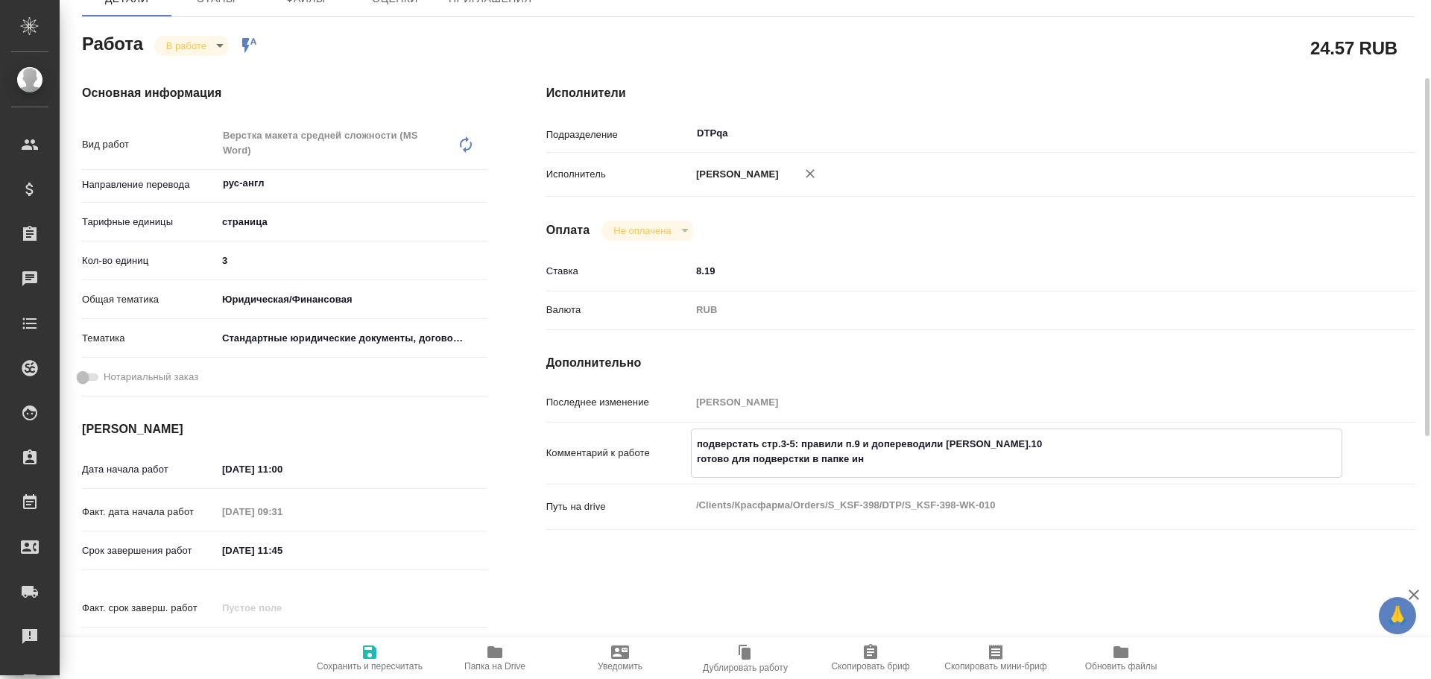
type textarea "x"
type textarea "подверстать стр.3-5: правили п.9 и допереводили п.10 готово для подверстки в па…"
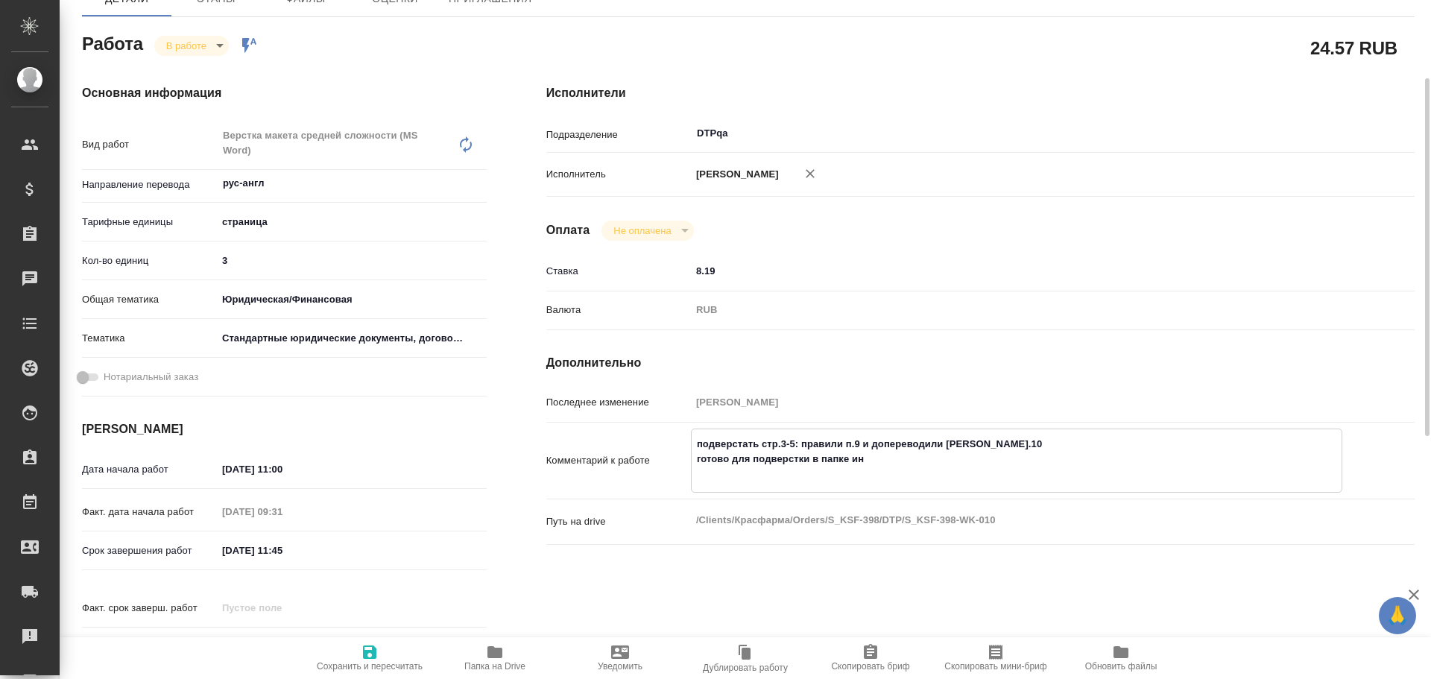
type textarea "x"
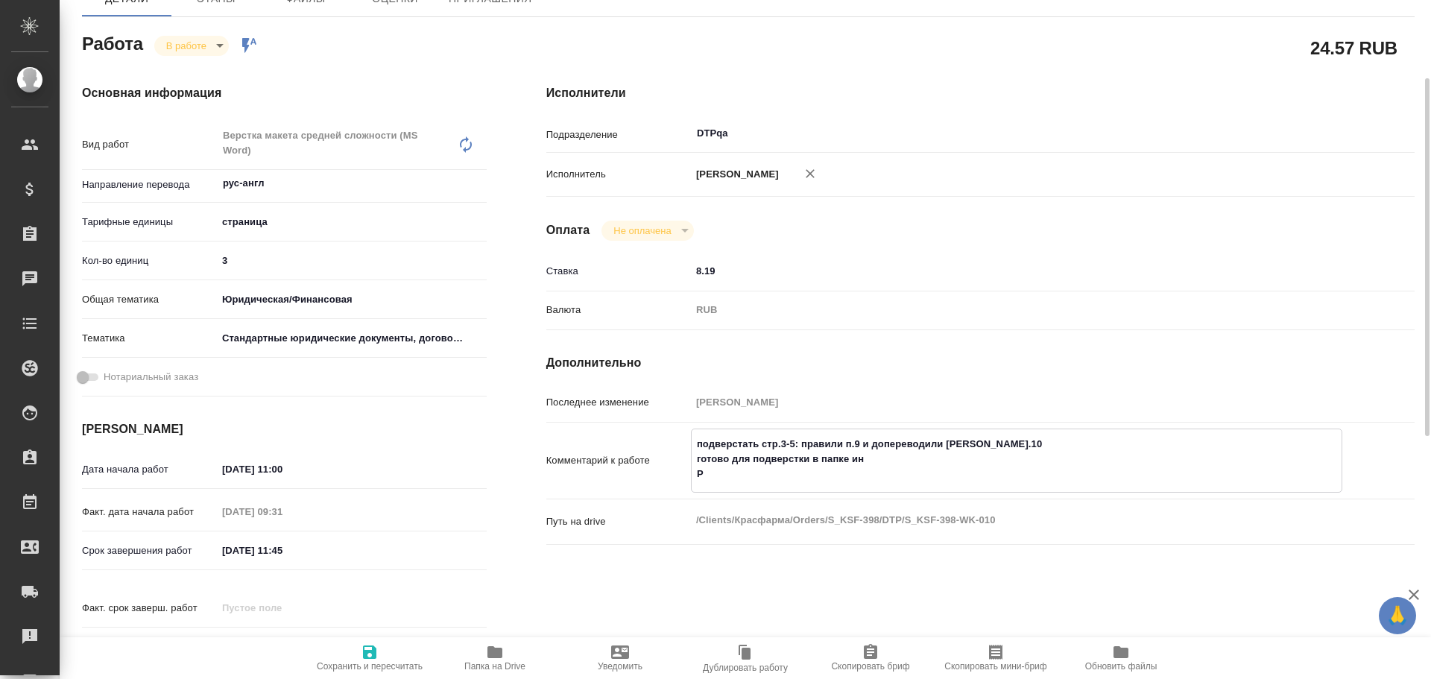
type textarea "подверстать стр.3-5: правили п.9 и допереводили п.10 готово для подверстки в па…"
type textarea "x"
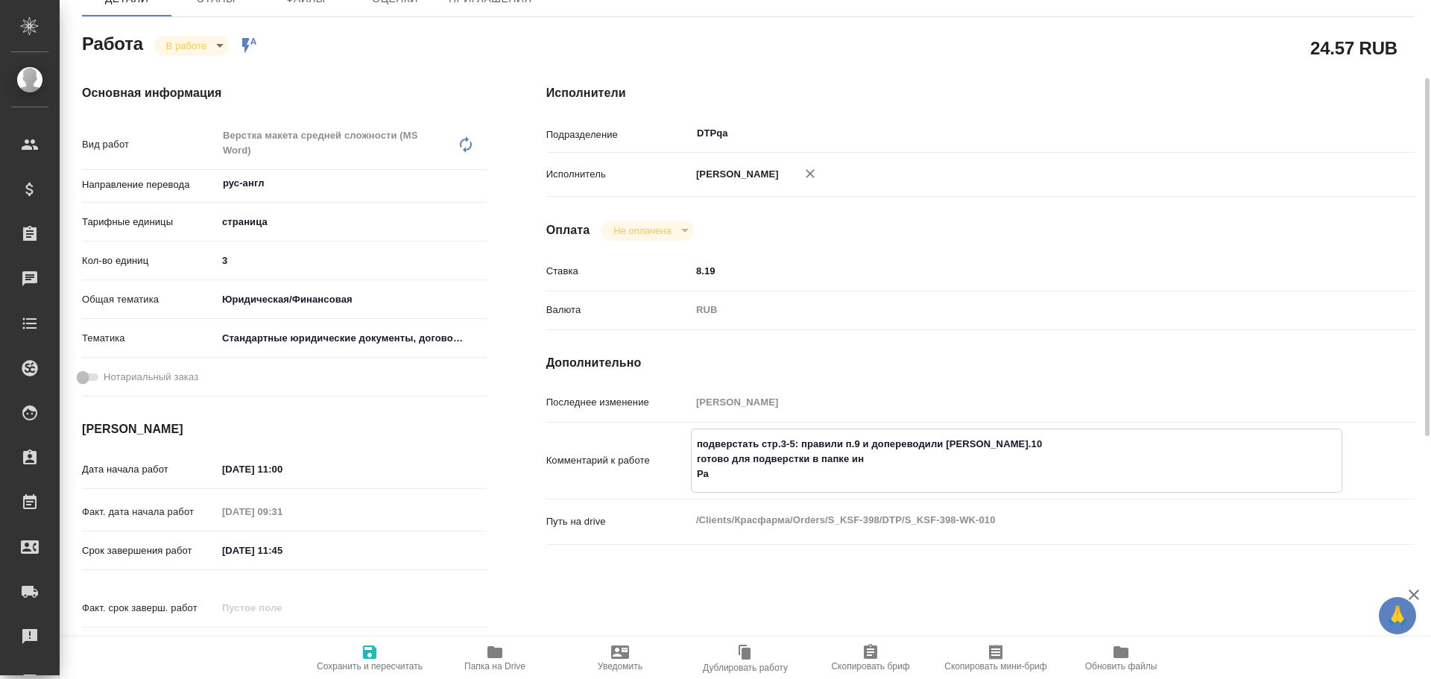
type textarea "x"
type textarea "подверстать стр.3-5: правили п.9 и допереводили п.10 готово для подверстки в па…"
type textarea "x"
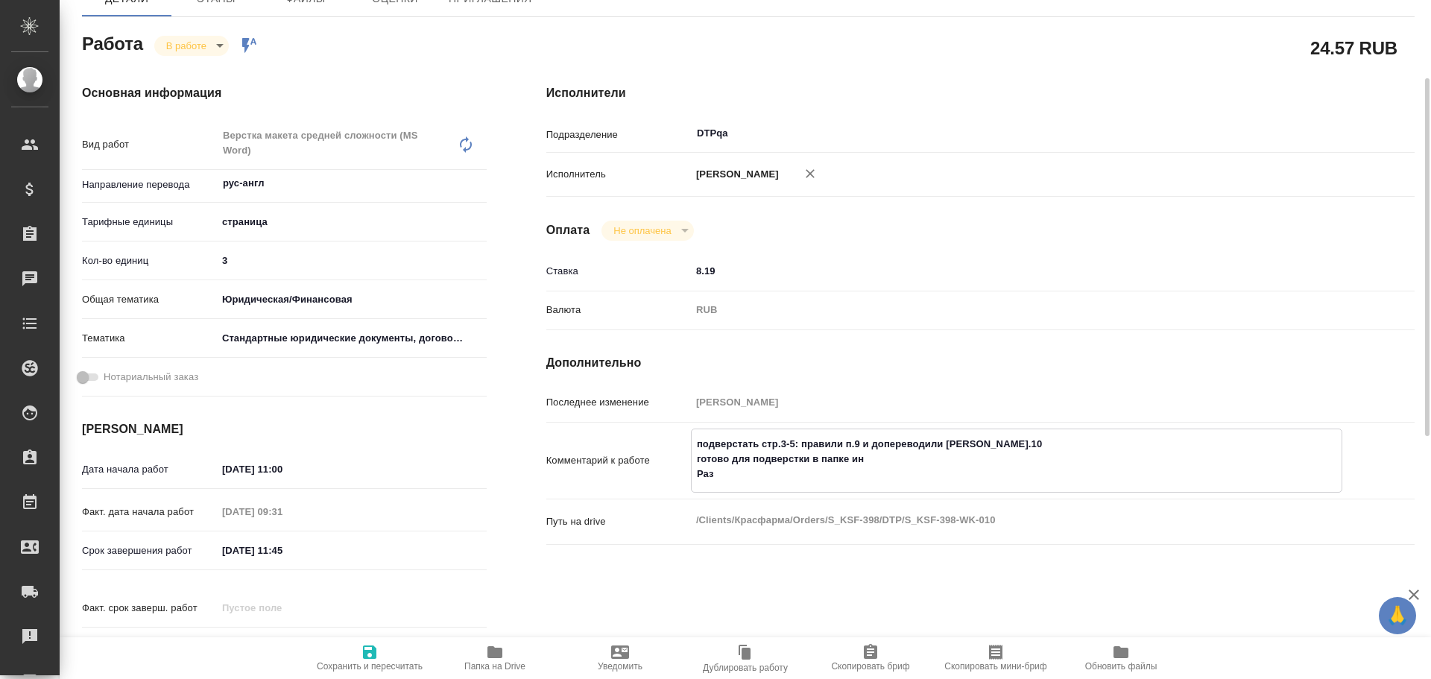
type textarea "x"
type textarea "подверстать стр.3-5: правили п.9 и допереводили п.10 готово для подверстки в па…"
type textarea "x"
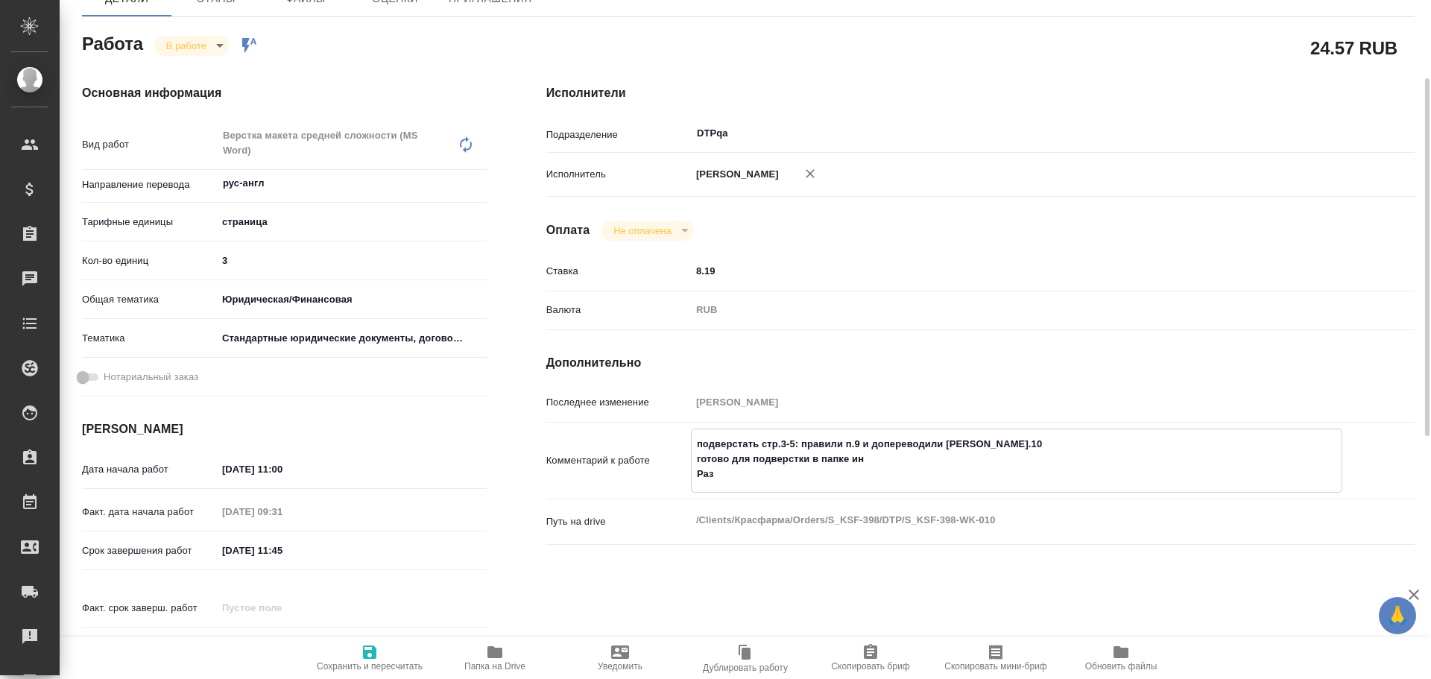
type textarea "x"
type textarea "подверстать стр.3-5: правили п.9 и допереводили п.10 готово для подверстки в па…"
type textarea "x"
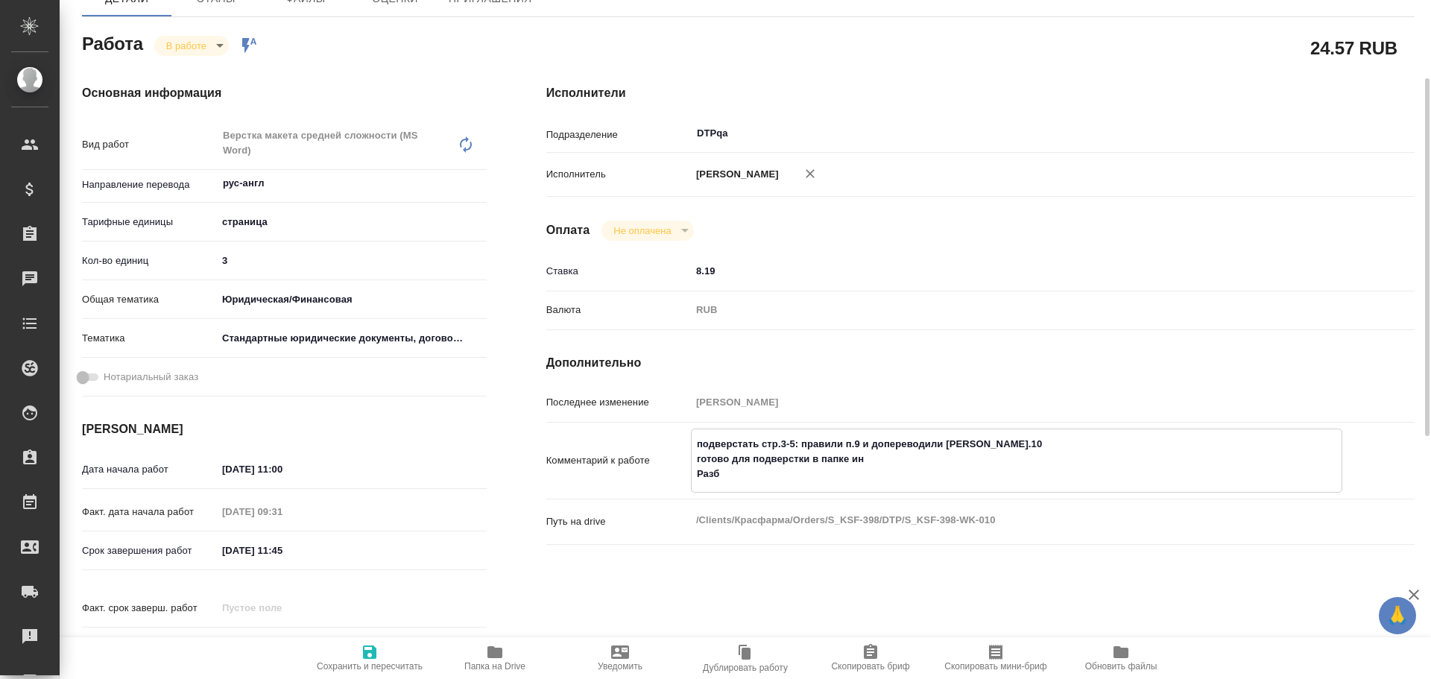
type textarea "x"
type textarea "подверстать стр.3-5: правили п.9 и допереводили п.10 готово для подверстки в па…"
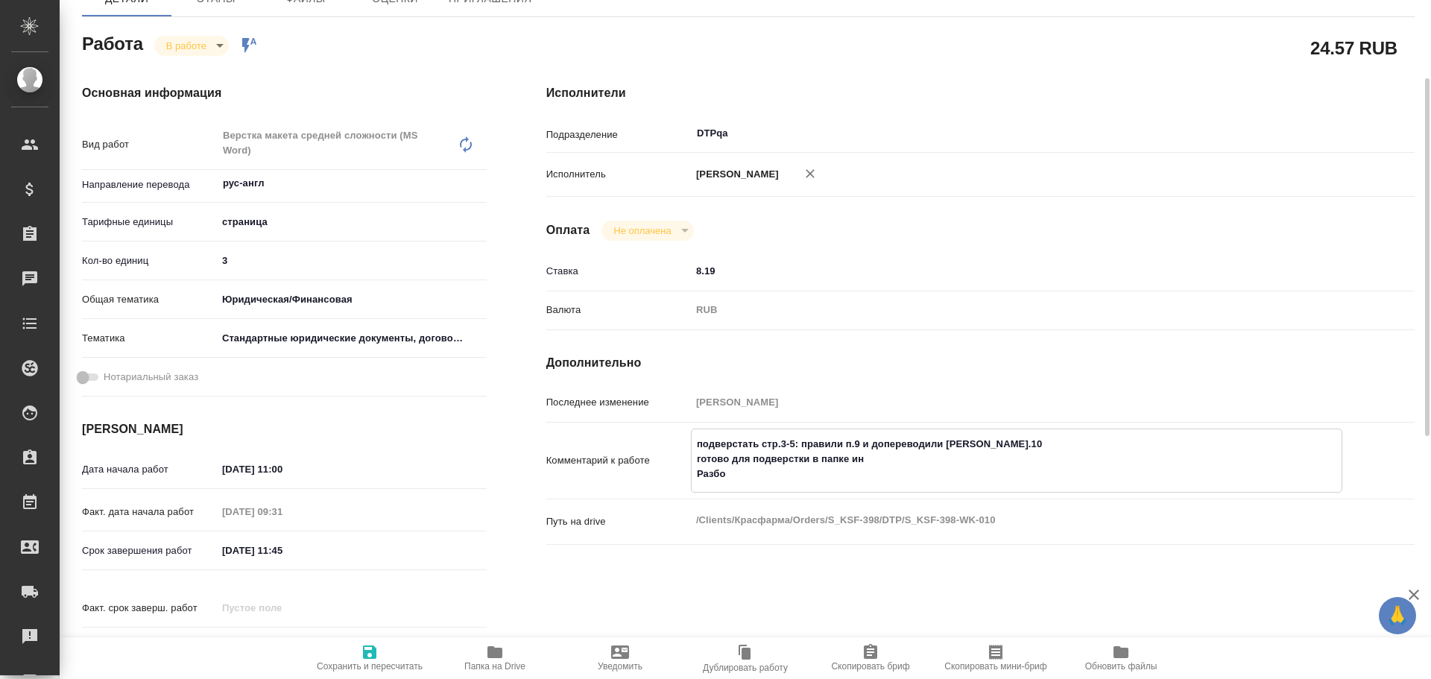
type textarea "x"
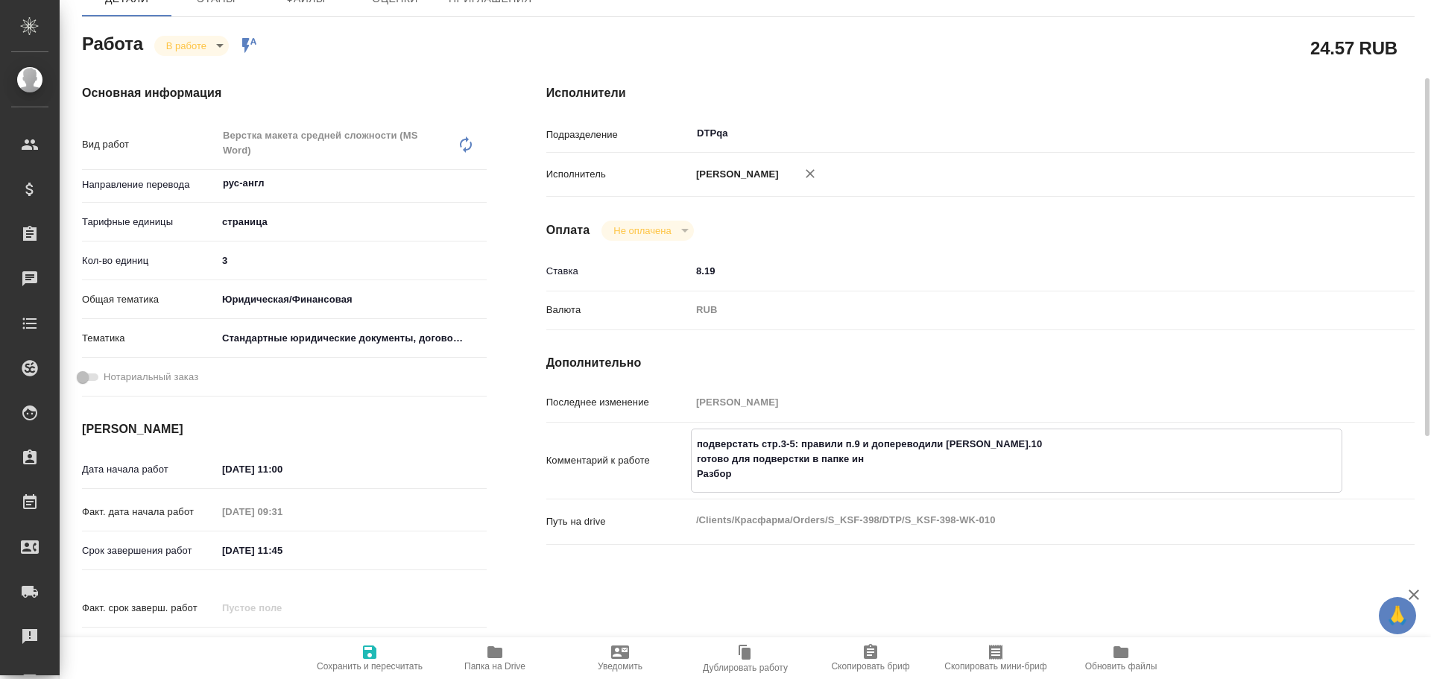
type textarea "подверстать стр.3-5: правили п.9 и допереводили п.10 готово для подверстки в па…"
type textarea "x"
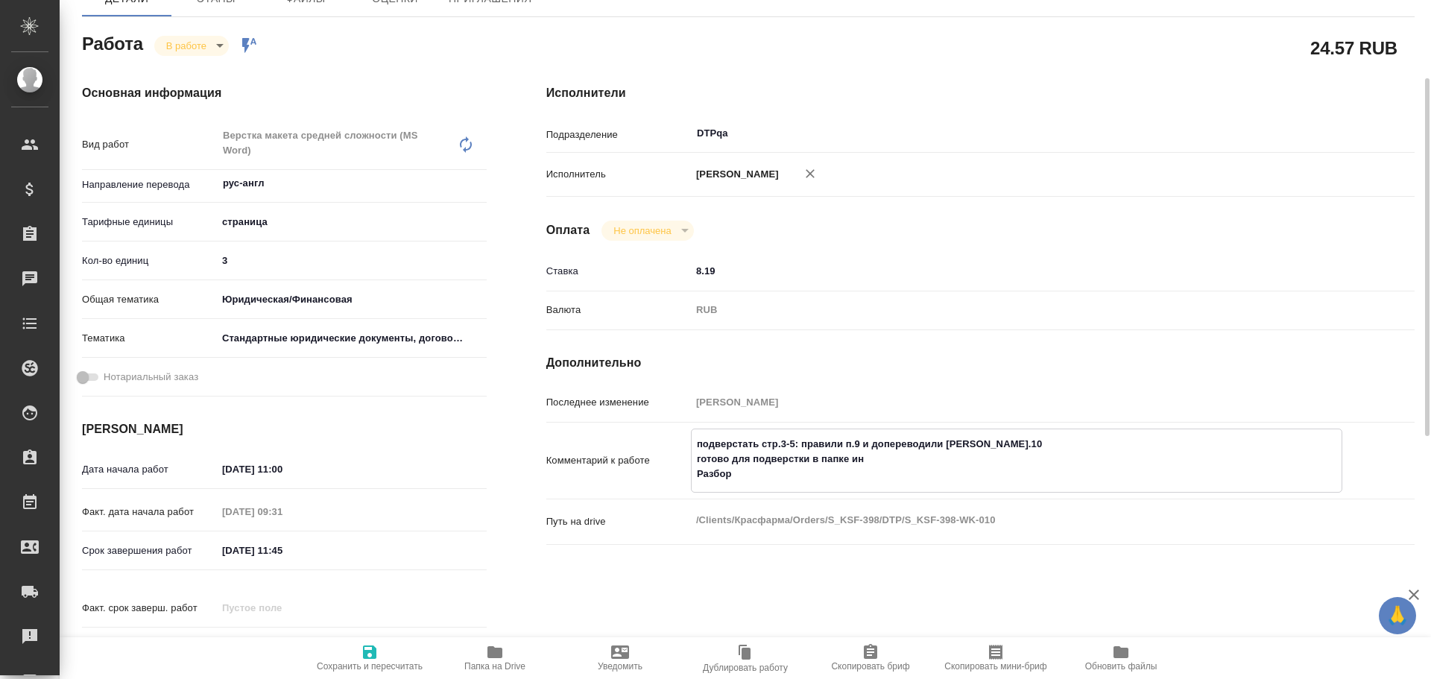
paste textarea "https://drive.awatera.com/f/10597668"
type textarea "подверстать стр.3-5: правили п.9 и допереводили п.10 готово для подверстки в па…"
type textarea "x"
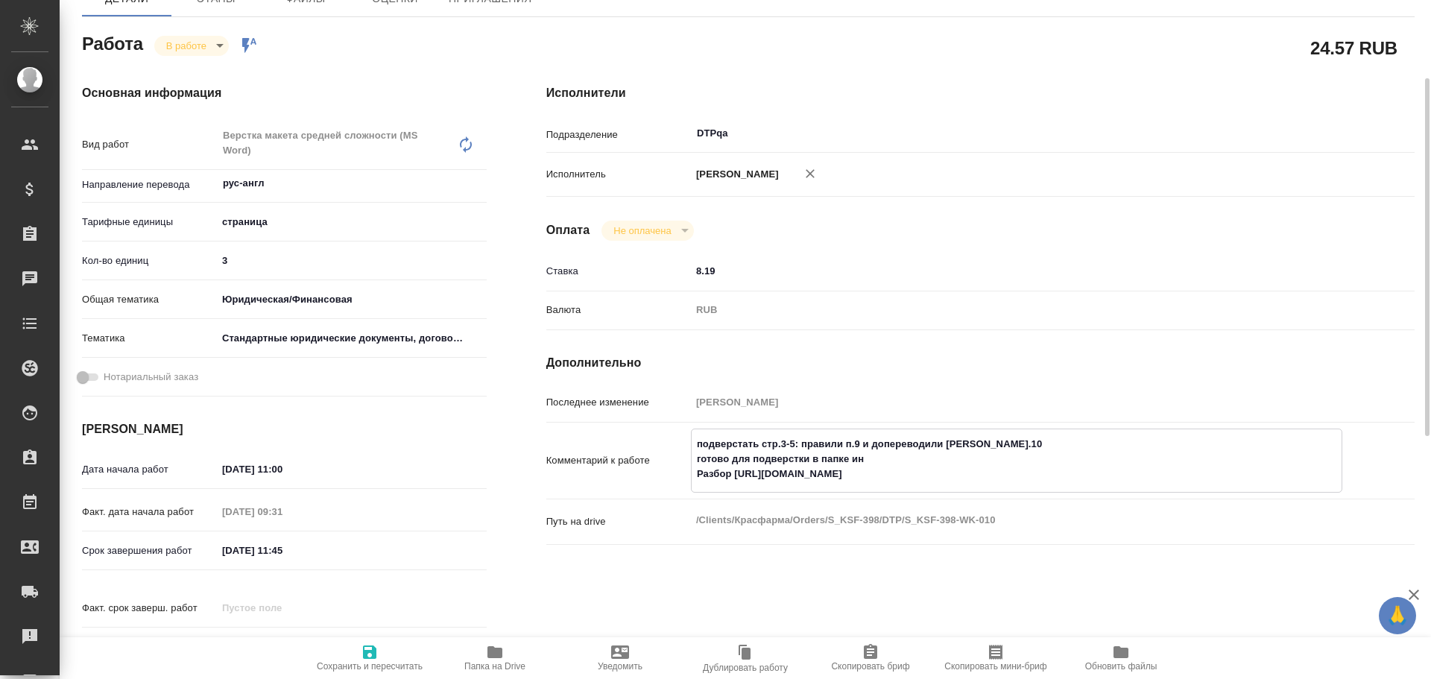
type textarea "x"
type textarea "подверстать стр.3-5: правили п.9 и допереводили п.10 готово для подверстки в па…"
type textarea "x"
click at [364, 657] on icon "button" at bounding box center [369, 651] width 13 height 13
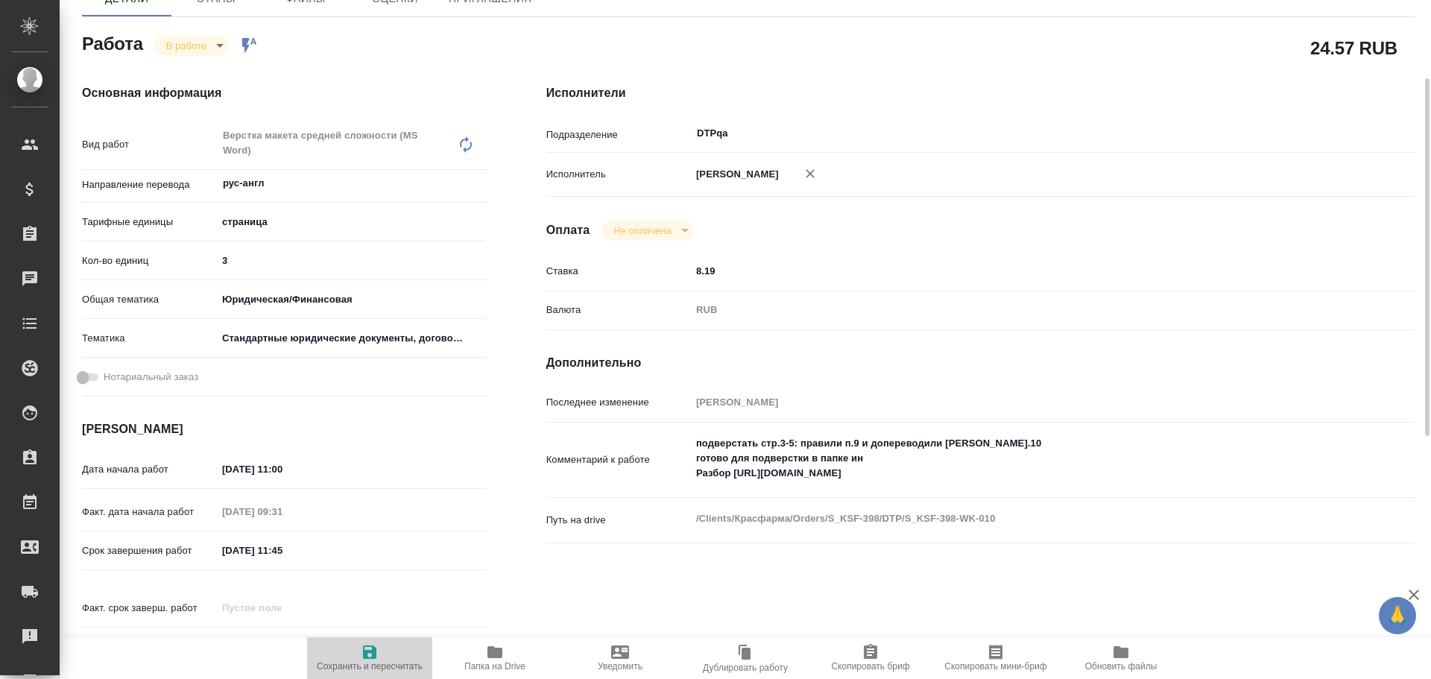
type textarea "x"
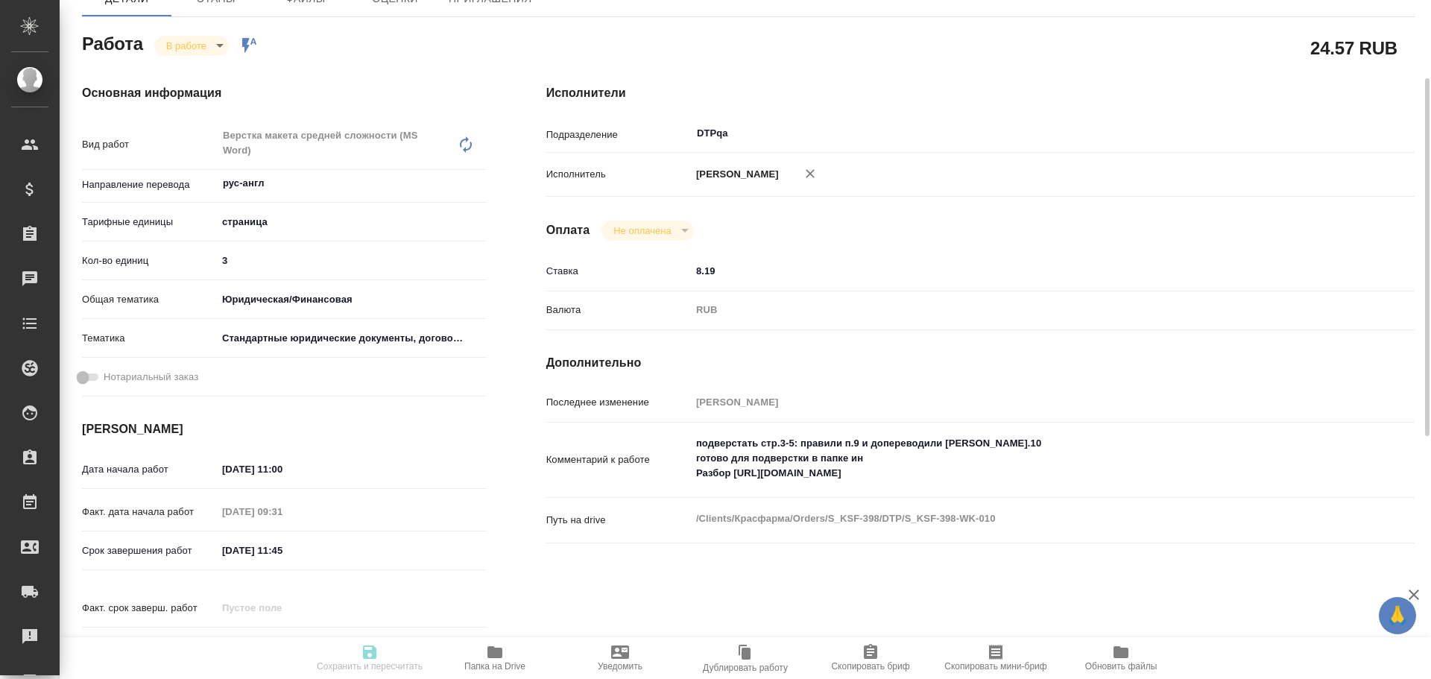
type textarea "x"
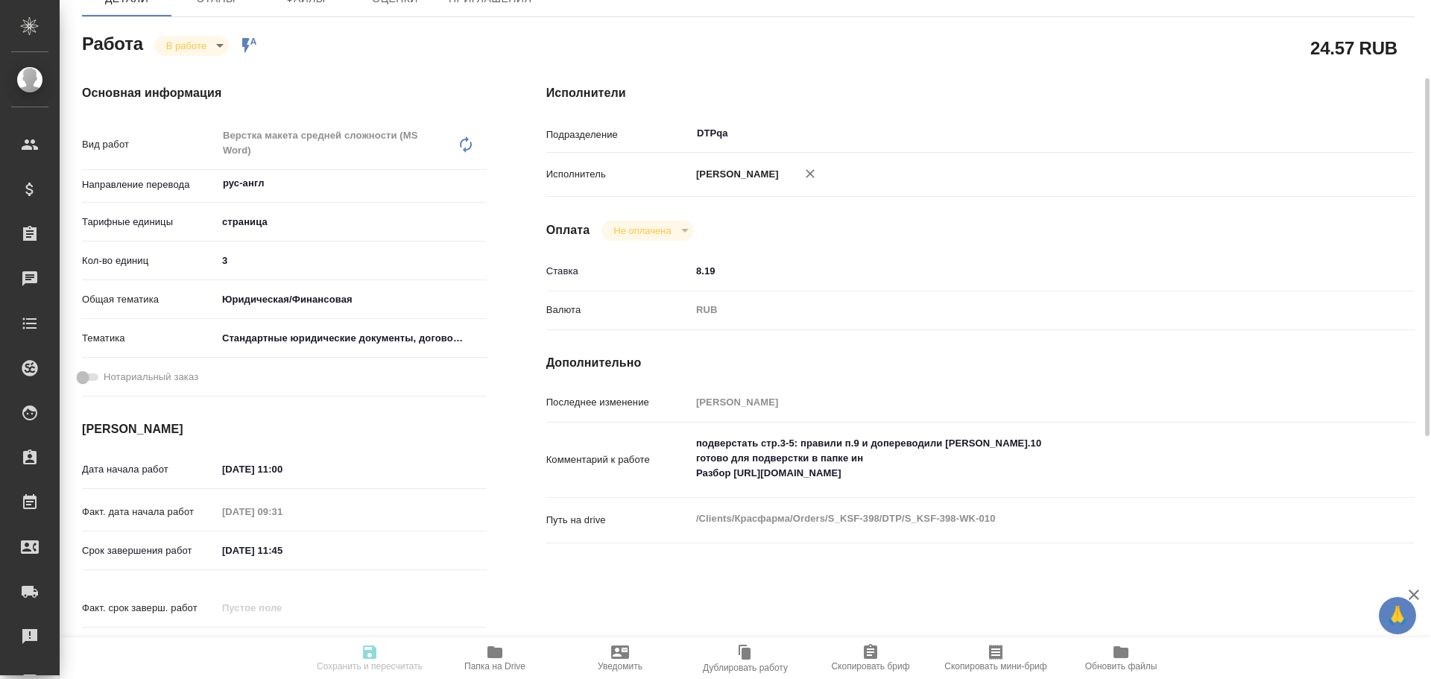
type textarea "x"
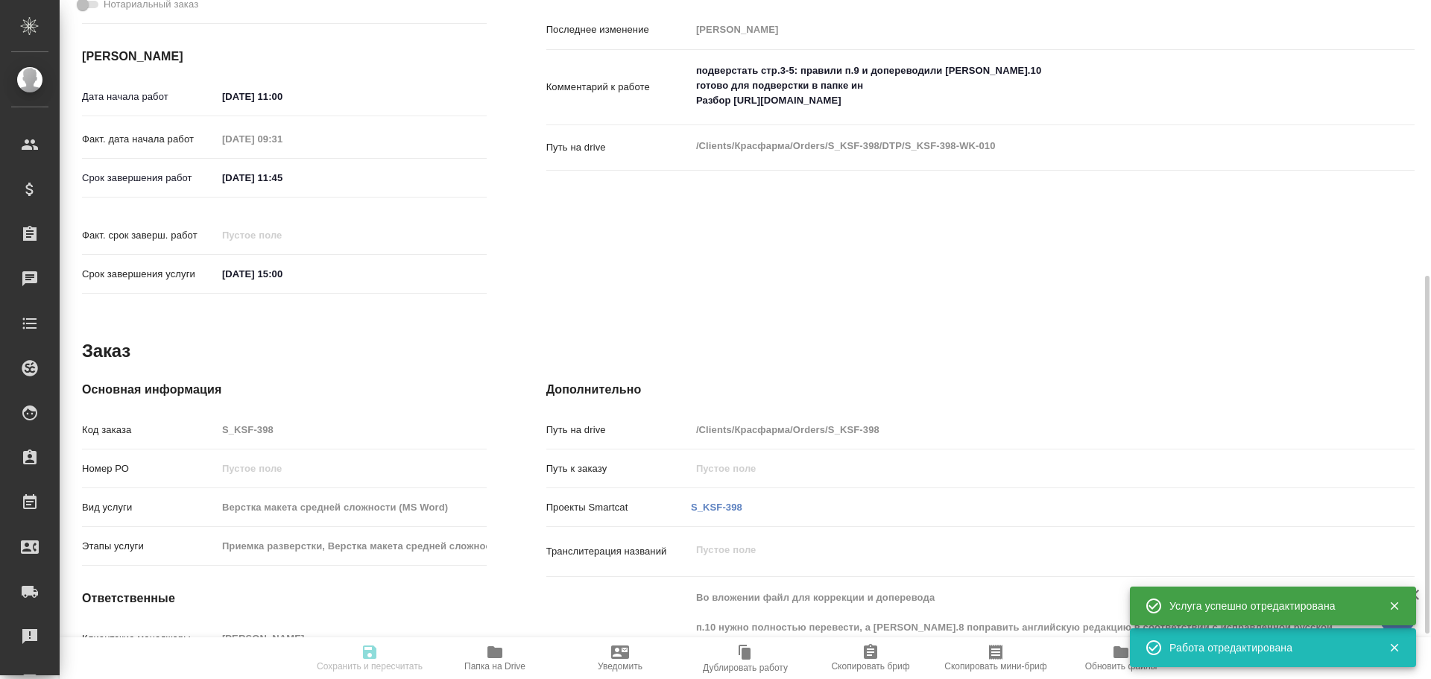
type input "inProgress"
type textarea "Верстка макета средней сложности (MS Word)"
type textarea "x"
type input "рус-англ"
type input "5a8b1489cc6b4906c91bfdb2"
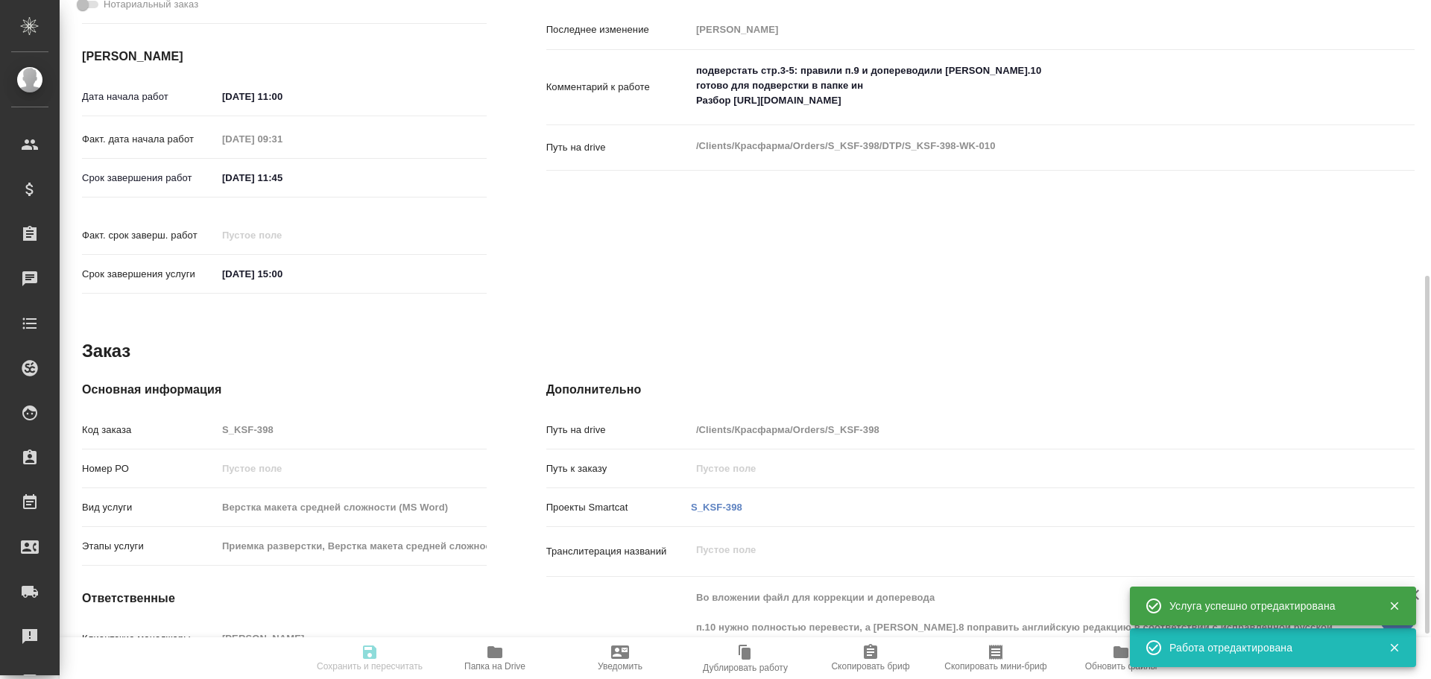
type input "3"
type input "yr-fn"
type input "5f647205b73bc97568ca66bf"
type input "06.10.2025 11:00"
type input "06.10.2025 09:31"
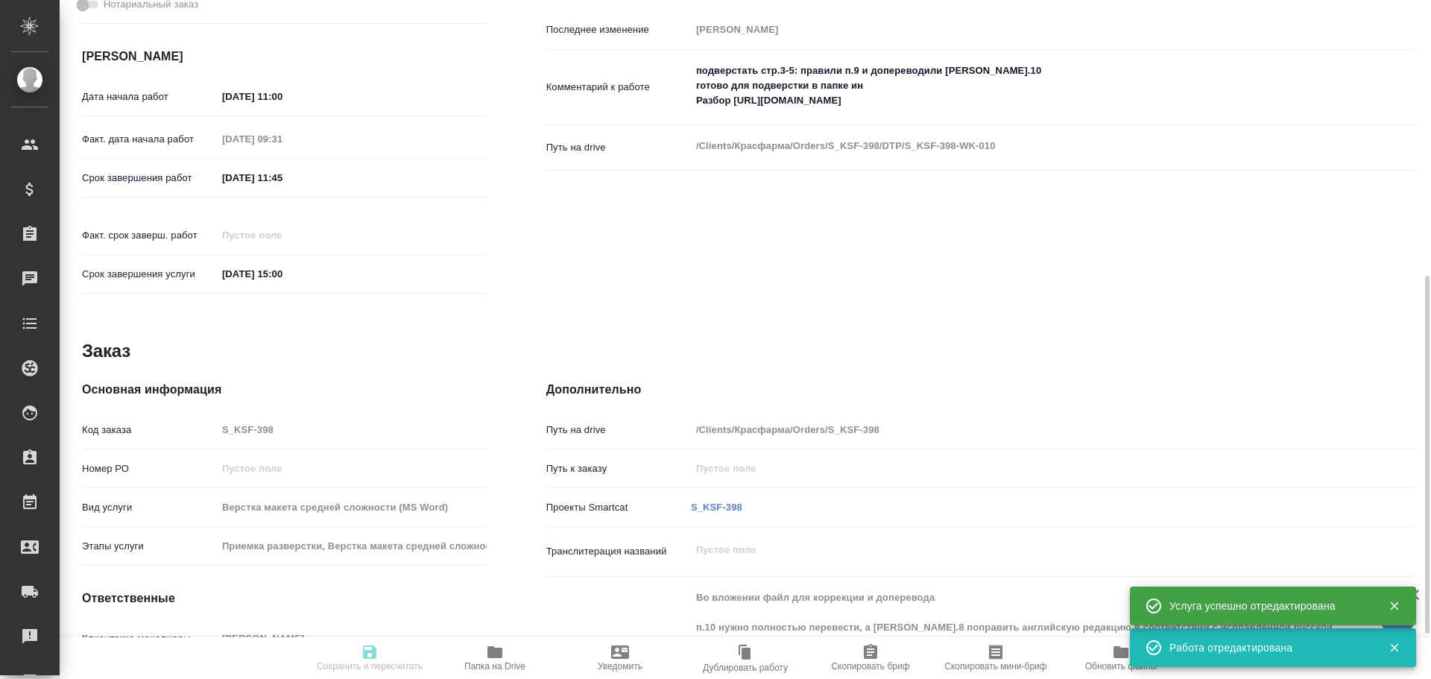
type input "06.10.2025 11:45"
type input "06.10.2025 15:00"
type input "DTPqa"
type input "notPayed"
type input "8.19"
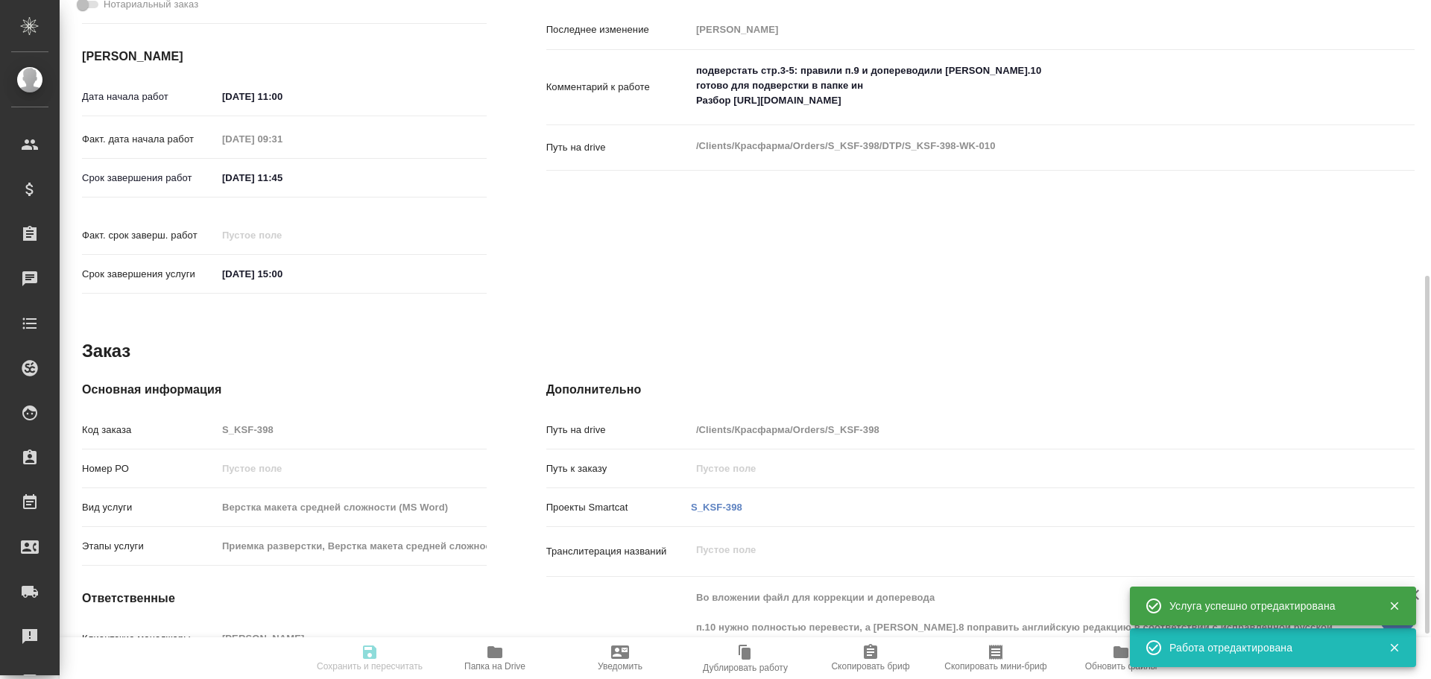
type input "RUB"
type input "Чулец Елена"
type textarea "подверстать стр.3-5: правили п.9 и допереводили п.10 готово для подверстки в па…"
type textarea "x"
type textarea "/Clients/Красфарма/Orders/S_KSF-398/DTP/S_KSF-398-WK-010"
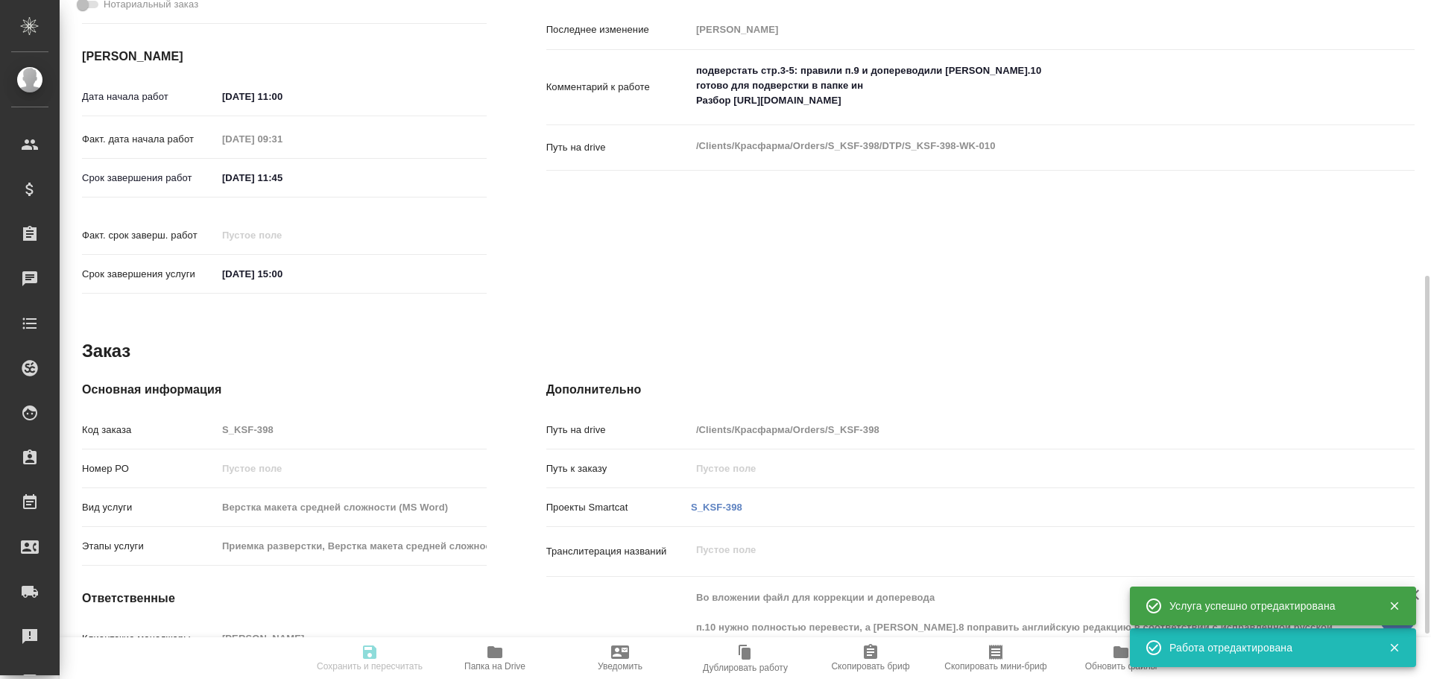
type textarea "x"
type input "S_KSF-398"
type input "Верстка макета средней сложности (MS Word)"
type input "Приемка разверстки, Верстка макета средней сложности (MS Word), Приемка подверс…"
type input "Кабаргина Анна"
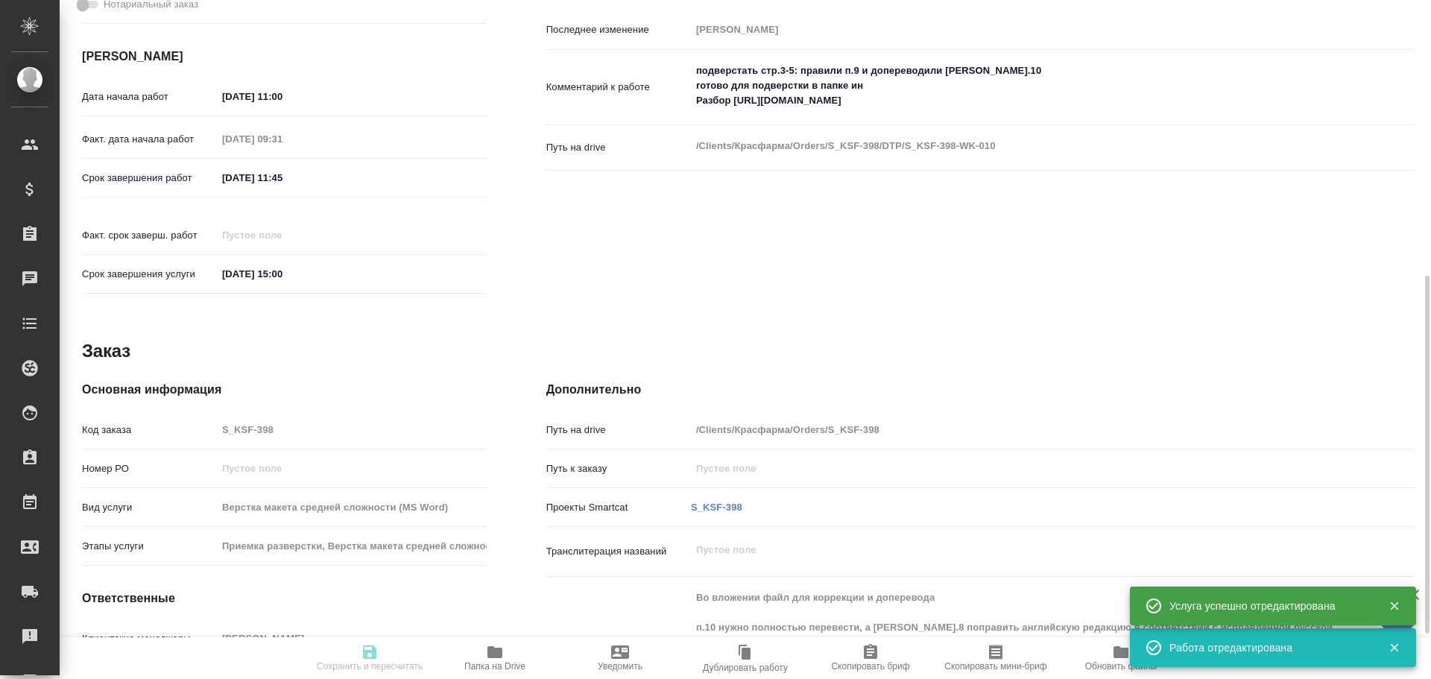
type input "Петрова Валерия"
type input "/Clients/Красфарма/Orders/S_KSF-398"
type textarea "x"
type textarea "Во вложении файл для коррекции и доперевода п.10 нужно полностью перевести, а п…"
type textarea "x"
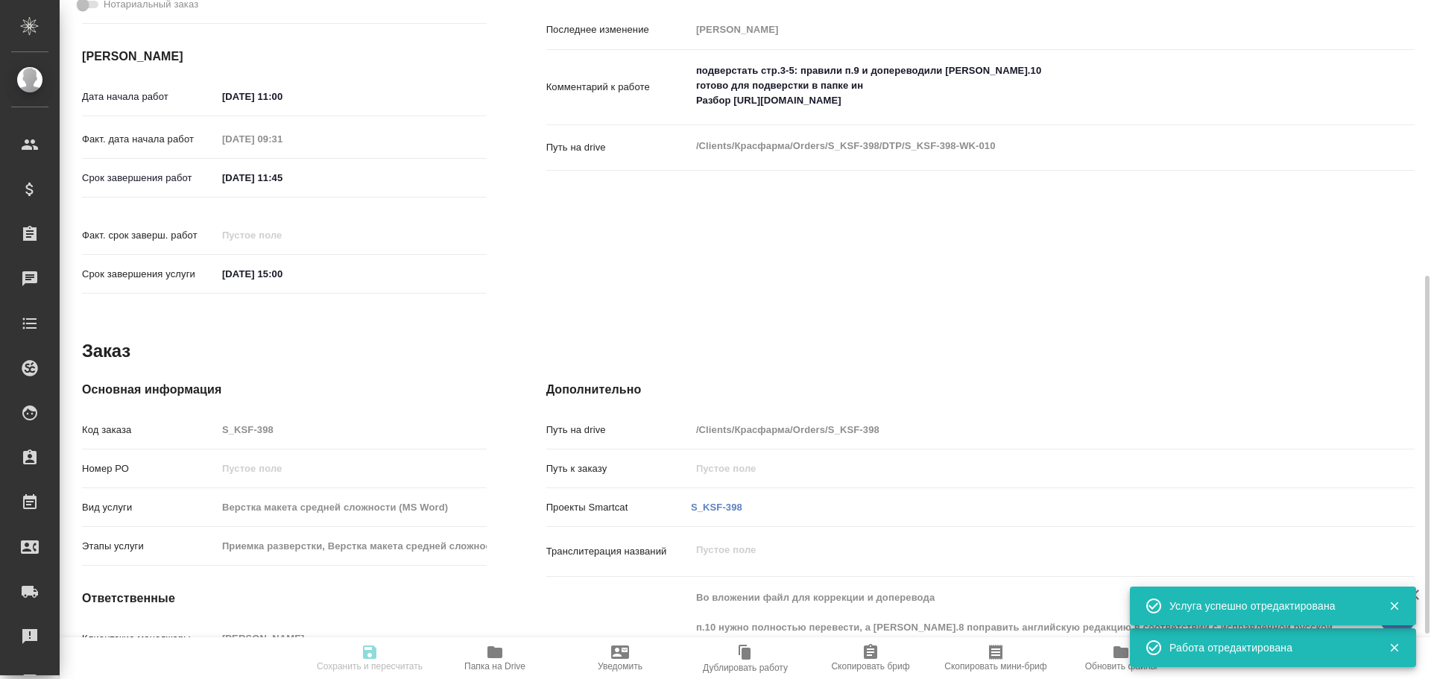
type textarea "x"
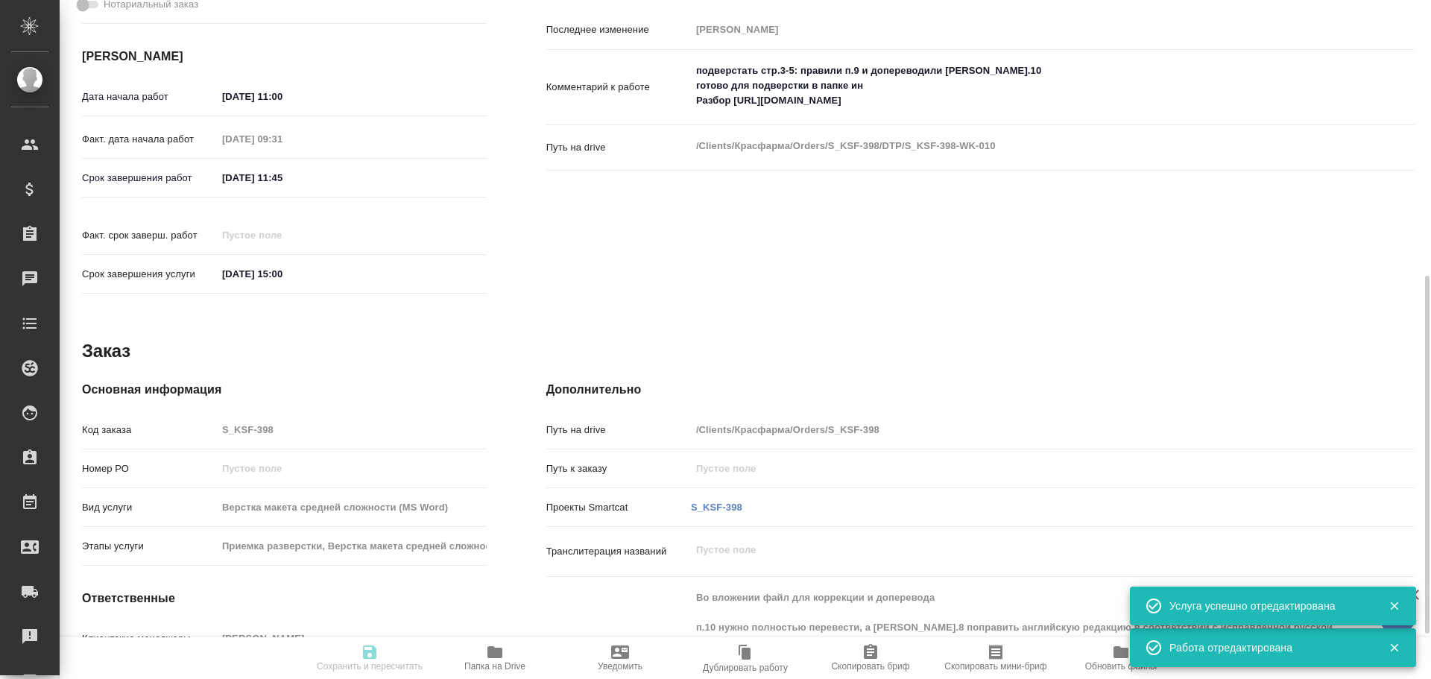
type textarea "x"
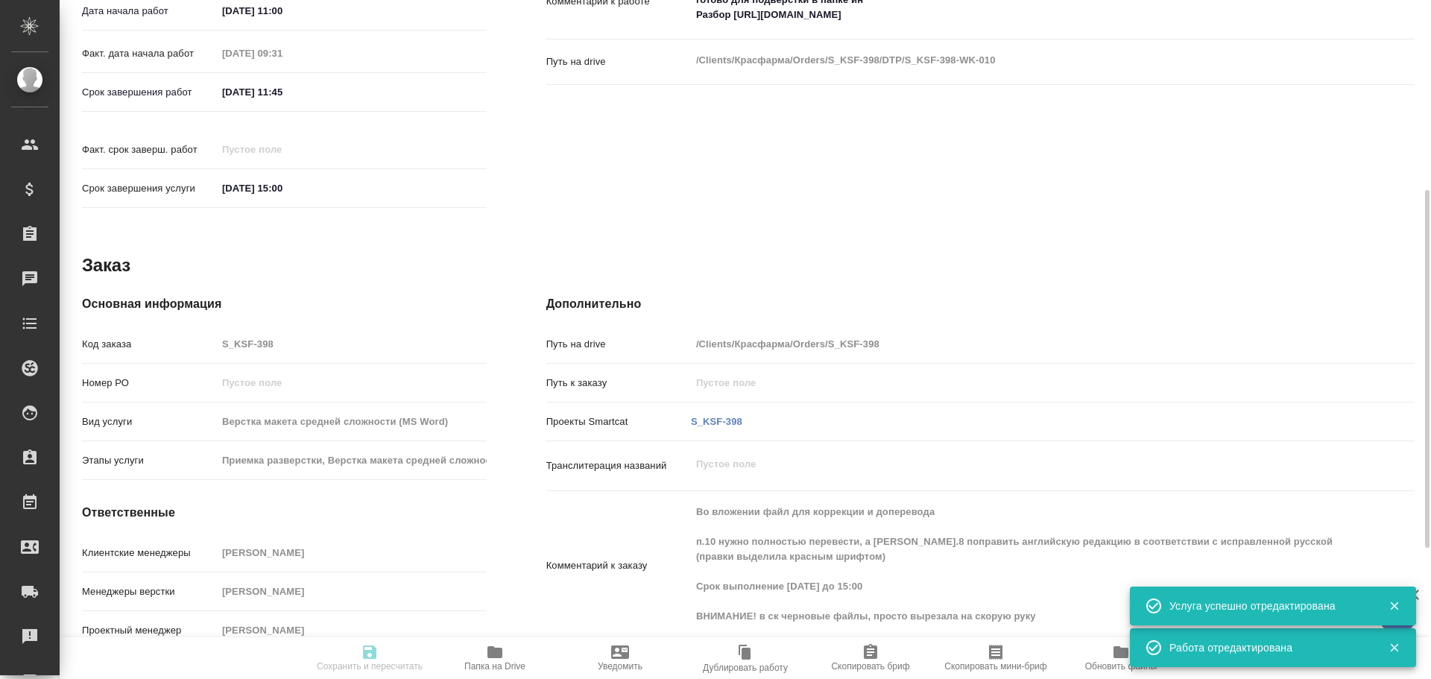
type textarea "x"
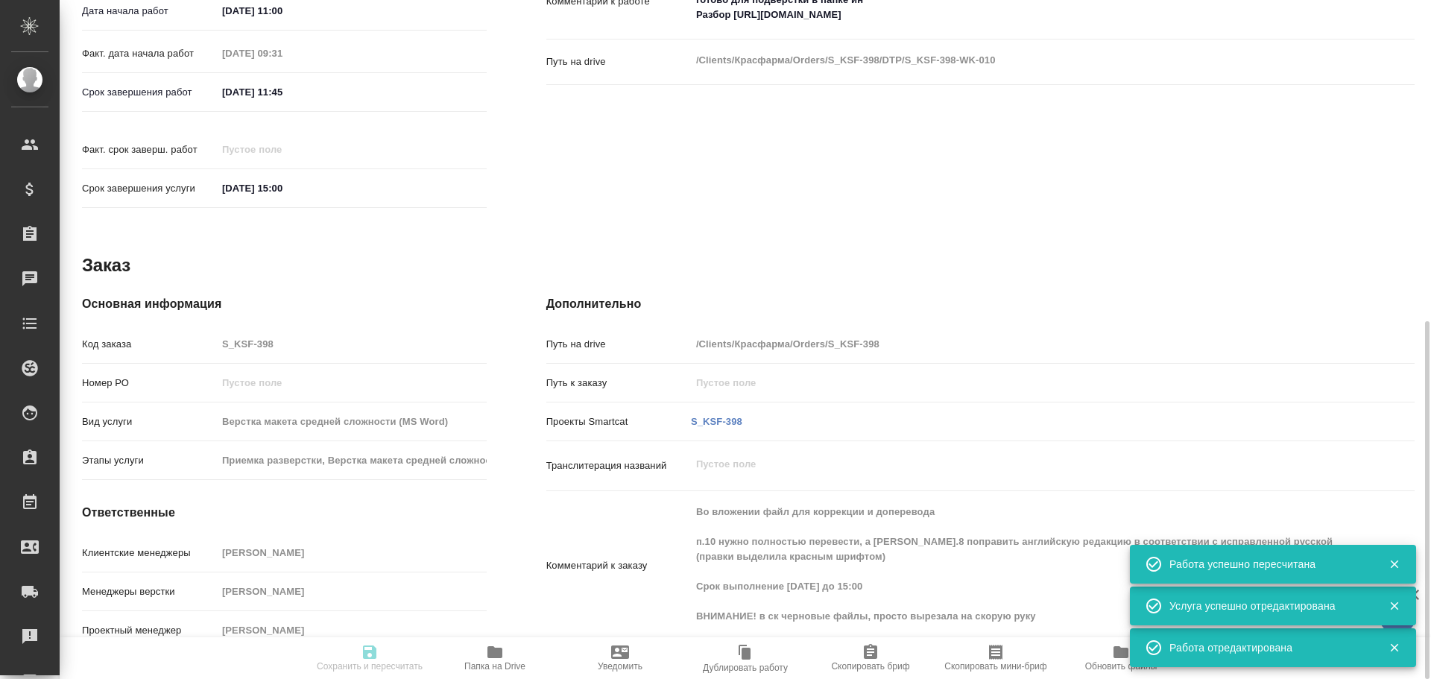
type input "inProgress"
type textarea "Верстка макета средней сложности (MS Word)"
type textarea "x"
type input "рус-англ"
type input "5a8b1489cc6b4906c91bfdb2"
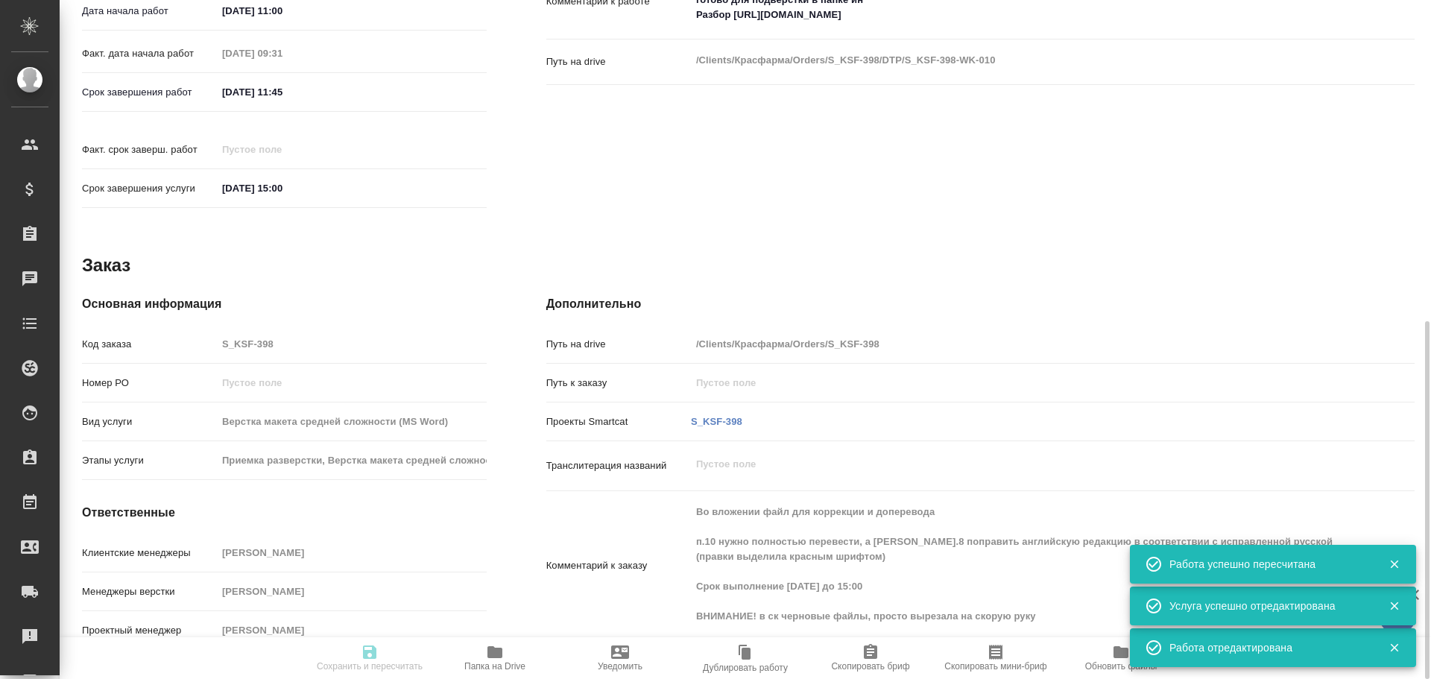
type input "3"
type input "yr-fn"
type input "5f647205b73bc97568ca66bf"
type input "06.10.2025 11:00"
type input "06.10.2025 09:31"
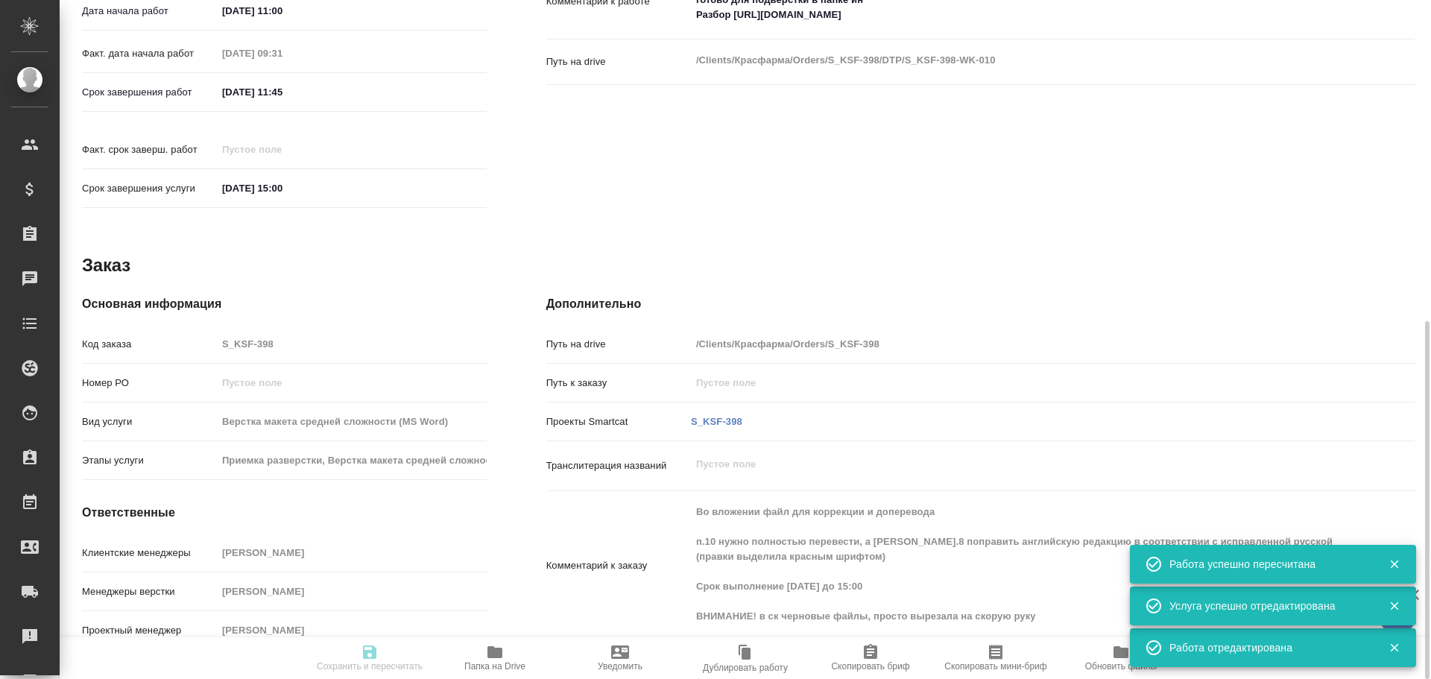
type input "06.10.2025 11:45"
type input "06.10.2025 15:00"
type input "DTPqa"
type input "notPayed"
type input "8.19"
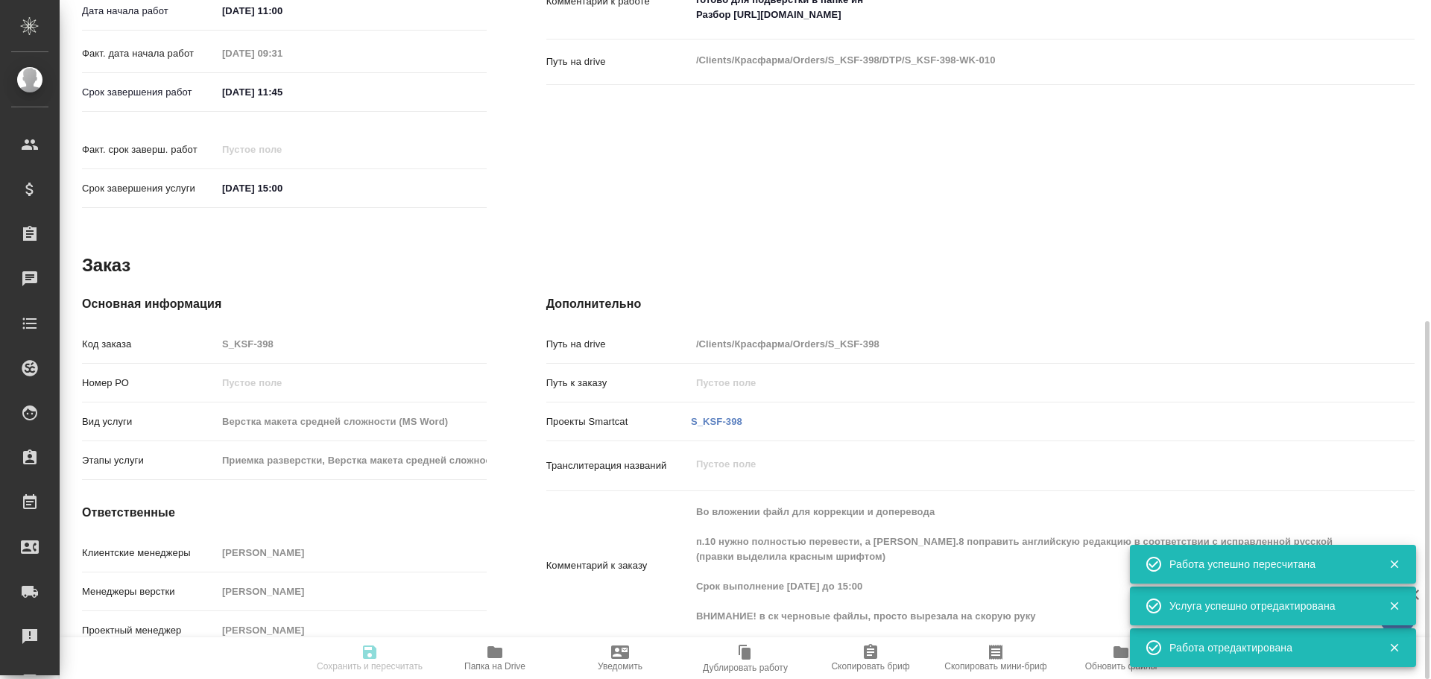
type input "RUB"
type input "Чулец Елена"
type textarea "подверстать стр.3-5: правили п.9 и допереводили п.10 готово для подверстки в па…"
type textarea "x"
type textarea "/Clients/Красфарма/Orders/S_KSF-398/DTP/S_KSF-398-WK-010"
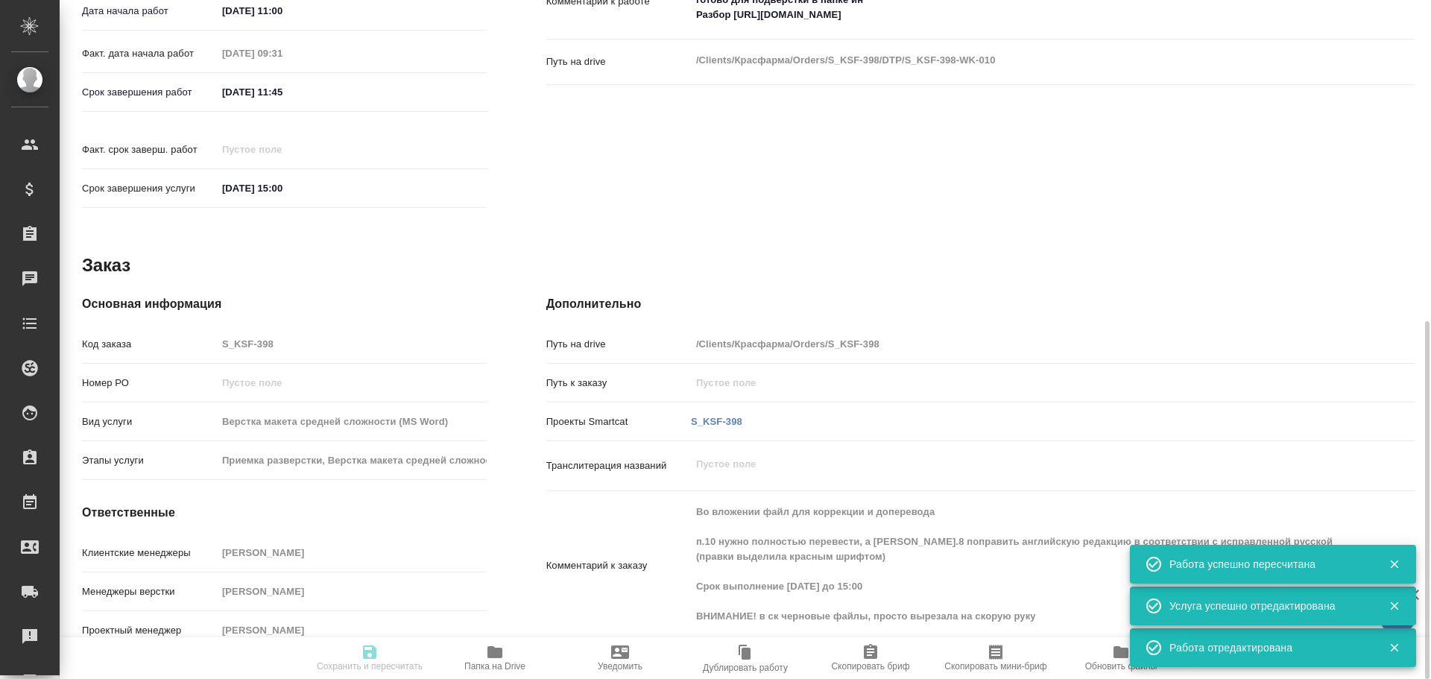
type textarea "x"
type input "S_KSF-398"
type input "Верстка макета средней сложности (MS Word)"
type input "Приемка разверстки, Верстка макета средней сложности (MS Word), Приемка подверс…"
type input "Кабаргина Анна"
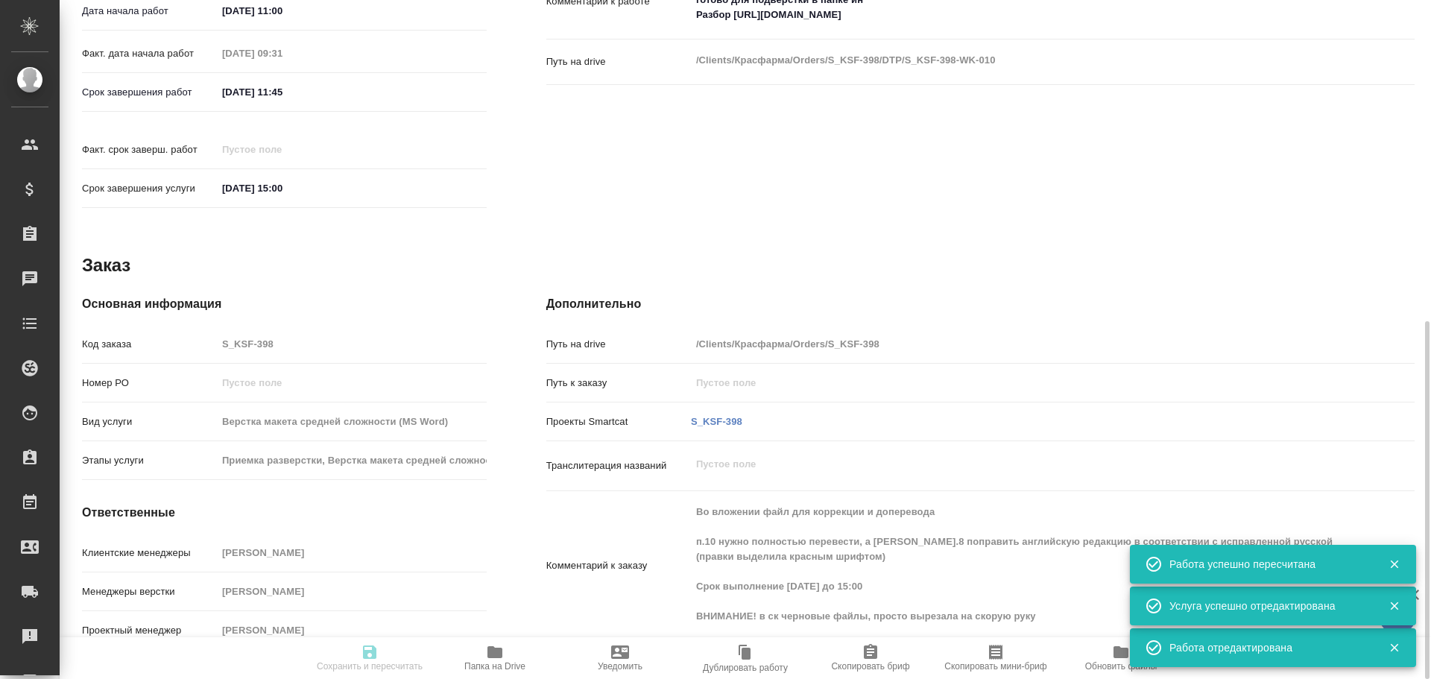
type input "Петрова Валерия"
type input "/Clients/Красфарма/Orders/S_KSF-398"
type textarea "x"
type textarea "Во вложении файл для коррекции и доперевода п.10 нужно полностью перевести, а п…"
type textarea "x"
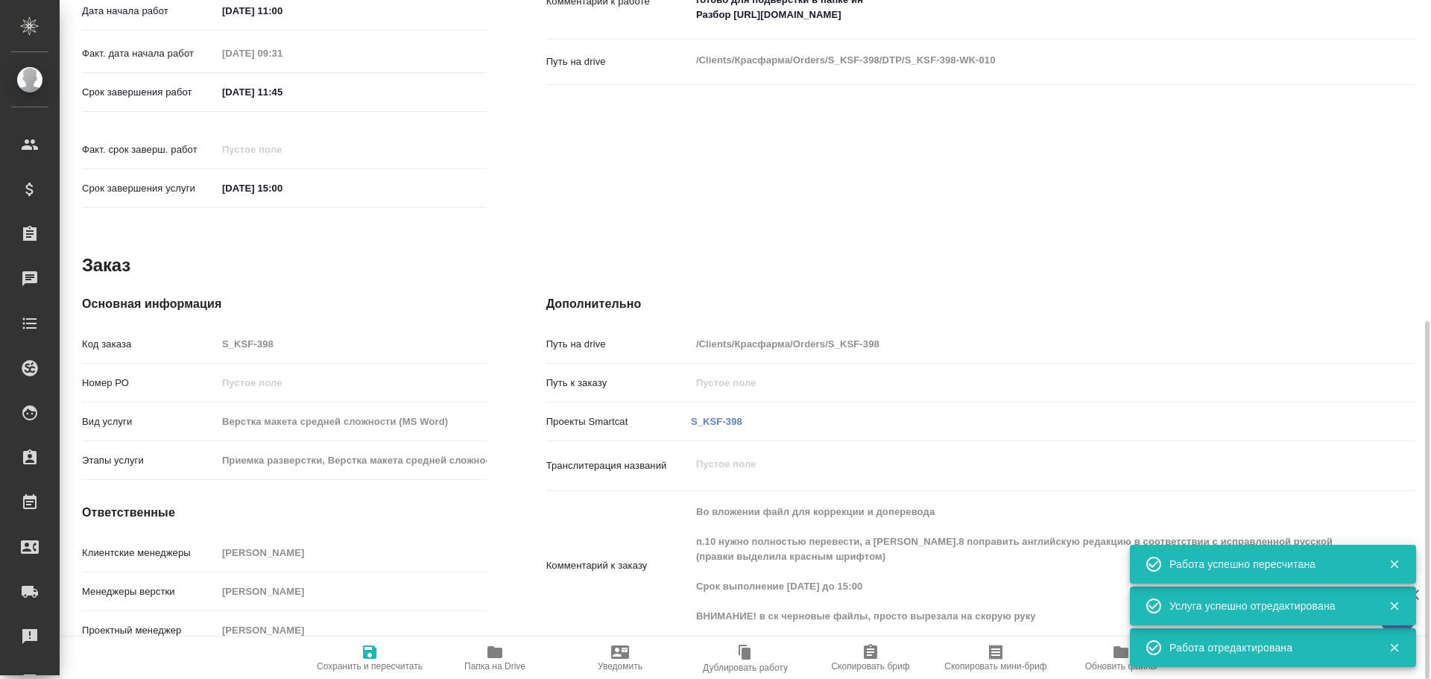
type textarea "x"
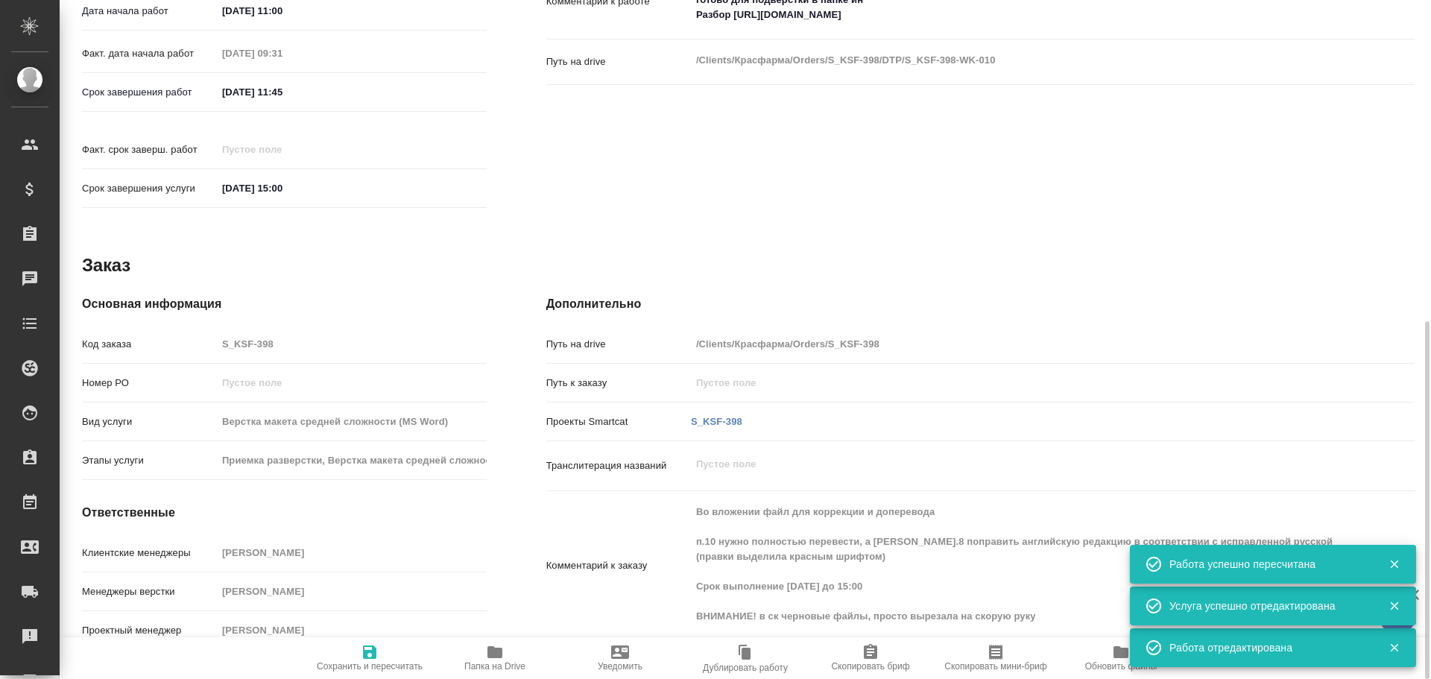
type textarea "x"
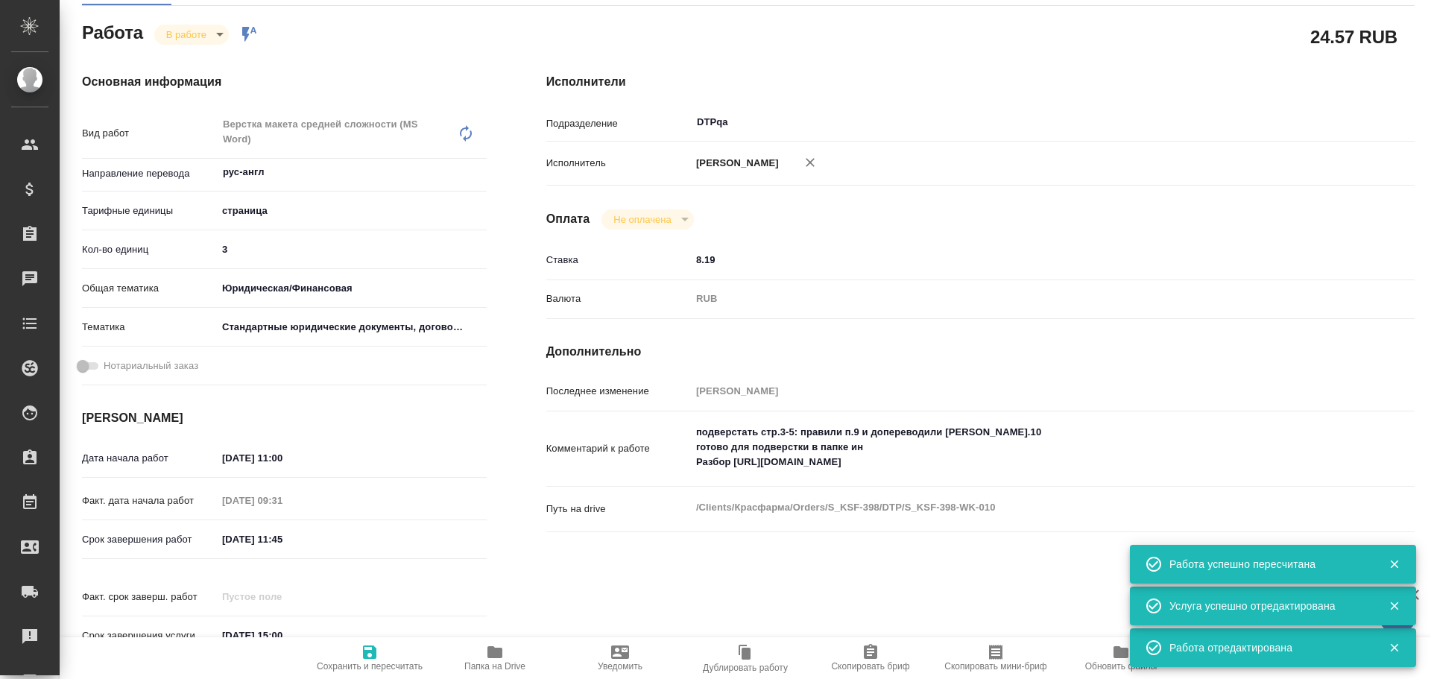
scroll to position [86, 0]
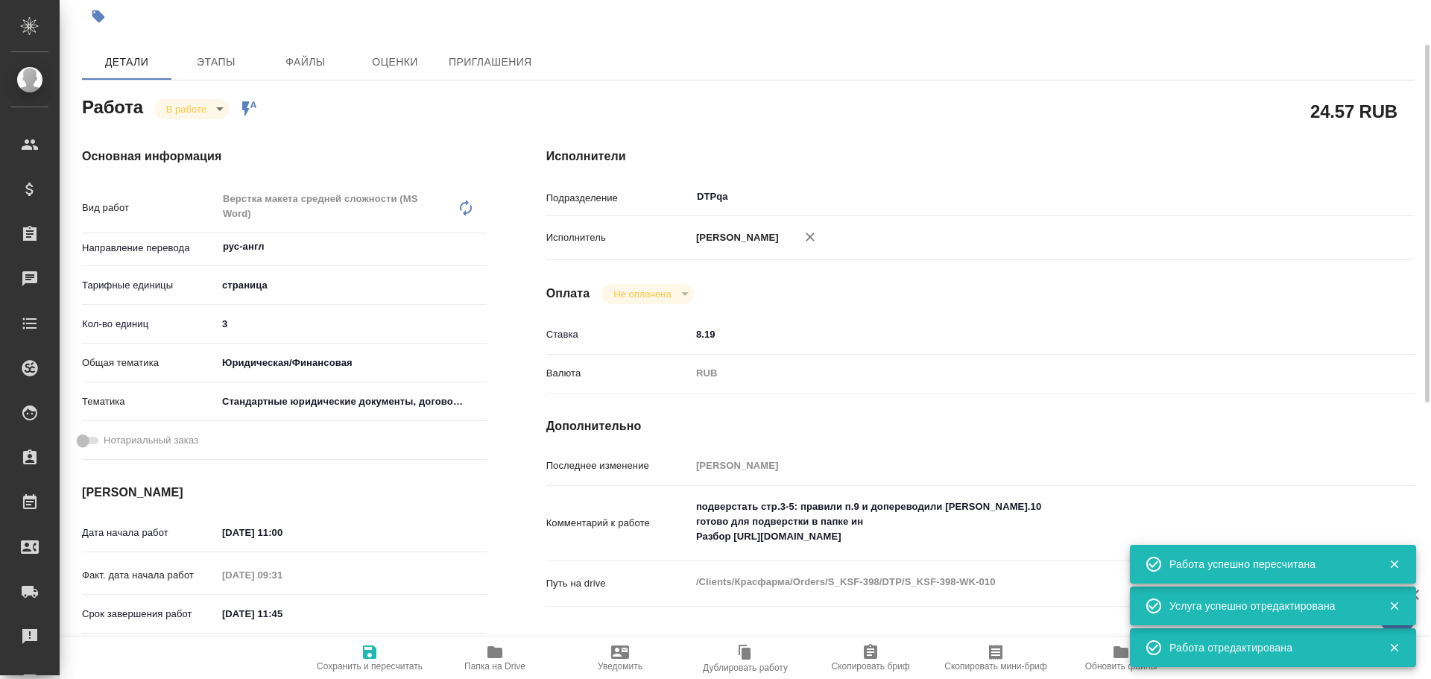
type textarea "x"
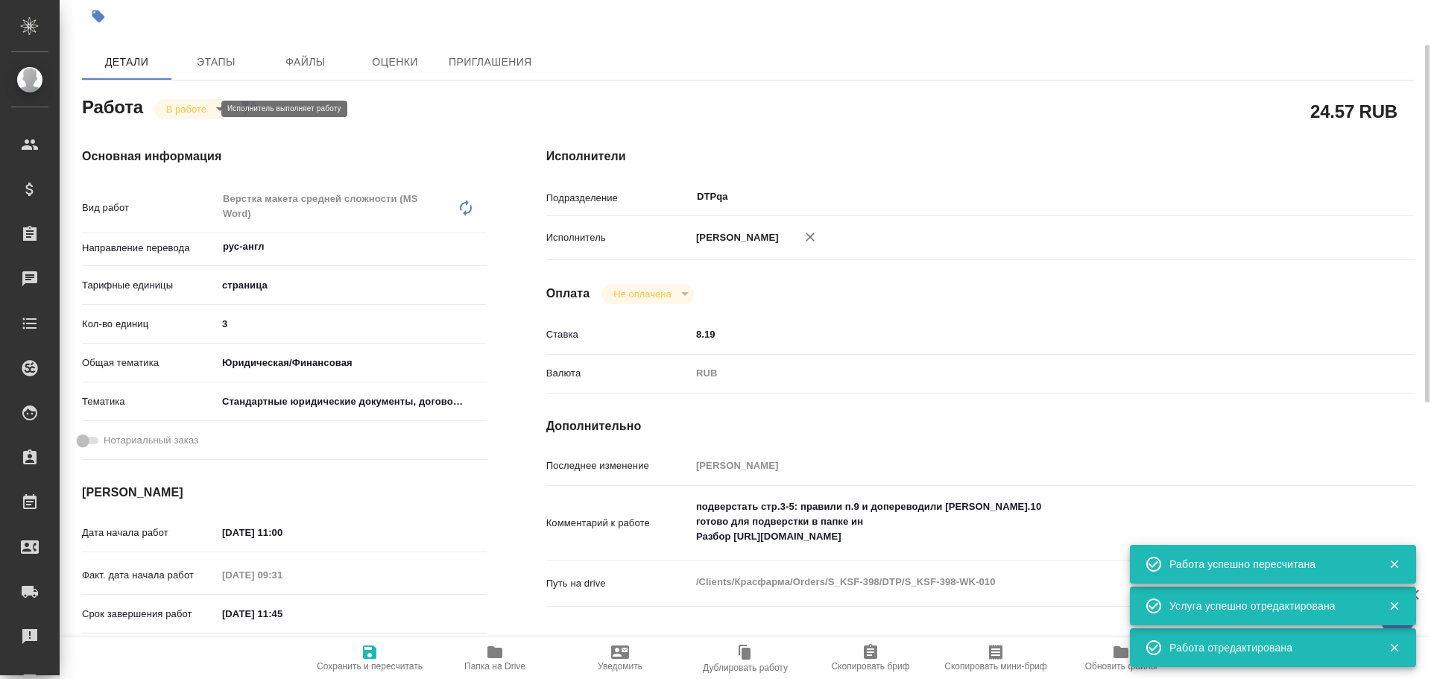
click at [183, 107] on body "🙏 .cls-1 fill:#fff; AWATERA Chulets Elena Клиенты Спецификации Заказы 0 Чаты To…" at bounding box center [715, 339] width 1431 height 679
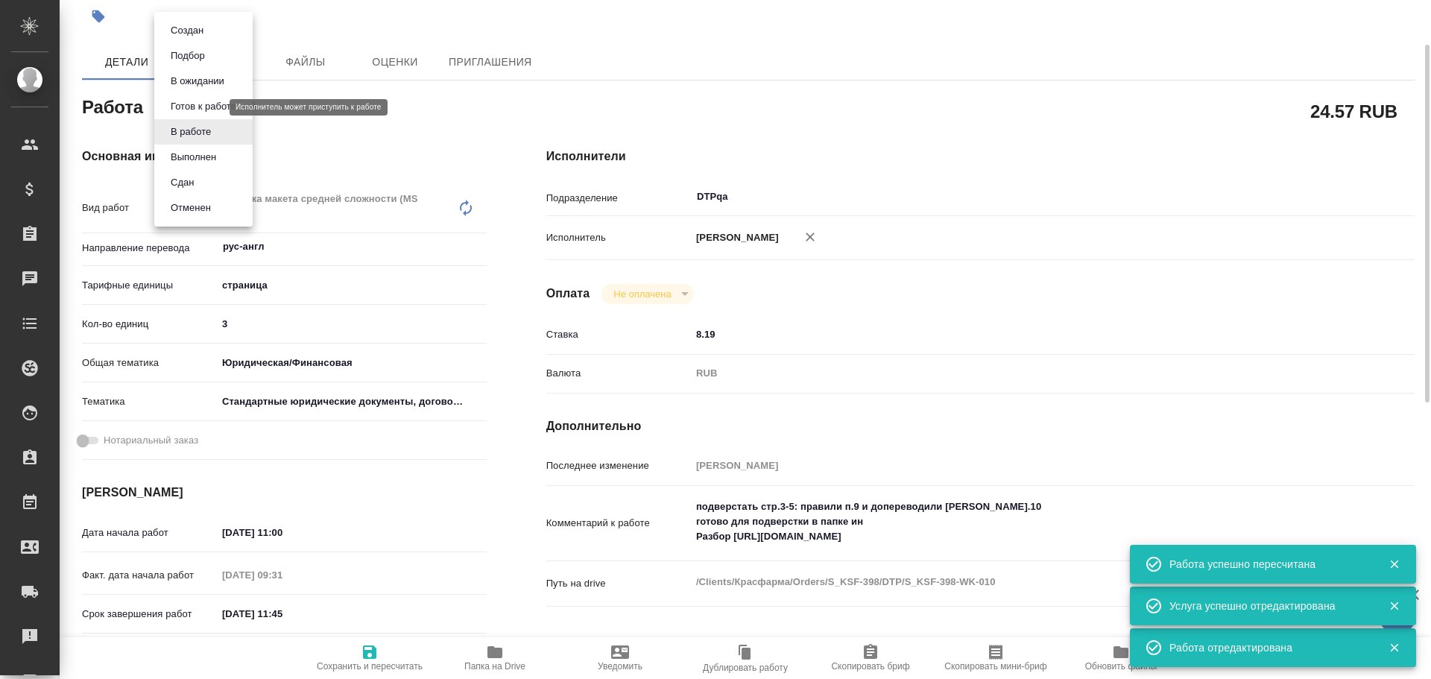
type textarea "x"
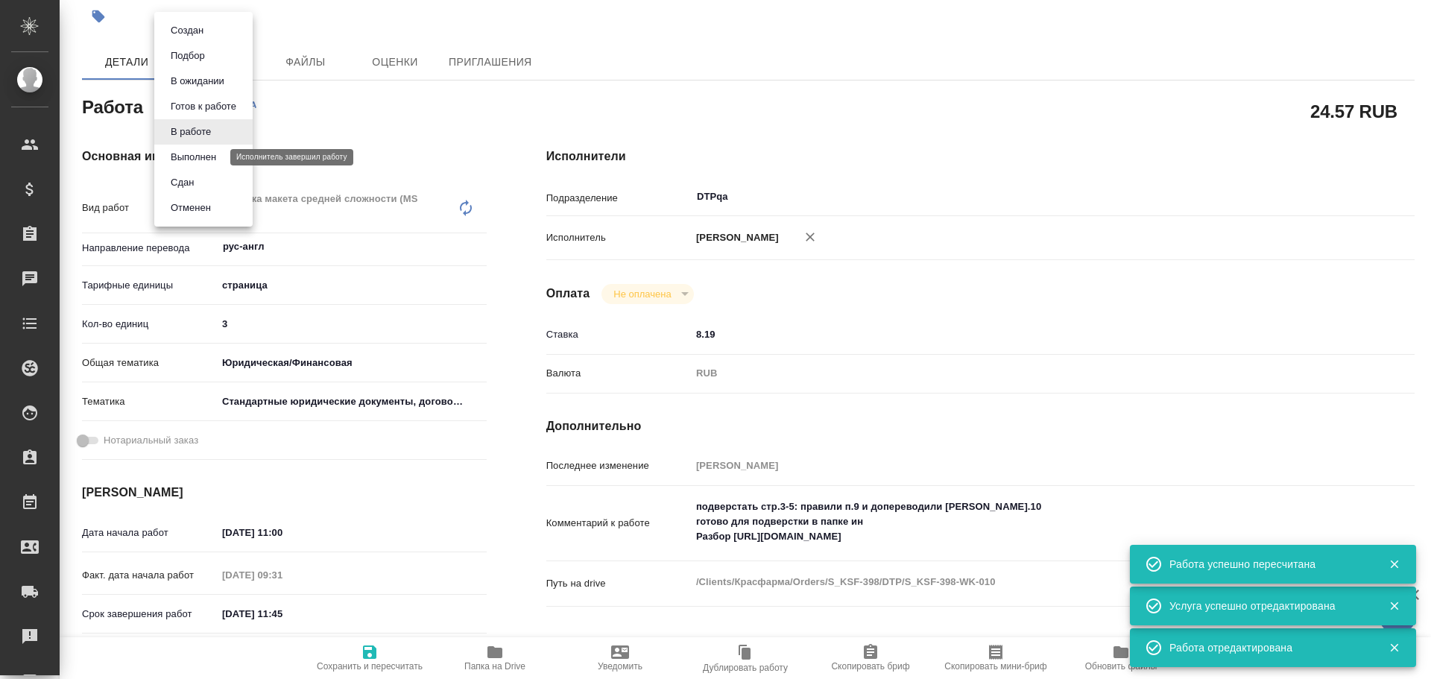
click at [177, 156] on button "Выполнен" at bounding box center [193, 157] width 54 height 16
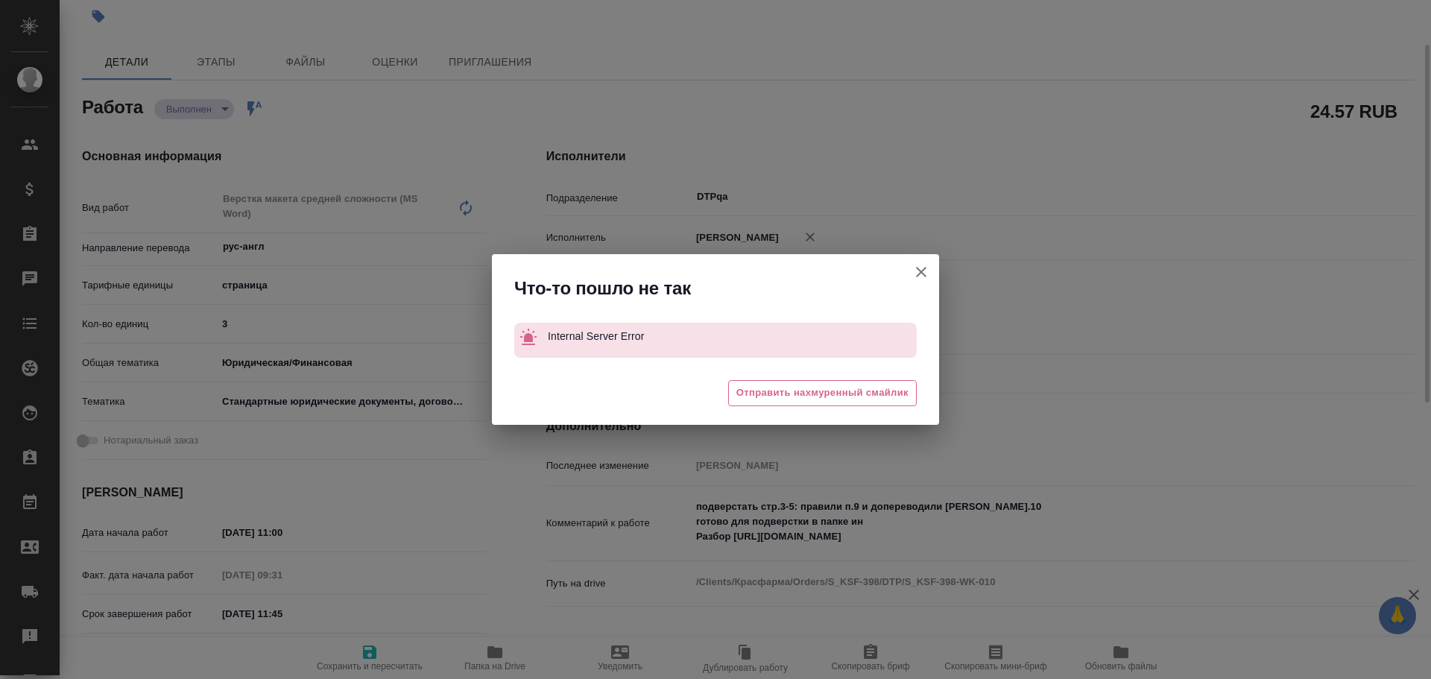
type textarea "x"
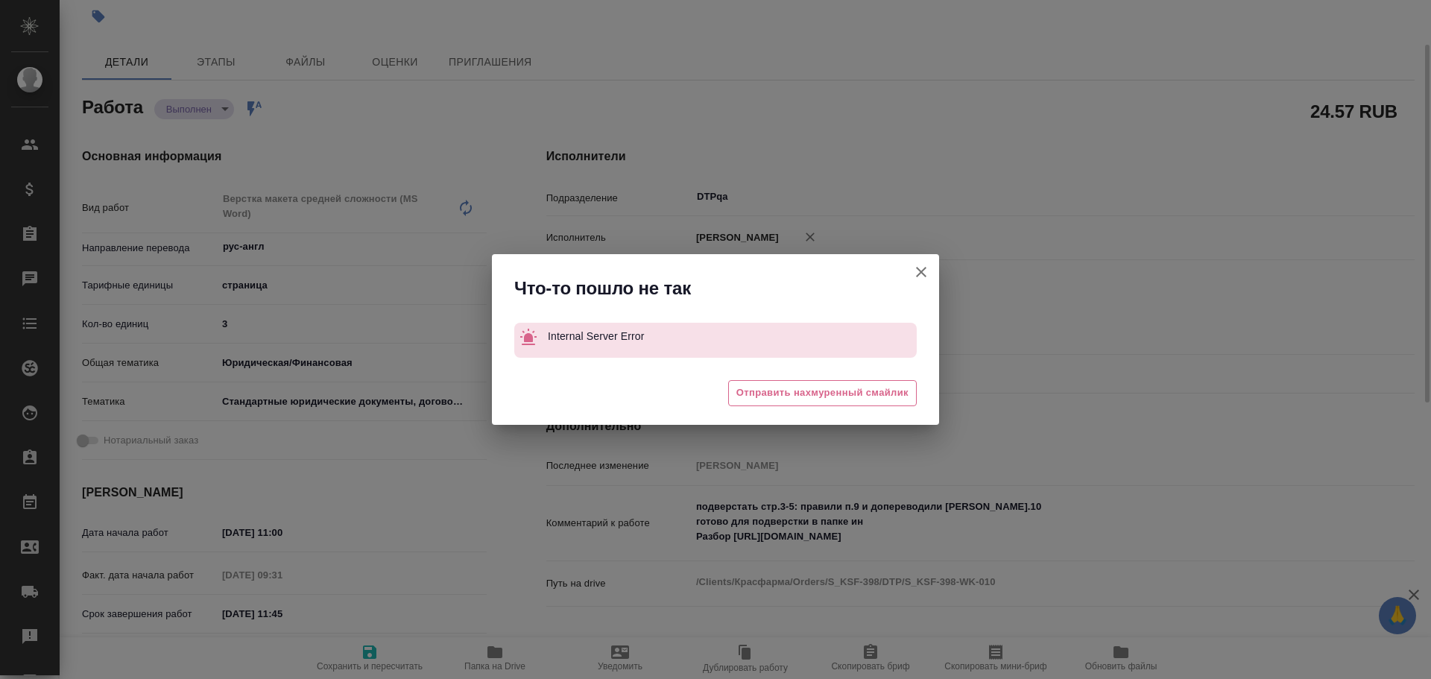
type textarea "x"
click at [926, 275] on icon "button" at bounding box center [921, 272] width 18 height 18
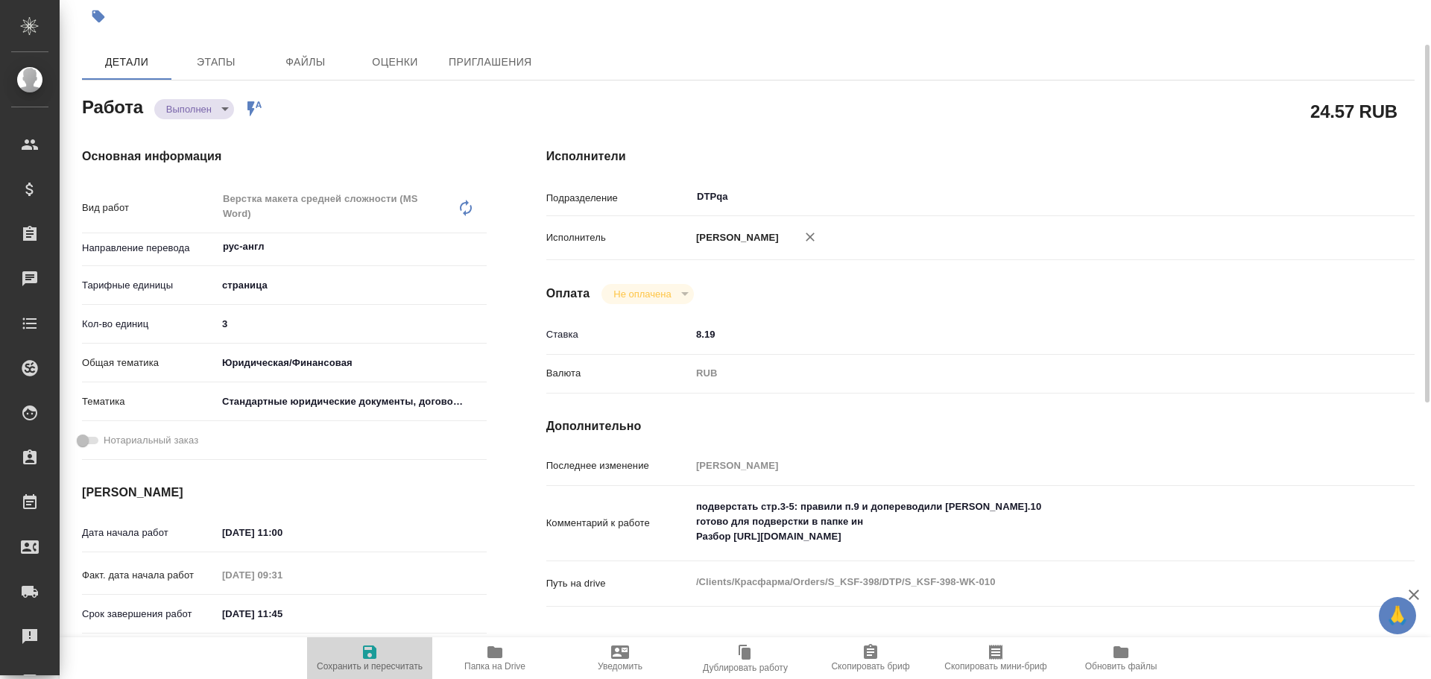
click at [371, 657] on icon "button" at bounding box center [369, 651] width 13 height 13
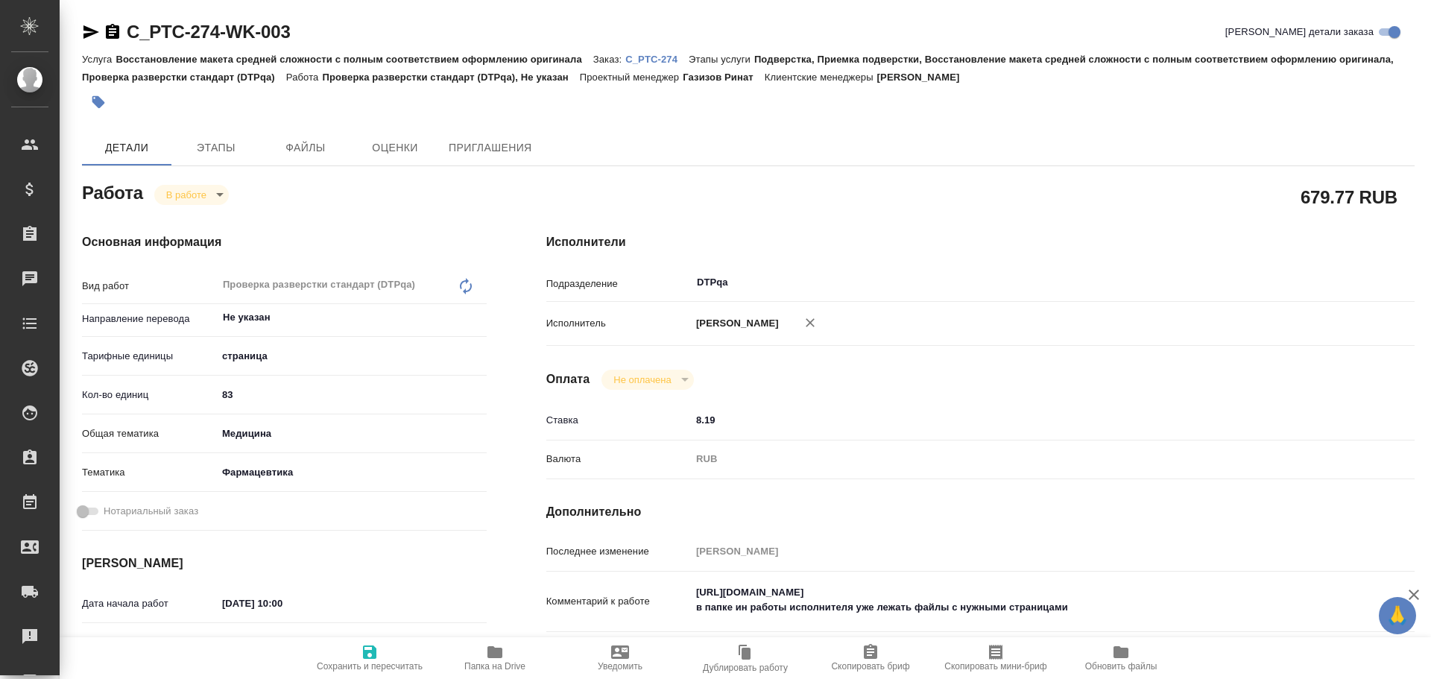
type textarea "x"
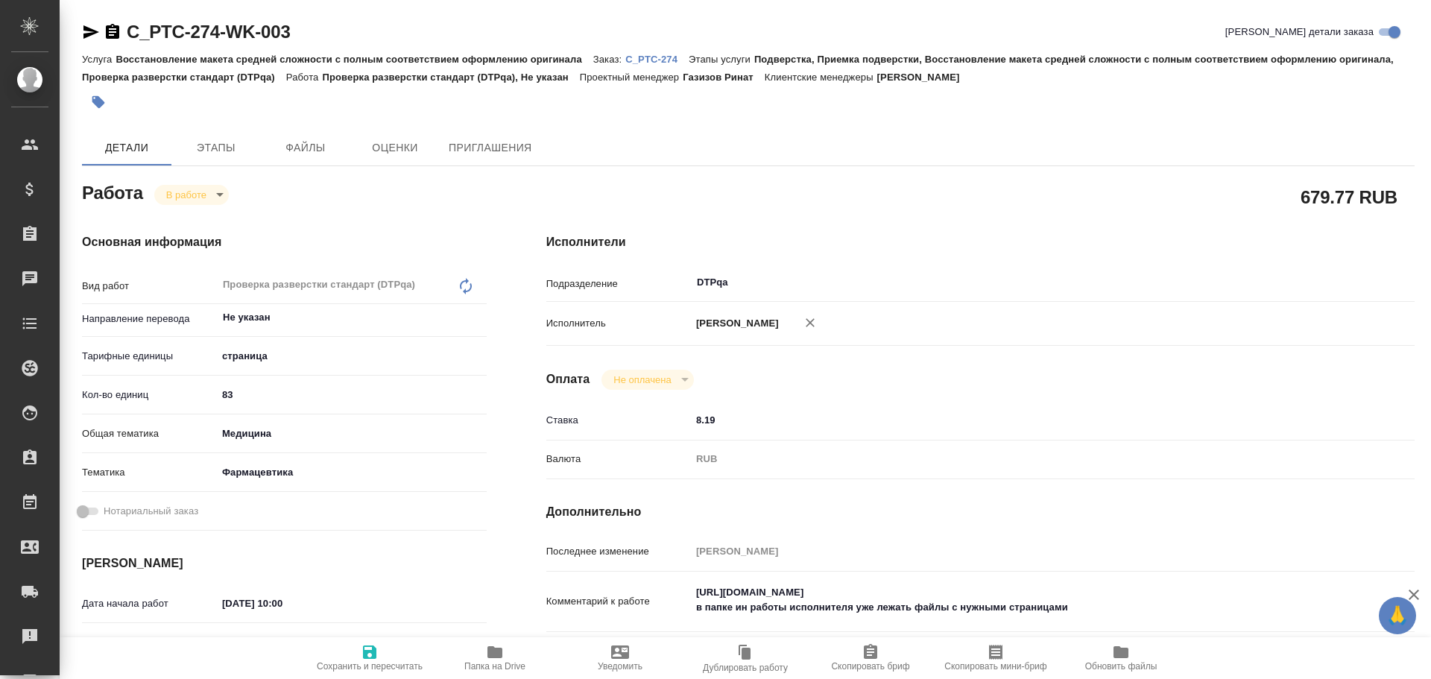
type textarea "x"
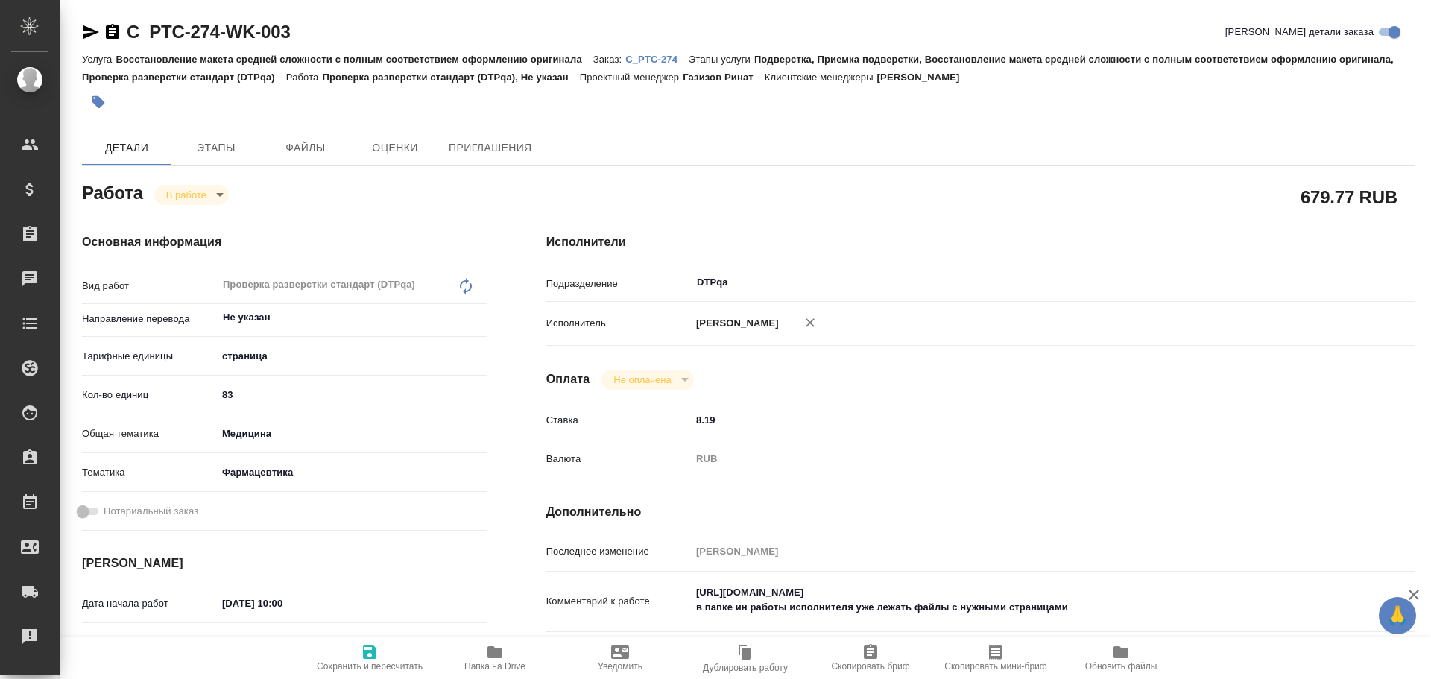
scroll to position [75, 0]
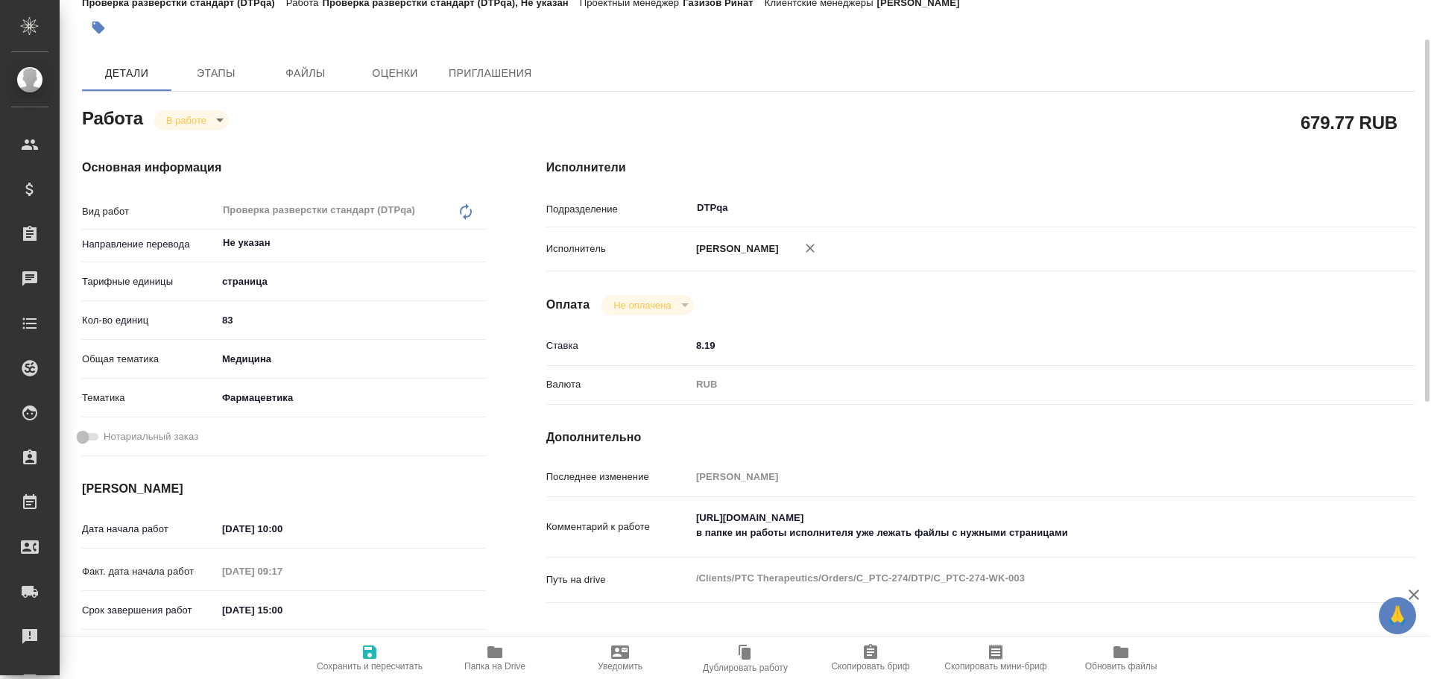
type textarea "x"
drag, startPoint x: 694, startPoint y: 518, endPoint x: 1009, endPoint y: 522, distance: 314.5
click at [1009, 522] on textarea "[URL][DOMAIN_NAME] в папке ин работы исполнителя уже лежать файлы с нужными стр…" at bounding box center [1016, 526] width 650 height 40
type textarea "x"
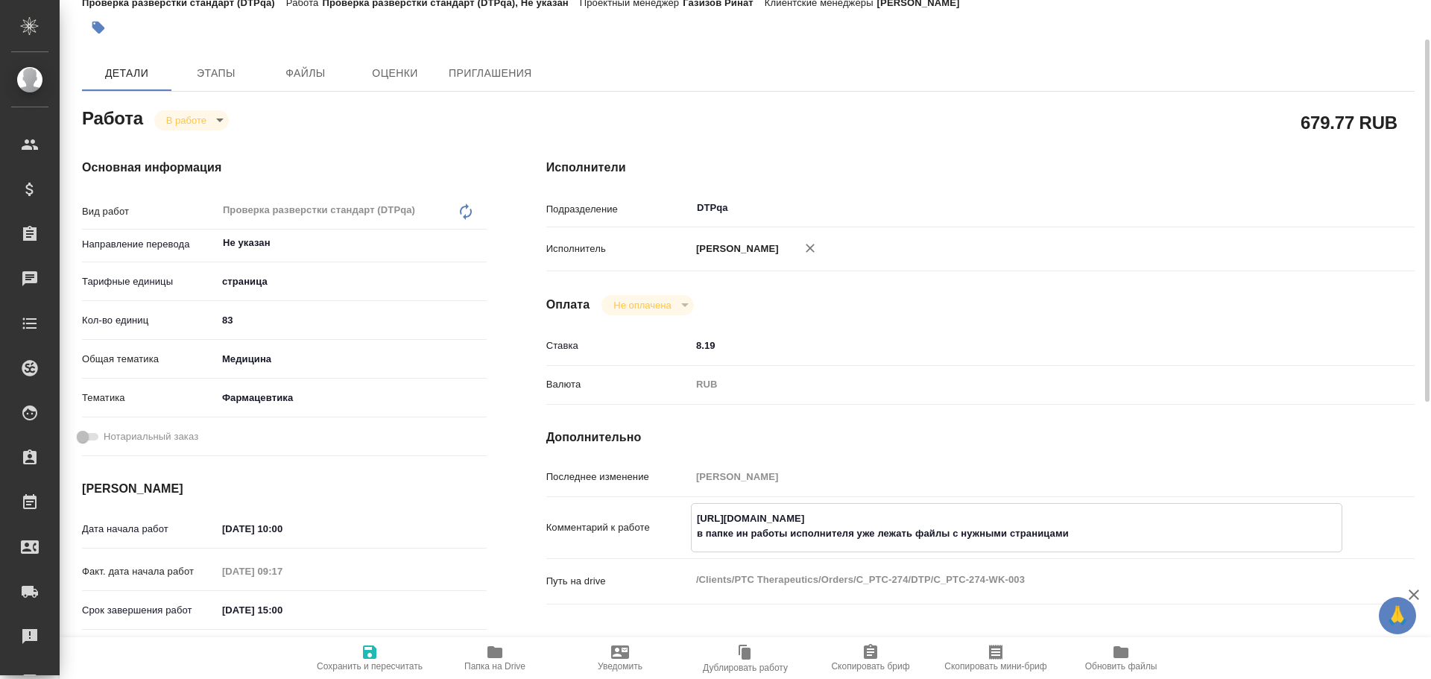
type textarea "x"
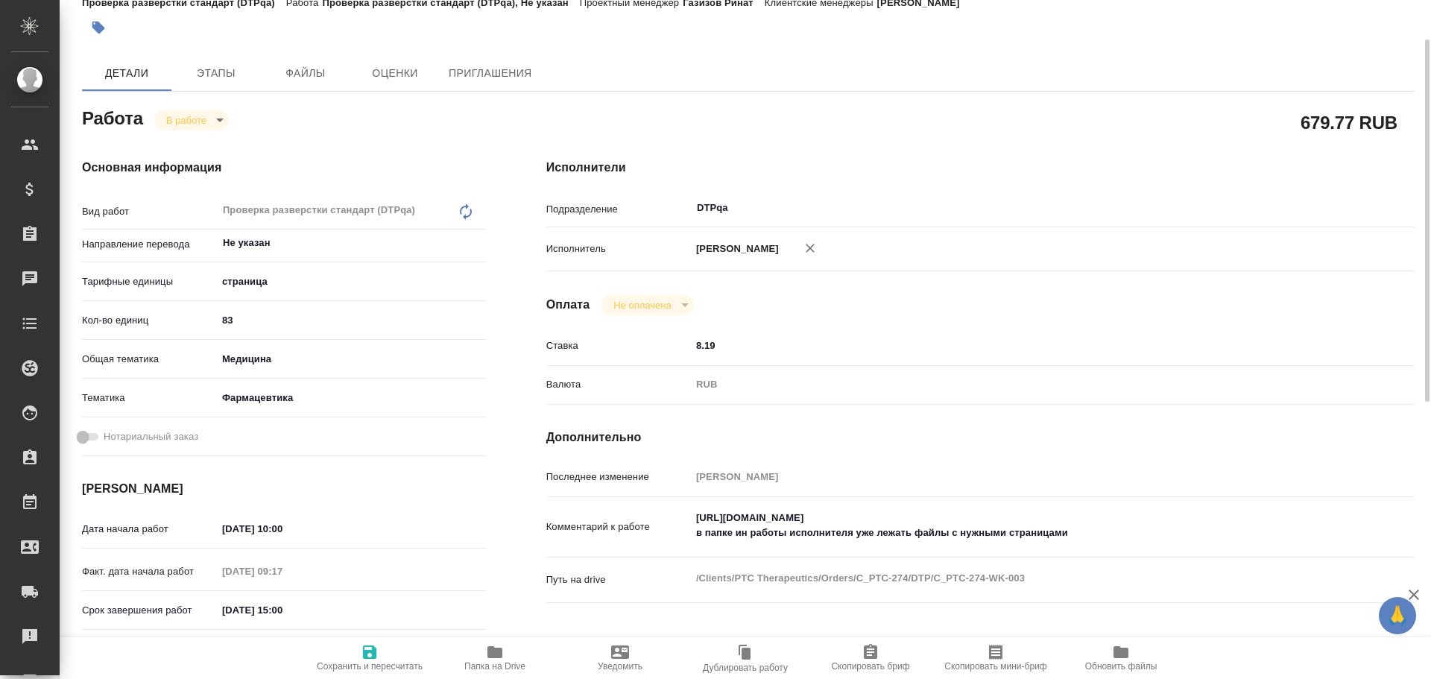
type textarea "x"
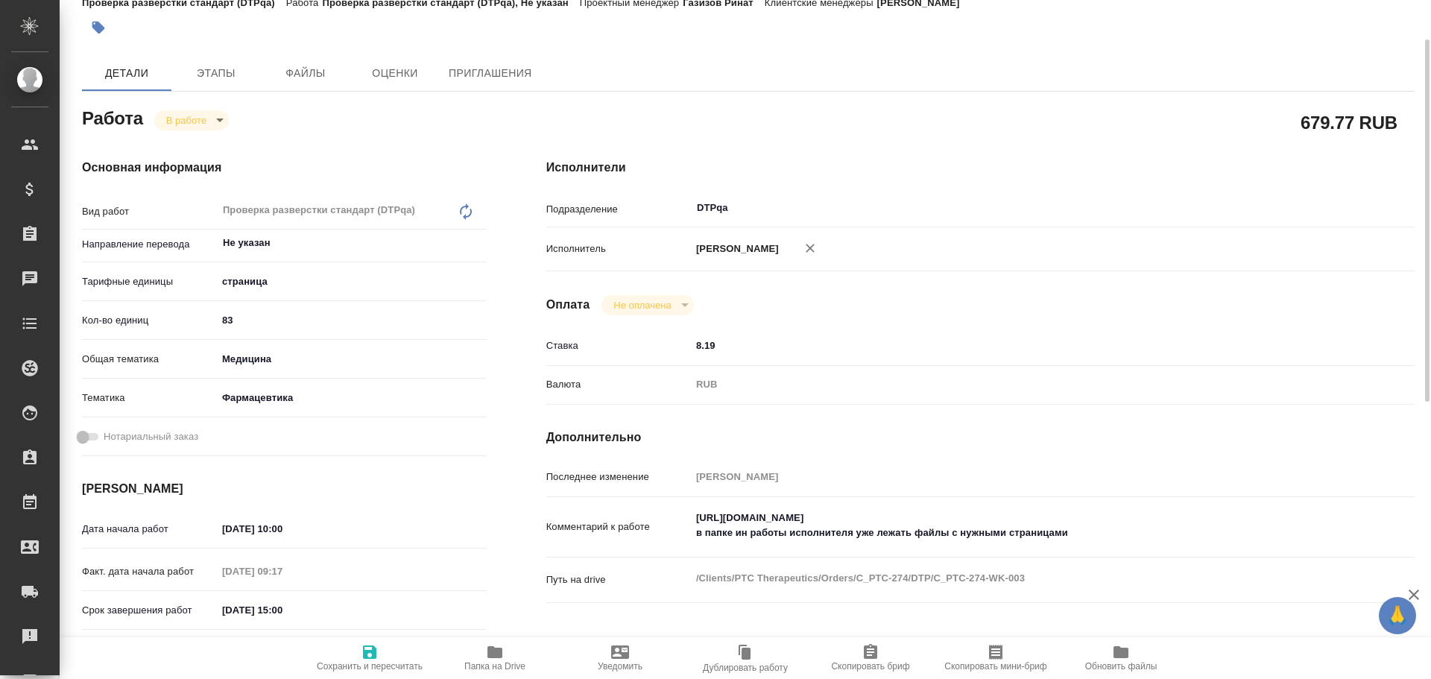
type textarea "x"
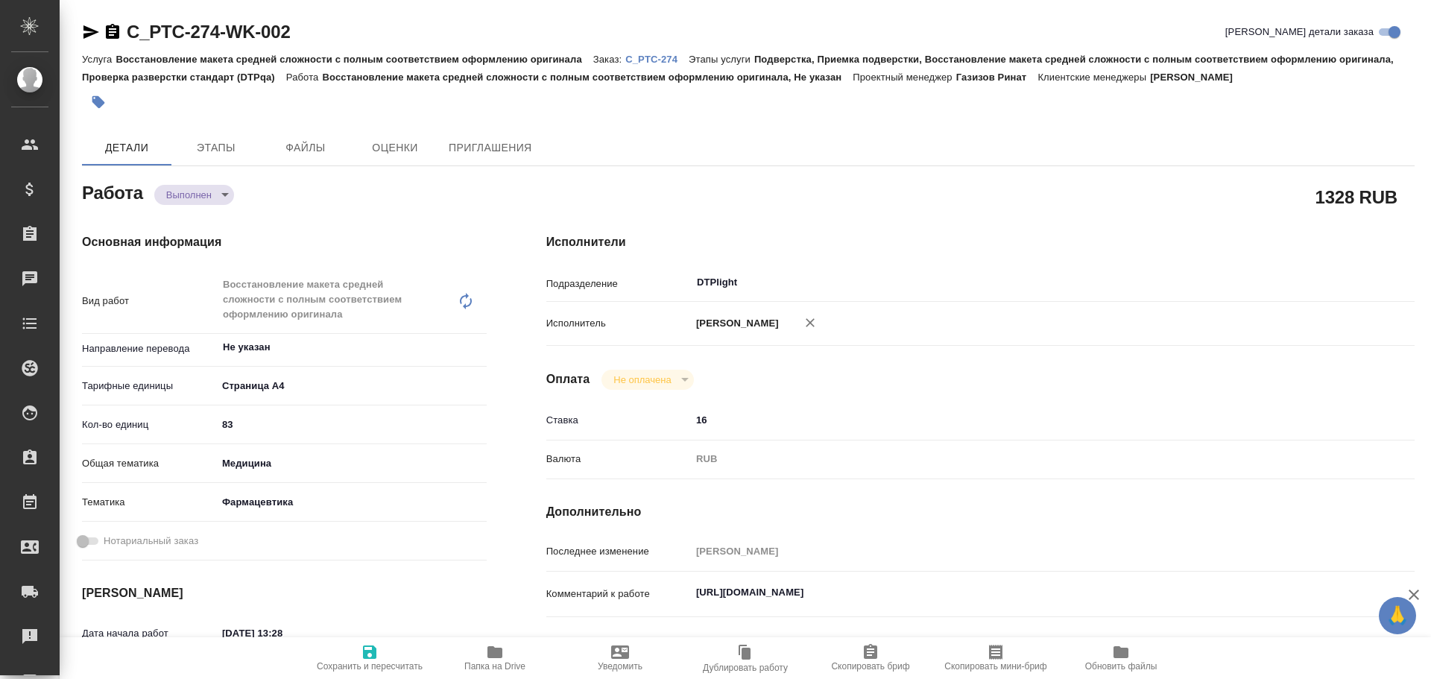
type textarea "x"
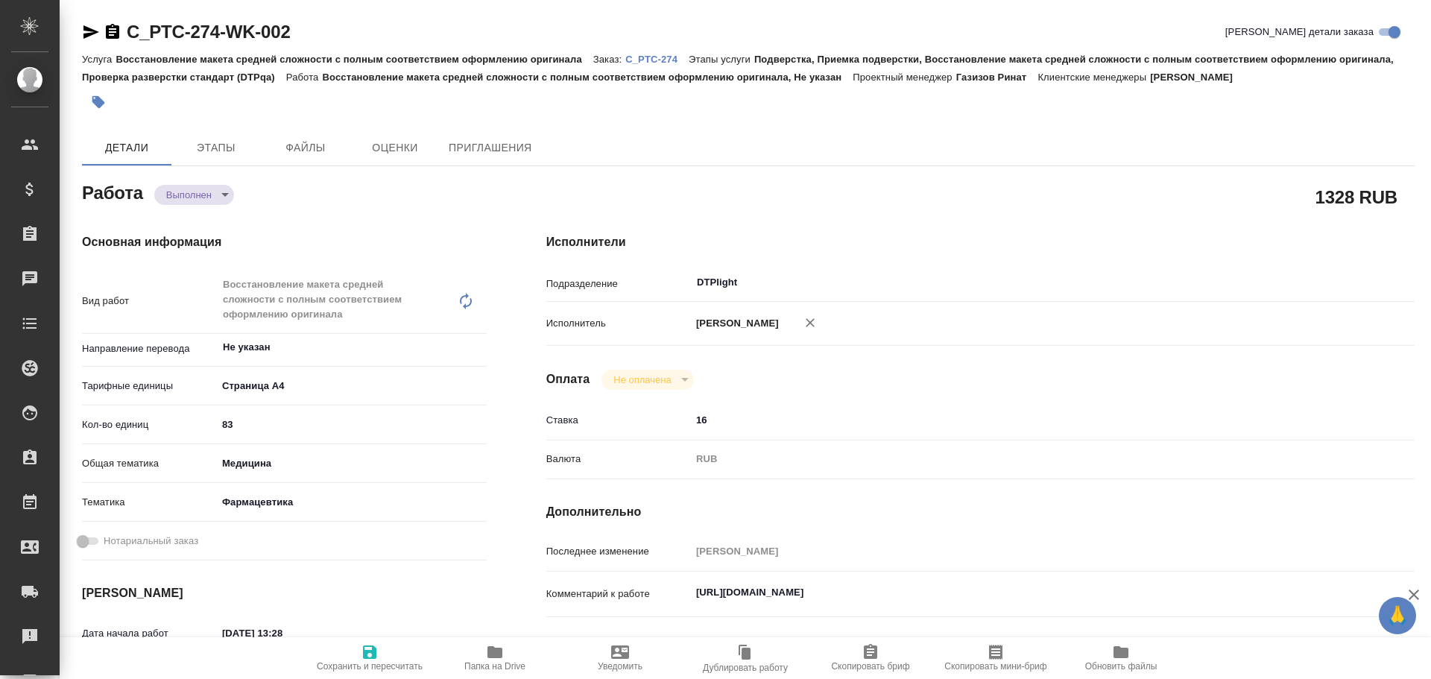
type textarea "x"
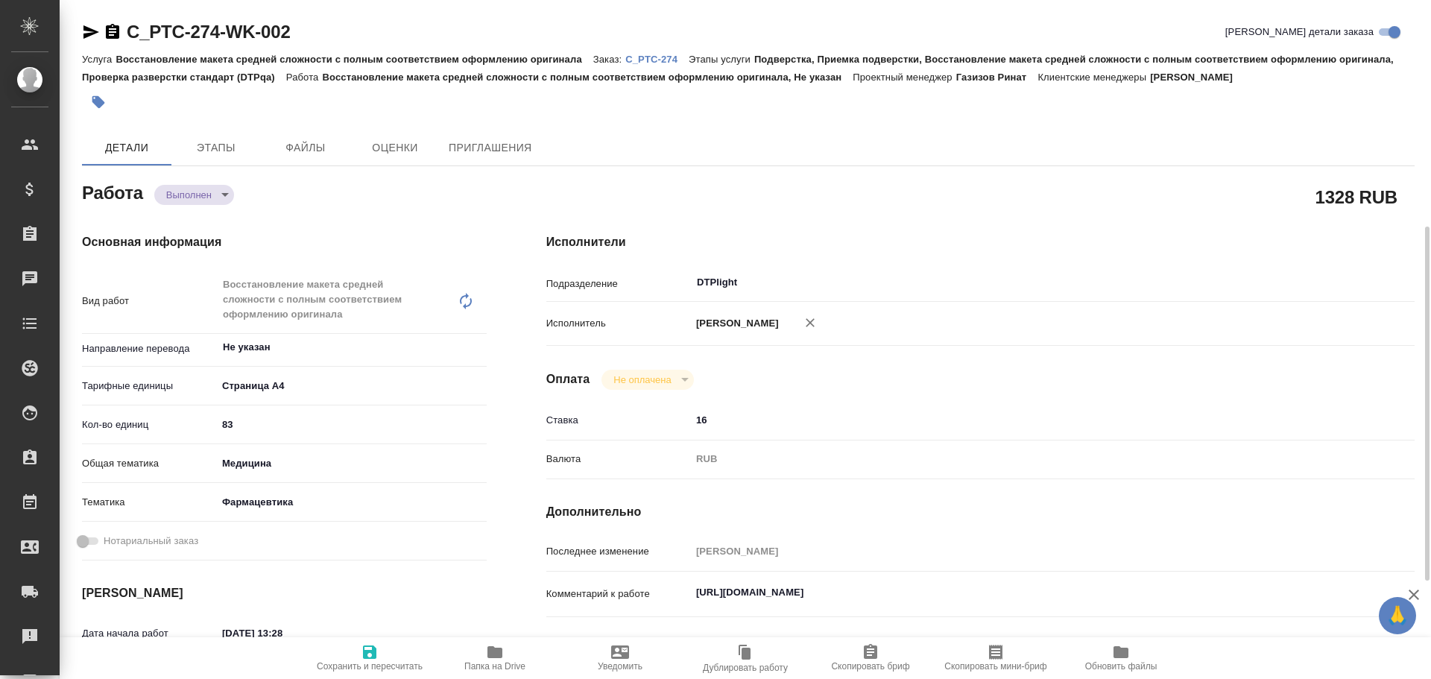
scroll to position [149, 0]
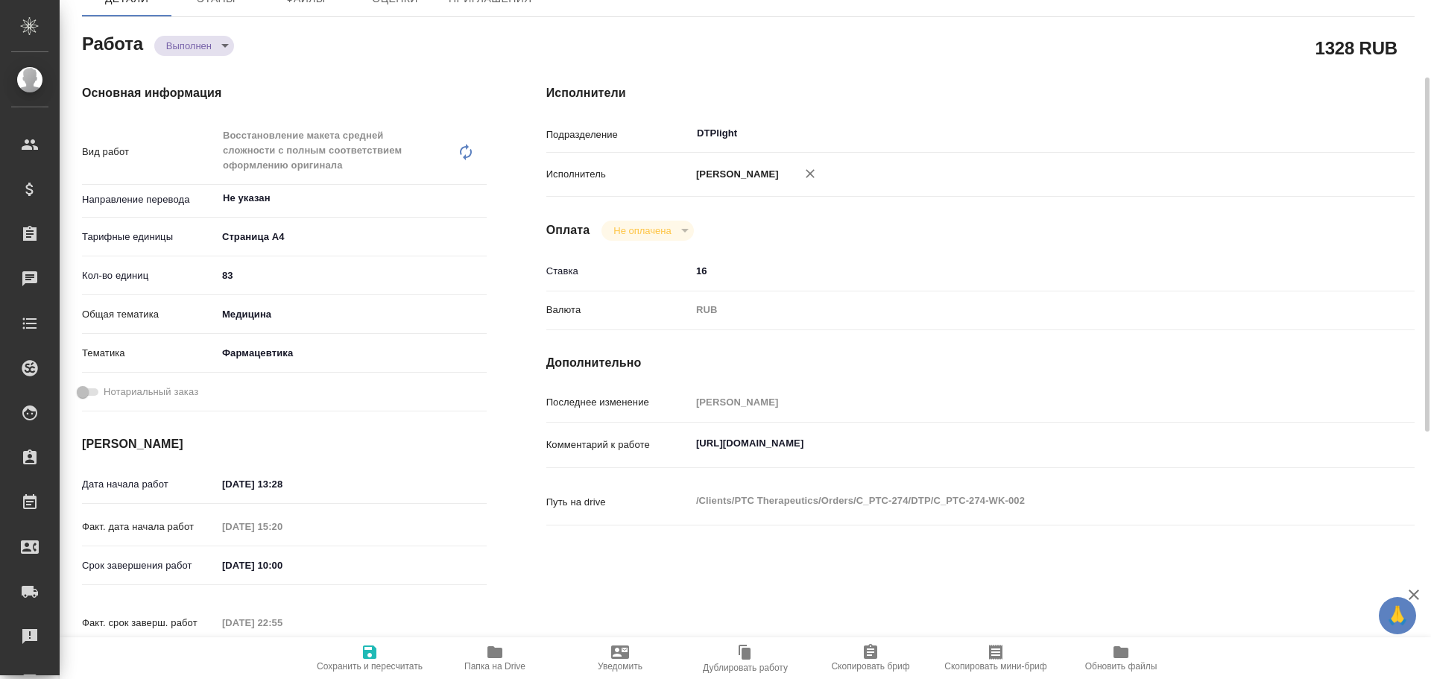
type textarea "x"
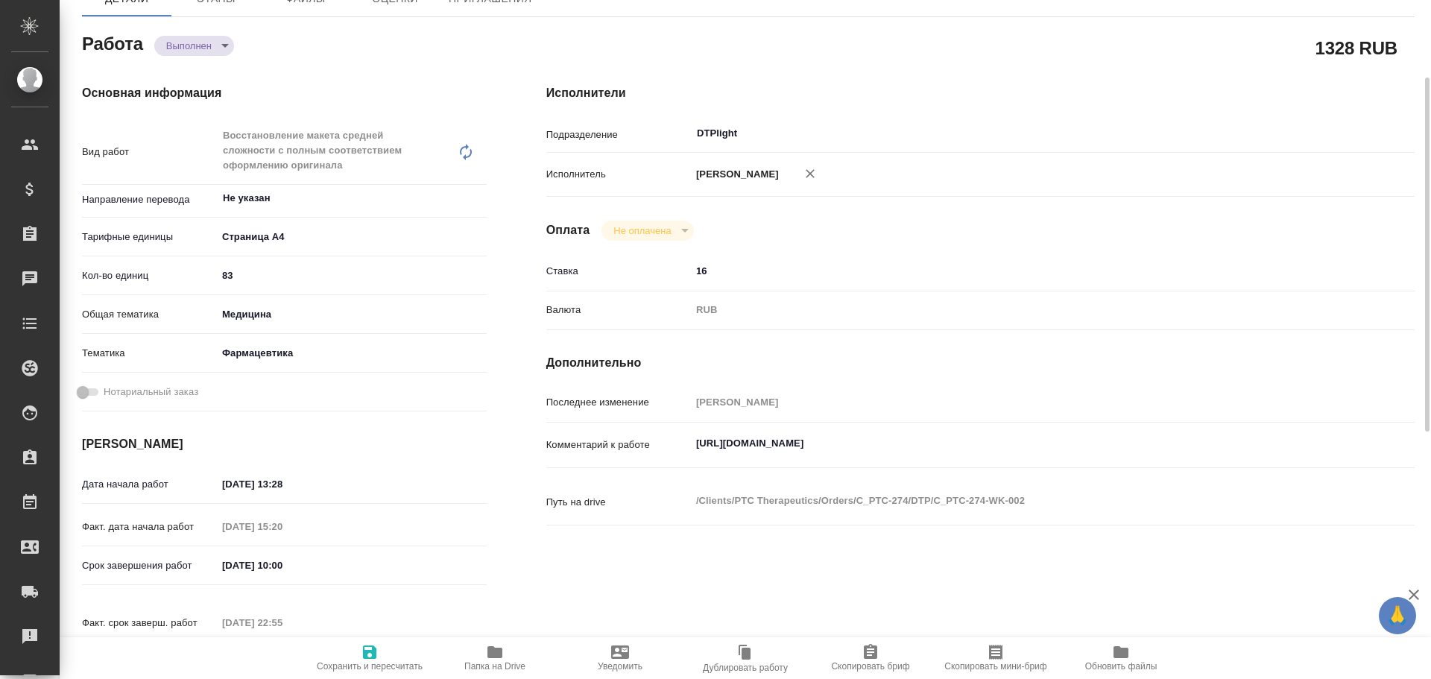
type textarea "x"
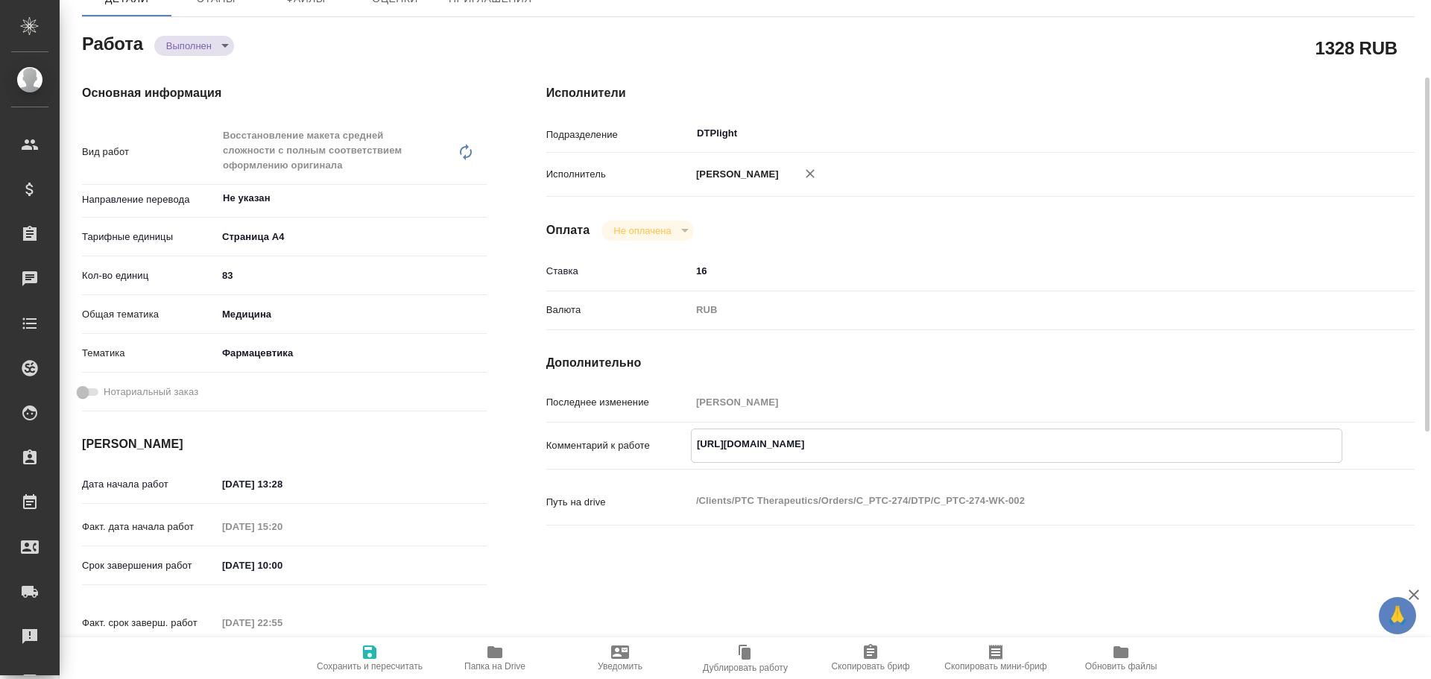
type textarea "x"
drag, startPoint x: 691, startPoint y: 459, endPoint x: 1324, endPoint y: 458, distance: 633.4
click at [1324, 457] on textarea "[URL][DOMAIN_NAME]" at bounding box center [1016, 443] width 650 height 25
type textarea "x"
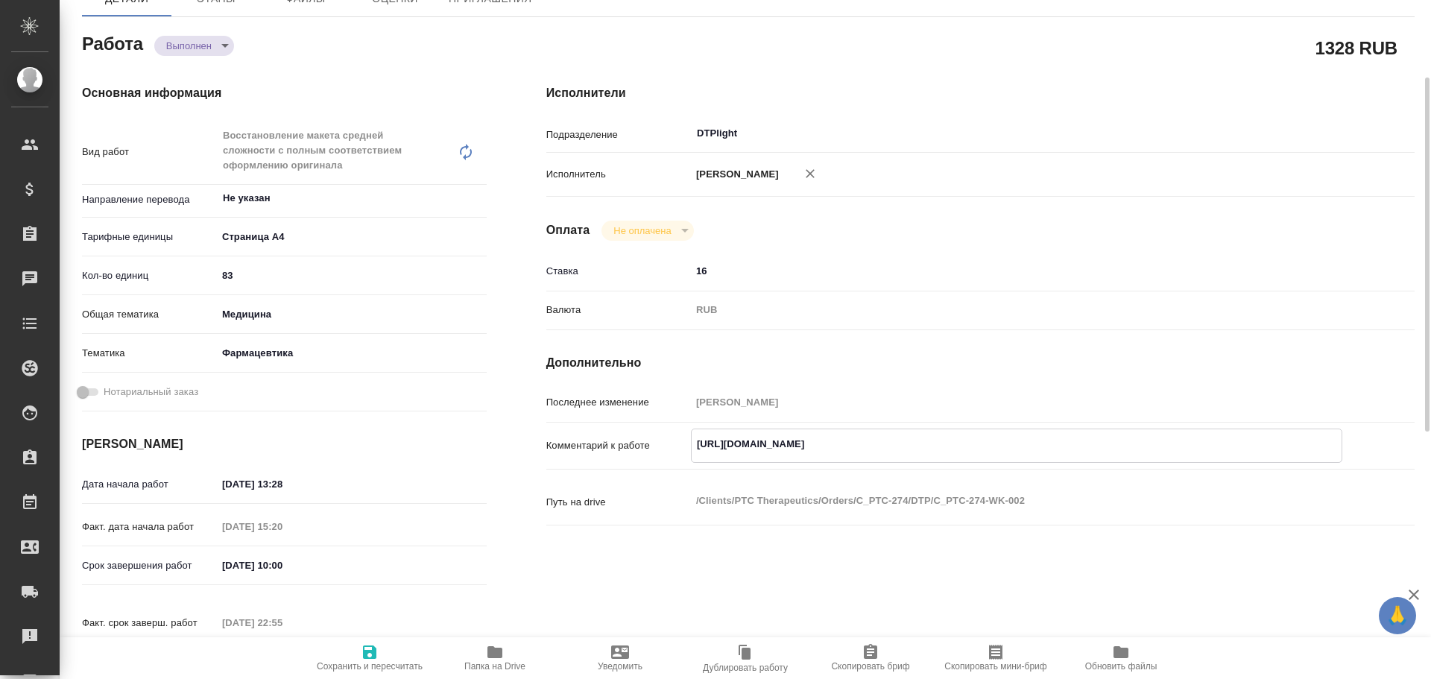
type textarea "x"
